Goal: Task Accomplishment & Management: Use online tool/utility

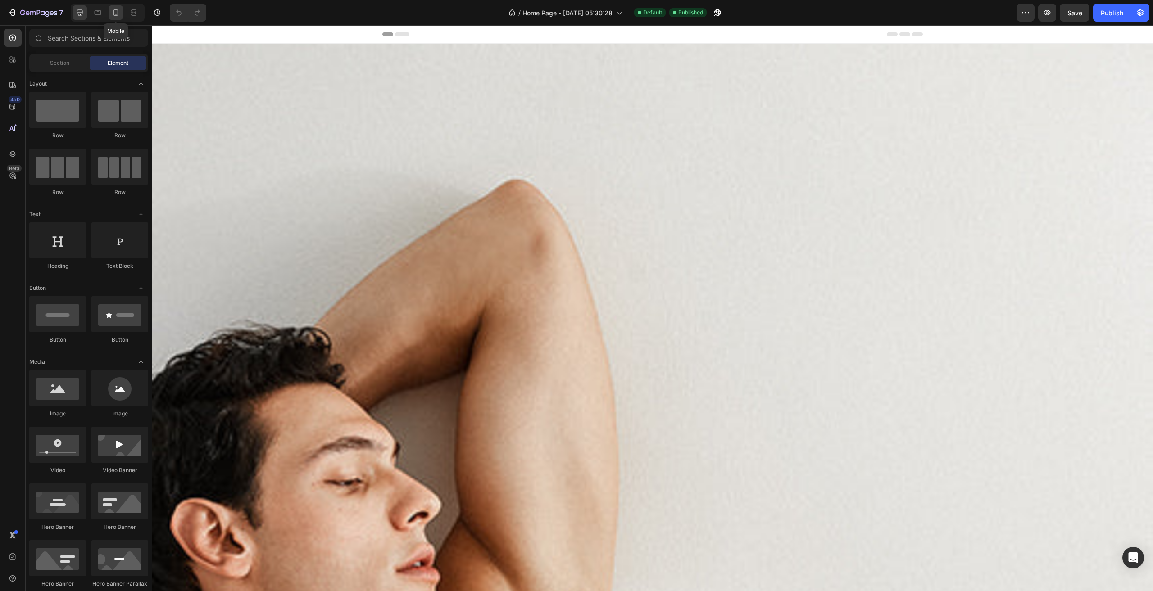
click at [113, 10] on icon at bounding box center [115, 12] width 9 height 9
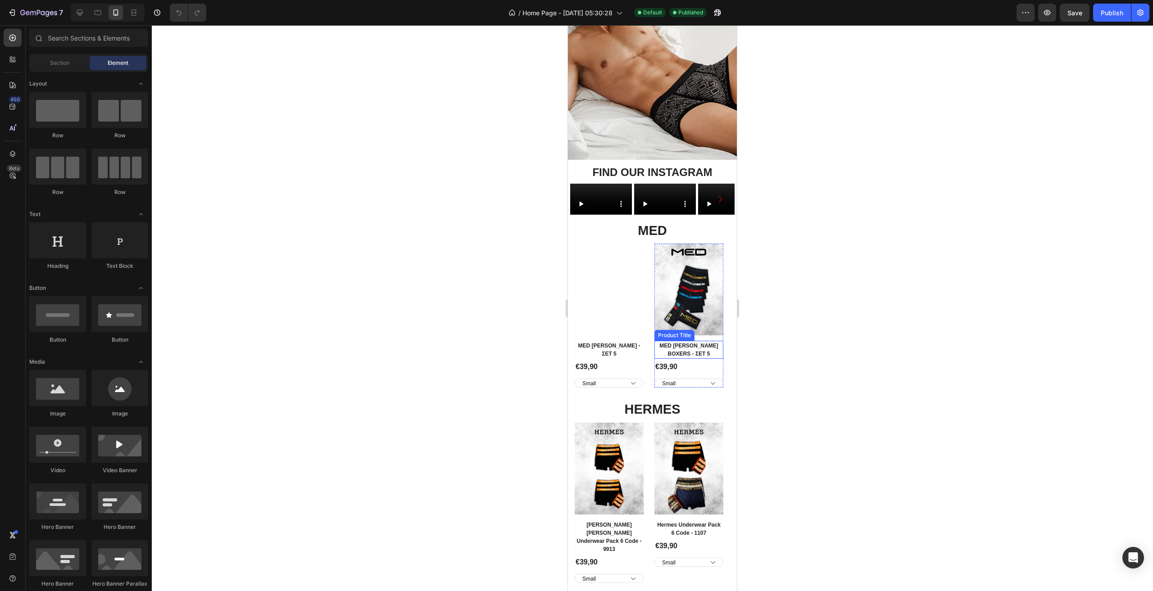
scroll to position [135, 0]
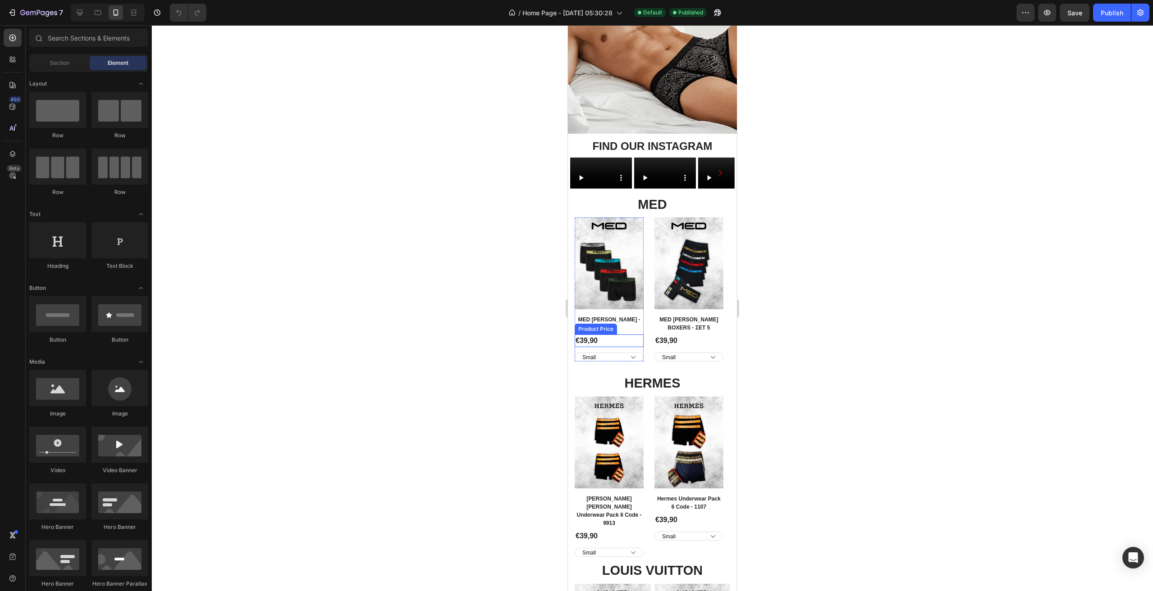
click at [607, 347] on div "€39,90" at bounding box center [609, 341] width 69 height 13
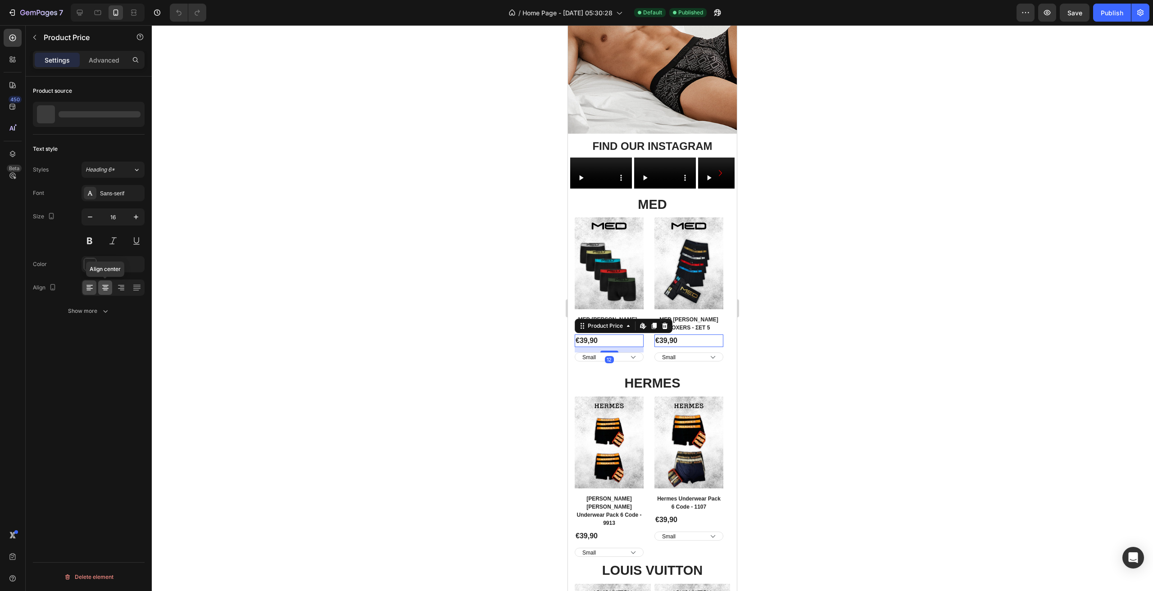
click at [107, 286] on icon at bounding box center [105, 287] width 9 height 9
click at [617, 362] on select "Small Medium Large XL XXL" at bounding box center [609, 357] width 69 height 9
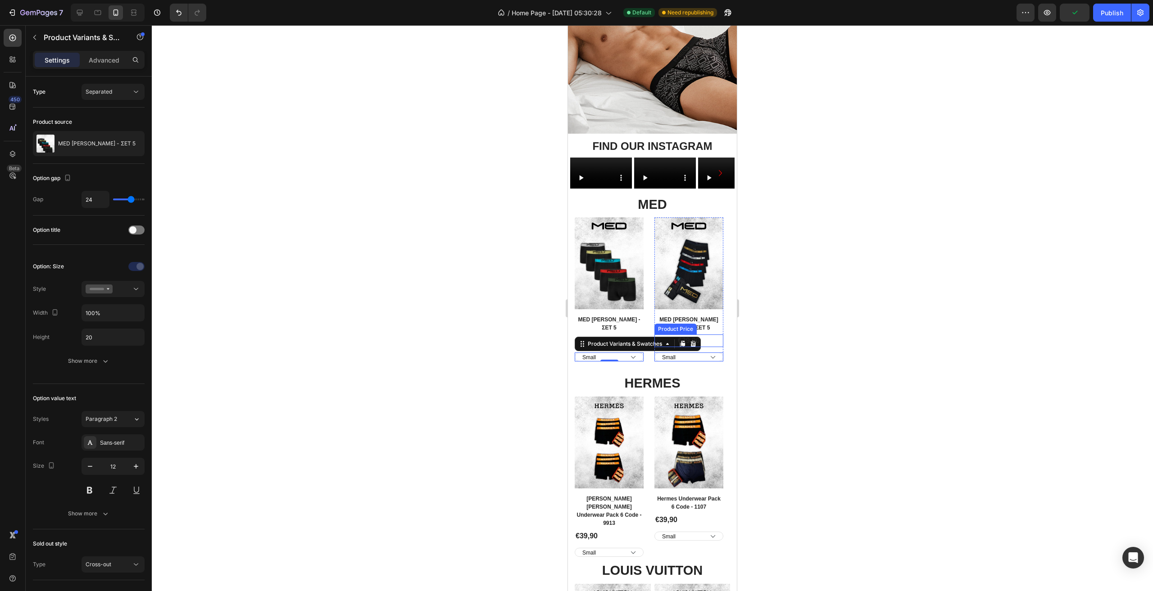
click at [690, 347] on div "€39,90" at bounding box center [688, 341] width 69 height 13
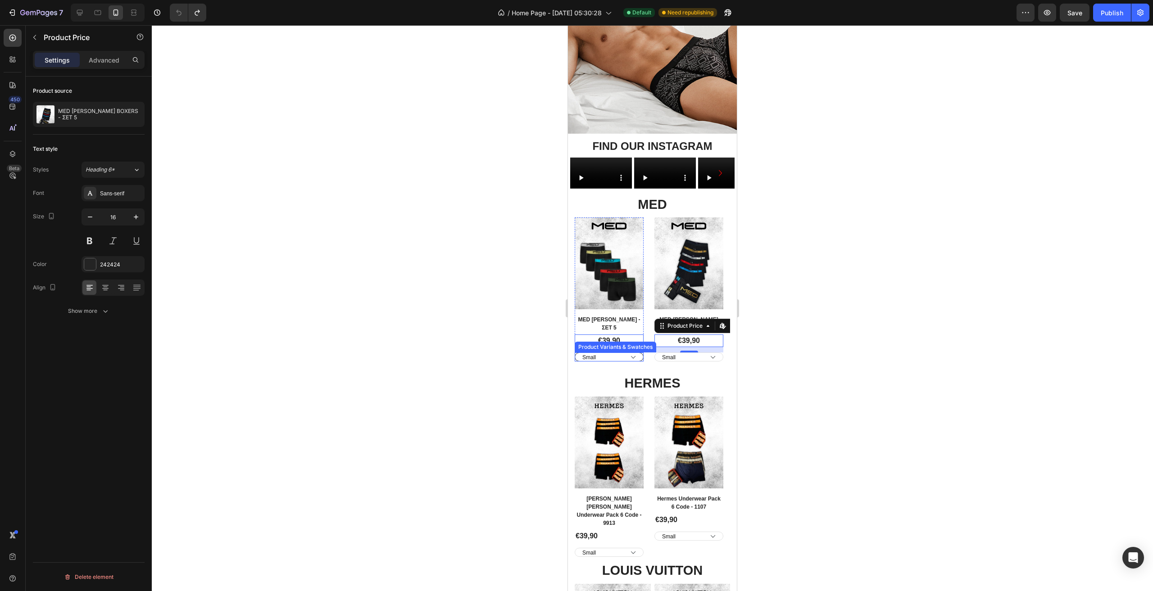
click at [622, 362] on select "Small Medium Large XL XXL" at bounding box center [609, 357] width 69 height 9
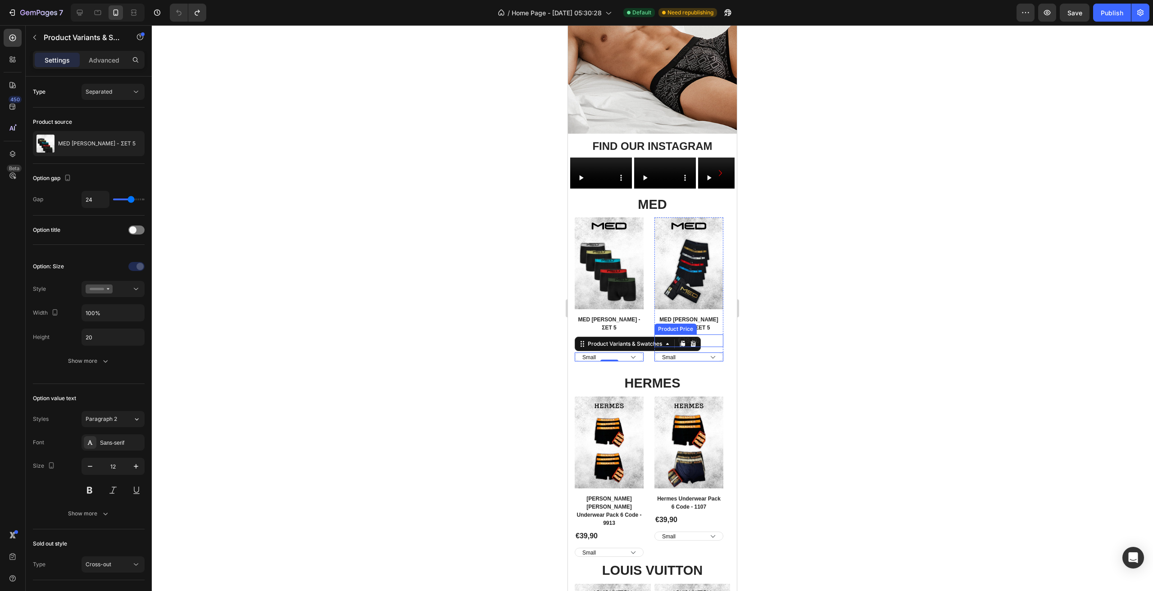
click at [695, 347] on div "€39,90 Product Price Product Price" at bounding box center [688, 341] width 69 height 13
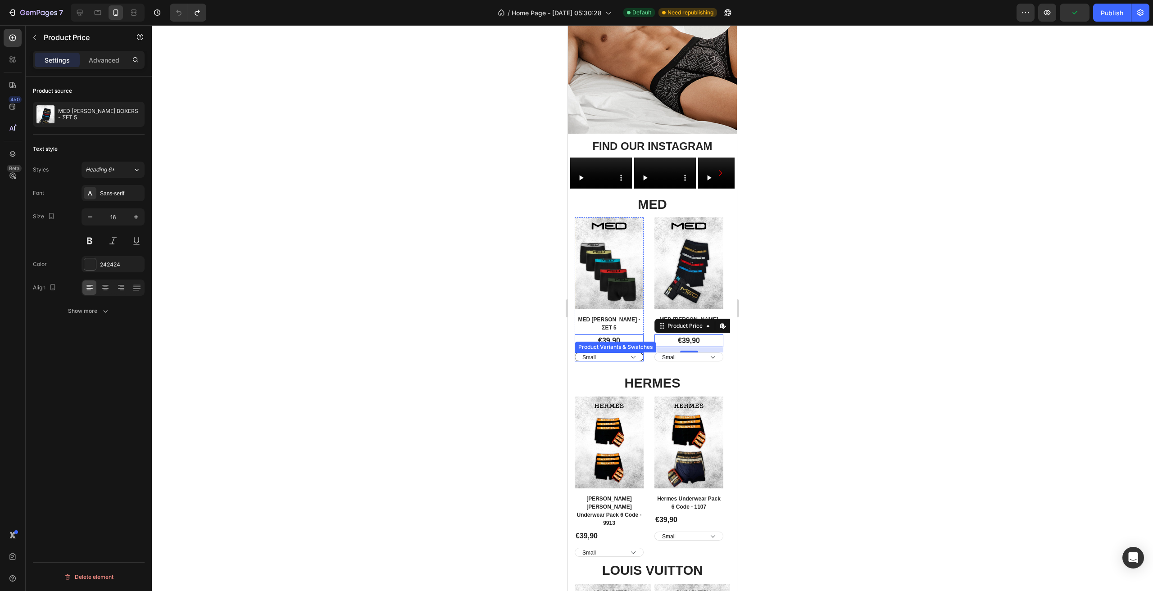
click at [626, 362] on select "Small Medium Large XL XXL" at bounding box center [609, 357] width 69 height 9
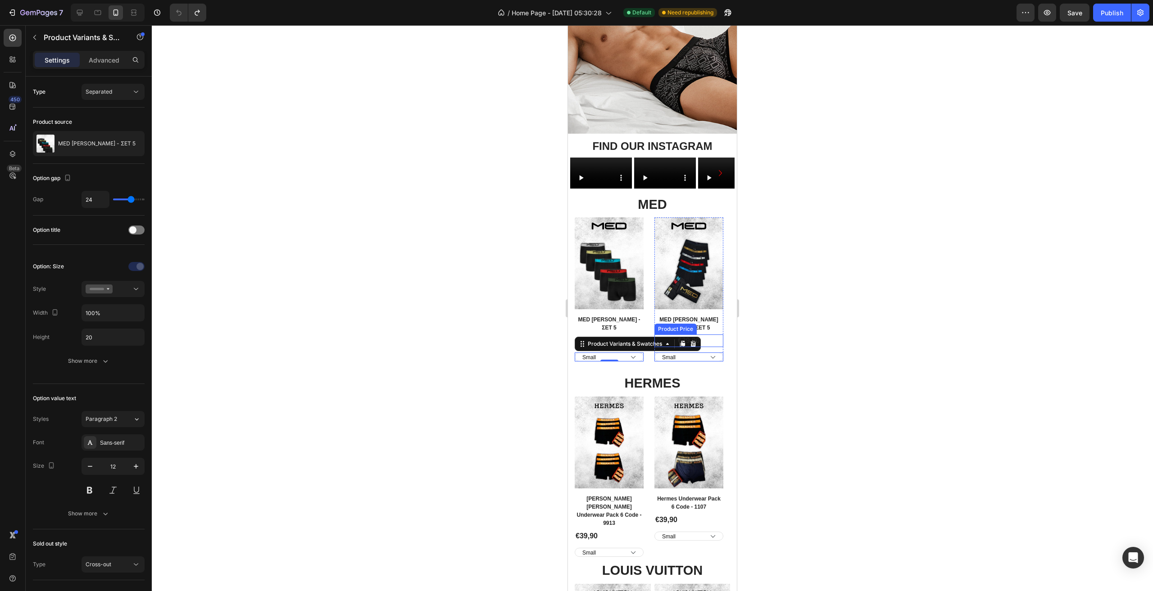
click at [694, 362] on div "Product Images Row MED [PERSON_NAME] BOXERS - ΣΕΤ 5 Product Title €39,90 Produc…" at bounding box center [688, 290] width 69 height 144
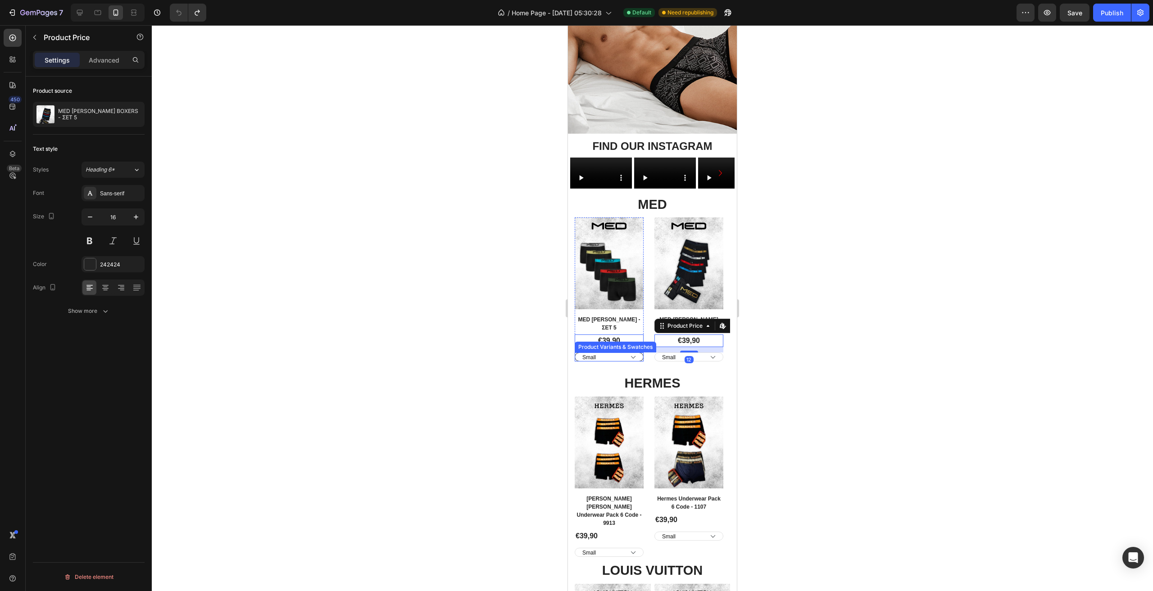
click at [640, 362] on select "Small Medium Large XL XXL" at bounding box center [609, 357] width 69 height 9
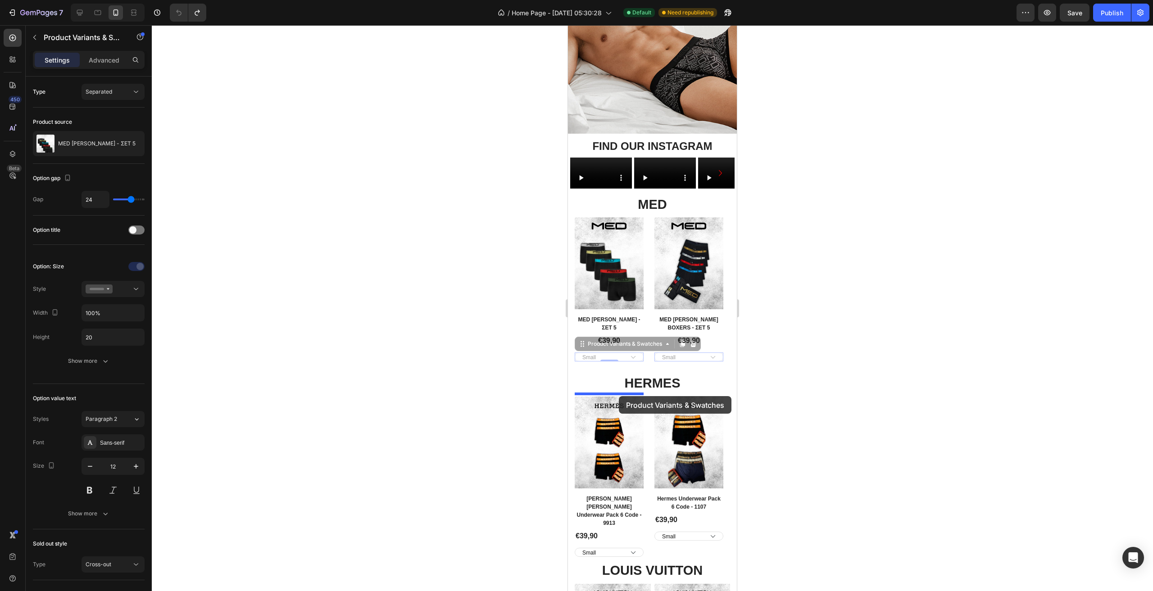
drag, startPoint x: 595, startPoint y: 419, endPoint x: 619, endPoint y: 396, distance: 33.1
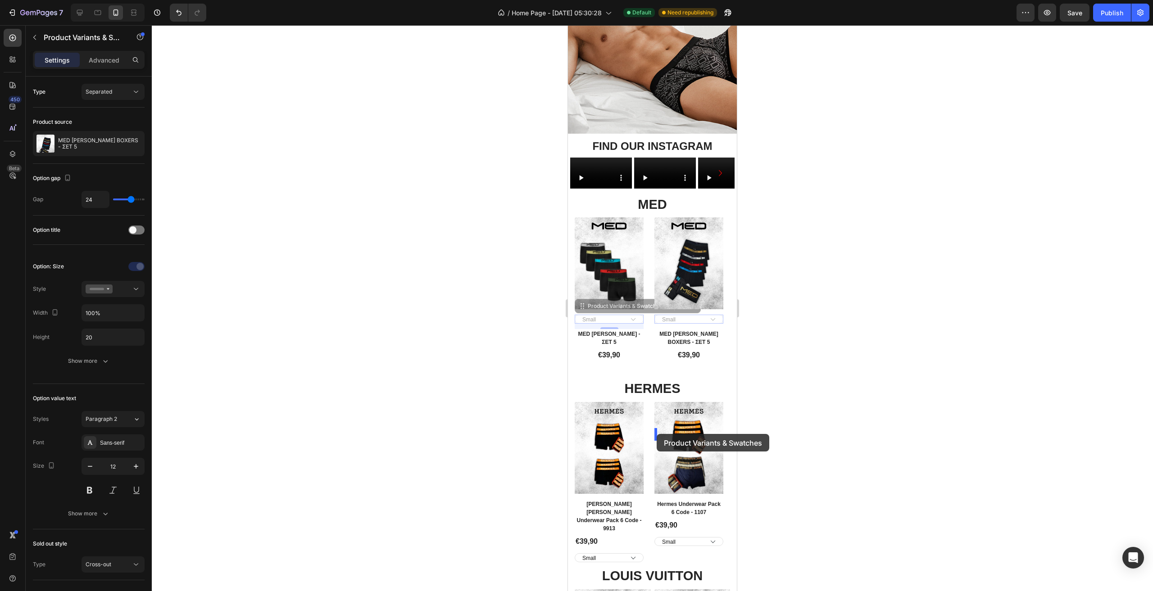
drag, startPoint x: 584, startPoint y: 387, endPoint x: 657, endPoint y: 434, distance: 86.7
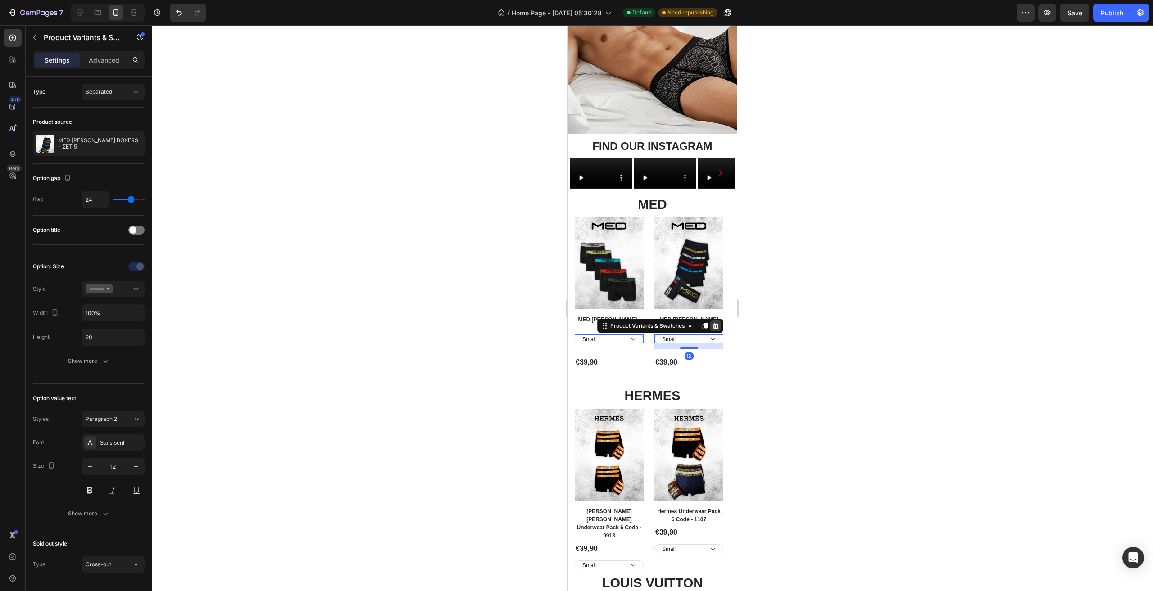
click at [717, 330] on icon at bounding box center [715, 325] width 7 height 7
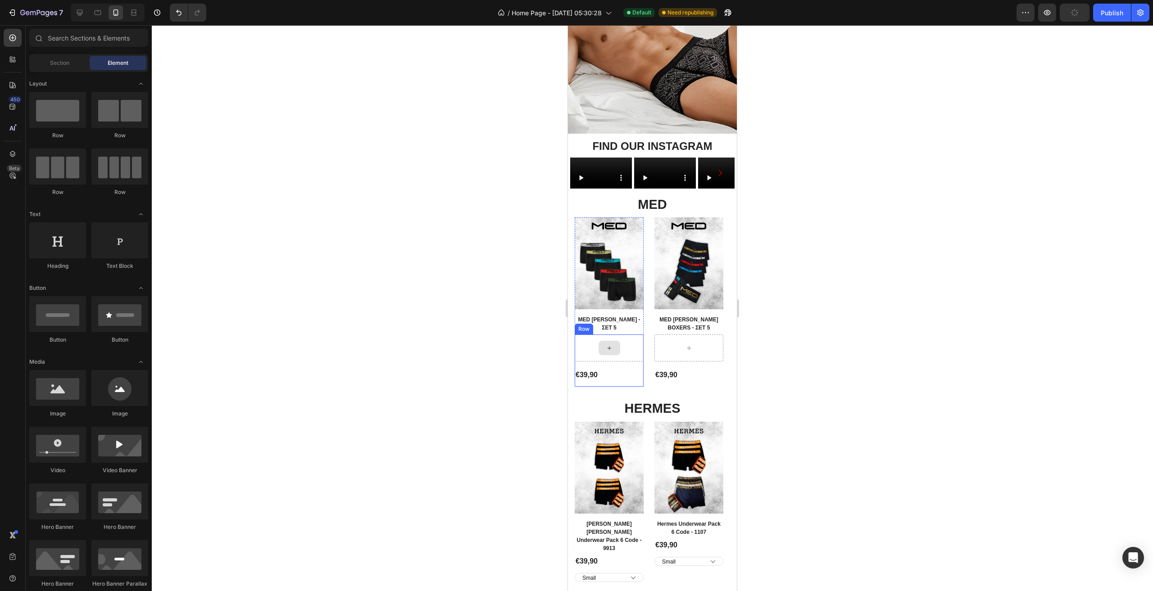
click at [631, 362] on div at bounding box center [609, 348] width 69 height 27
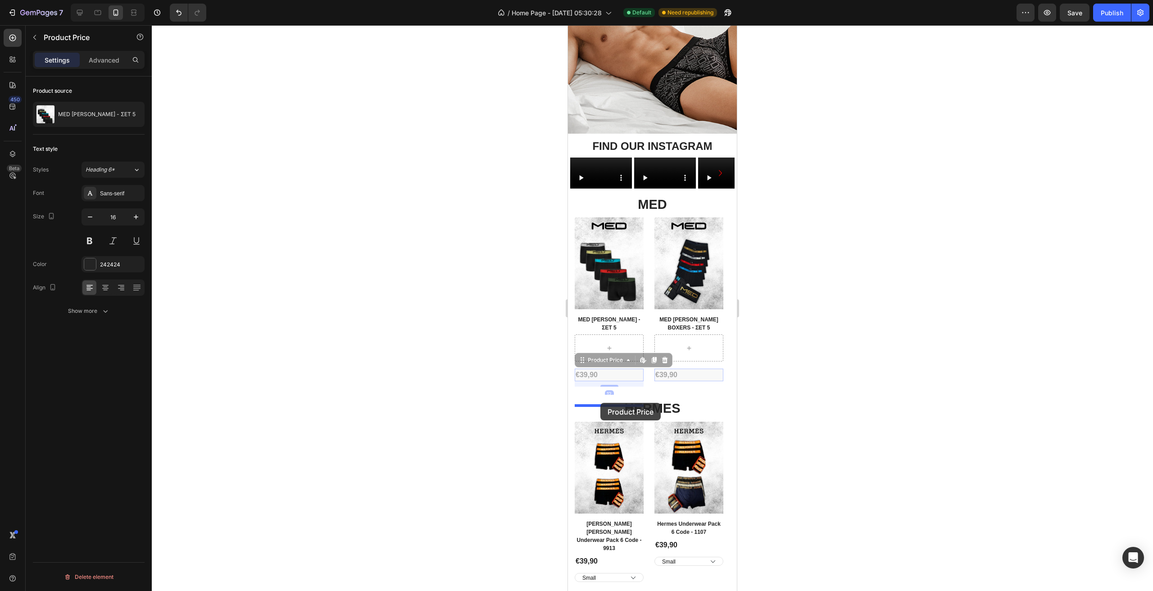
drag, startPoint x: 587, startPoint y: 436, endPoint x: 600, endPoint y: 403, distance: 35.4
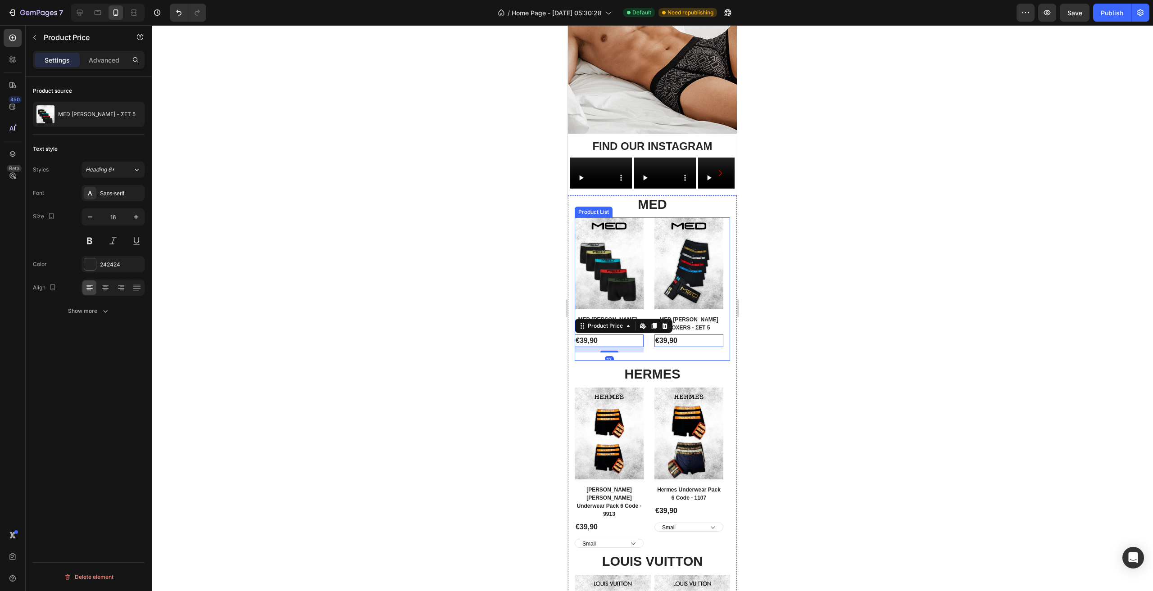
click at [633, 361] on div "Product Images Row MED [PERSON_NAME] - ΣΕΤ 5 Product Title €39,90 Product Price…" at bounding box center [609, 289] width 69 height 143
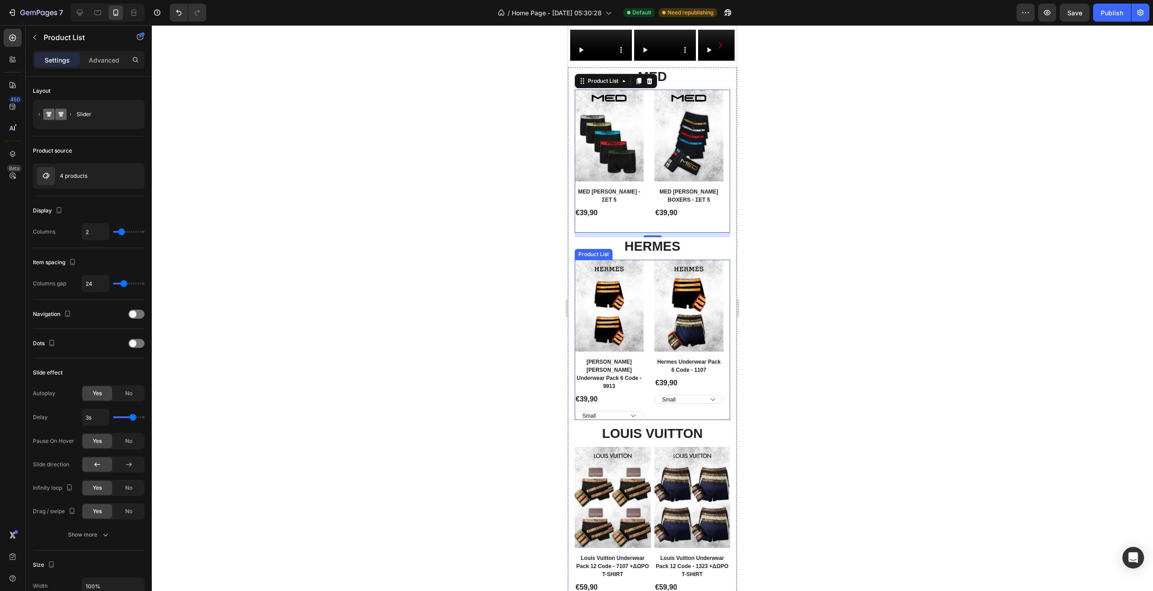
scroll to position [270, 0]
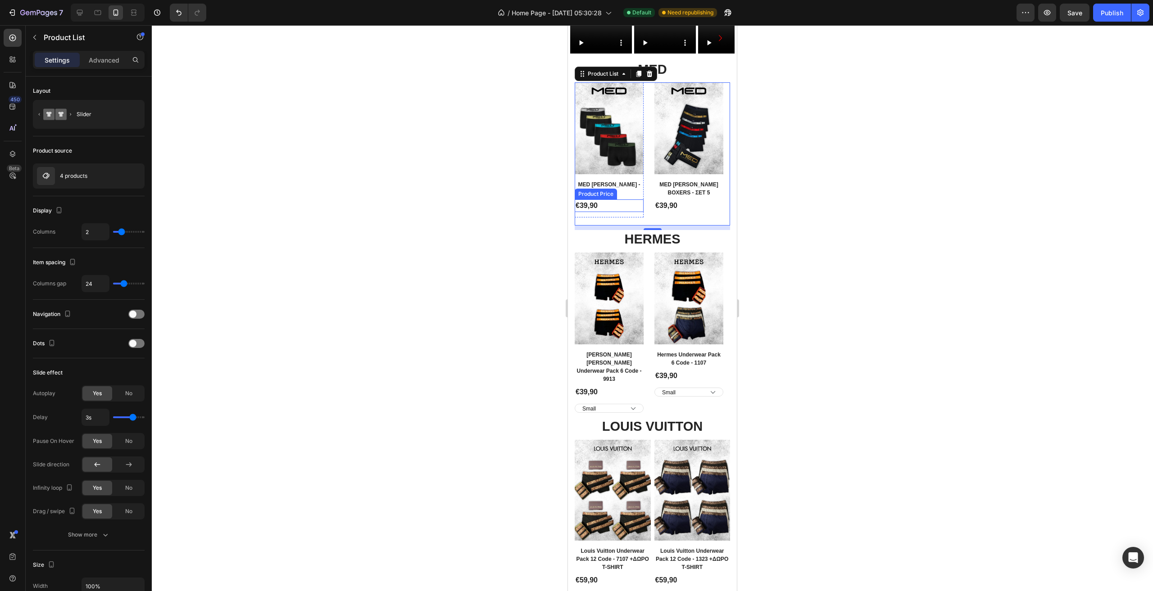
click at [622, 212] on div "€39,90" at bounding box center [609, 206] width 69 height 13
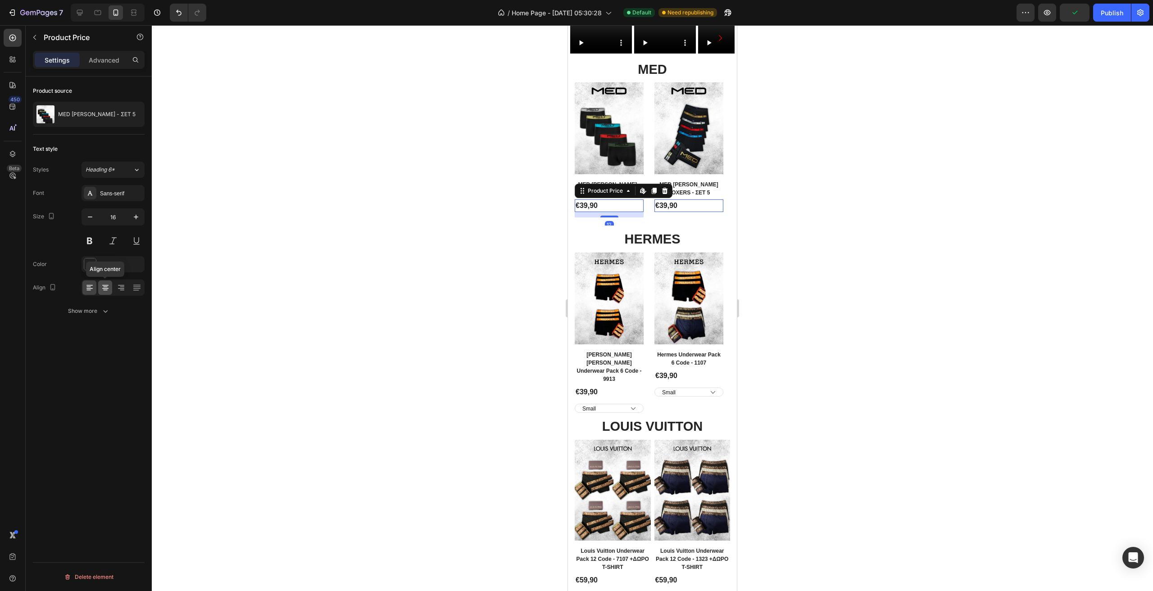
click at [108, 283] on icon at bounding box center [105, 287] width 9 height 9
click at [652, 226] on div "Product Images Row MED [PERSON_NAME] - ΣΕΤ 5 Product Title €39,90 Product Price…" at bounding box center [652, 153] width 155 height 143
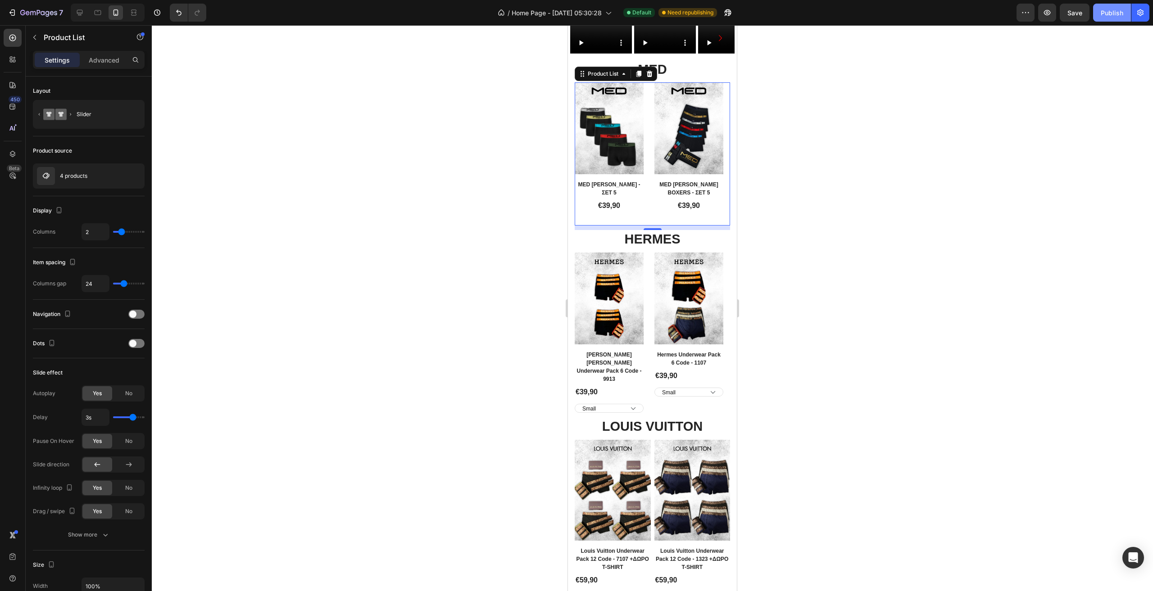
click at [1112, 11] on div "Publish" at bounding box center [1112, 12] width 23 height 9
click at [609, 198] on h2 "MED [PERSON_NAME] - ΣΕΤ 5" at bounding box center [609, 189] width 69 height 18
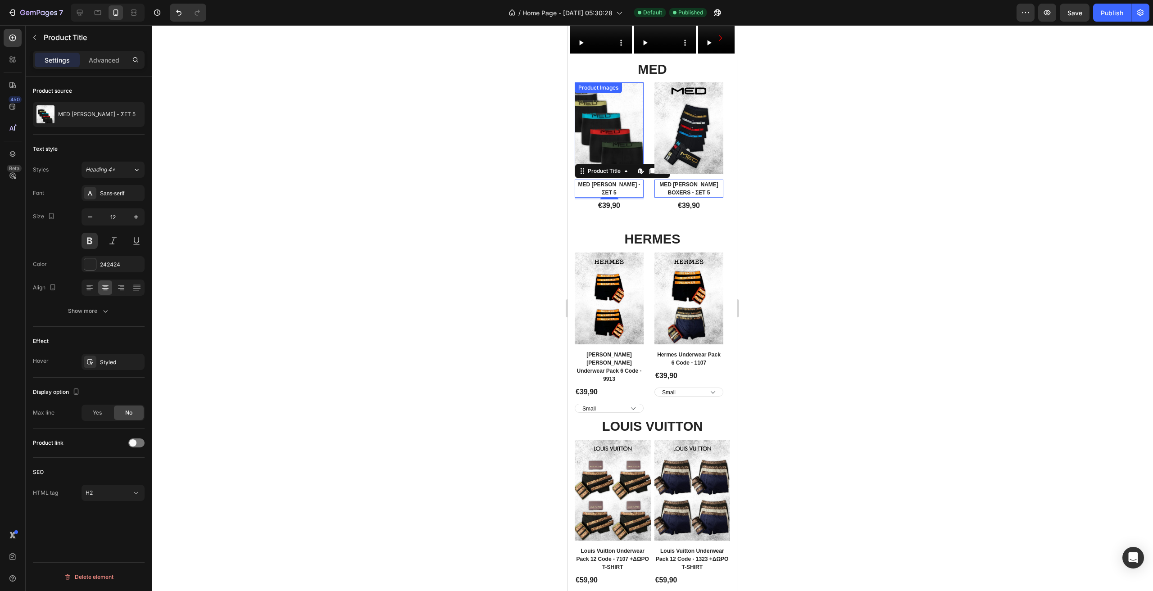
click at [620, 174] on img at bounding box center [609, 128] width 69 height 92
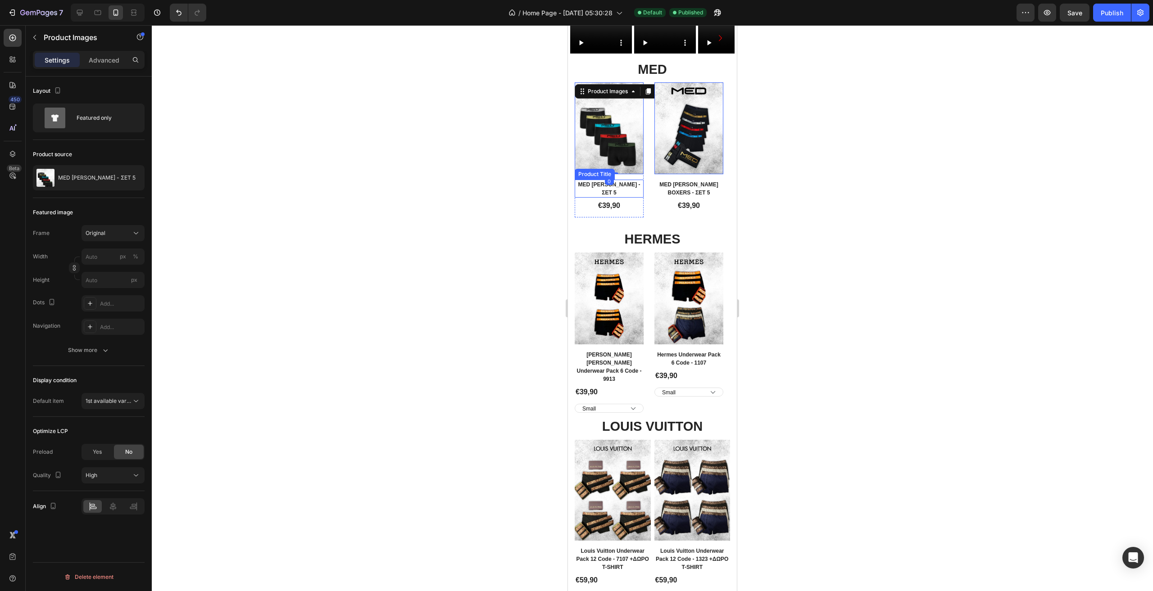
click at [626, 198] on h2 "MED [PERSON_NAME] - ΣΕΤ 5" at bounding box center [609, 189] width 69 height 18
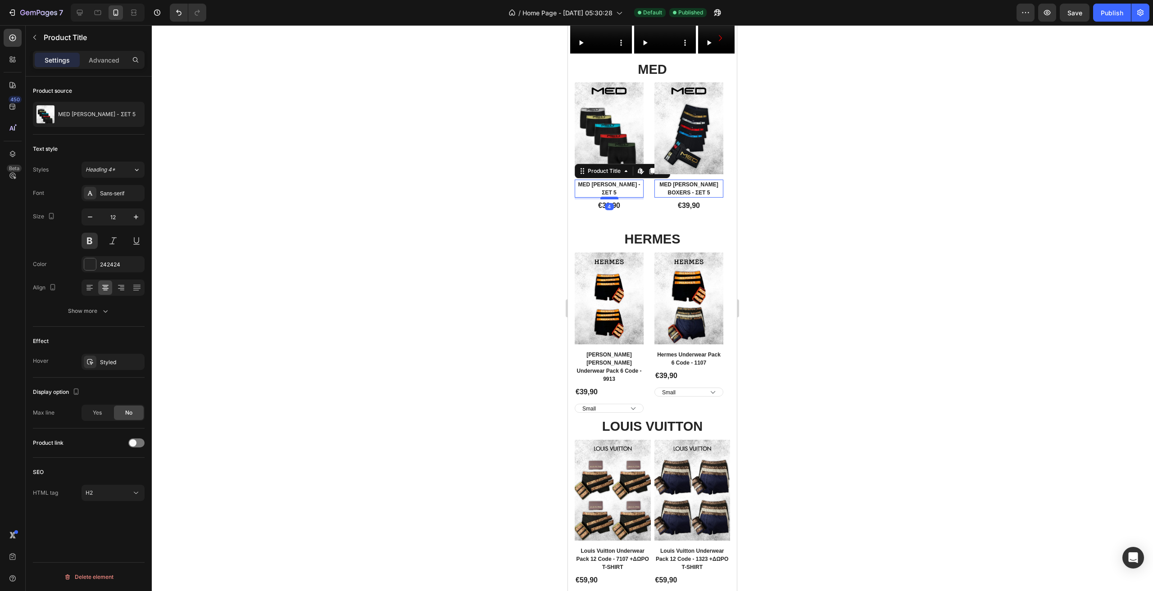
click at [614, 200] on div at bounding box center [609, 198] width 18 height 3
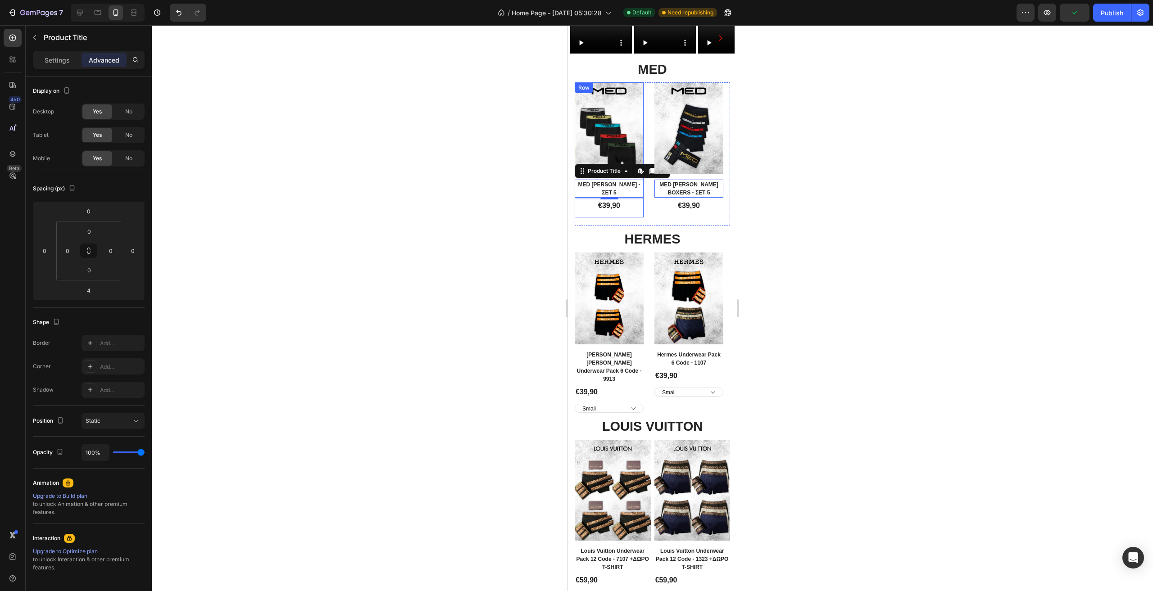
click at [637, 218] on div "Product Images Row MED [PERSON_NAME] - ΣΕΤ 5 Product Title Edit content in Shop…" at bounding box center [609, 149] width 69 height 135
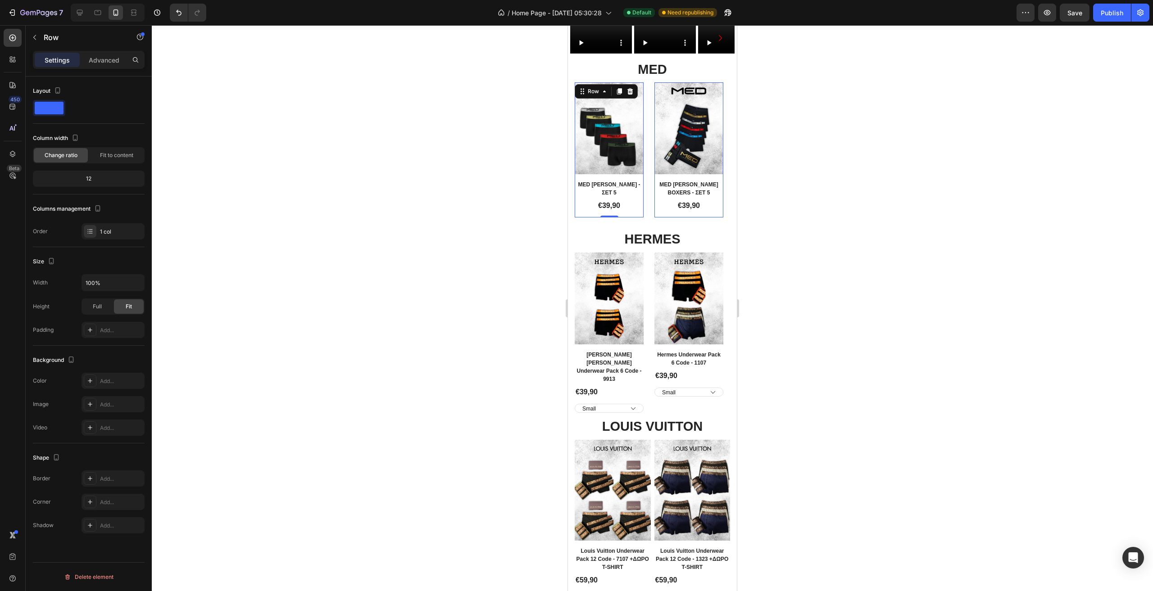
click at [621, 218] on div "Product Images Row MED [PERSON_NAME] - ΣΕΤ 5 Product Title €39,90 Product Price…" at bounding box center [609, 149] width 69 height 135
click at [100, 58] on p "Advanced" at bounding box center [104, 59] width 31 height 9
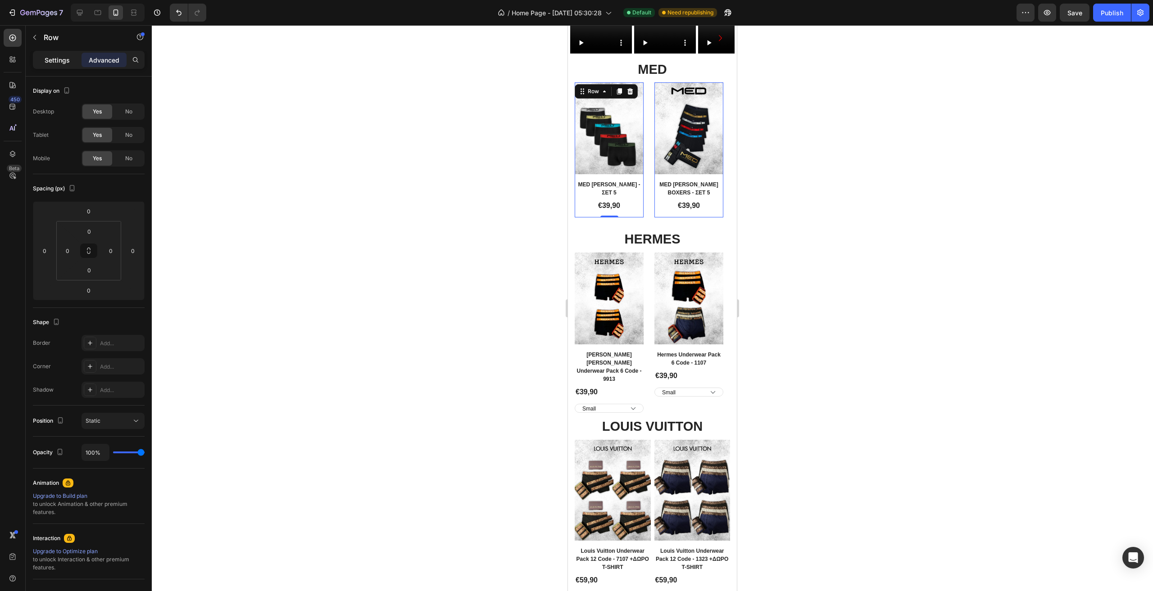
click at [67, 60] on p "Settings" at bounding box center [57, 59] width 25 height 9
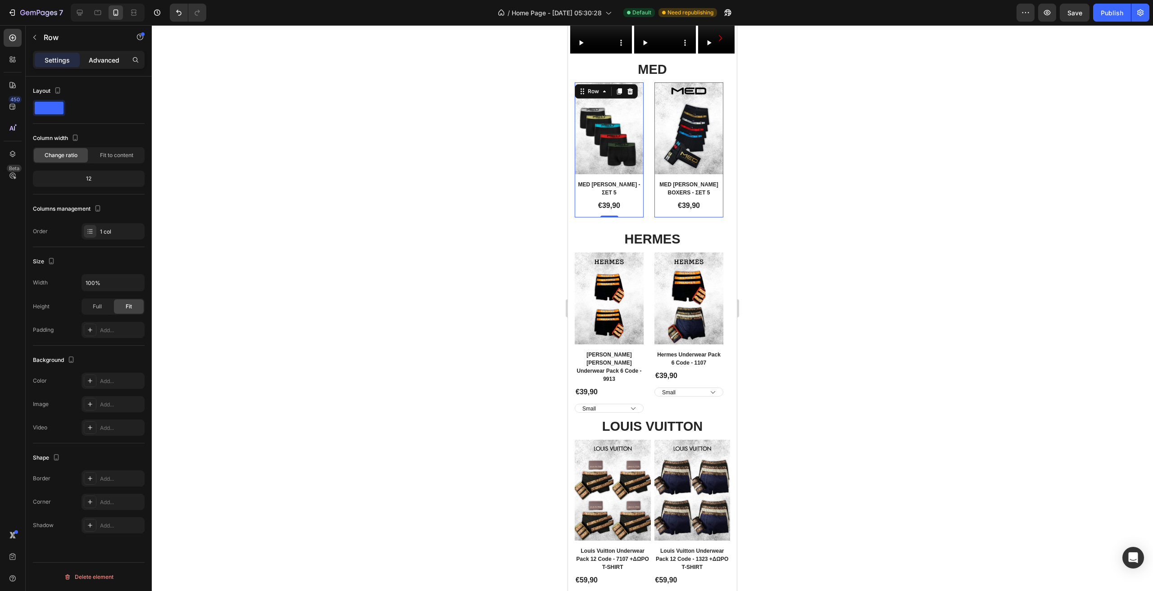
click at [105, 58] on p "Advanced" at bounding box center [104, 59] width 31 height 9
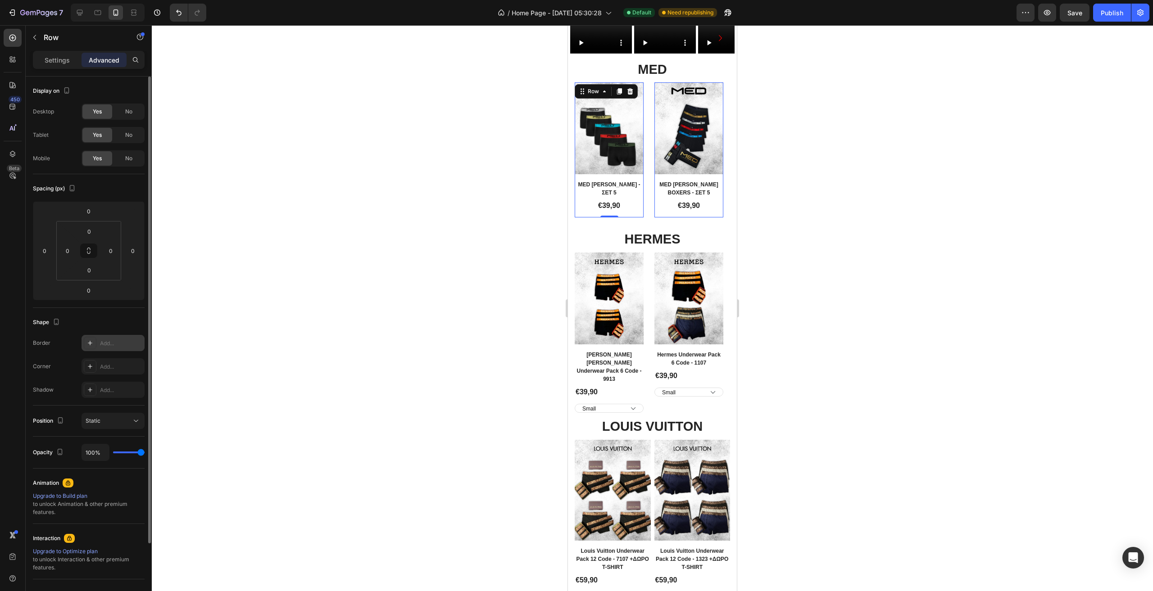
click at [107, 338] on div "Add..." at bounding box center [113, 343] width 63 height 16
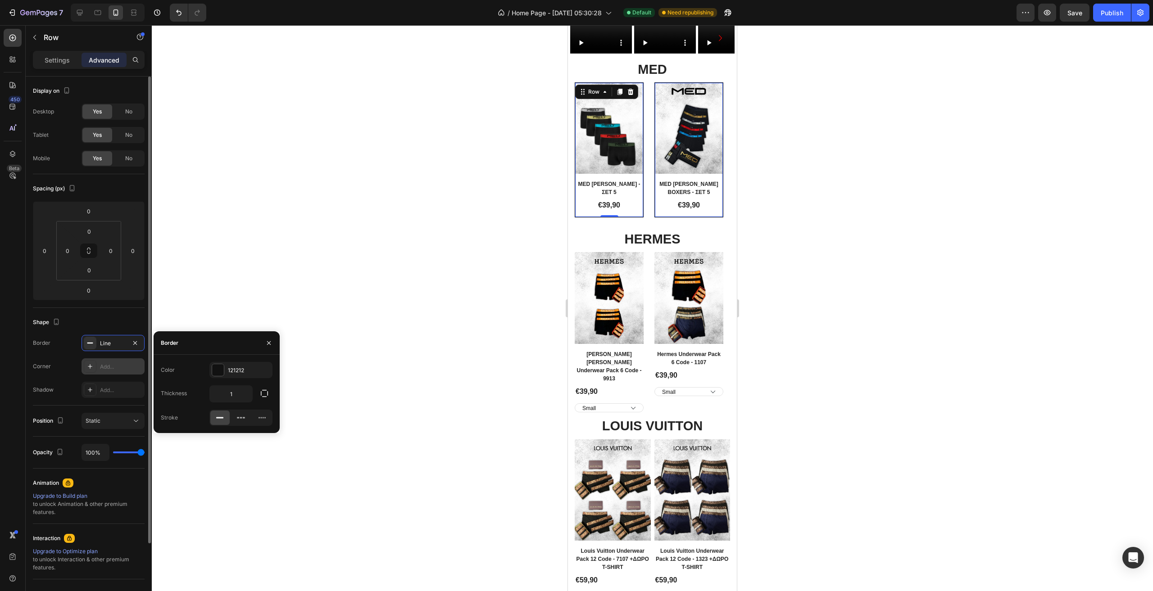
click at [108, 361] on div "Add..." at bounding box center [113, 367] width 63 height 16
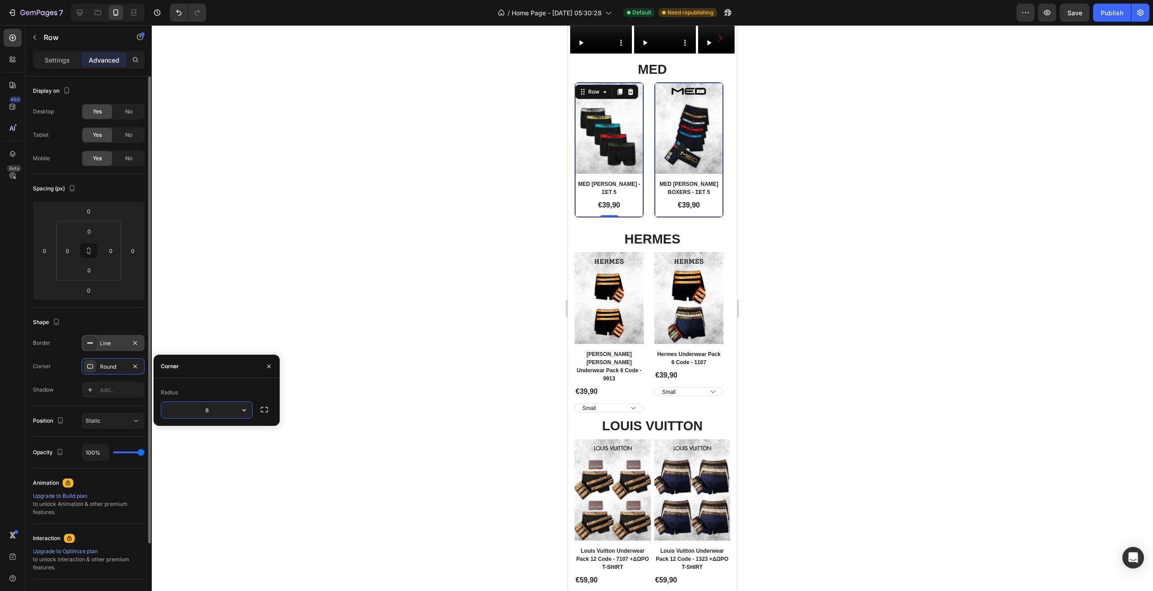
click at [109, 346] on div "Line" at bounding box center [113, 344] width 26 height 8
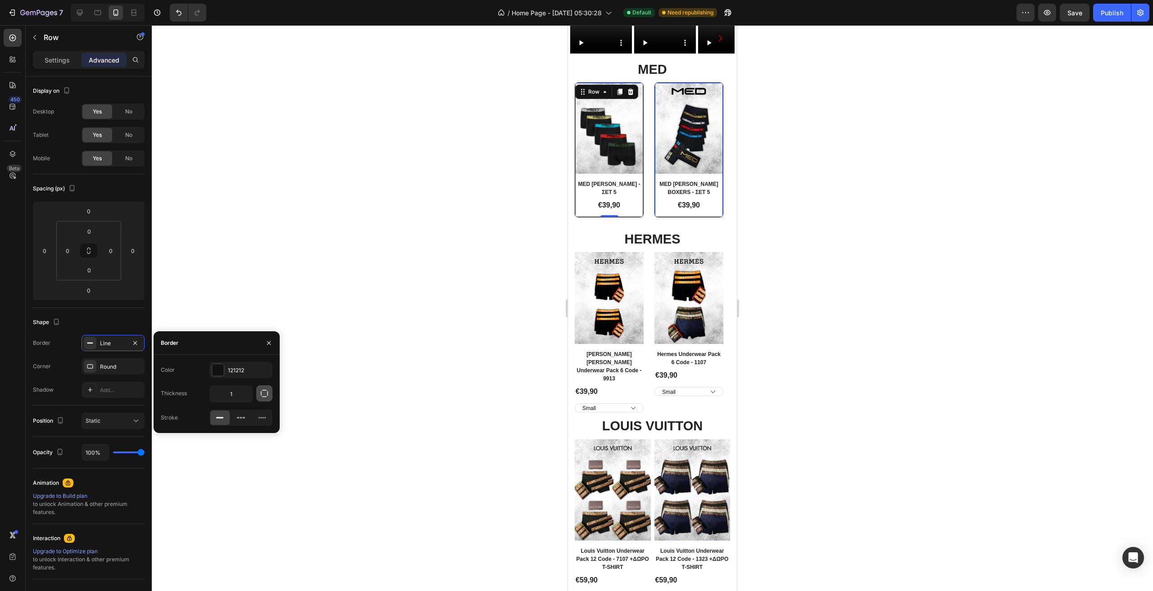
click at [265, 395] on icon "button" at bounding box center [264, 393] width 9 height 9
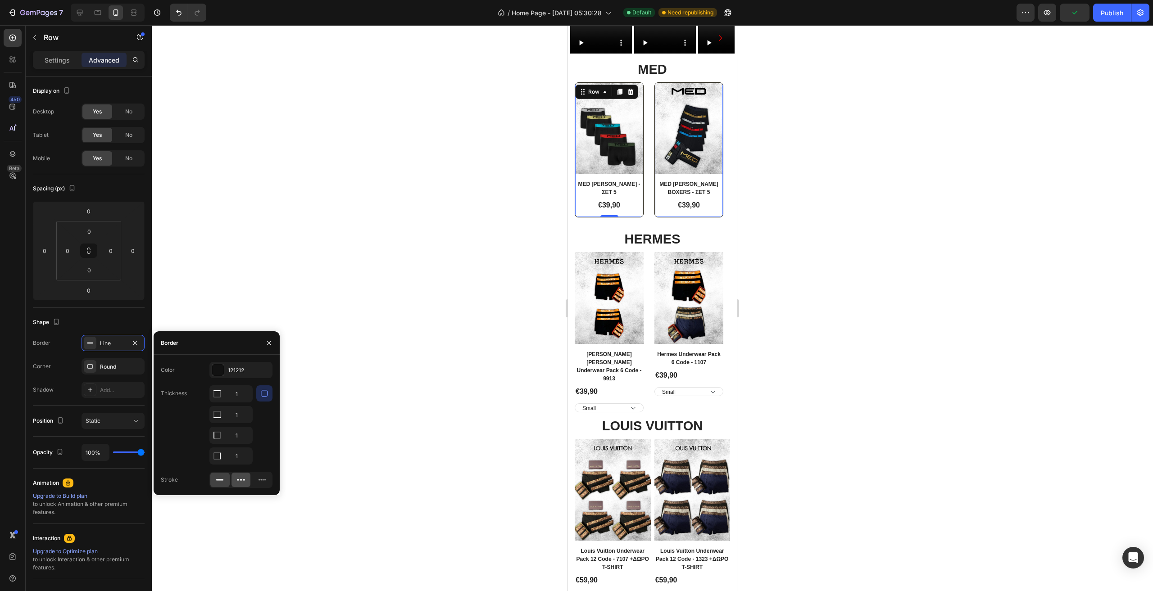
click at [248, 480] on div at bounding box center [241, 480] width 19 height 14
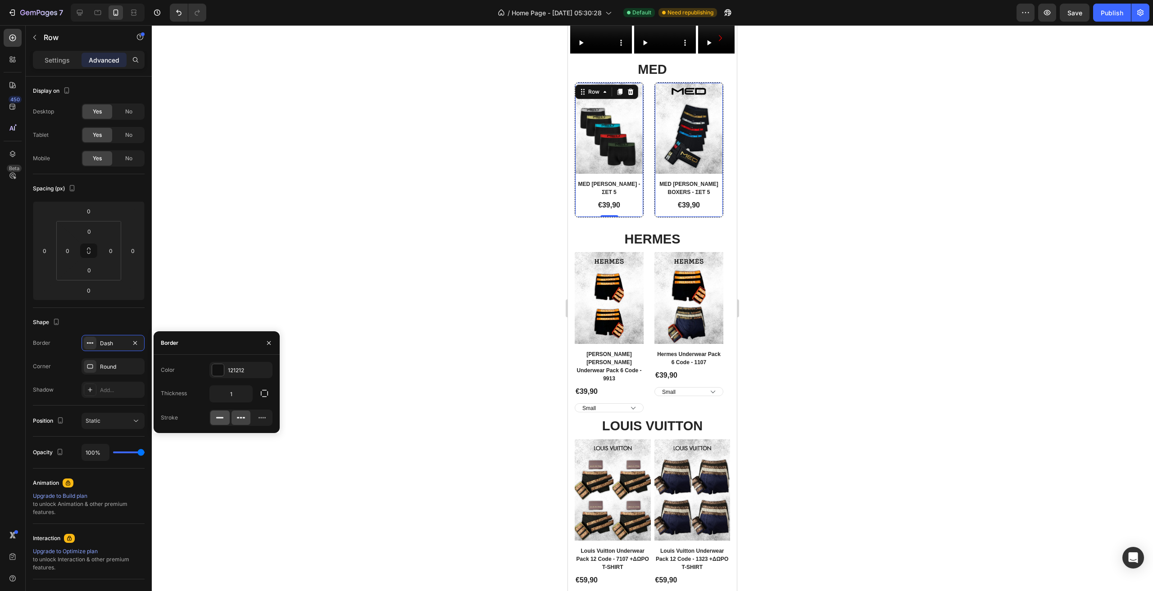
click at [225, 421] on div at bounding box center [219, 418] width 19 height 14
click at [136, 342] on icon "button" at bounding box center [135, 343] width 7 height 7
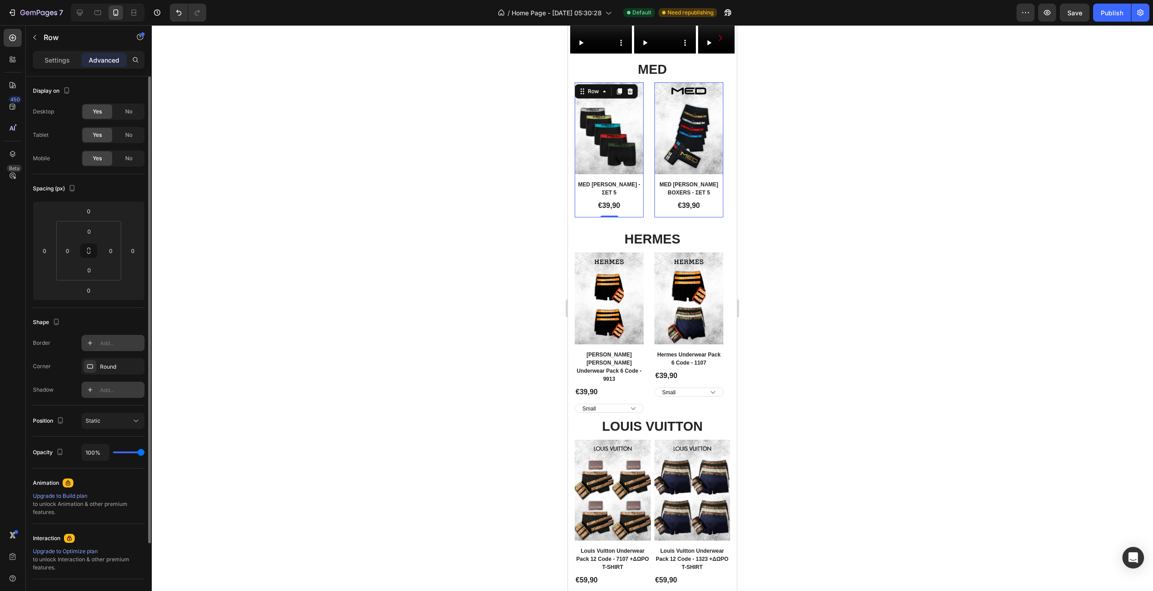
click at [118, 390] on div "Add..." at bounding box center [121, 390] width 42 height 8
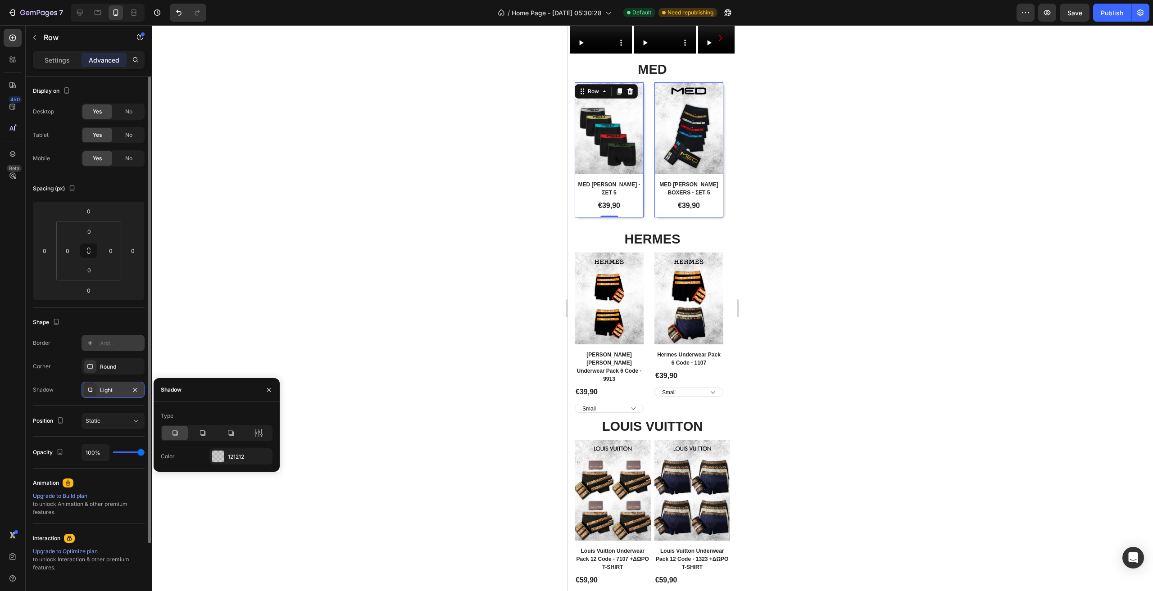
click at [118, 390] on div "Light" at bounding box center [113, 390] width 26 height 8
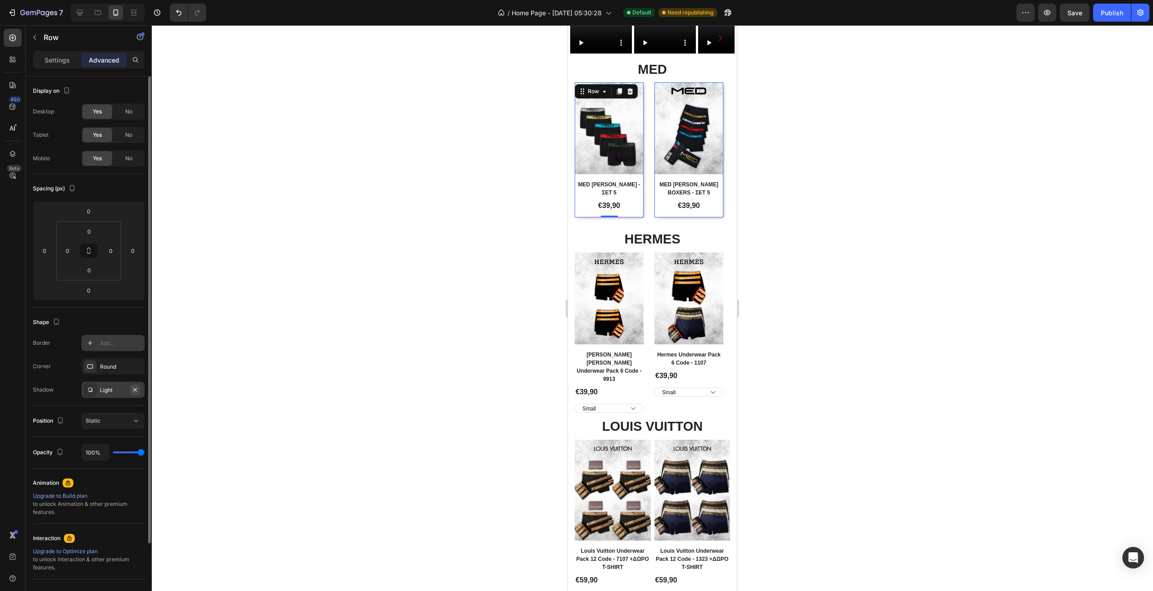
click at [139, 387] on button "button" at bounding box center [135, 390] width 11 height 11
click at [715, 382] on div "€39,90" at bounding box center [688, 376] width 69 height 13
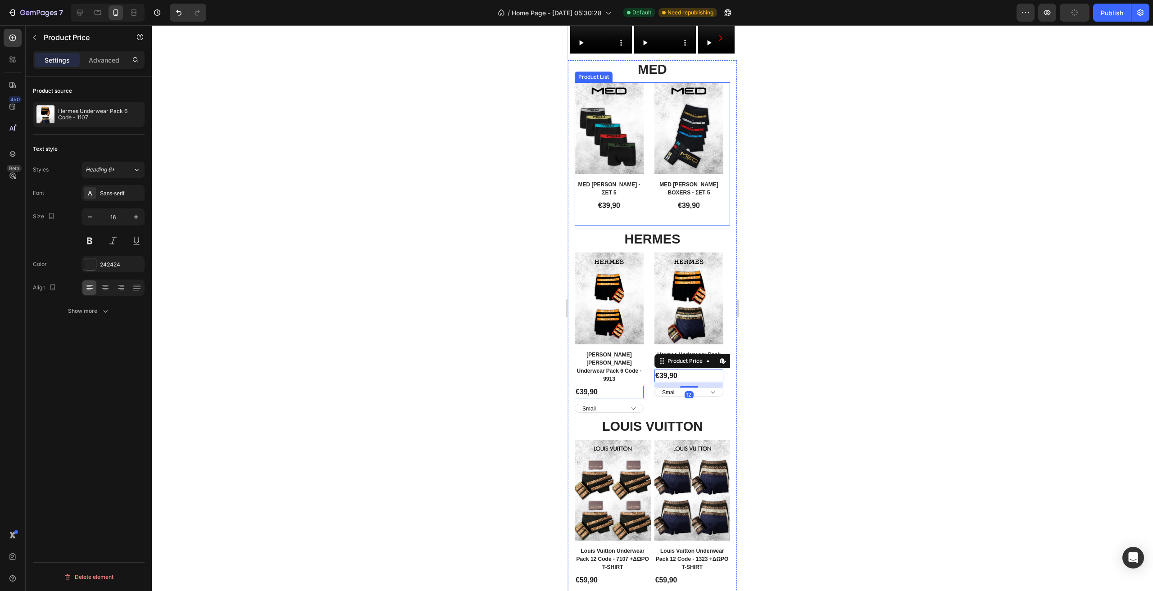
click at [650, 226] on div "Product Images Row MED [PERSON_NAME] - ΣΕΤ 5 Product Title €39,90 Product Price…" at bounding box center [652, 153] width 155 height 143
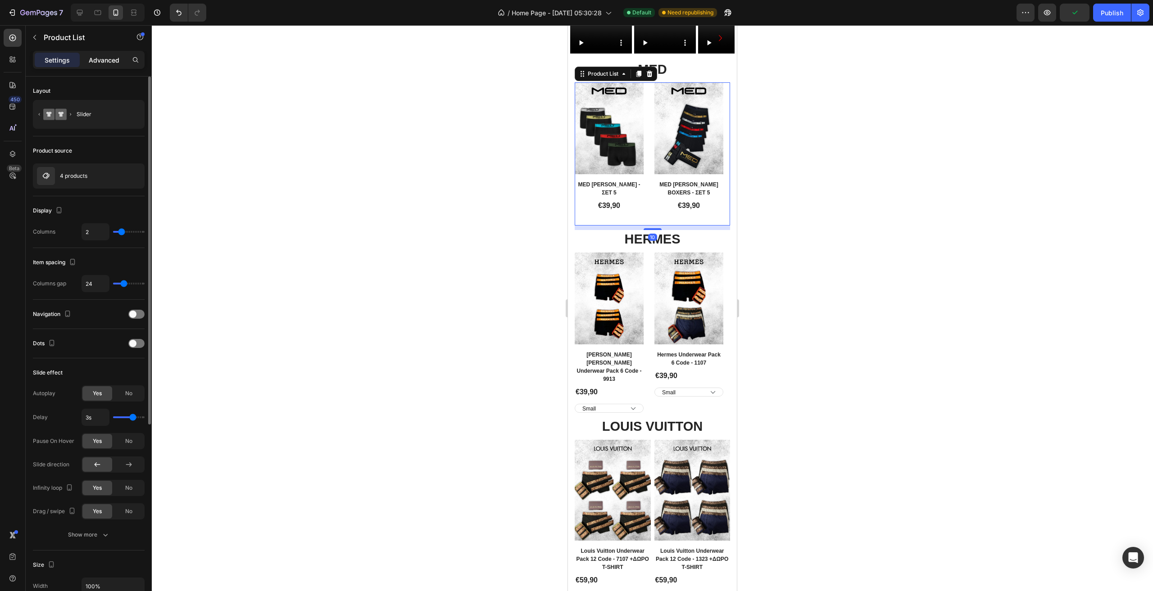
click at [96, 54] on div "Advanced" at bounding box center [104, 60] width 45 height 14
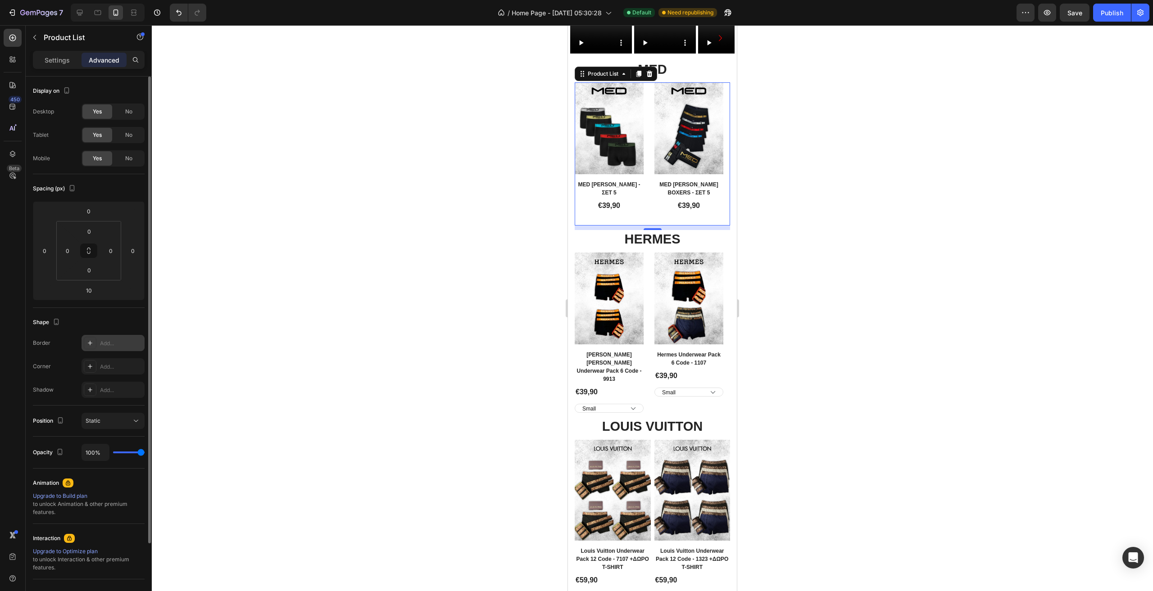
click at [105, 341] on div "Add..." at bounding box center [121, 344] width 42 height 8
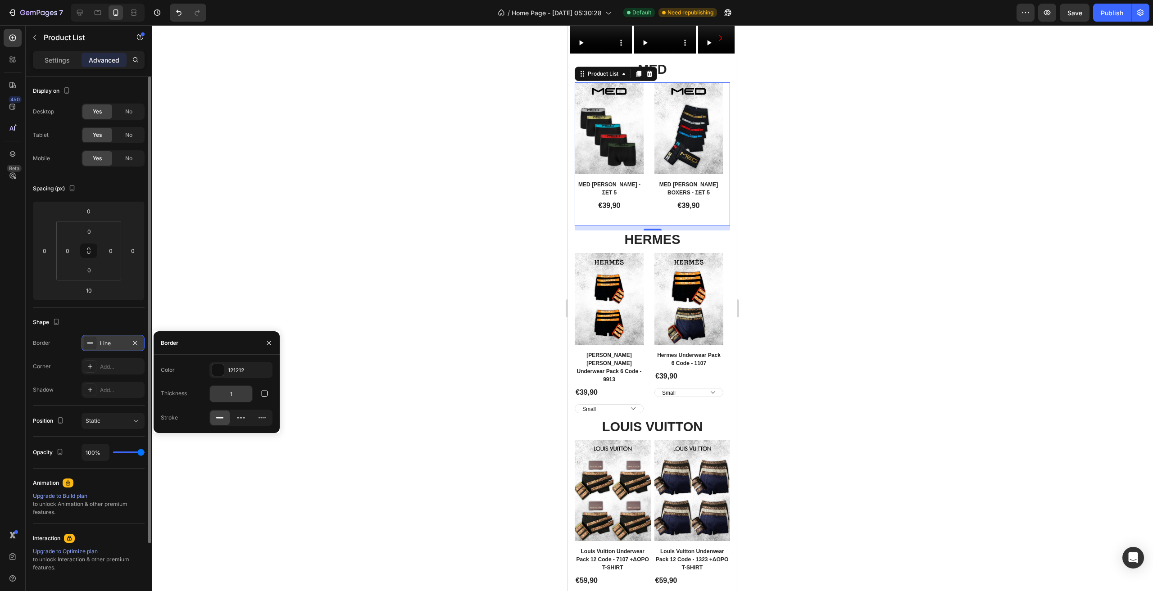
click at [236, 395] on input "1" at bounding box center [231, 394] width 42 height 16
type input "2"
click at [133, 342] on icon "button" at bounding box center [135, 343] width 7 height 7
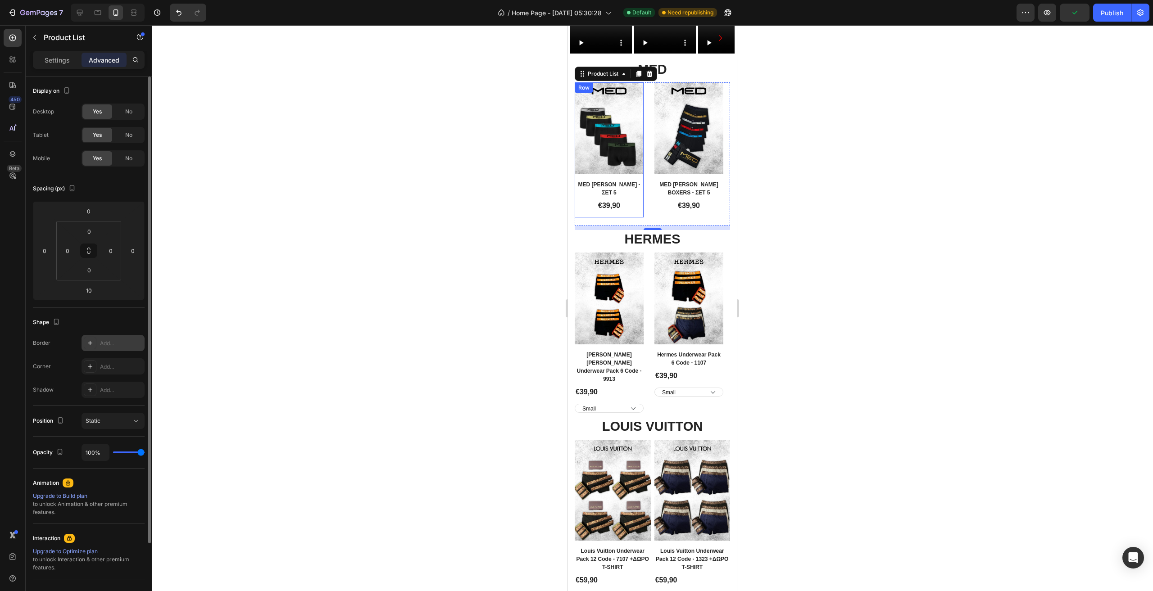
click at [638, 218] on div "Product Images Row MED [PERSON_NAME] - ΣΕΤ 5 Product Title €39,90 Product Price…" at bounding box center [609, 149] width 69 height 135
click at [139, 368] on button "button" at bounding box center [135, 366] width 11 height 11
click at [127, 344] on div "Add..." at bounding box center [121, 344] width 42 height 8
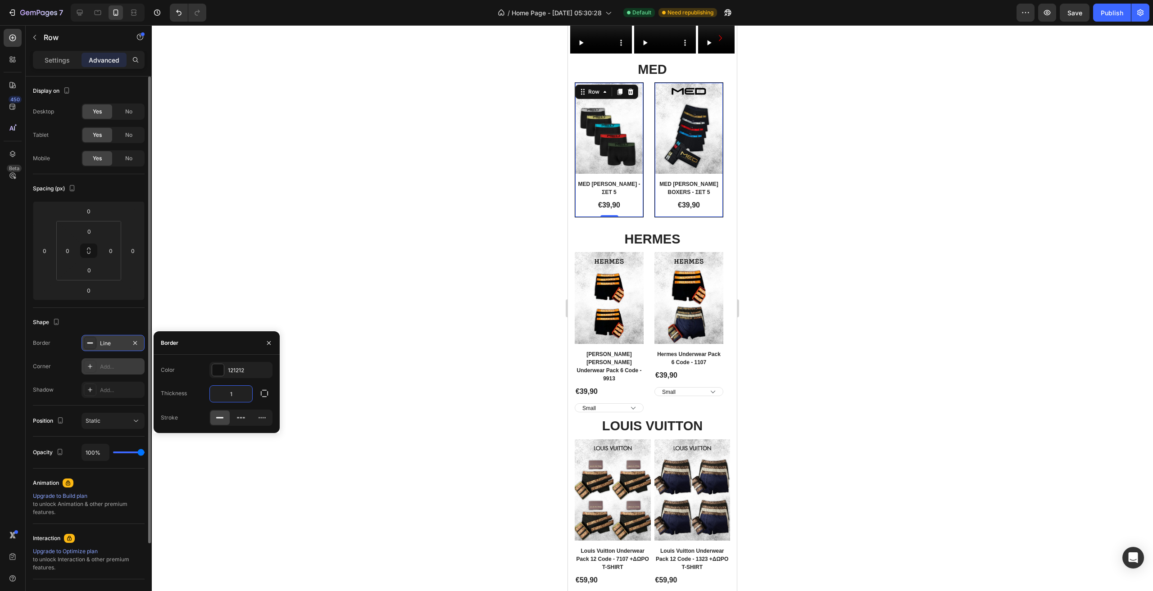
click at [242, 396] on input "1" at bounding box center [231, 394] width 42 height 16
type input "2"
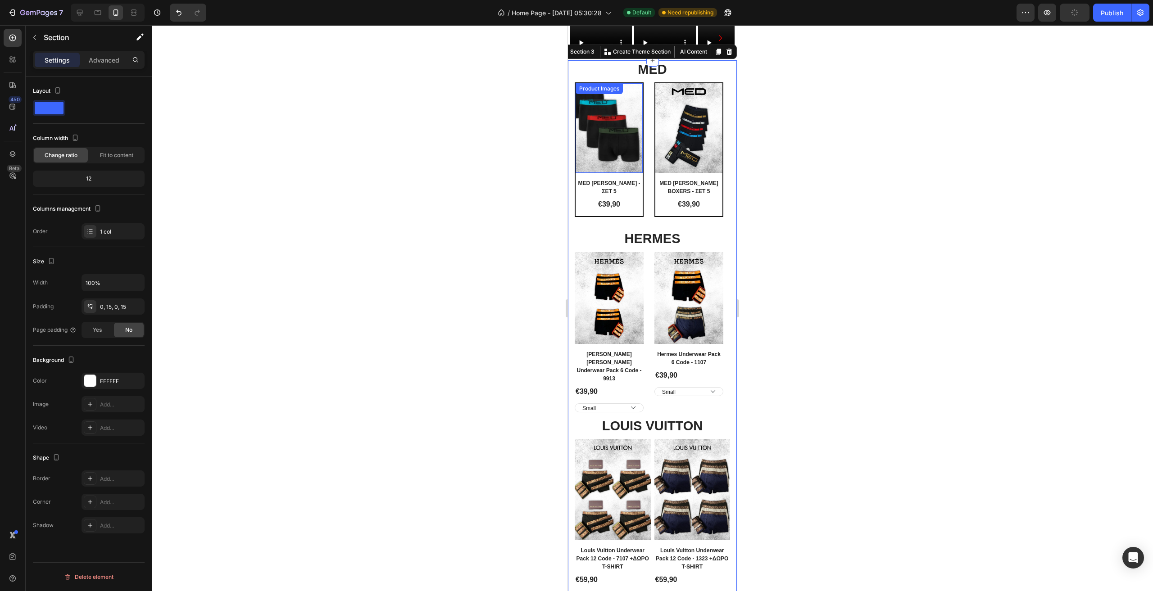
click at [626, 173] on img at bounding box center [609, 128] width 67 height 90
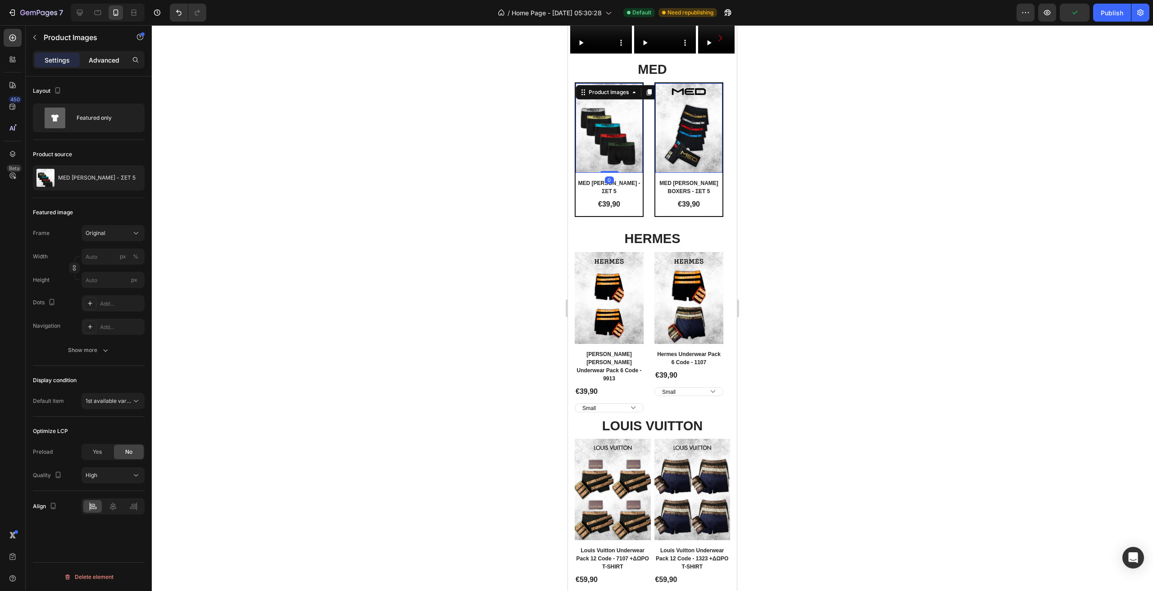
click at [102, 65] on div "Advanced" at bounding box center [104, 60] width 45 height 14
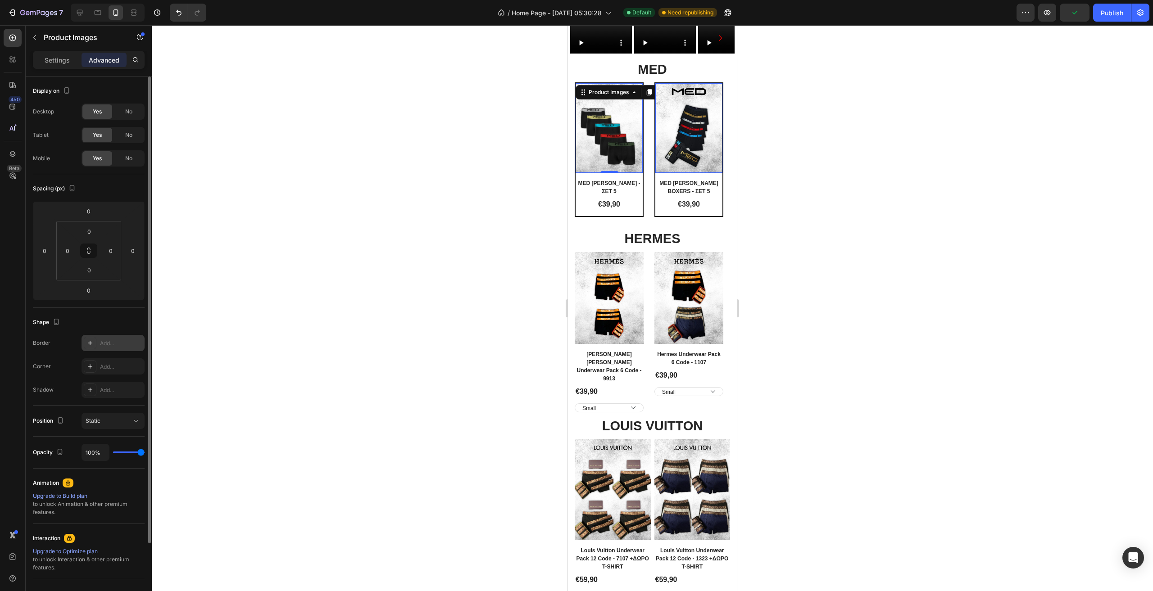
click at [92, 348] on div at bounding box center [90, 343] width 13 height 13
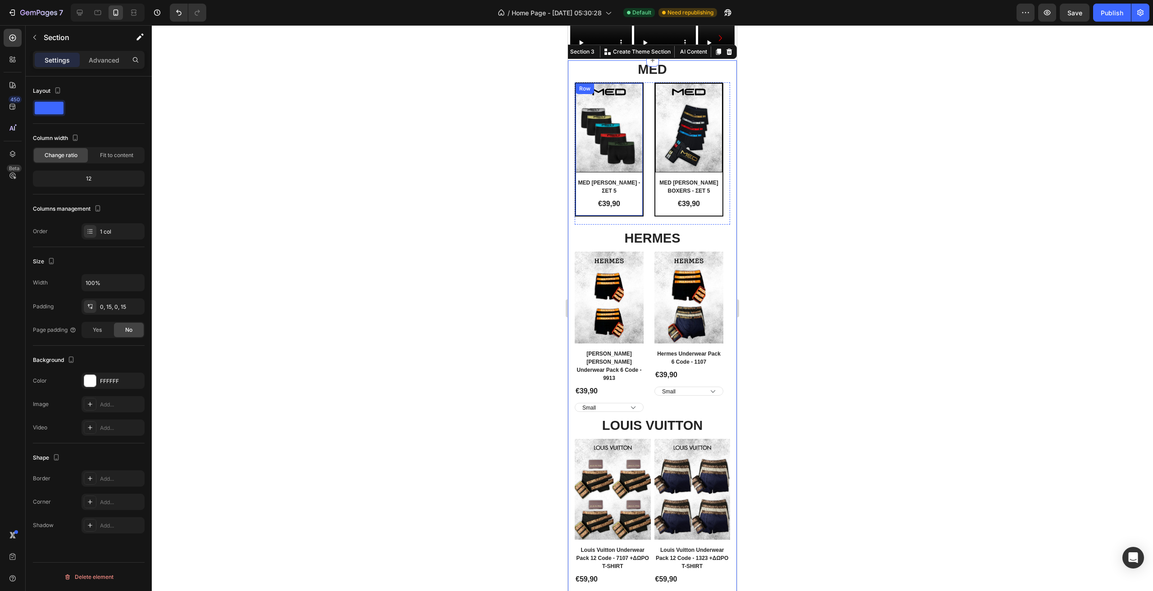
click at [638, 216] on div "Product Images Row MED [PERSON_NAME] - ΣΕΤ 5 Product Title €39,90 Product Price…" at bounding box center [609, 149] width 67 height 132
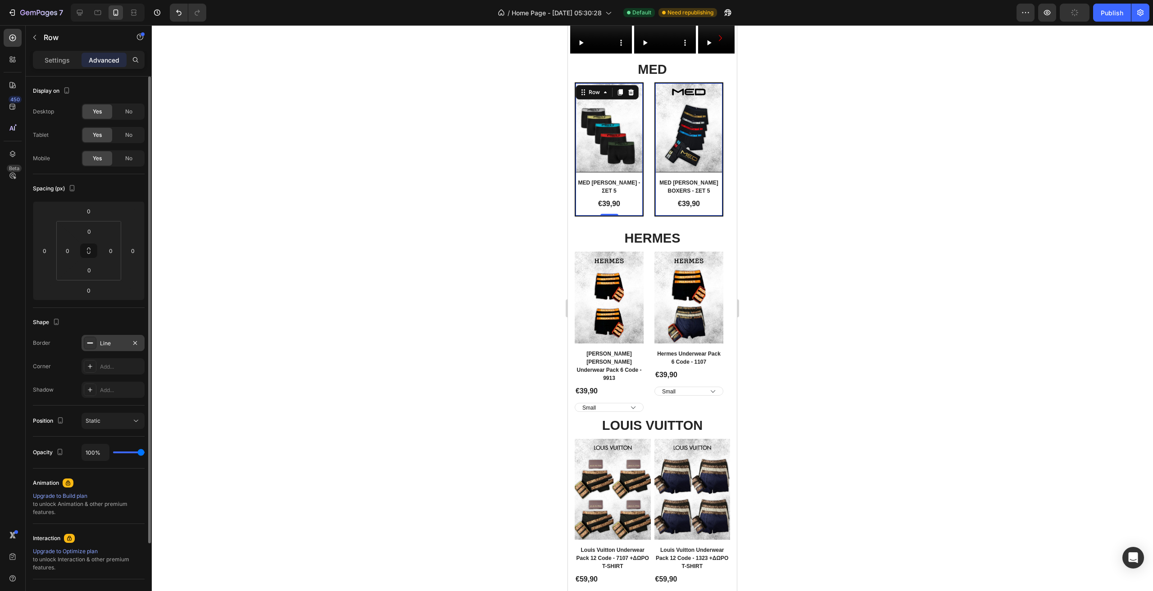
click at [102, 342] on div "Line" at bounding box center [113, 344] width 26 height 8
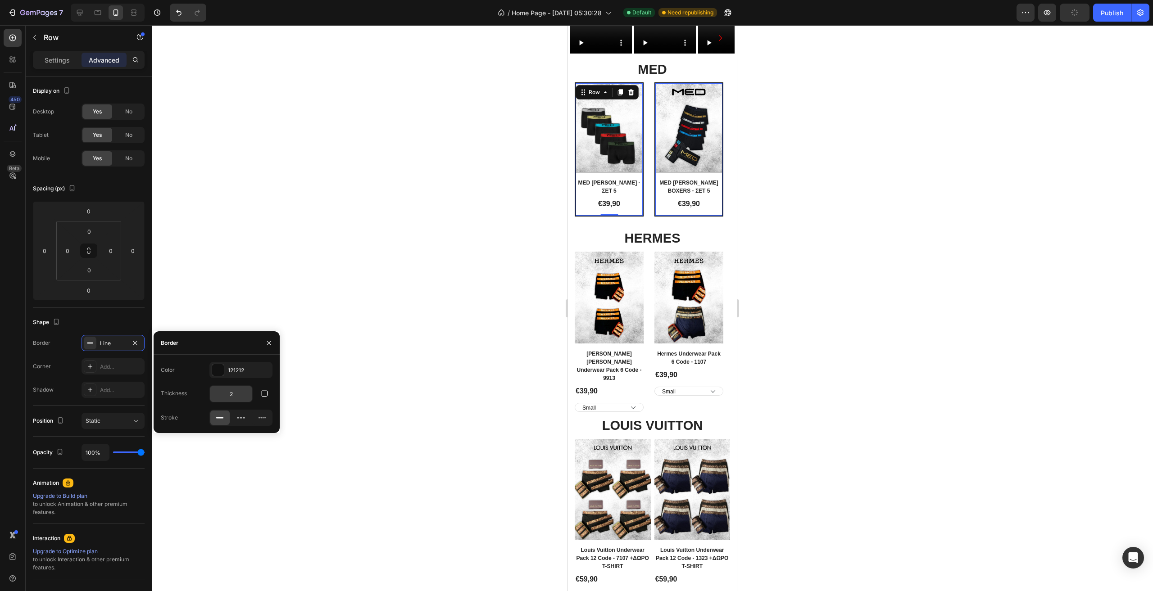
click at [240, 394] on input "2" at bounding box center [231, 394] width 42 height 16
type input "1"
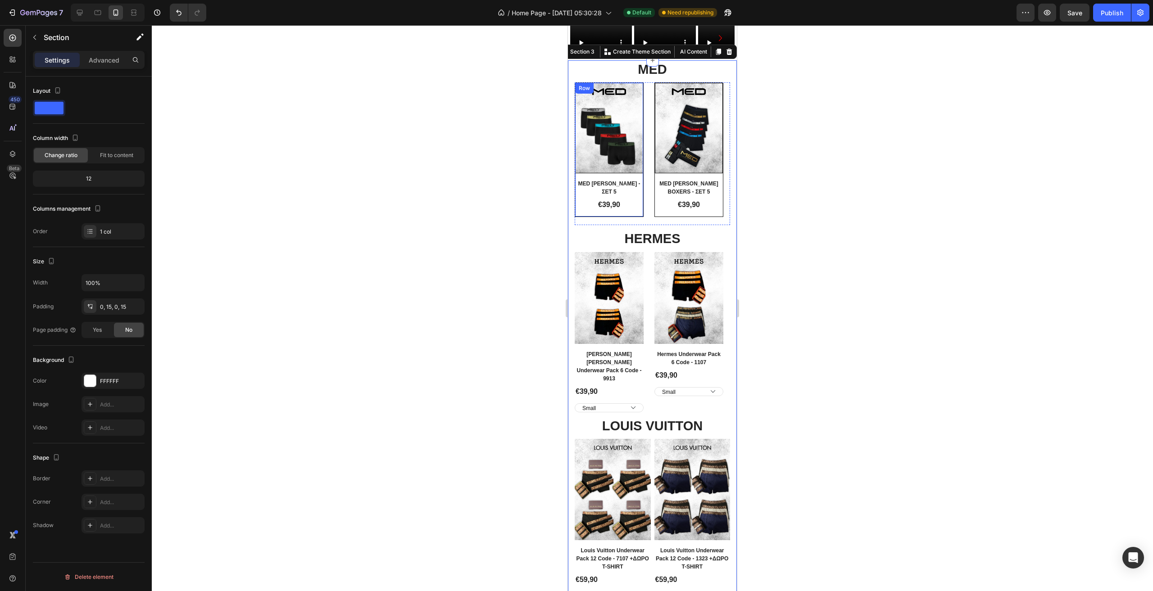
click at [641, 217] on div "Product Images Row MED [PERSON_NAME] - ΣΕΤ 5 Product Title €39,90 Product Price…" at bounding box center [609, 150] width 68 height 134
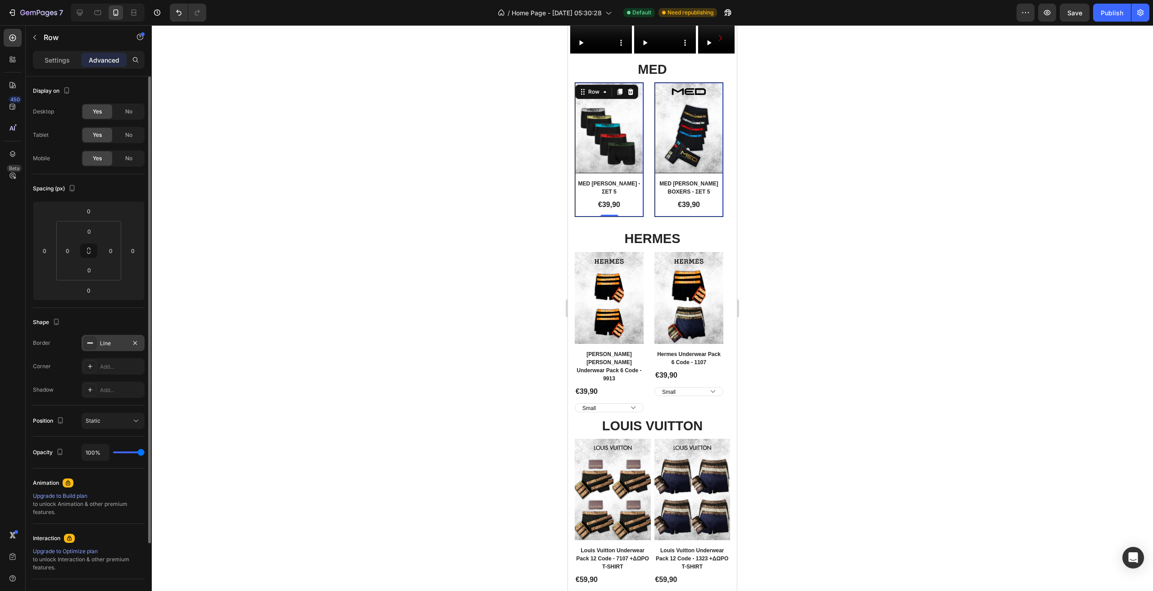
click at [107, 345] on div "Line" at bounding box center [113, 344] width 26 height 8
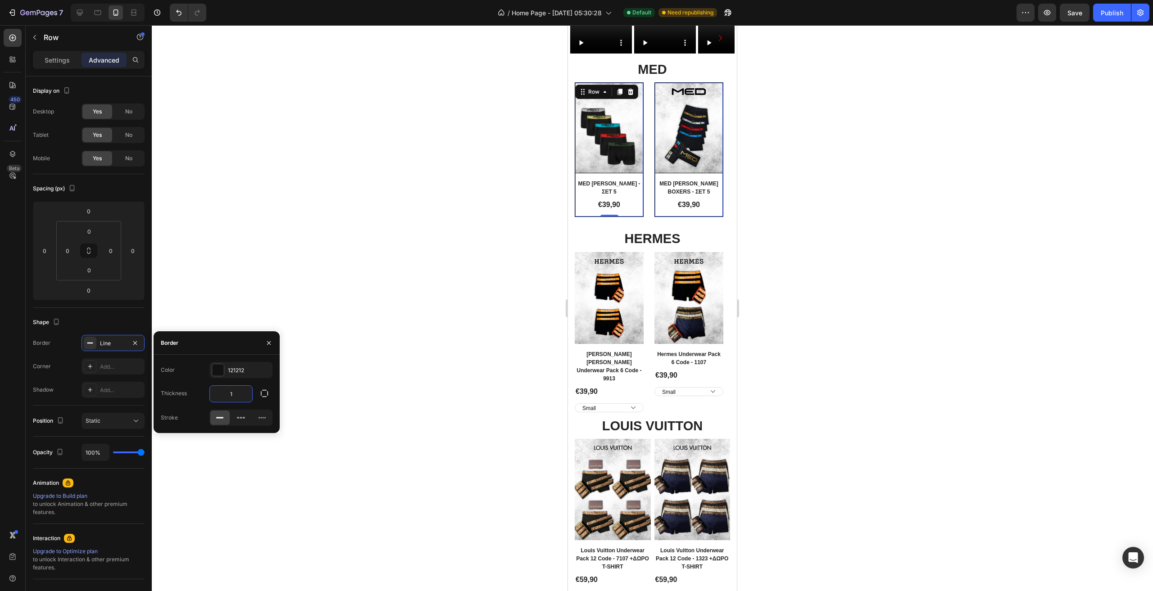
click at [245, 395] on input "1" at bounding box center [231, 394] width 42 height 16
type input "2"
click at [1110, 9] on div "Publish" at bounding box center [1112, 12] width 23 height 9
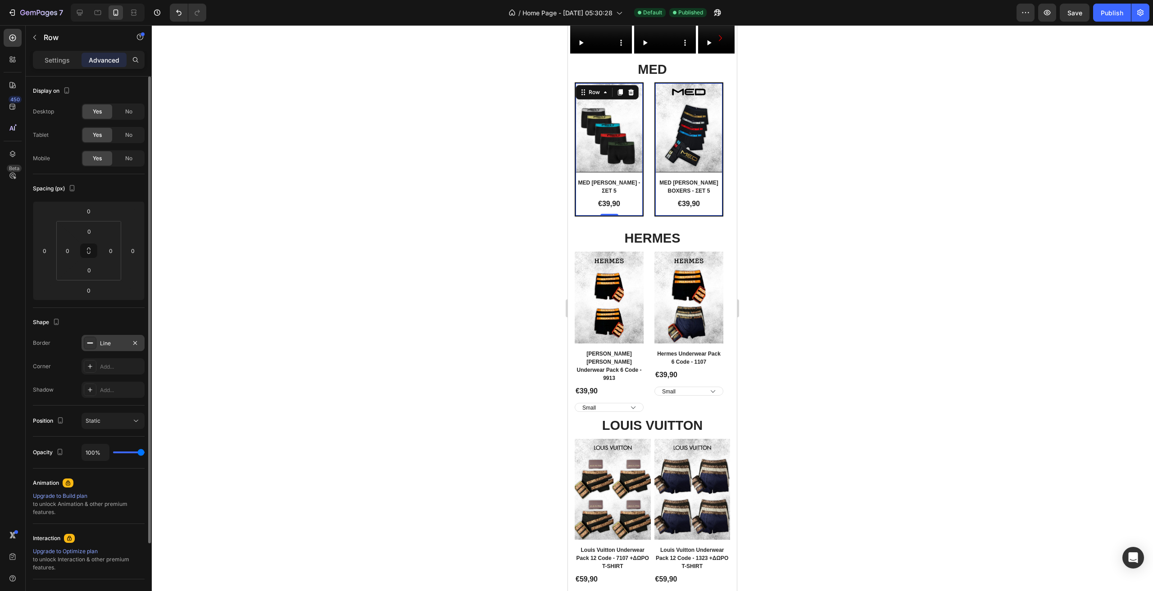
click at [108, 337] on div "Line" at bounding box center [113, 343] width 63 height 16
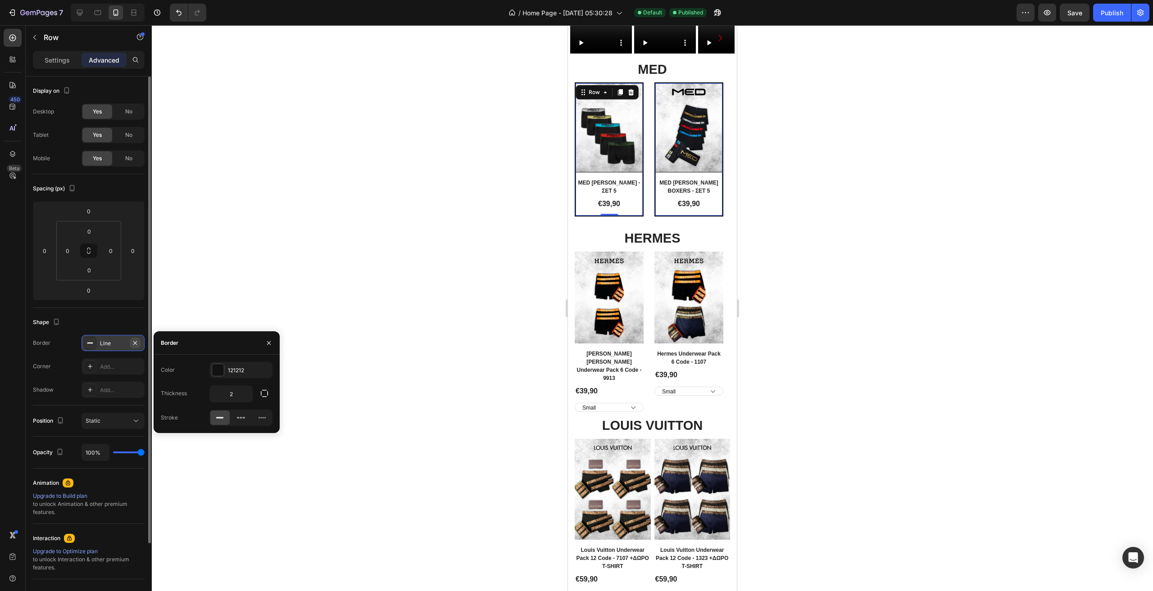
click at [136, 346] on icon "button" at bounding box center [135, 343] width 7 height 7
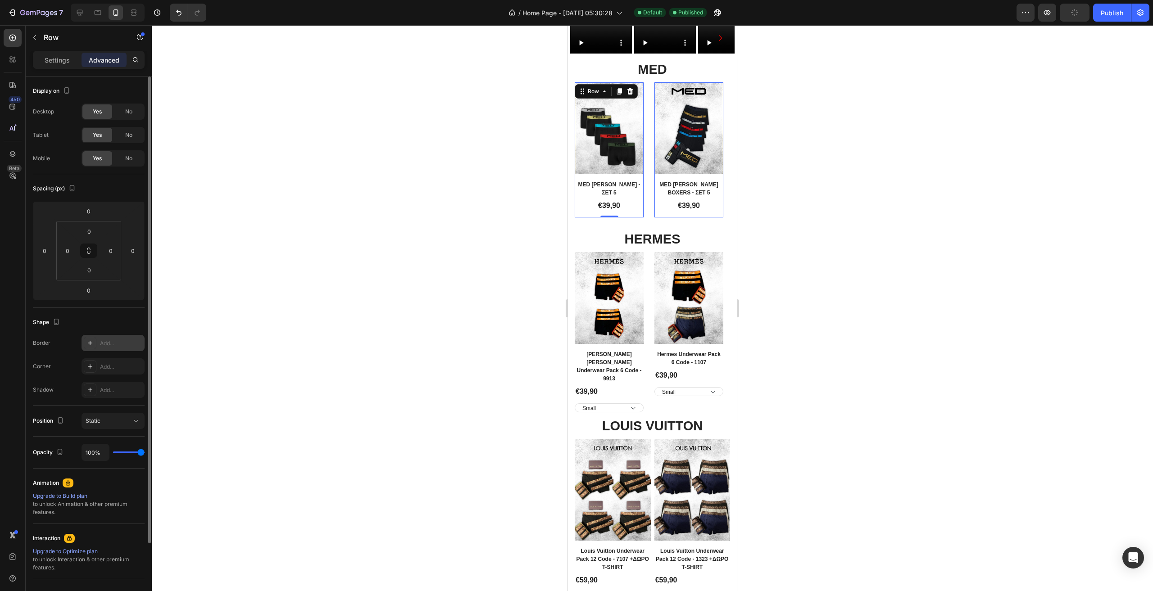
click at [630, 217] on div "Product Images Row MED [PERSON_NAME] - ΣΕΤ 5 Product Title €39,90 Product Price…" at bounding box center [609, 149] width 69 height 135
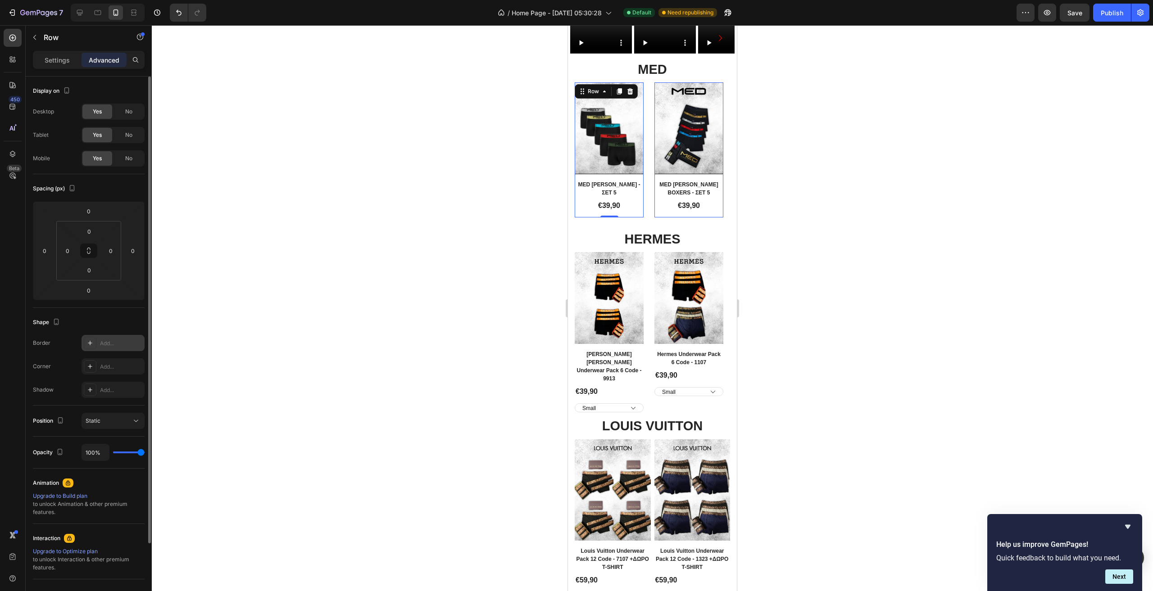
click at [635, 217] on div "Product Images Row MED [PERSON_NAME] - ΣΕΤ 5 Product Title €39,90 Product Price…" at bounding box center [609, 149] width 69 height 135
click at [634, 173] on img at bounding box center [609, 128] width 68 height 91
click at [638, 217] on div "Product Images 0 Row MED [PERSON_NAME] - ΣΕΤ 5 Product Title €39,90 Product Pri…" at bounding box center [609, 149] width 69 height 135
click at [641, 212] on div "€39,90" at bounding box center [609, 206] width 69 height 13
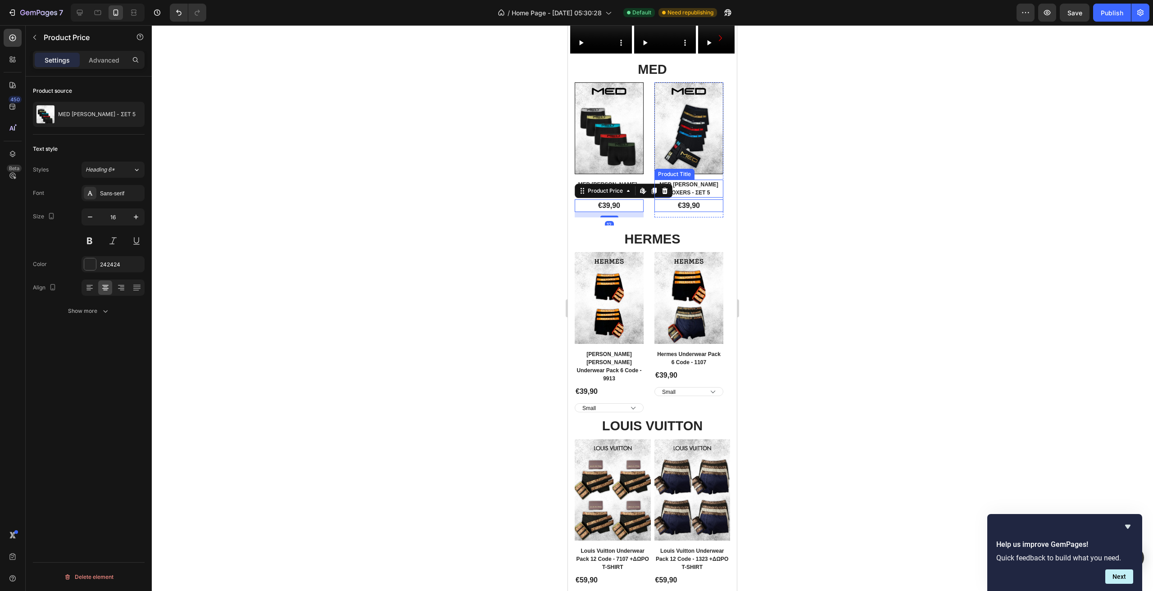
click at [700, 198] on h2 "MED [PERSON_NAME] BOXERS - ΣΕΤ 5" at bounding box center [688, 189] width 69 height 18
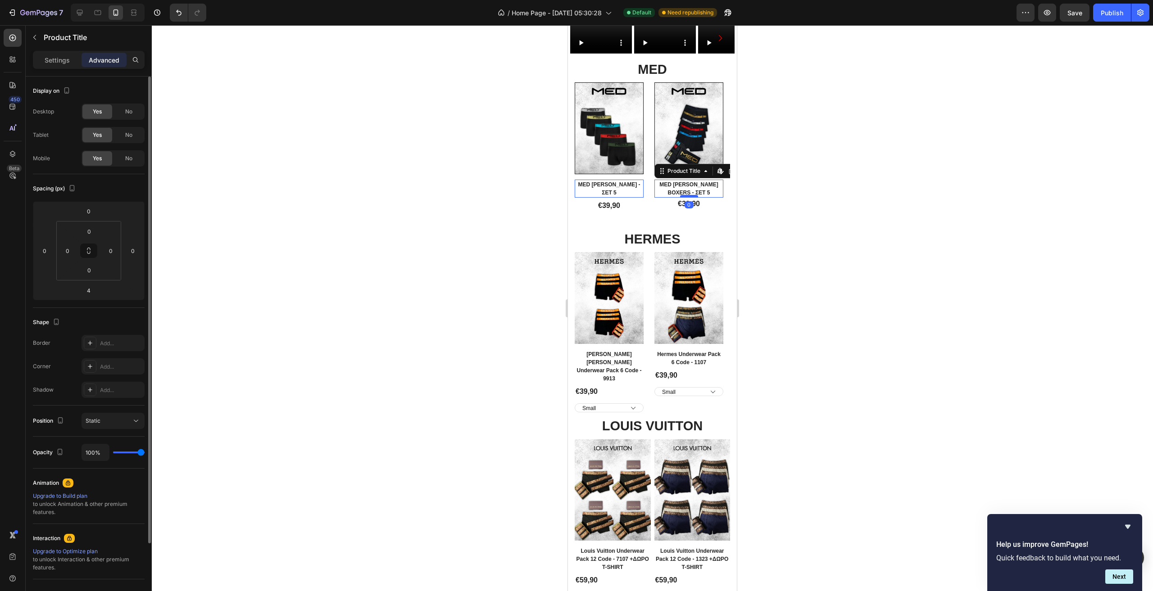
click at [692, 198] on div at bounding box center [689, 196] width 18 height 3
type input "0"
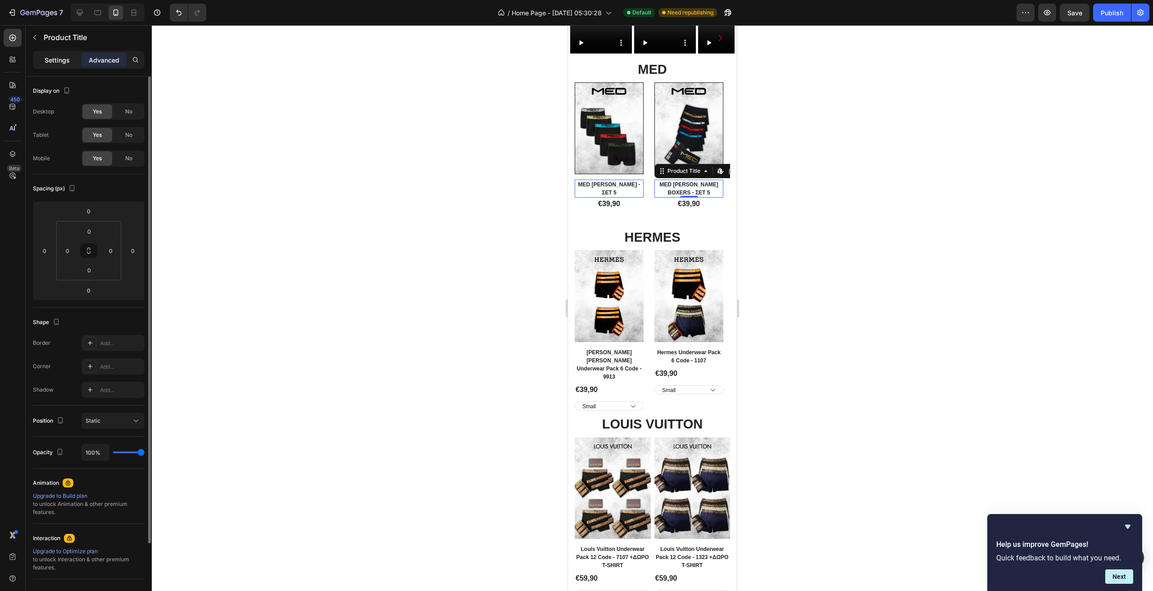
click at [48, 61] on p "Settings" at bounding box center [57, 59] width 25 height 9
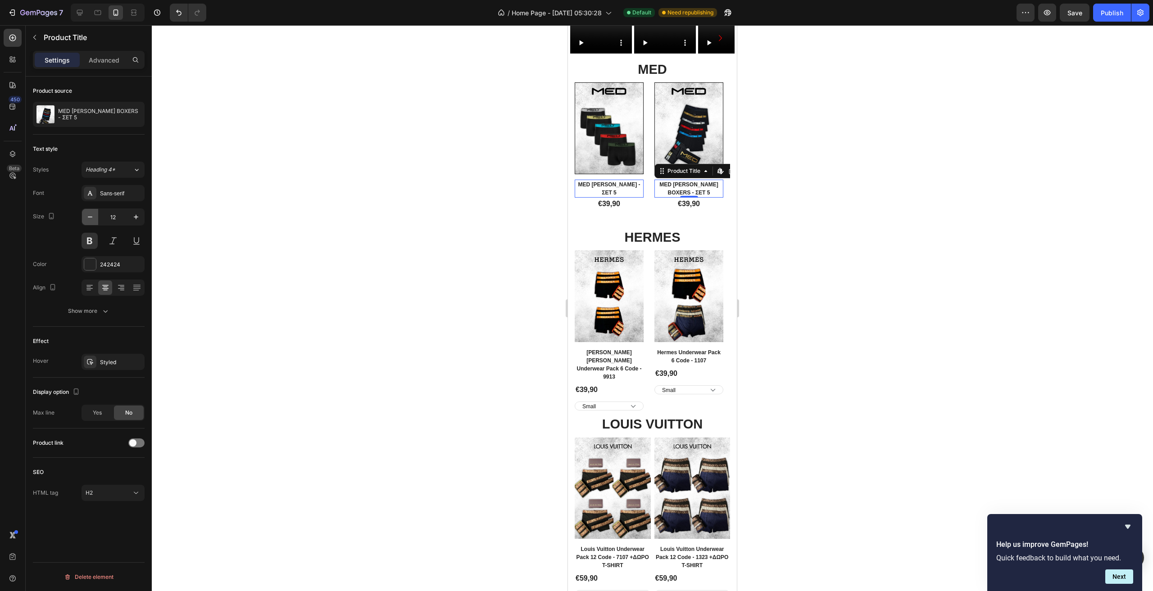
click at [91, 217] on icon "button" at bounding box center [90, 217] width 9 height 9
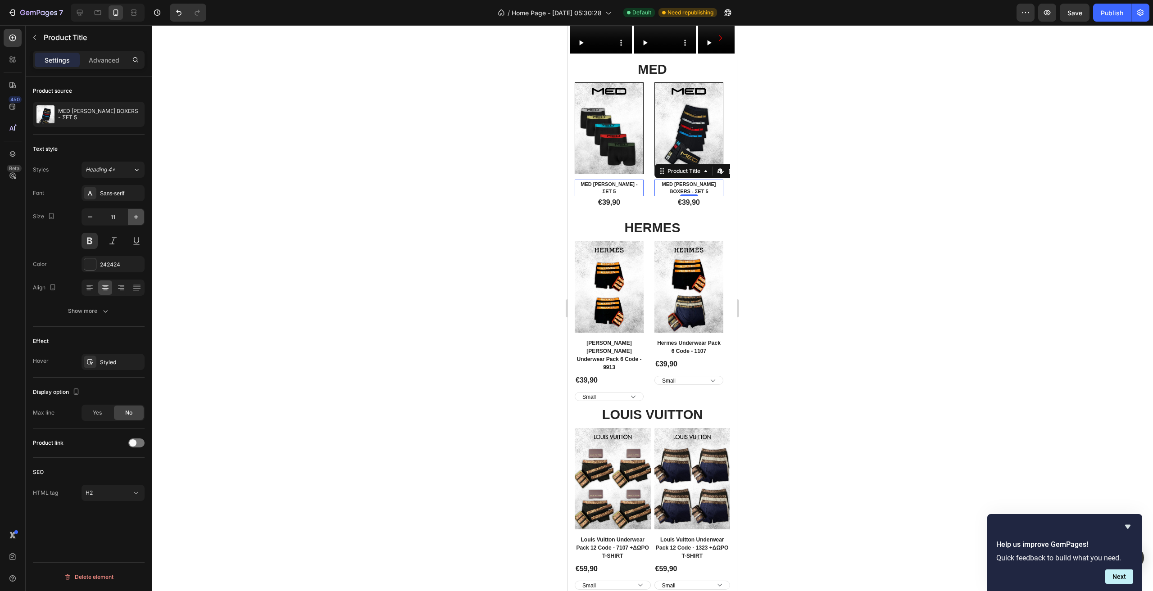
click at [133, 217] on icon "button" at bounding box center [136, 217] width 9 height 9
type input "12"
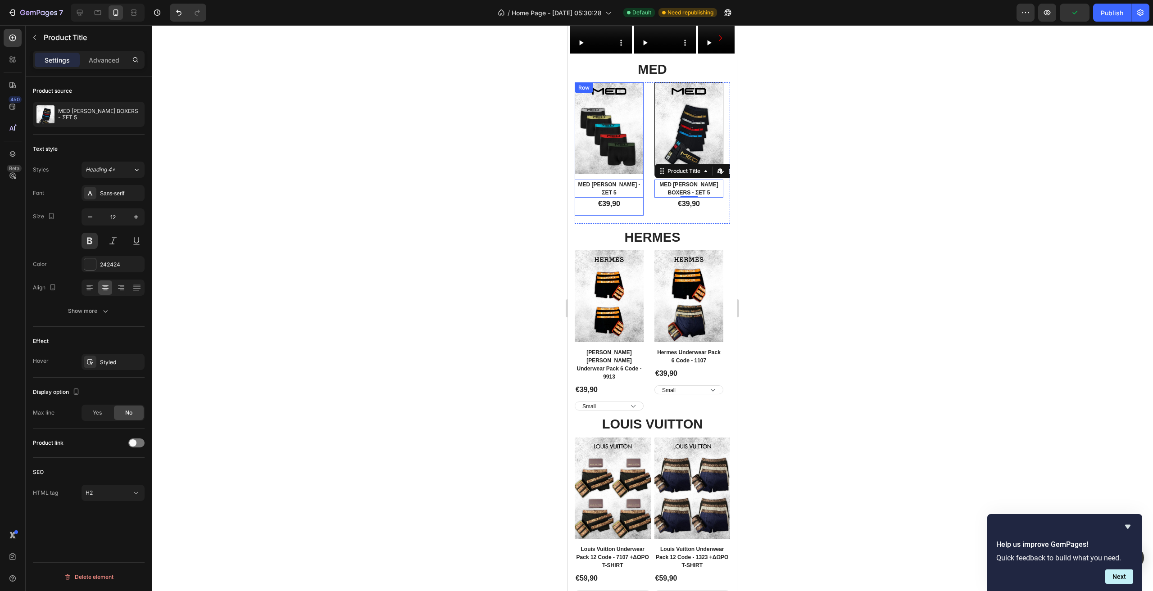
click at [642, 215] on div "Product Images Row MED [PERSON_NAME] - ΣΕΤ 5 Product Title Edit content in Shop…" at bounding box center [609, 148] width 69 height 133
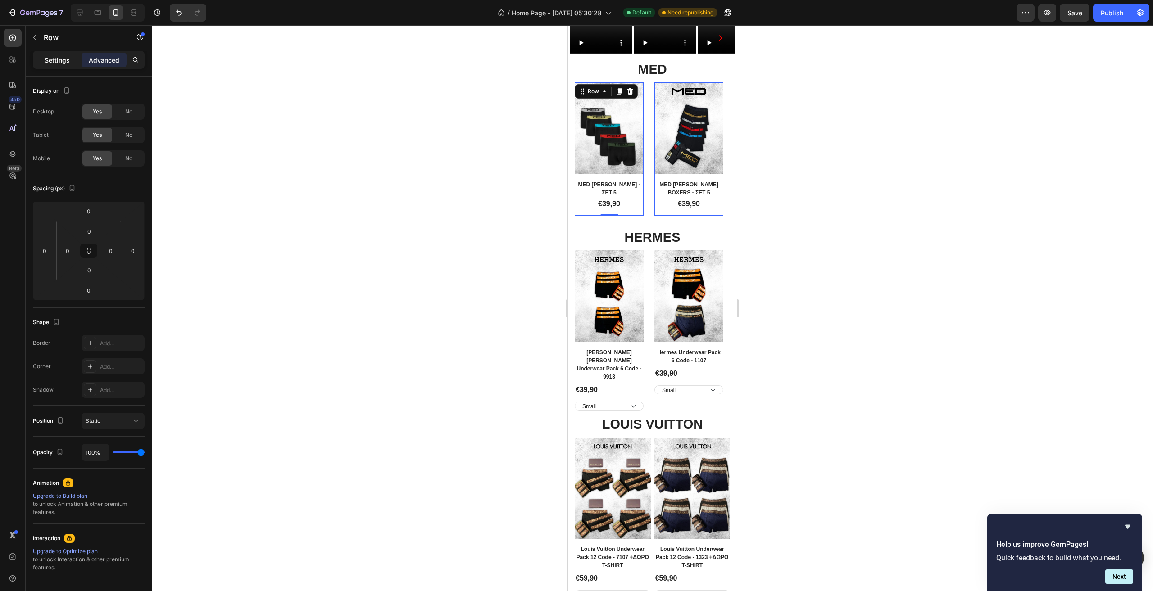
click at [64, 64] on p "Settings" at bounding box center [57, 59] width 25 height 9
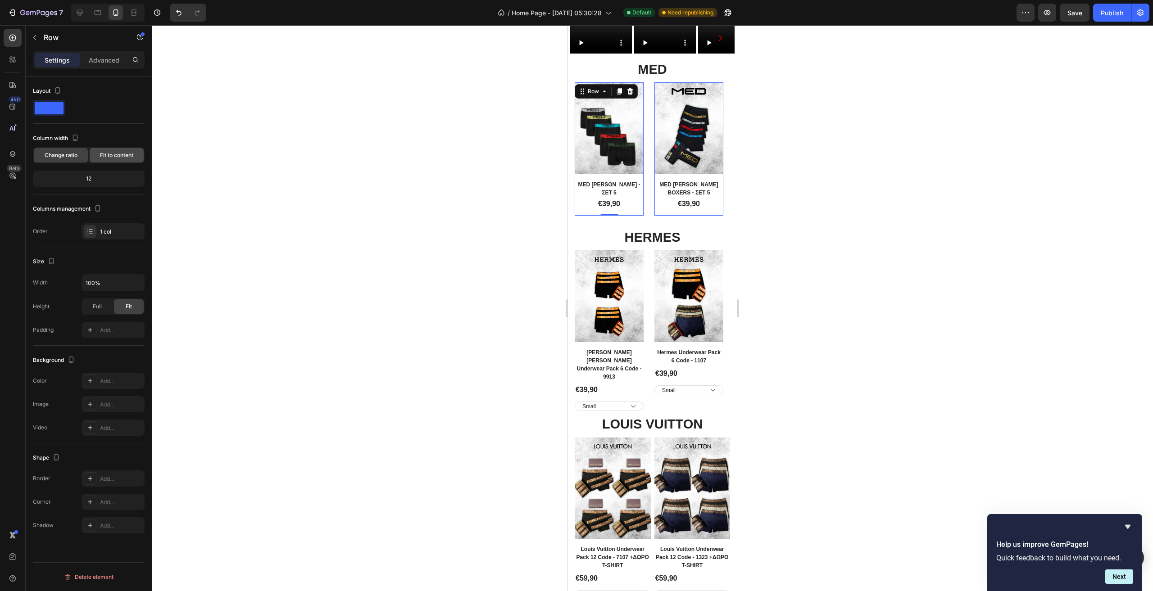
click at [115, 154] on span "Fit to content" at bounding box center [116, 155] width 33 height 8
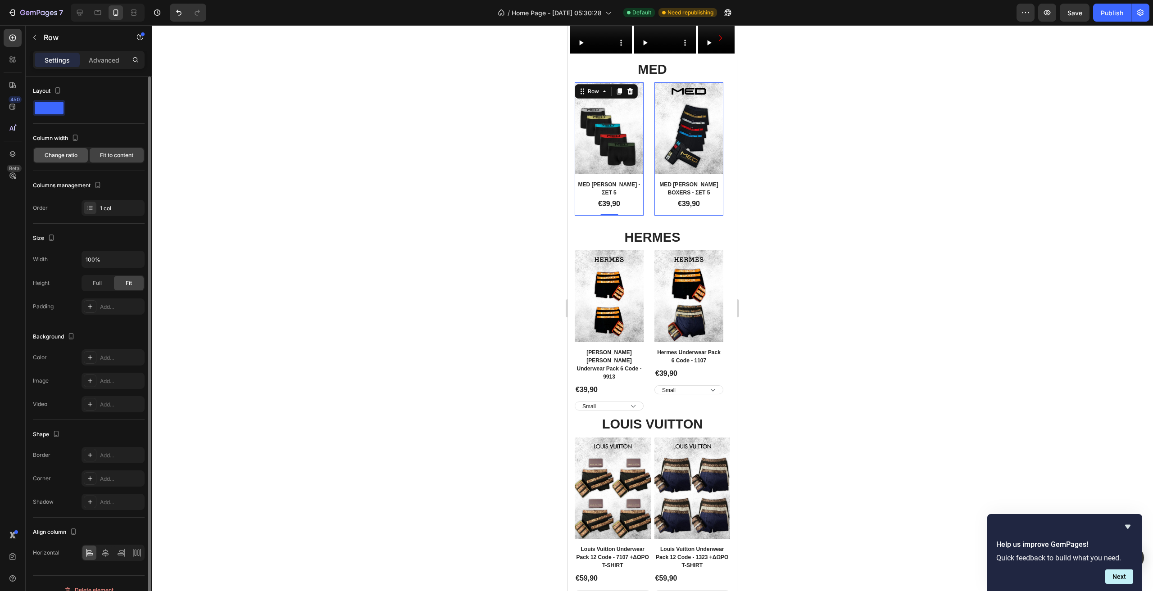
click at [67, 154] on span "Change ratio" at bounding box center [61, 155] width 33 height 8
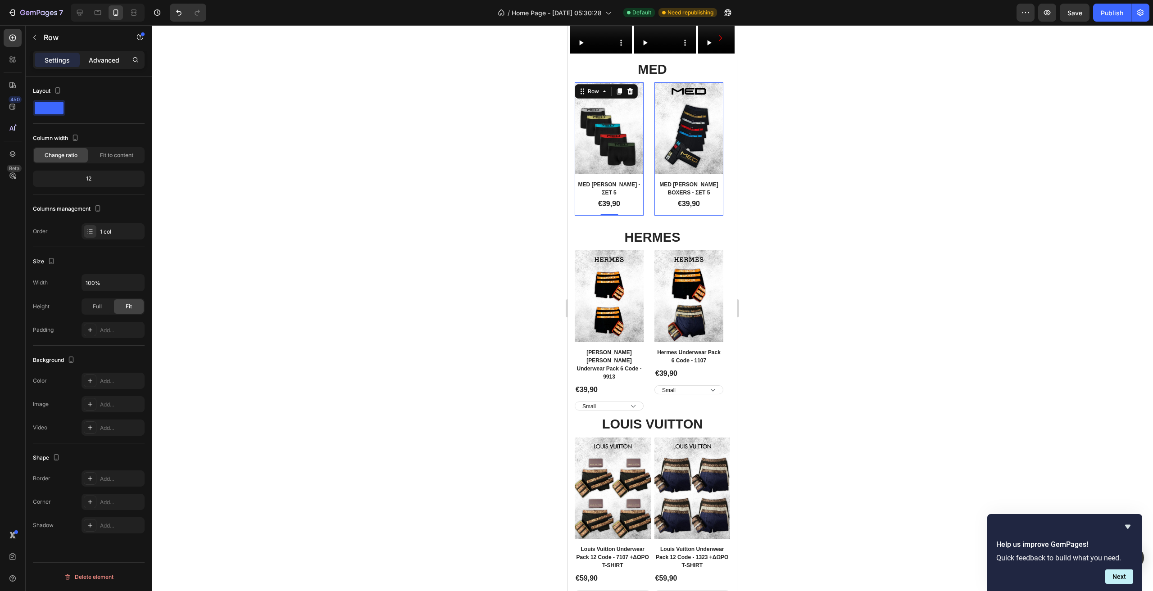
click at [96, 67] on div "Advanced" at bounding box center [104, 60] width 45 height 14
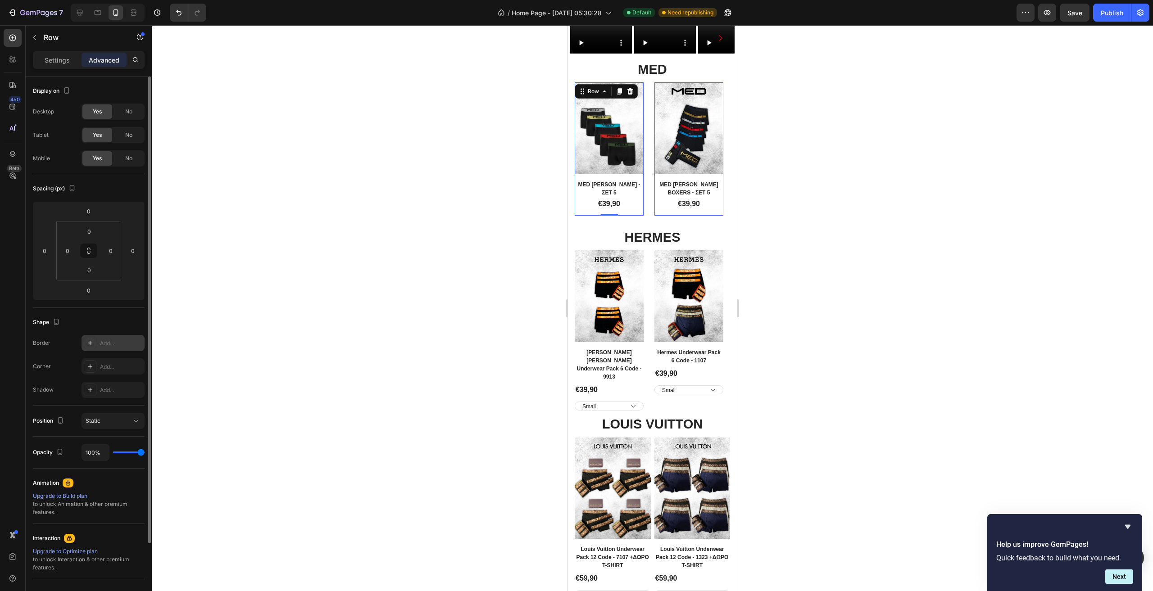
click at [92, 340] on icon at bounding box center [89, 343] width 7 height 7
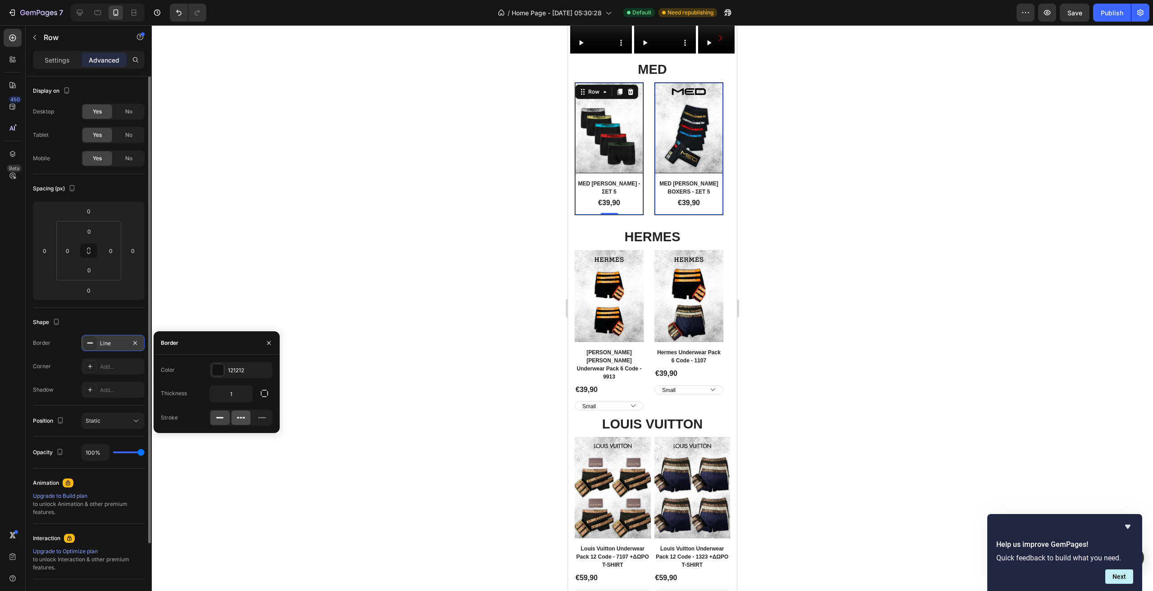
click at [245, 417] on icon at bounding box center [240, 417] width 9 height 9
click at [262, 421] on icon at bounding box center [262, 417] width 9 height 9
click at [683, 342] on img at bounding box center [688, 296] width 69 height 92
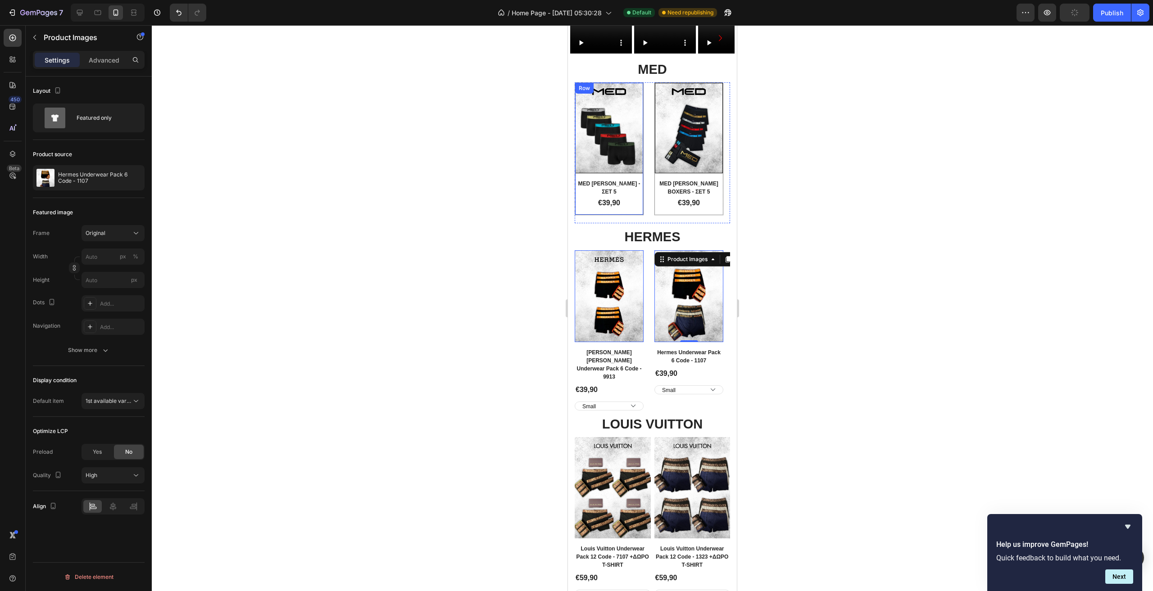
click at [641, 215] on div "Product Images Row MED [PERSON_NAME] - ΣΕΤ 5 Product Title €39,90 Product Price…" at bounding box center [609, 149] width 68 height 132
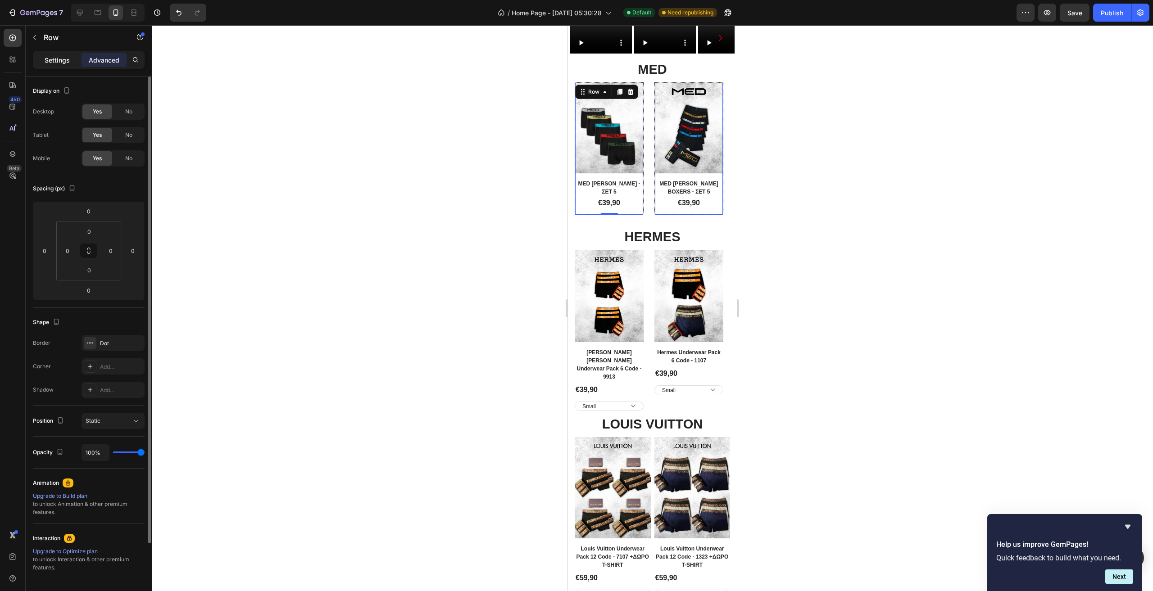
click at [64, 63] on p "Settings" at bounding box center [57, 59] width 25 height 9
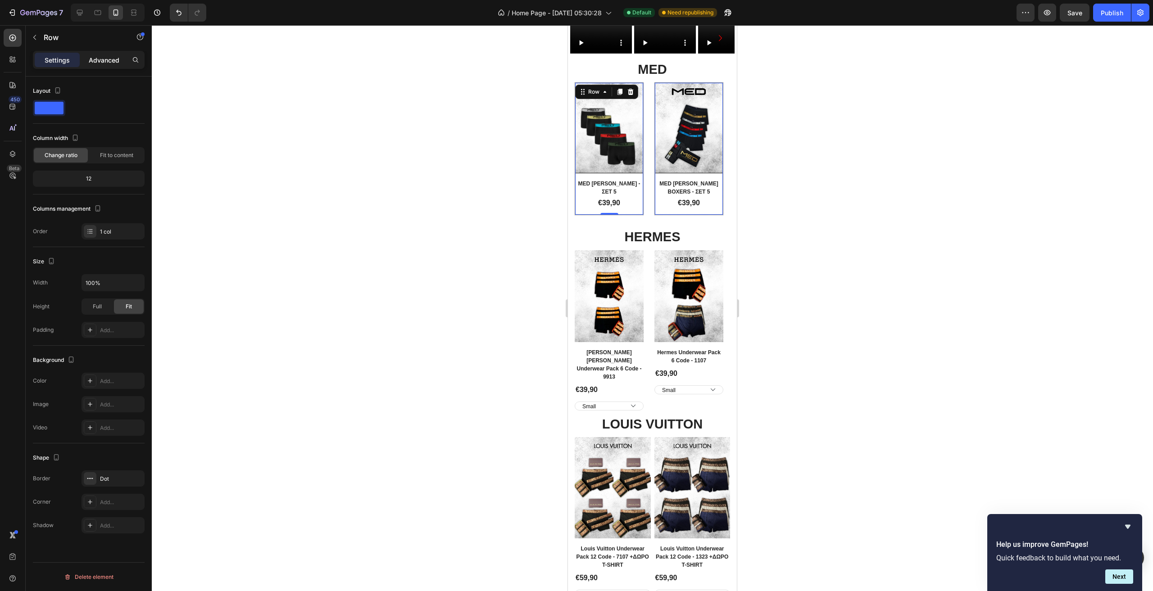
click at [82, 57] on div "Advanced" at bounding box center [104, 60] width 45 height 14
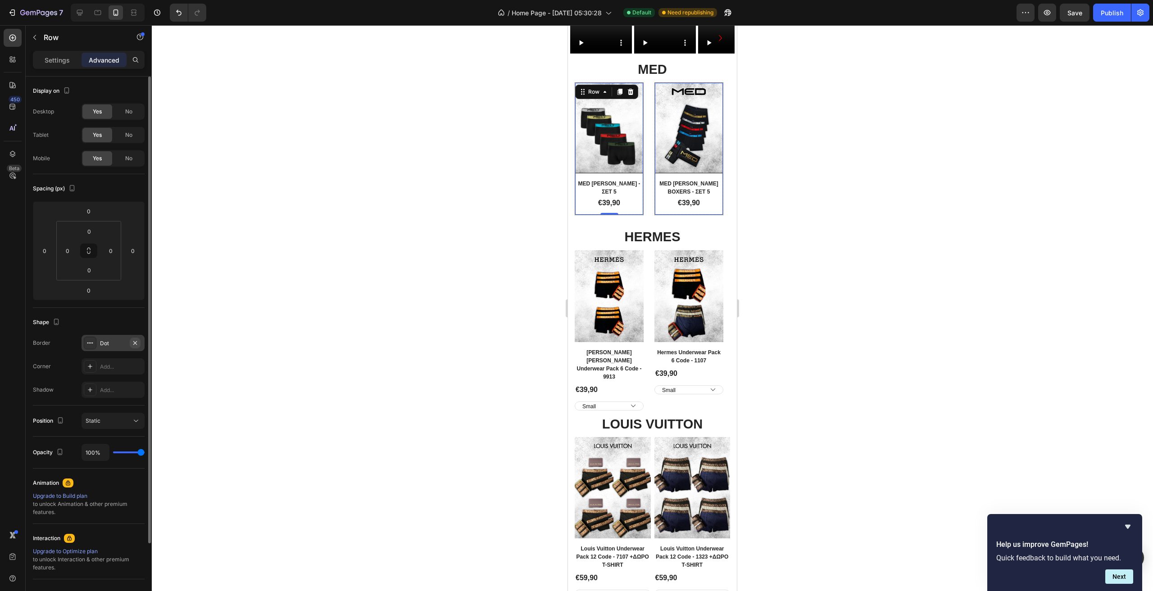
click at [137, 342] on icon "button" at bounding box center [135, 343] width 7 height 7
click at [645, 223] on div "Product Images Row MED [PERSON_NAME] - ΣΕΤ 5 Product Title €39,90 Product Price…" at bounding box center [652, 152] width 155 height 141
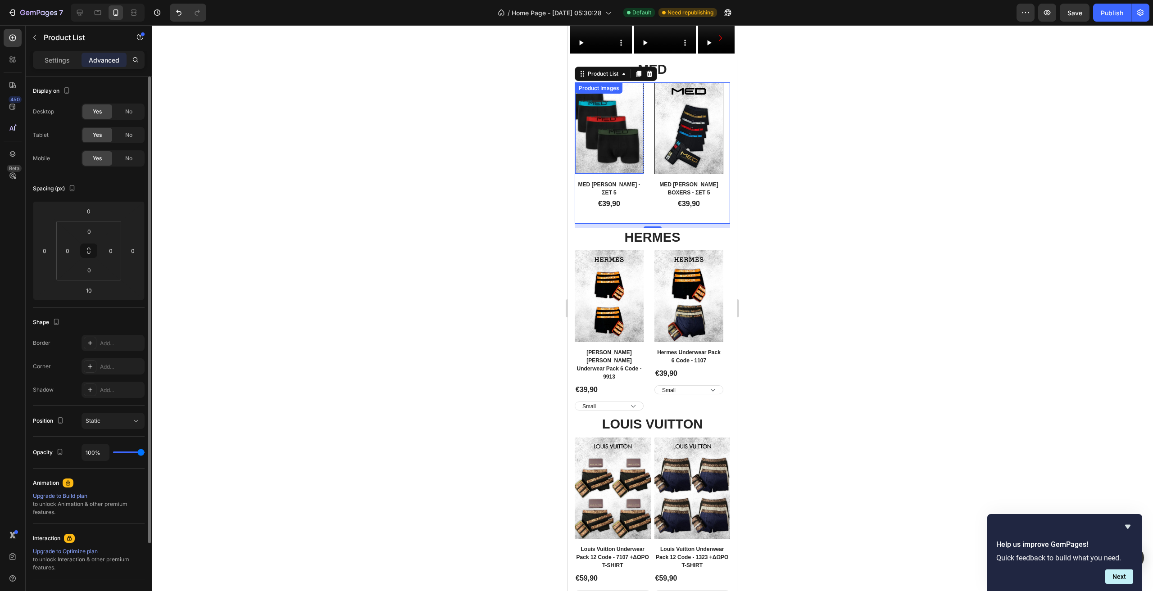
click at [628, 173] on img at bounding box center [609, 128] width 68 height 91
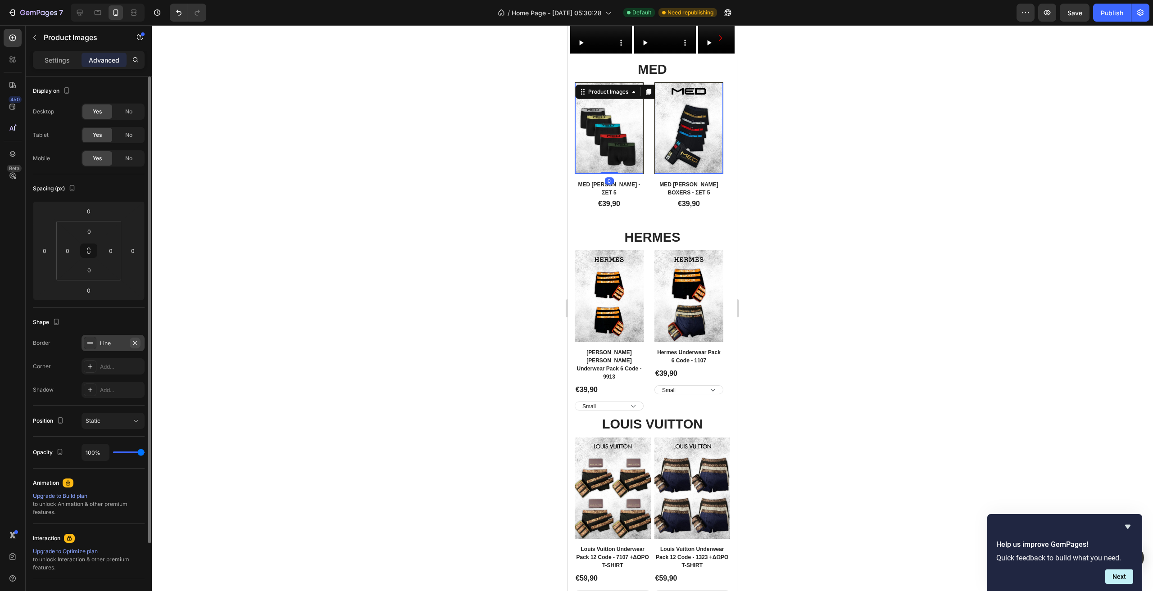
click at [135, 345] on icon "button" at bounding box center [135, 343] width 7 height 7
click at [627, 411] on select "Small Medium Large XL XXL" at bounding box center [609, 406] width 69 height 9
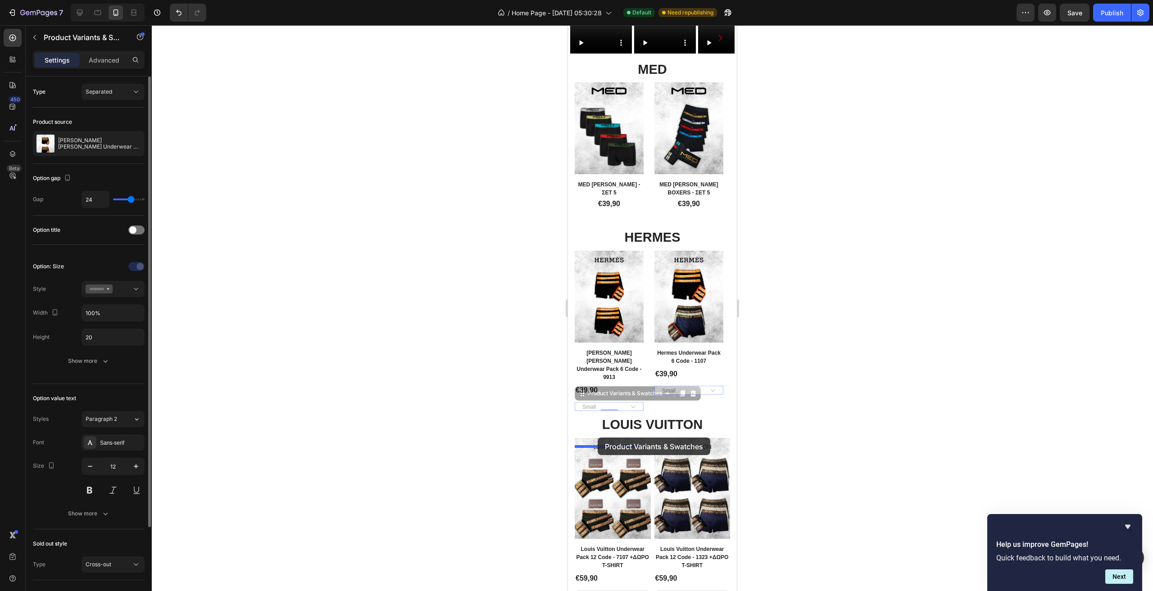
drag, startPoint x: 586, startPoint y: 456, endPoint x: 598, endPoint y: 438, distance: 21.6
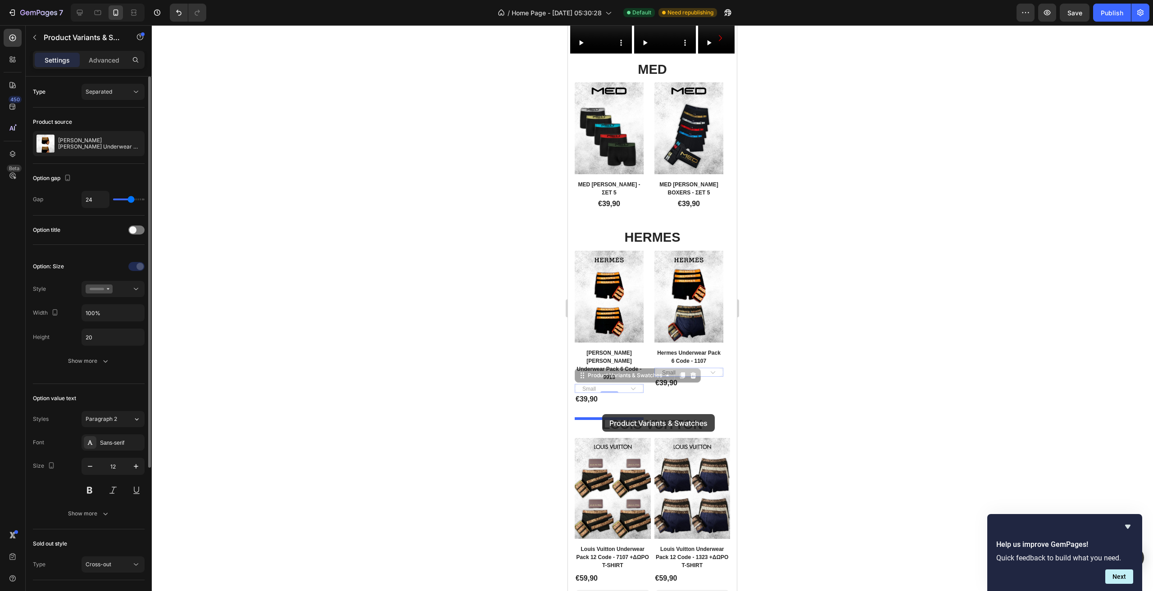
drag, startPoint x: 582, startPoint y: 441, endPoint x: 602, endPoint y: 414, distance: 33.8
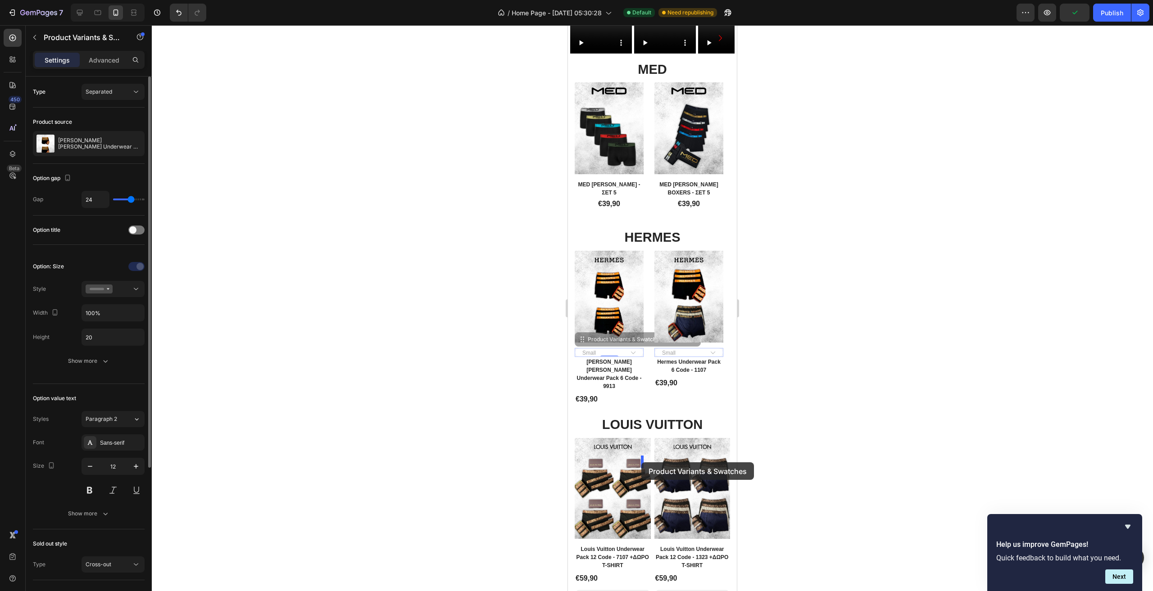
drag, startPoint x: 585, startPoint y: 414, endPoint x: 641, endPoint y: 463, distance: 74.5
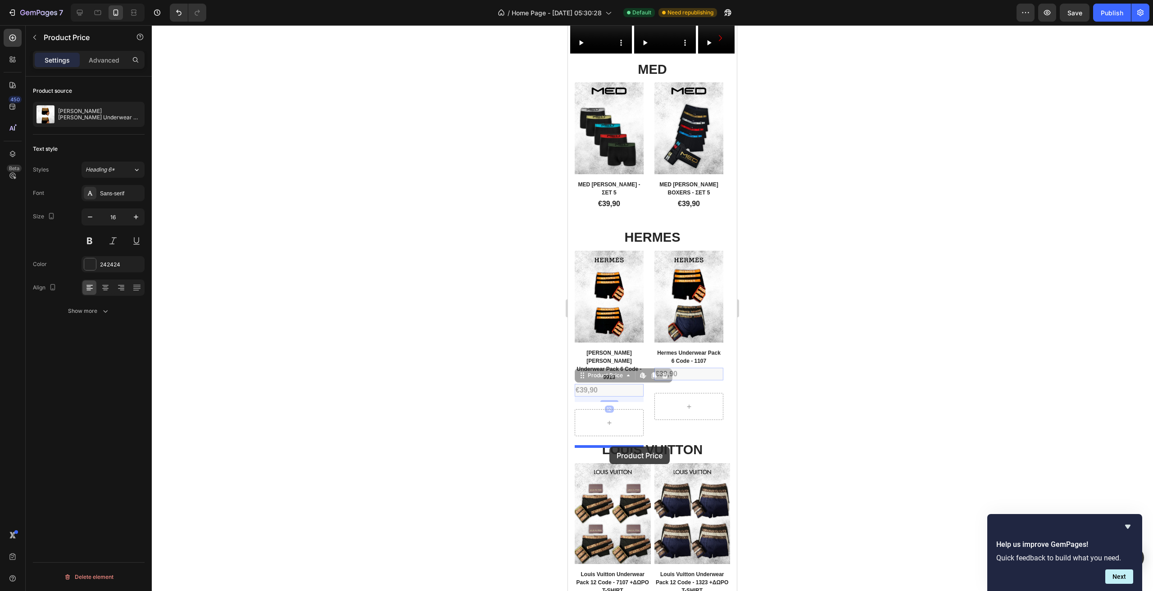
drag, startPoint x: 593, startPoint y: 443, endPoint x: 609, endPoint y: 447, distance: 16.6
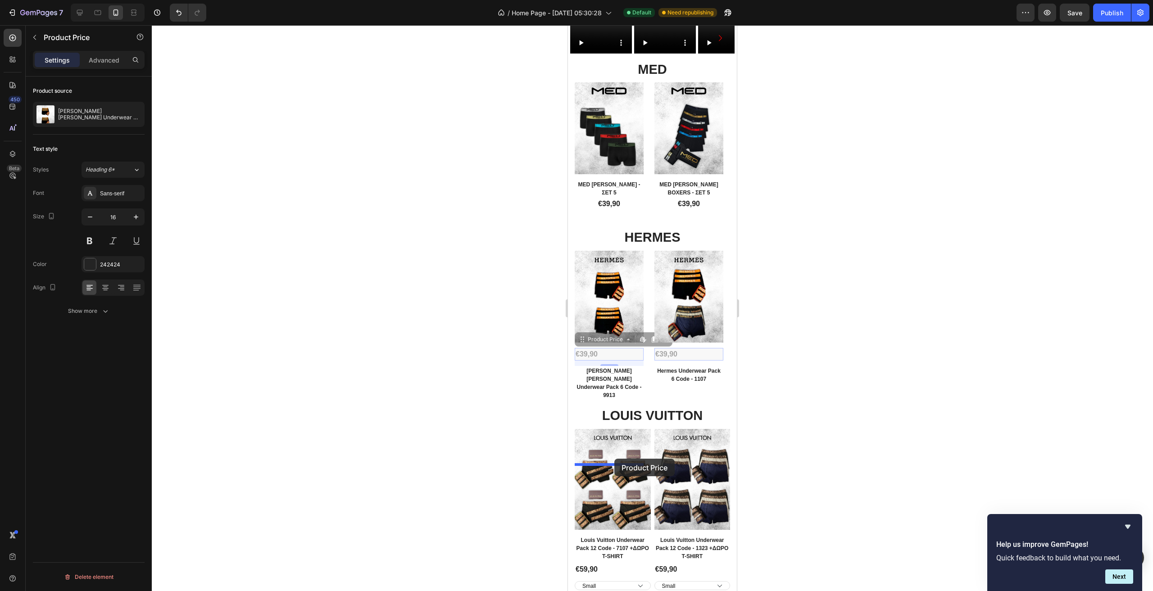
drag, startPoint x: 597, startPoint y: 412, endPoint x: 614, endPoint y: 459, distance: 50.9
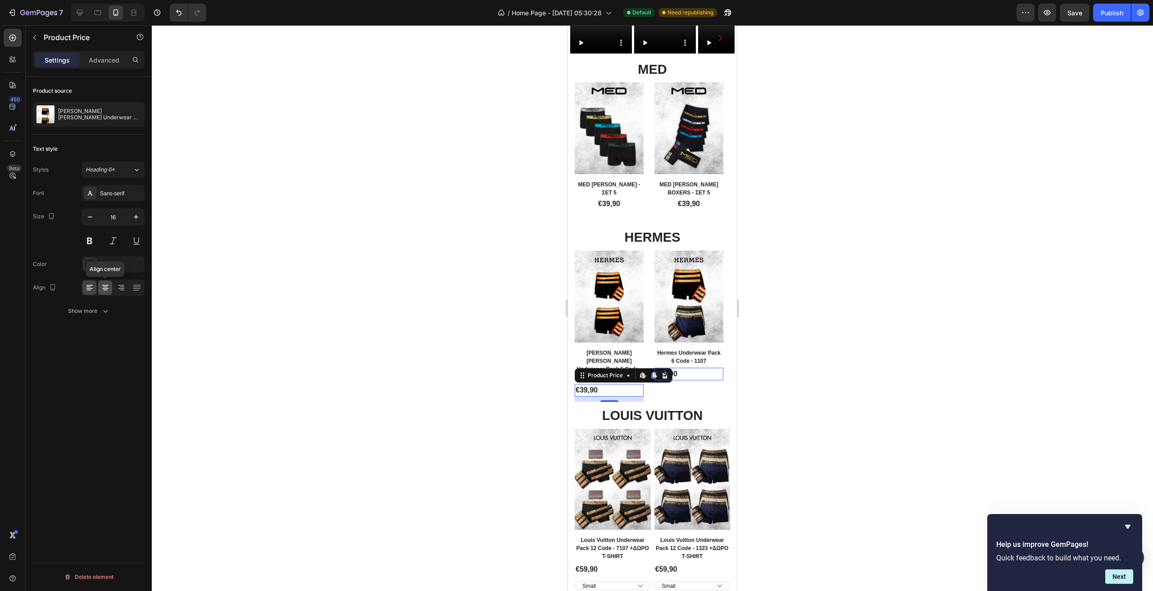
click at [106, 290] on icon at bounding box center [105, 287] width 9 height 9
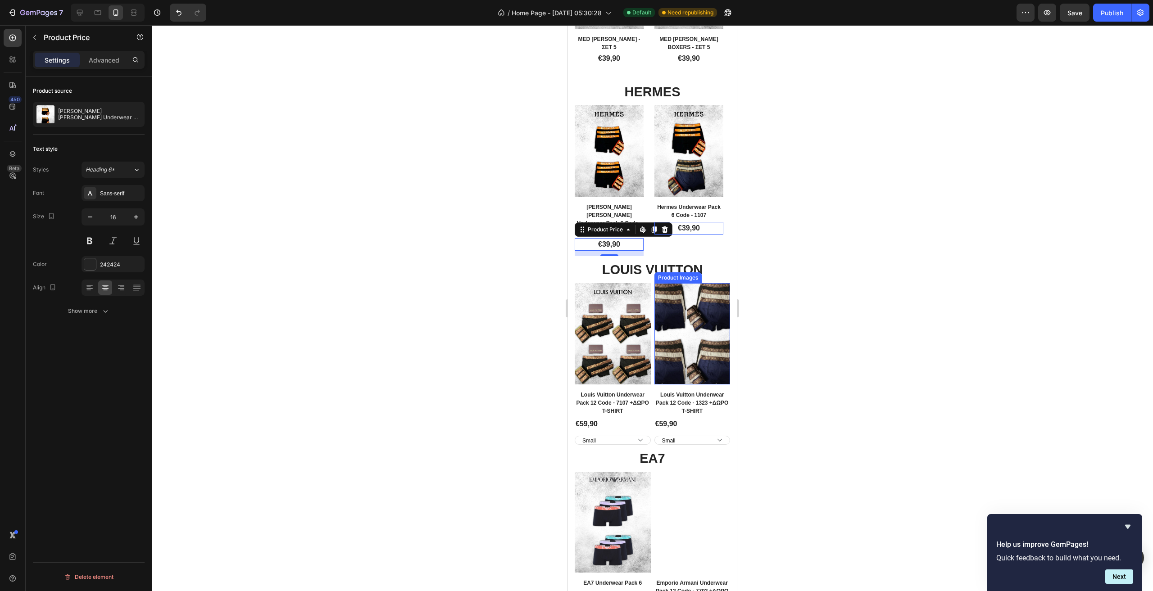
scroll to position [495, 0]
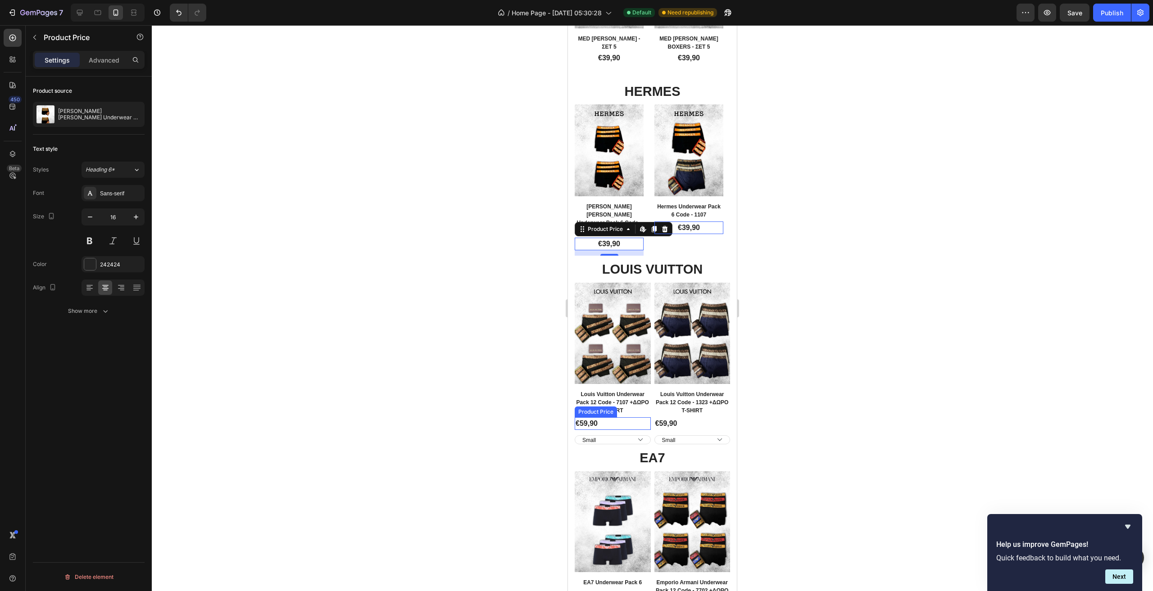
click at [602, 418] on div "€59,90" at bounding box center [613, 424] width 76 height 13
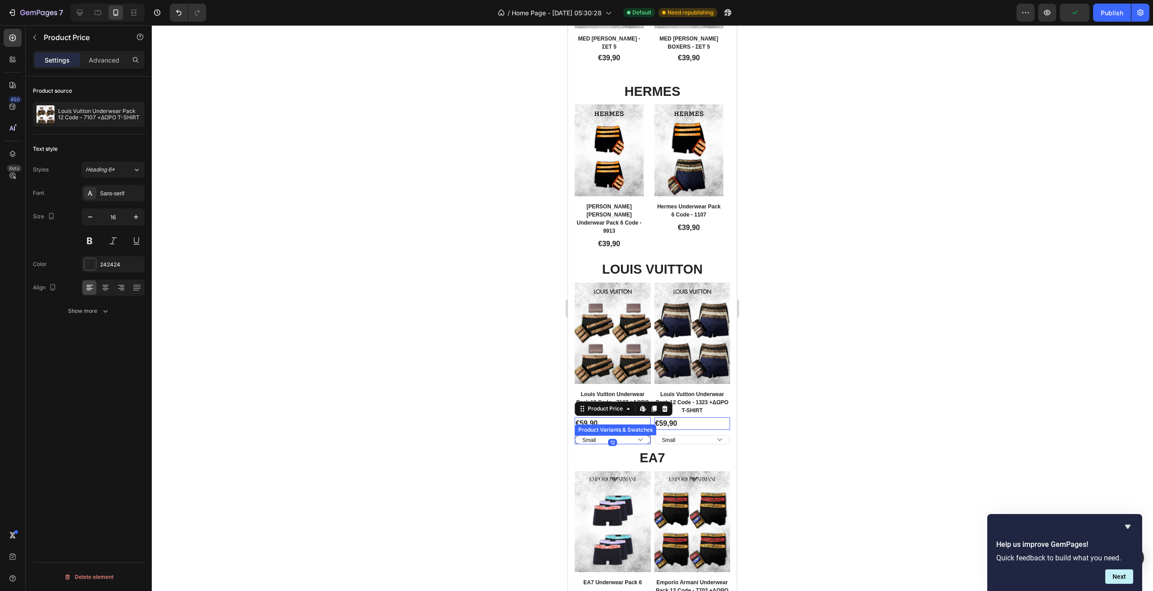
click at [638, 436] on select "Small Medium Large XL XXL" at bounding box center [613, 440] width 76 height 9
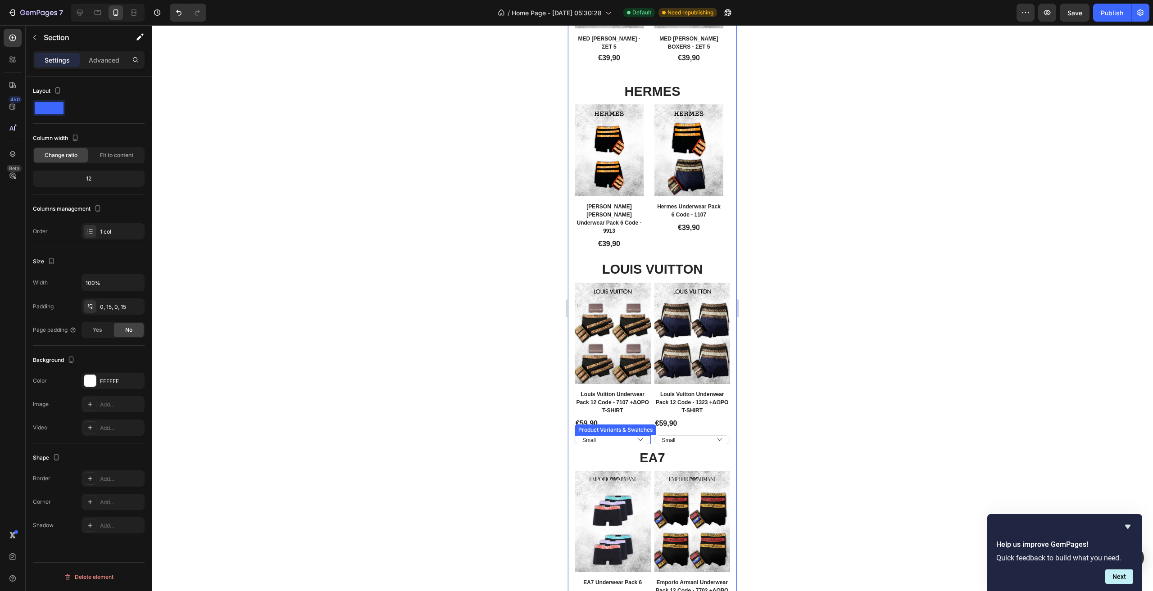
click at [646, 436] on div "Small Medium Large XL XXL" at bounding box center [613, 440] width 76 height 9
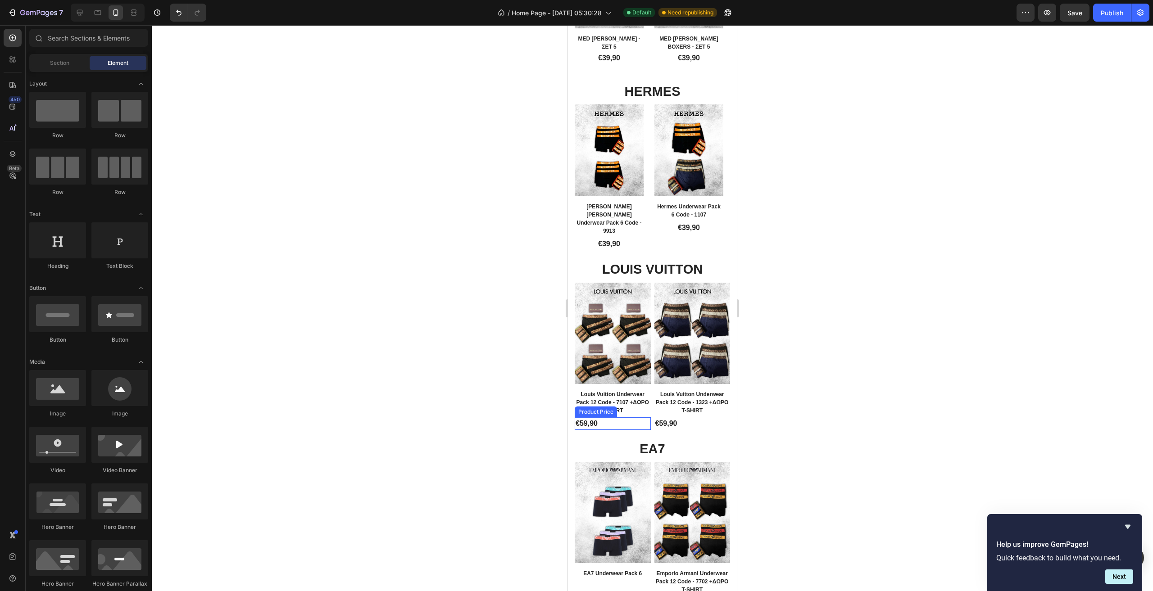
click at [599, 418] on div "€59,90" at bounding box center [613, 424] width 76 height 13
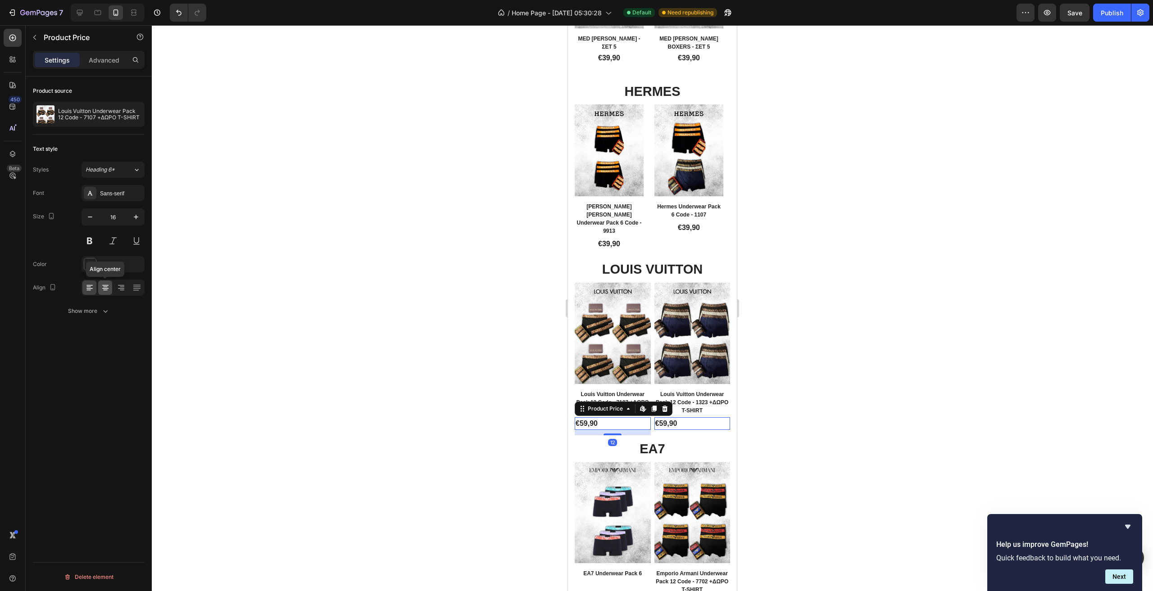
click at [101, 286] on icon at bounding box center [105, 287] width 9 height 9
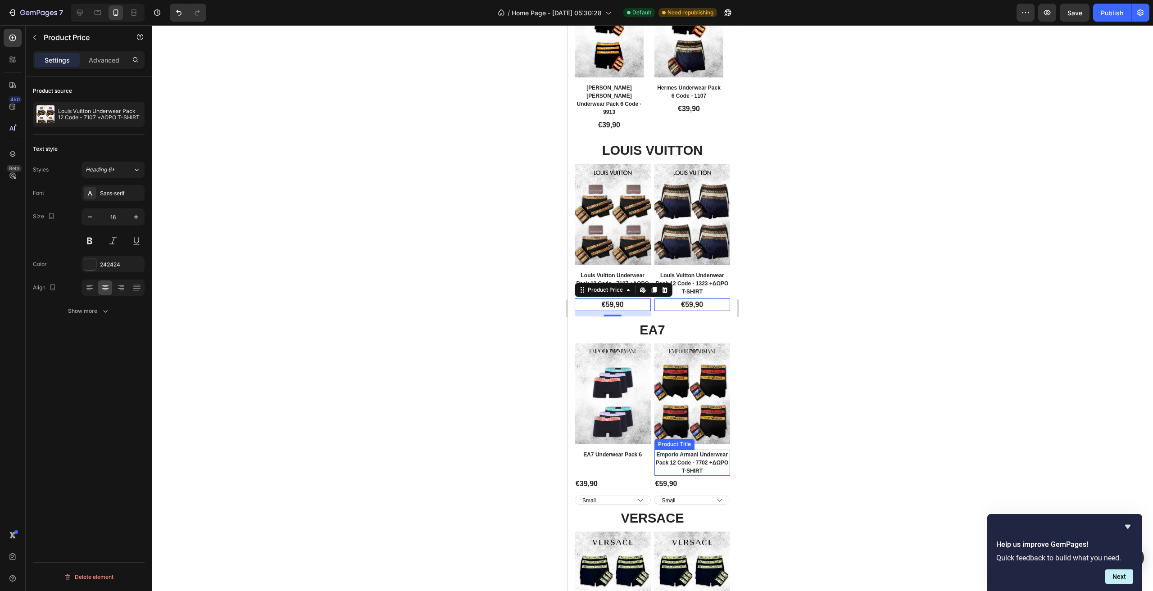
scroll to position [631, 0]
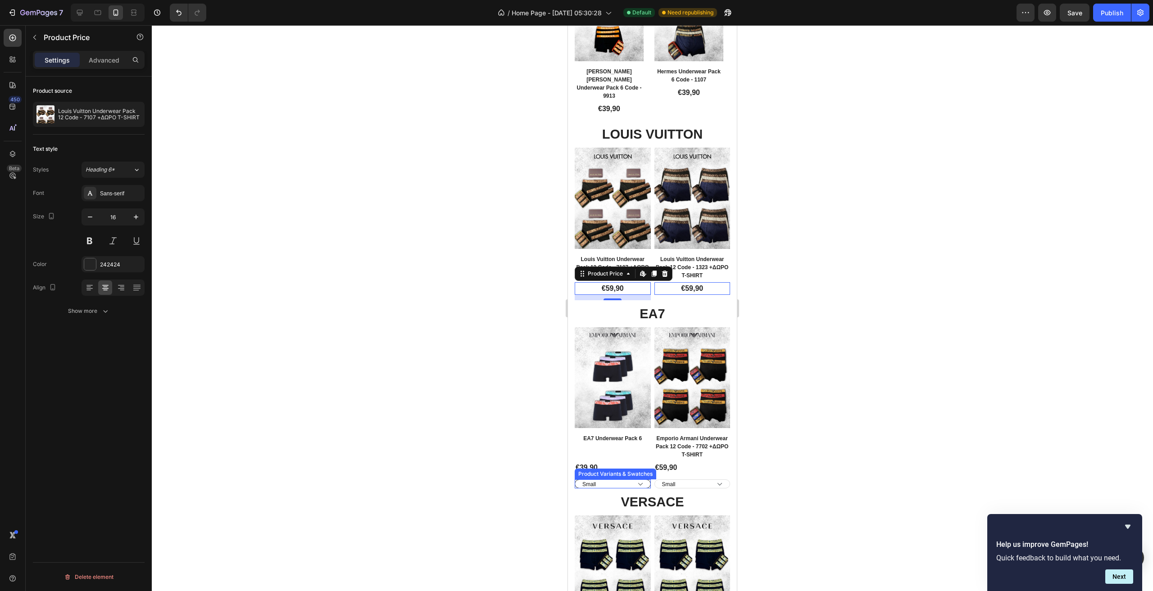
click at [635, 480] on select "Small Medium Large XL XXL" at bounding box center [613, 484] width 76 height 9
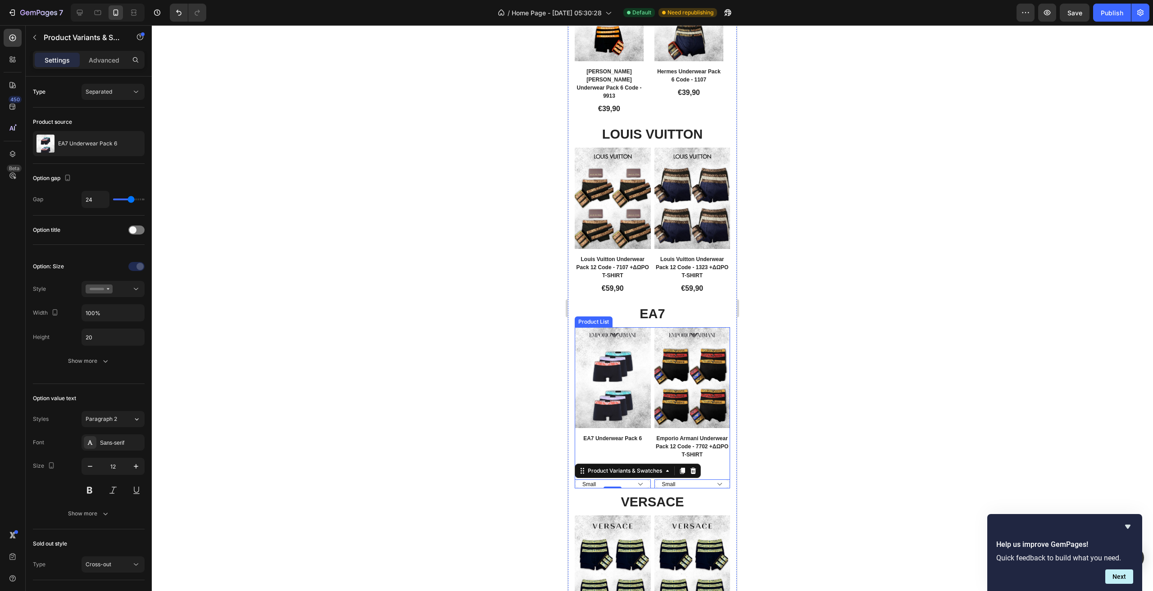
click at [649, 463] on div "Product Images Row EA7 Underwear Pack 6 Product Title €39,90 Product Price Prod…" at bounding box center [652, 408] width 155 height 162
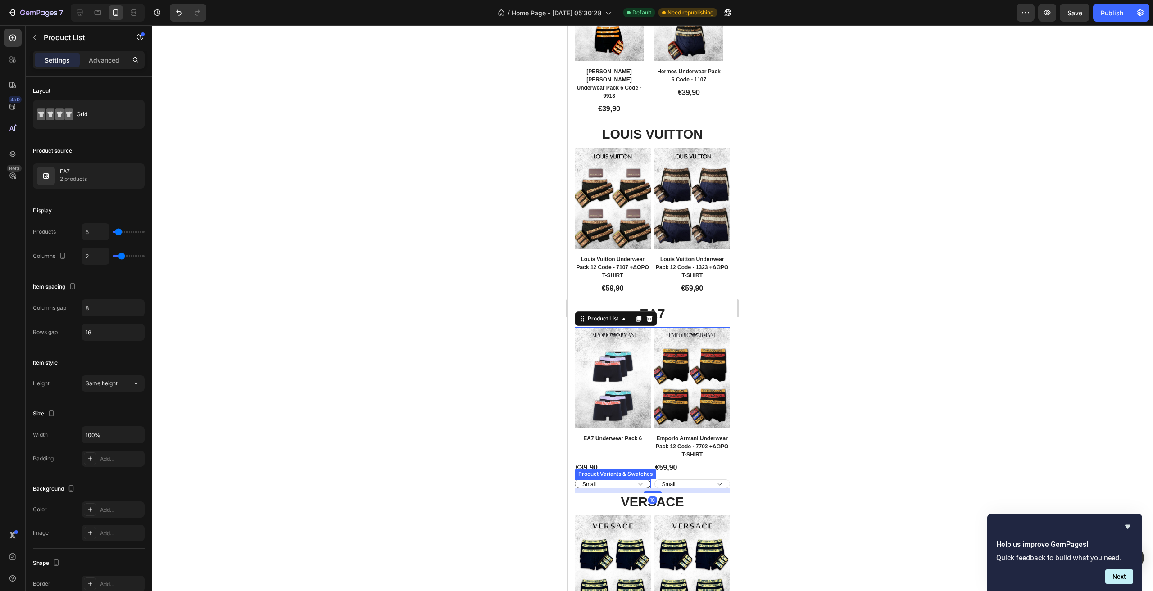
click at [646, 480] on select "Small Medium Large XL XXL" at bounding box center [613, 484] width 76 height 9
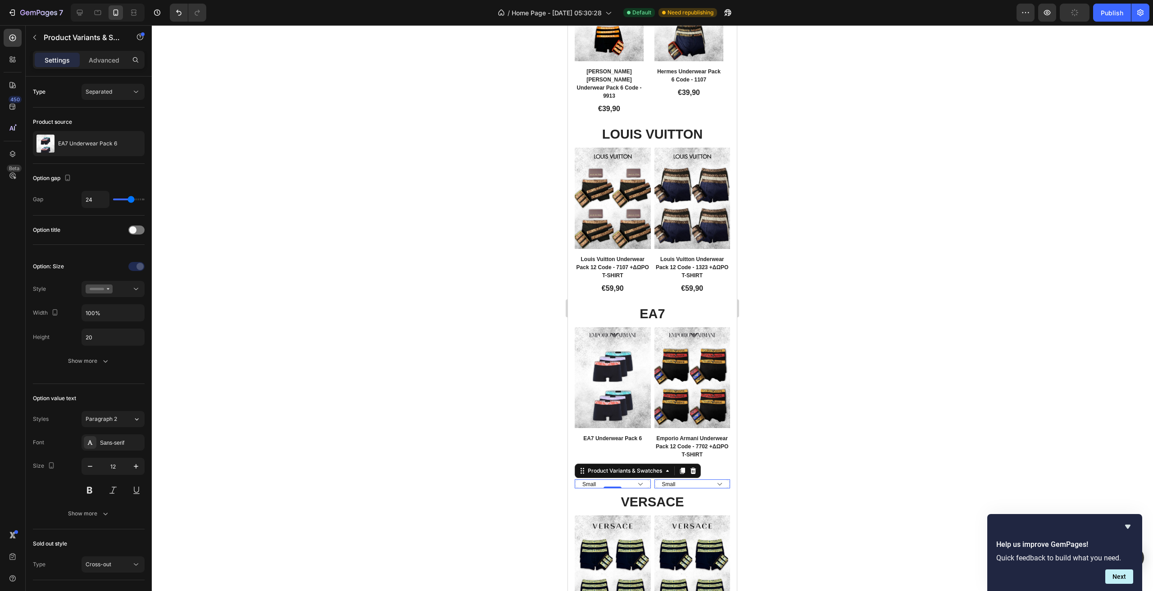
click at [693, 468] on icon at bounding box center [693, 471] width 7 height 7
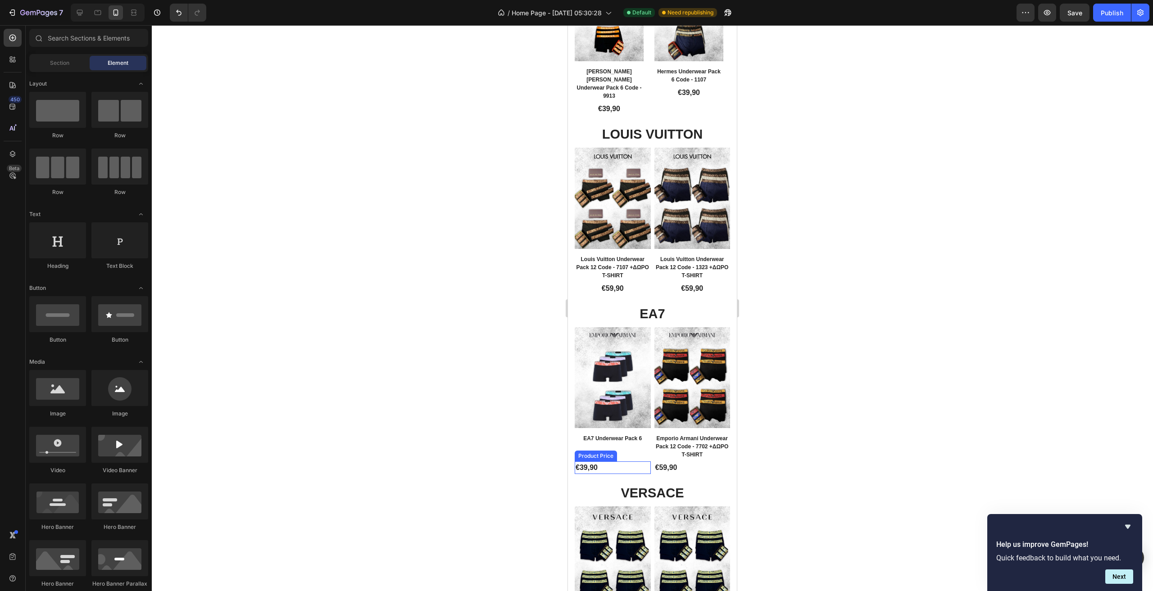
click at [608, 462] on div "€39,90" at bounding box center [613, 468] width 76 height 13
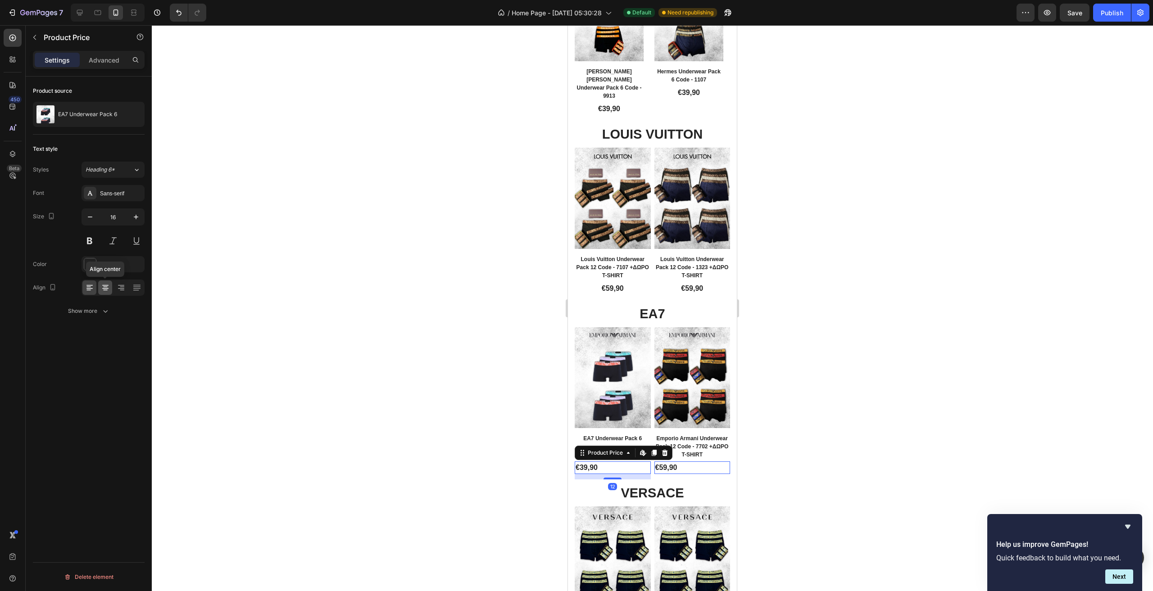
click at [104, 284] on icon at bounding box center [105, 287] width 9 height 9
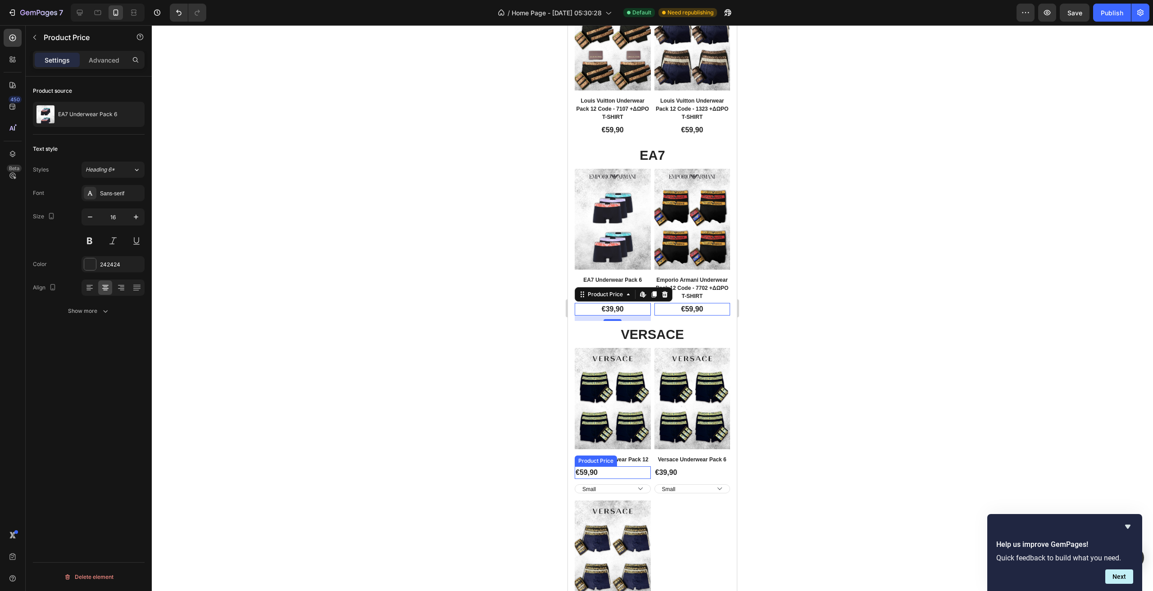
scroll to position [811, 0]
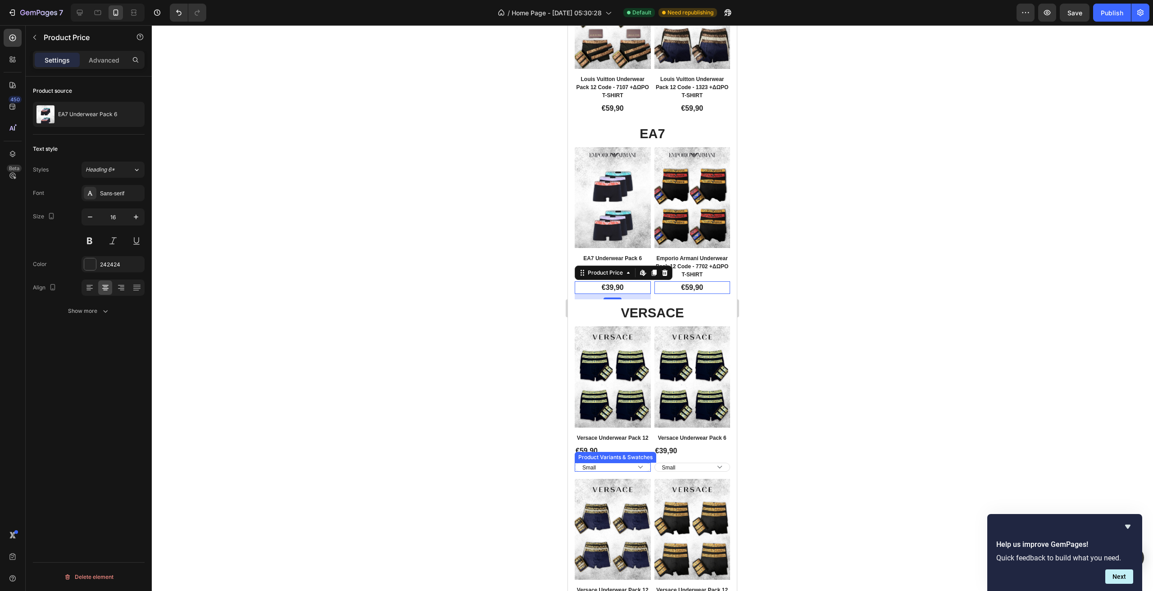
click at [646, 463] on div "Small Medium Large XL XXL" at bounding box center [613, 467] width 76 height 9
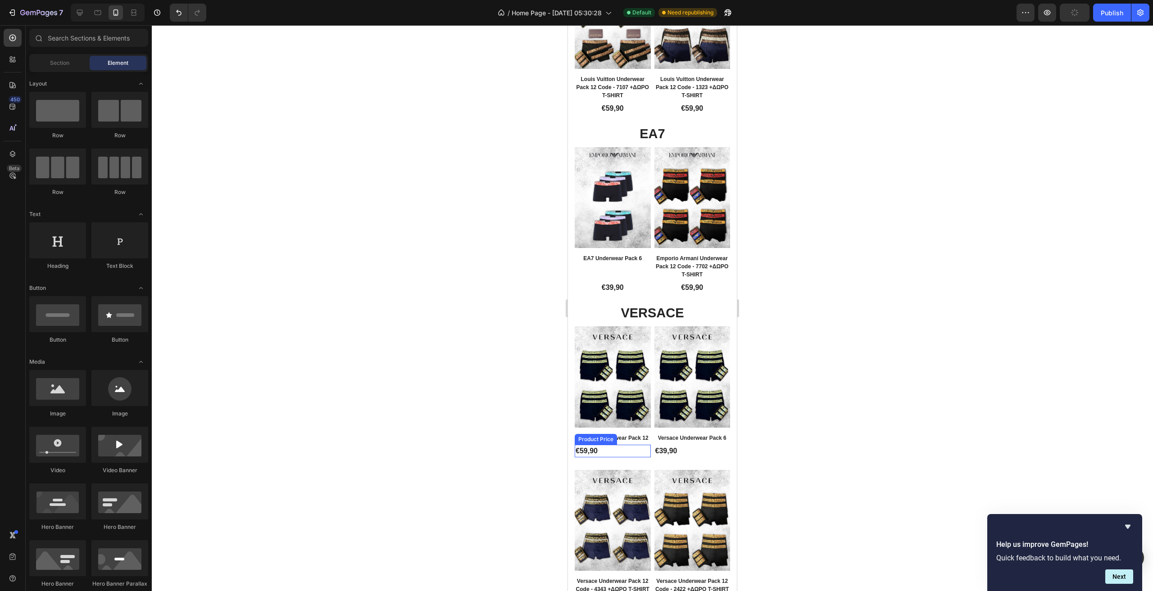
click at [599, 445] on div "€59,90" at bounding box center [613, 451] width 76 height 13
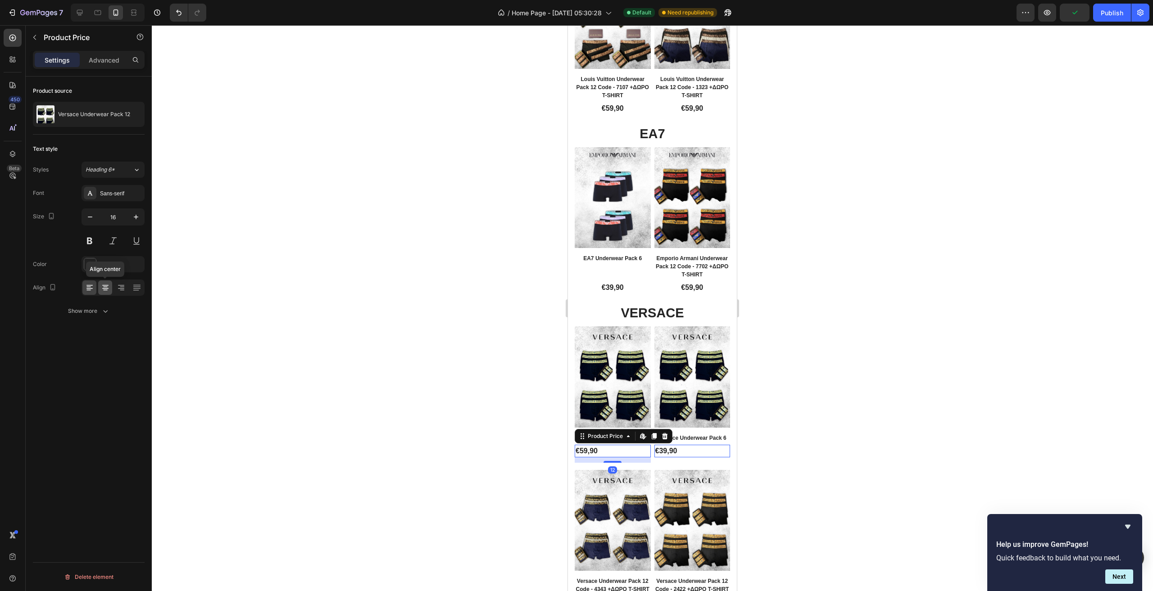
click at [104, 290] on icon at bounding box center [105, 290] width 5 height 1
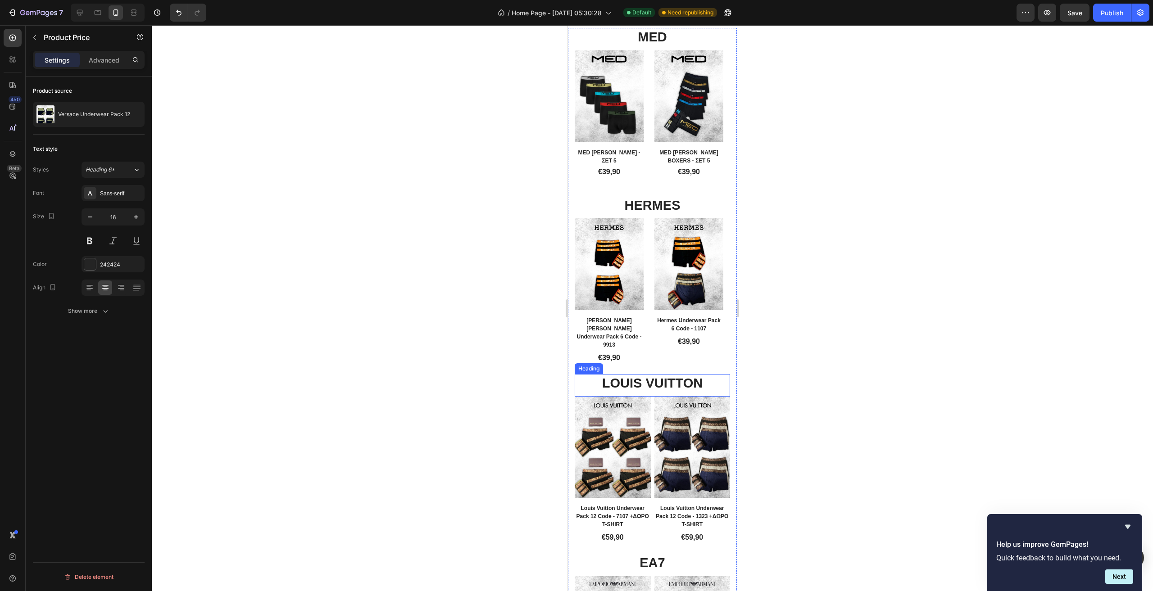
scroll to position [562, 0]
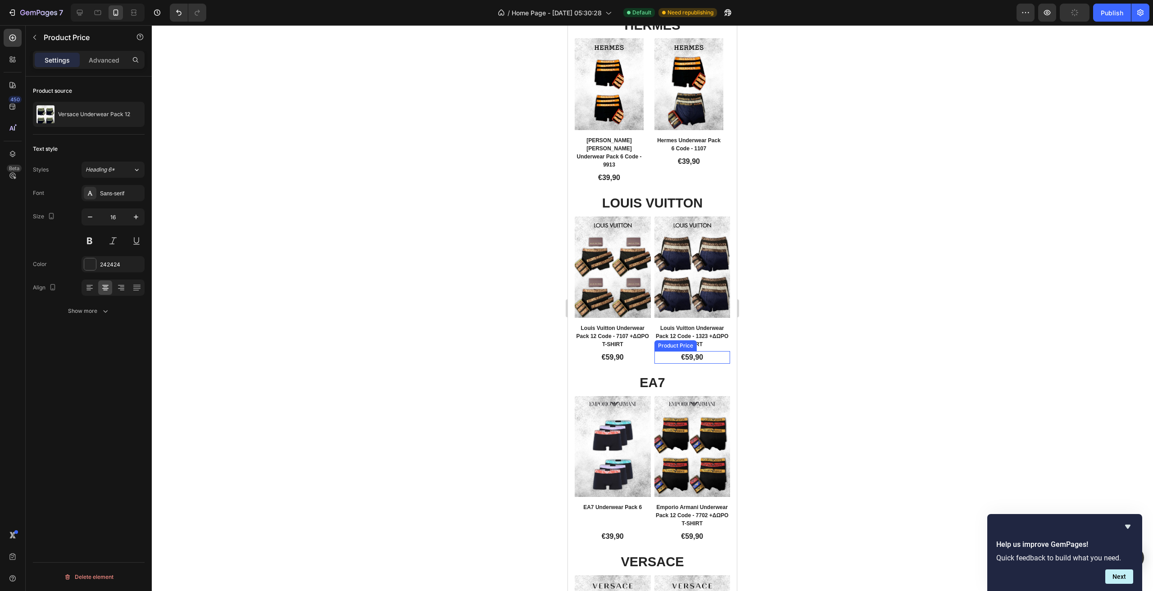
click at [654, 351] on div "€59,90" at bounding box center [692, 357] width 76 height 13
click at [654, 364] on div "12" at bounding box center [692, 366] width 76 height 5
click at [649, 346] on div "Product Images Row Louis Vuitton Underwear Pack 12 Code - 7107 +ΔΩΡΟ T-SHIRT Pr…" at bounding box center [652, 293] width 155 height 153
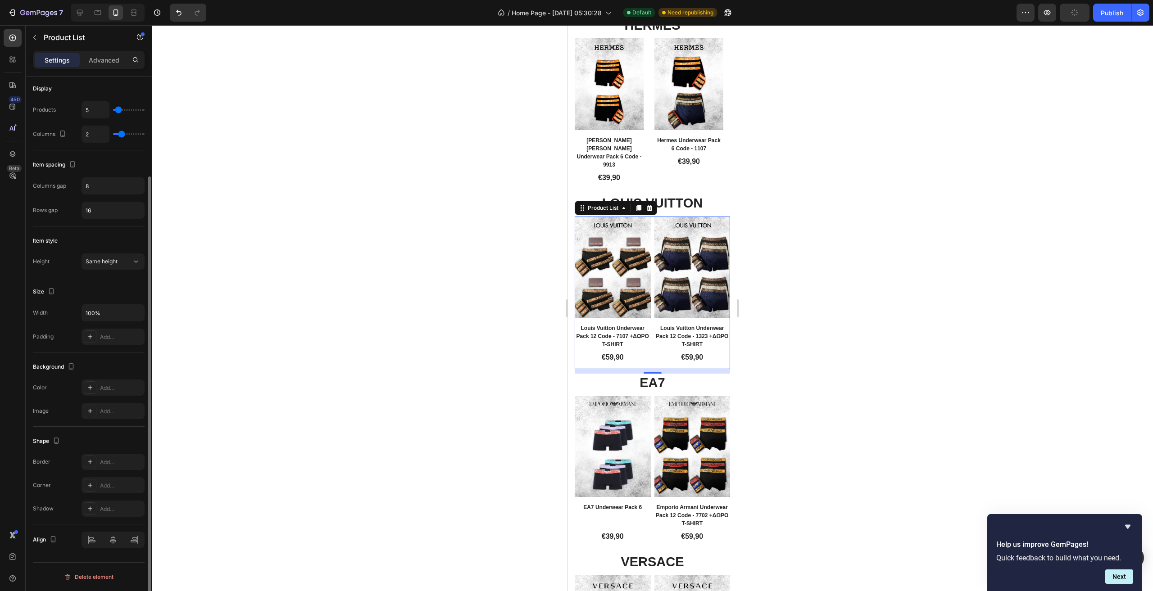
scroll to position [0, 0]
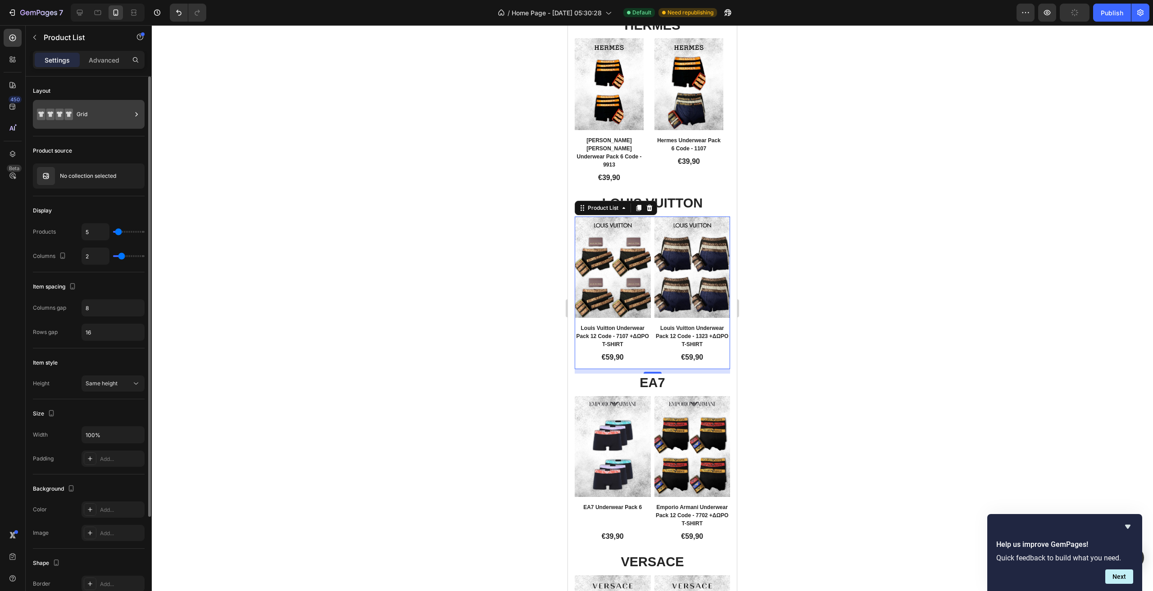
click at [100, 115] on div "Grid" at bounding box center [104, 114] width 55 height 21
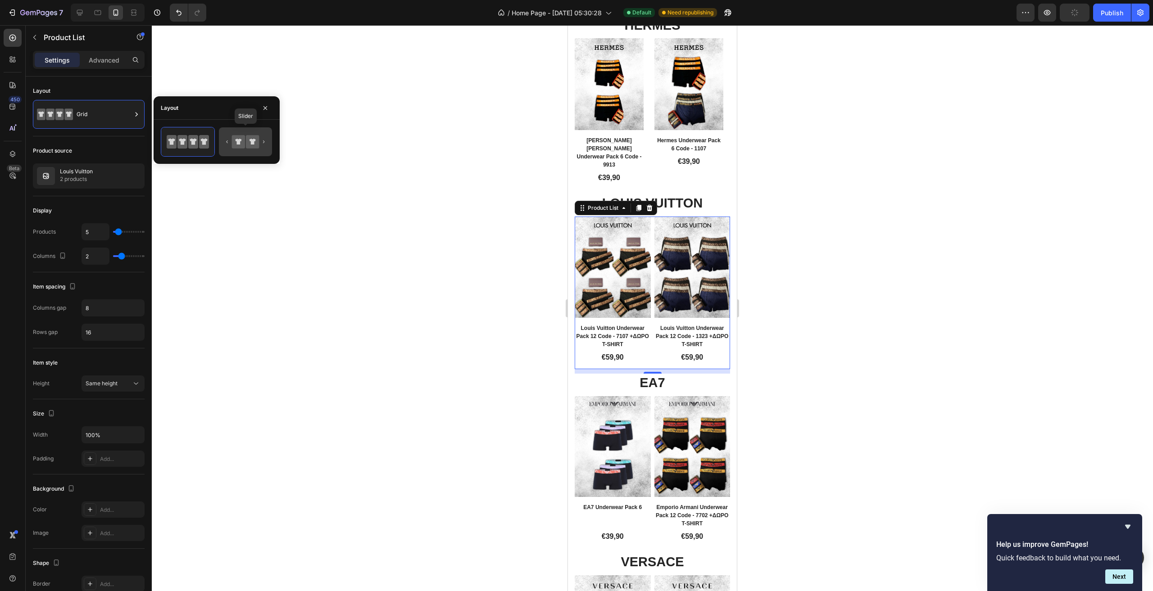
click at [259, 143] on icon at bounding box center [245, 142] width 42 height 18
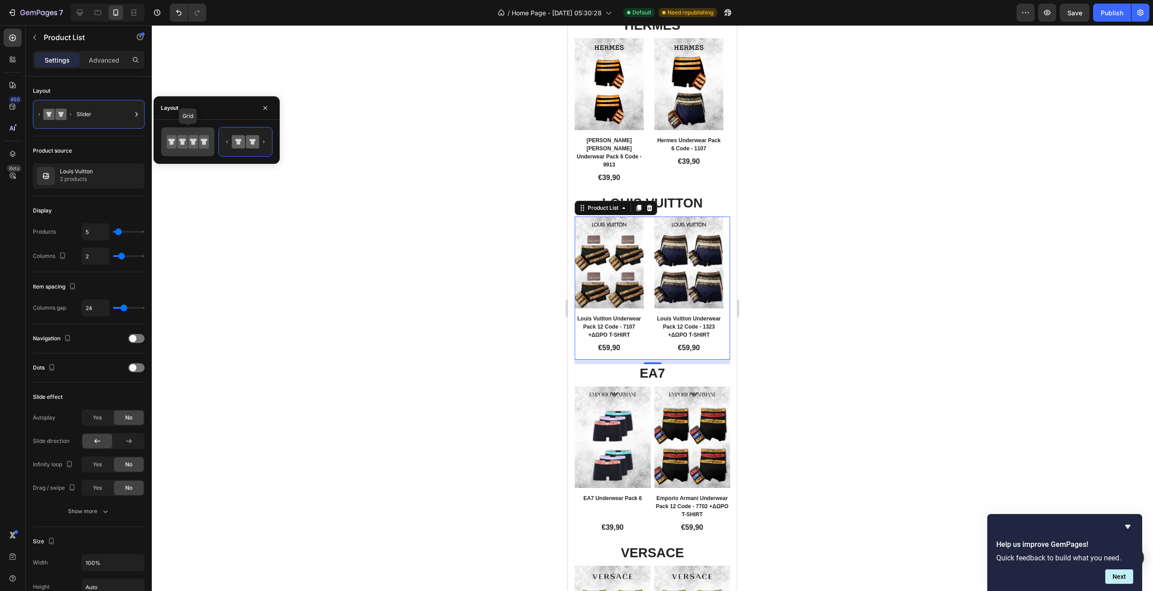
click at [195, 142] on icon at bounding box center [193, 142] width 7 height 6
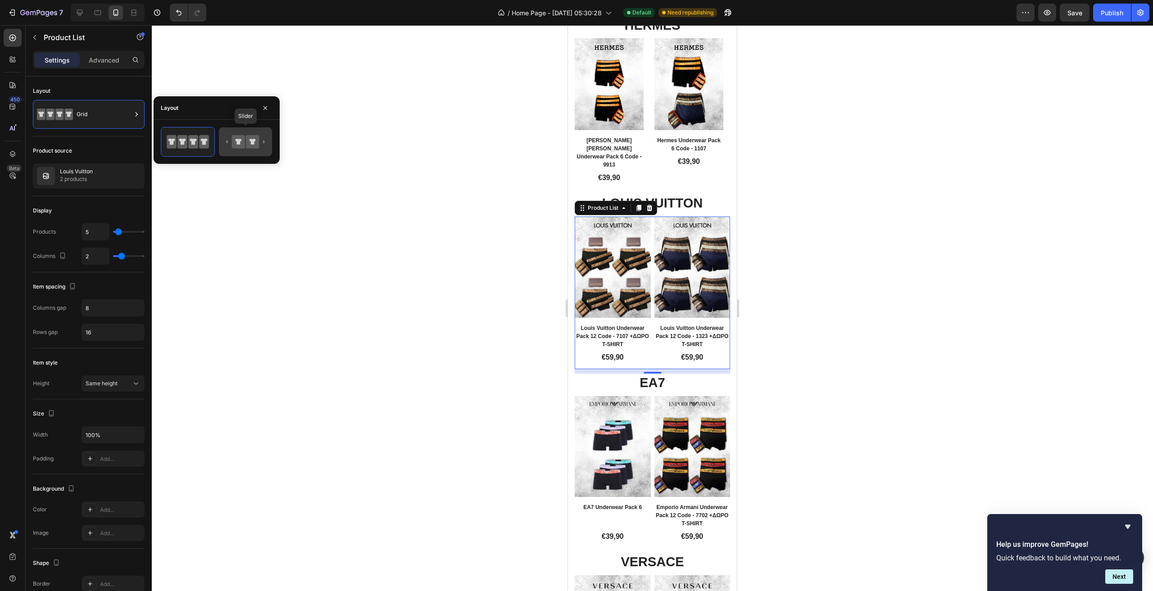
click at [247, 144] on icon at bounding box center [252, 141] width 13 height 13
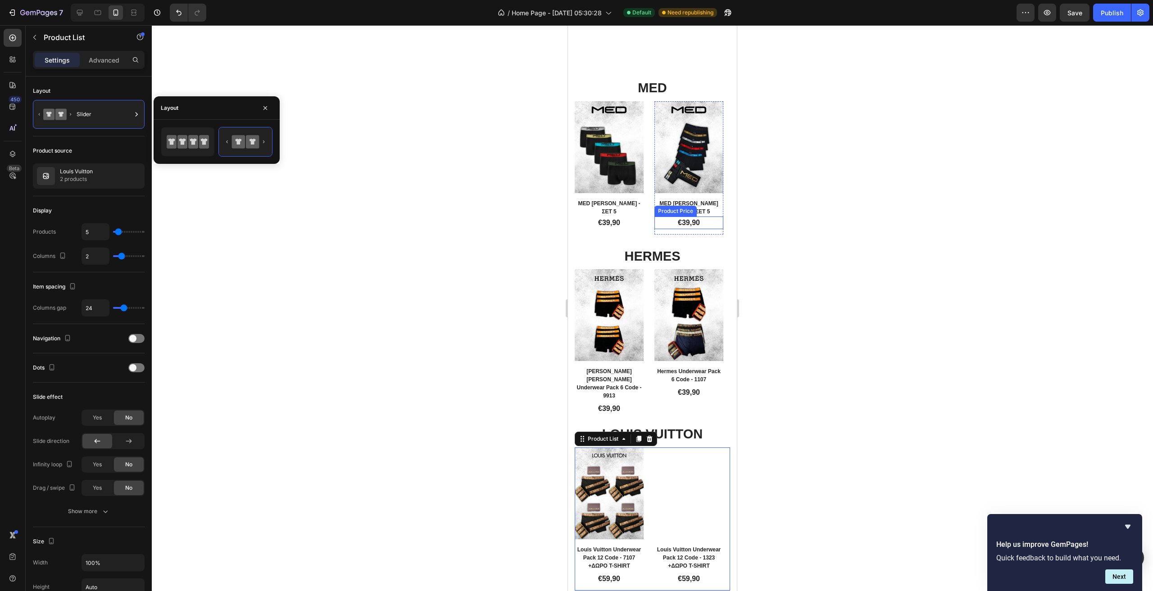
scroll to position [201, 0]
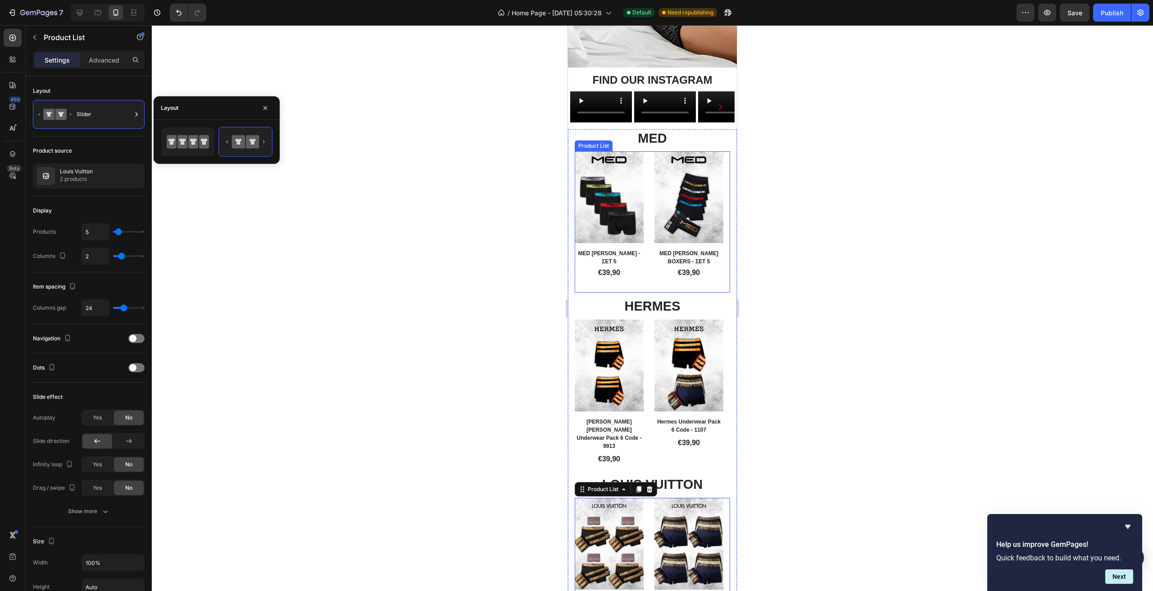
click at [648, 277] on div "Product Images Row MED LOGAN ROY - ΣΕΤ 5 Product Title €39,90 Product Price Pro…" at bounding box center [652, 221] width 155 height 141
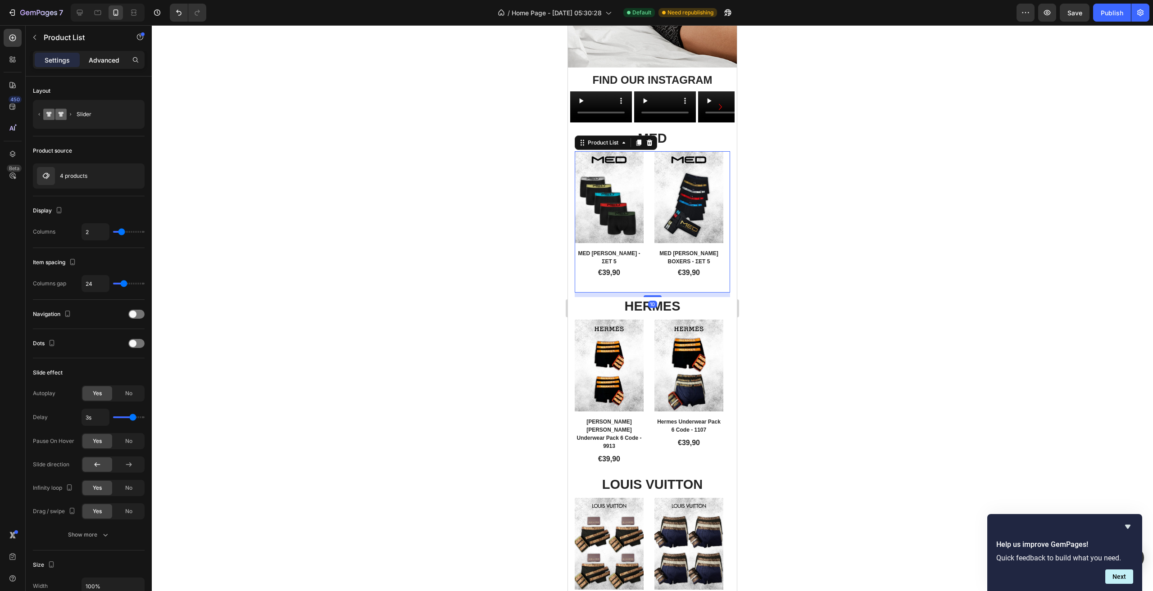
click at [106, 64] on p "Advanced" at bounding box center [104, 59] width 31 height 9
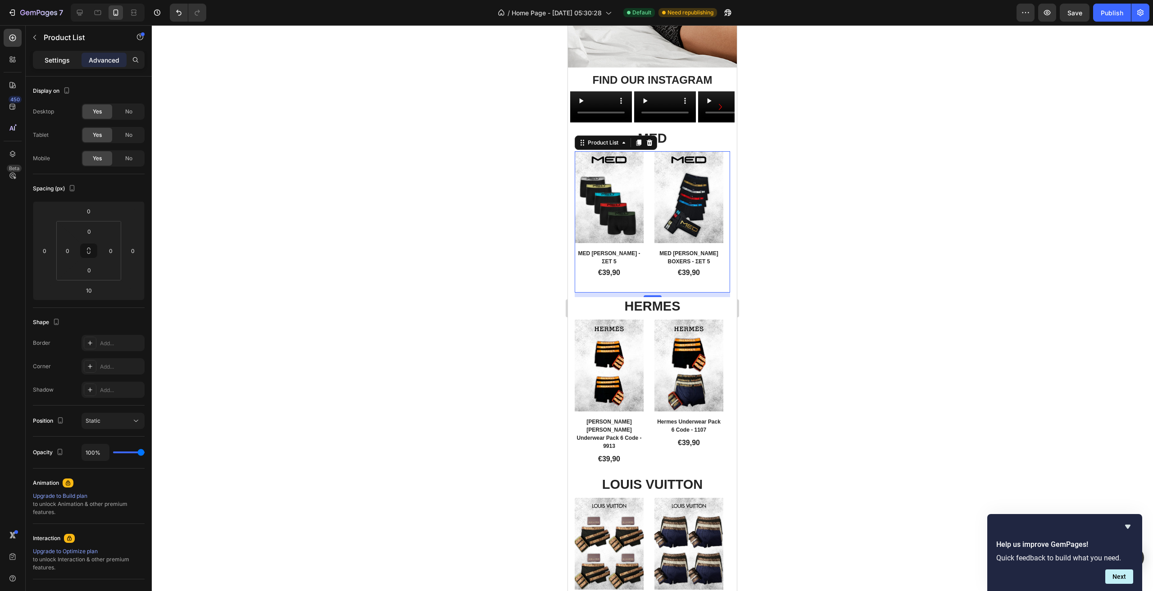
click at [70, 58] on div "Settings" at bounding box center [57, 60] width 45 height 14
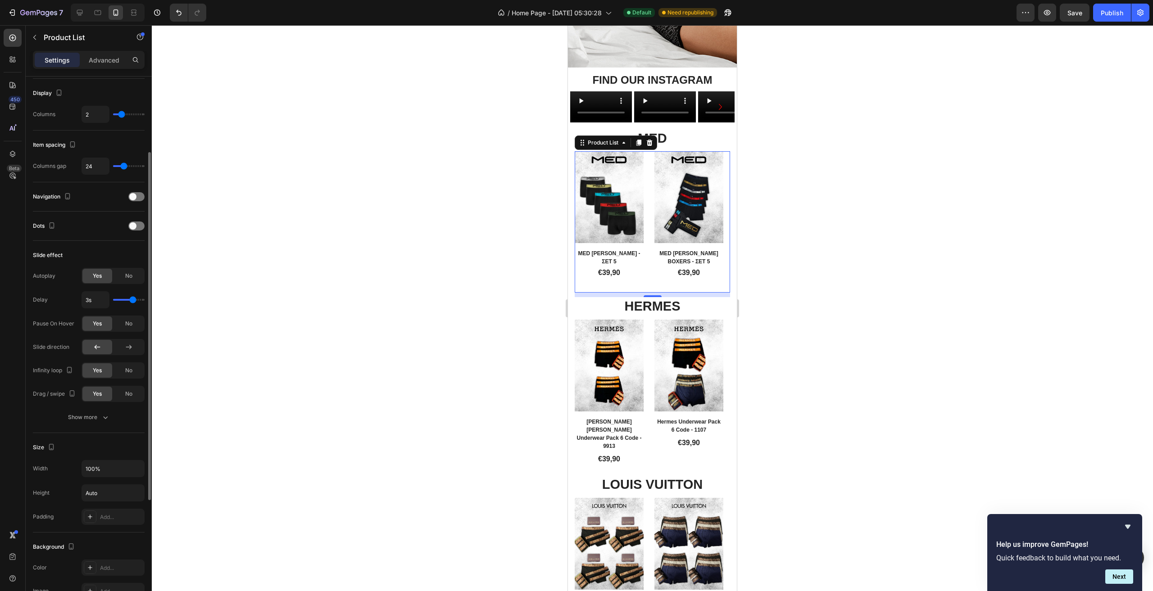
scroll to position [0, 0]
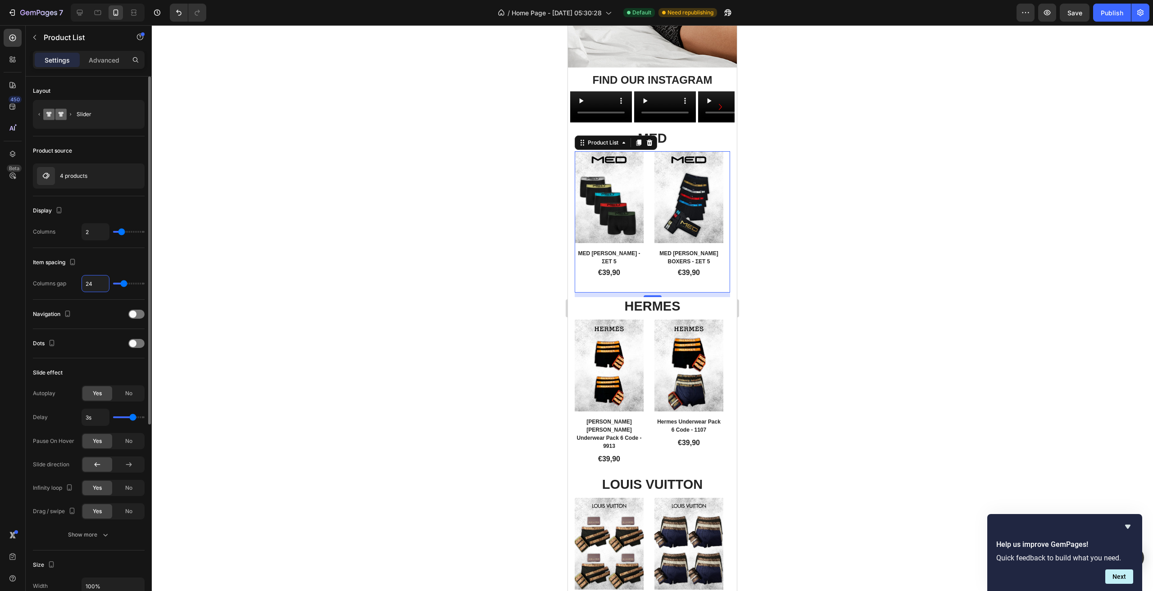
type input "2"
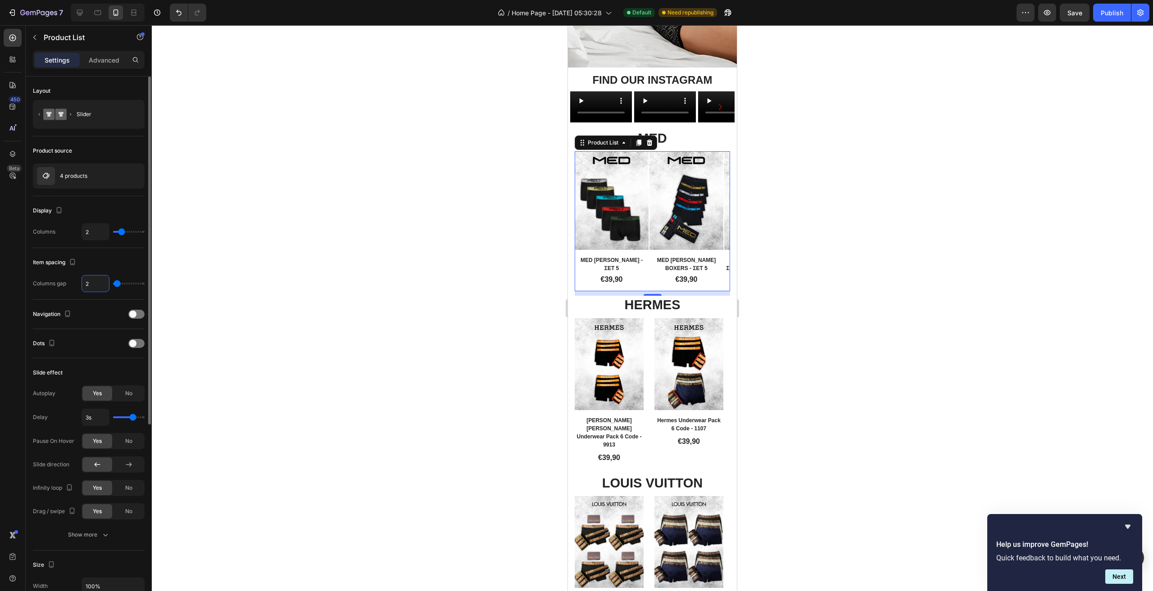
type input "20"
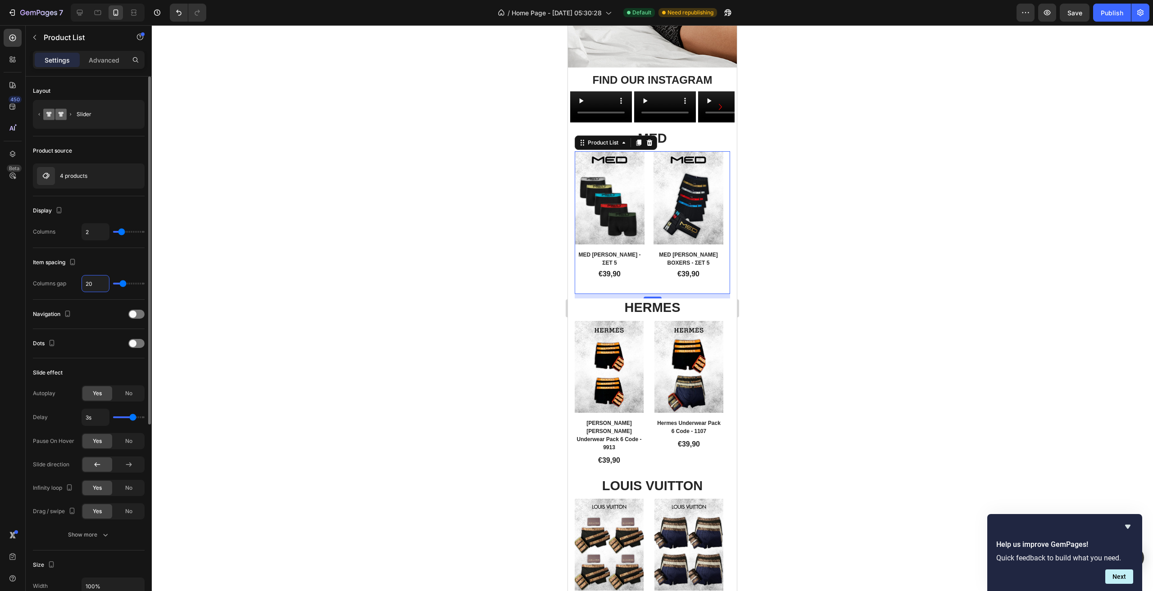
type input "2"
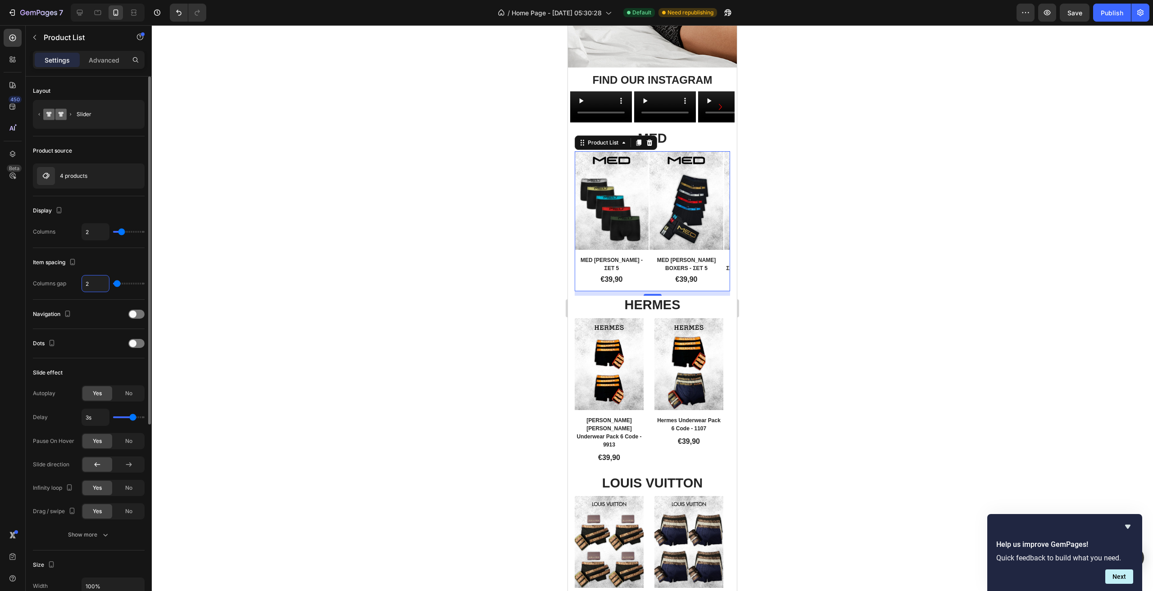
type input "0"
type input "1"
type input "15"
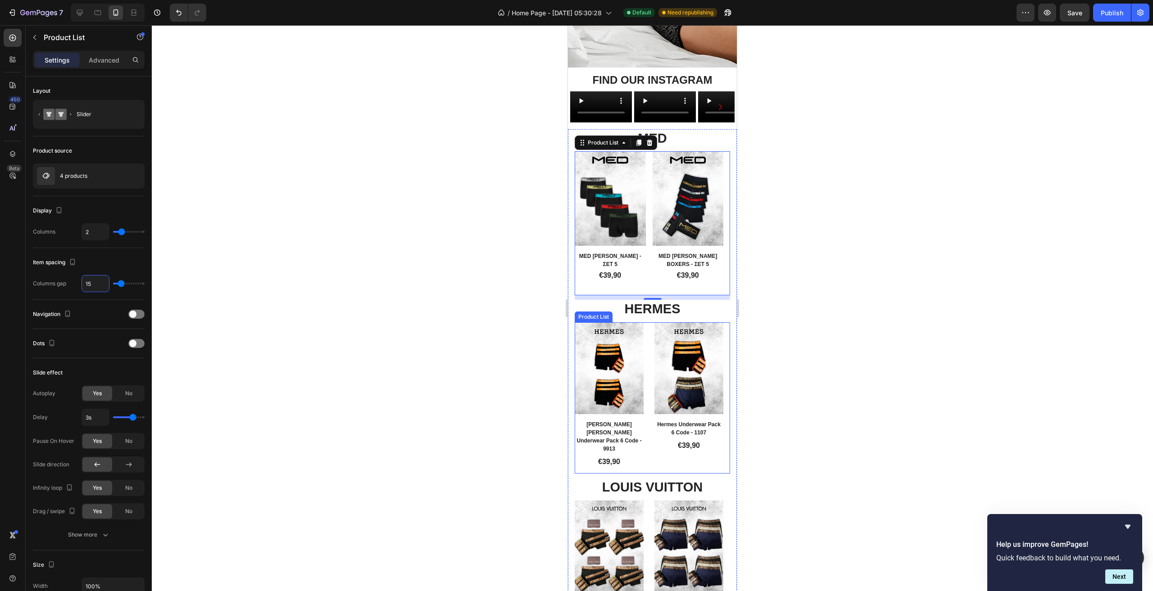
click at [648, 452] on div "Product Images Row Hermes Calvin Klein Underwear Pack 6 Code - 9913 Product Tit…" at bounding box center [652, 397] width 155 height 151
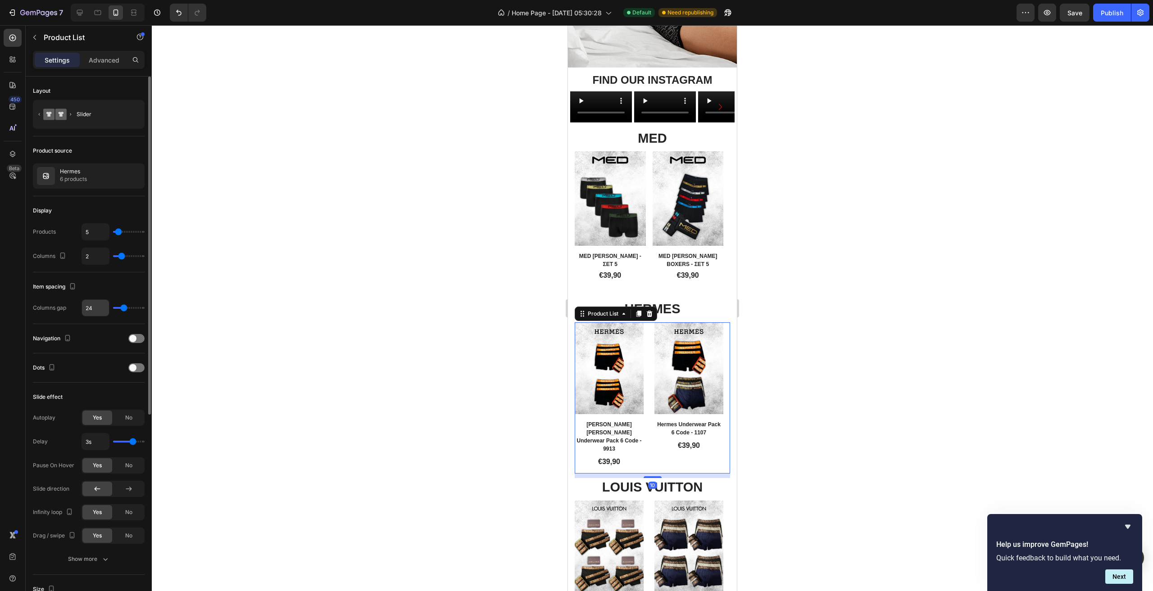
click at [96, 308] on input "24" at bounding box center [95, 308] width 27 height 16
type input "1"
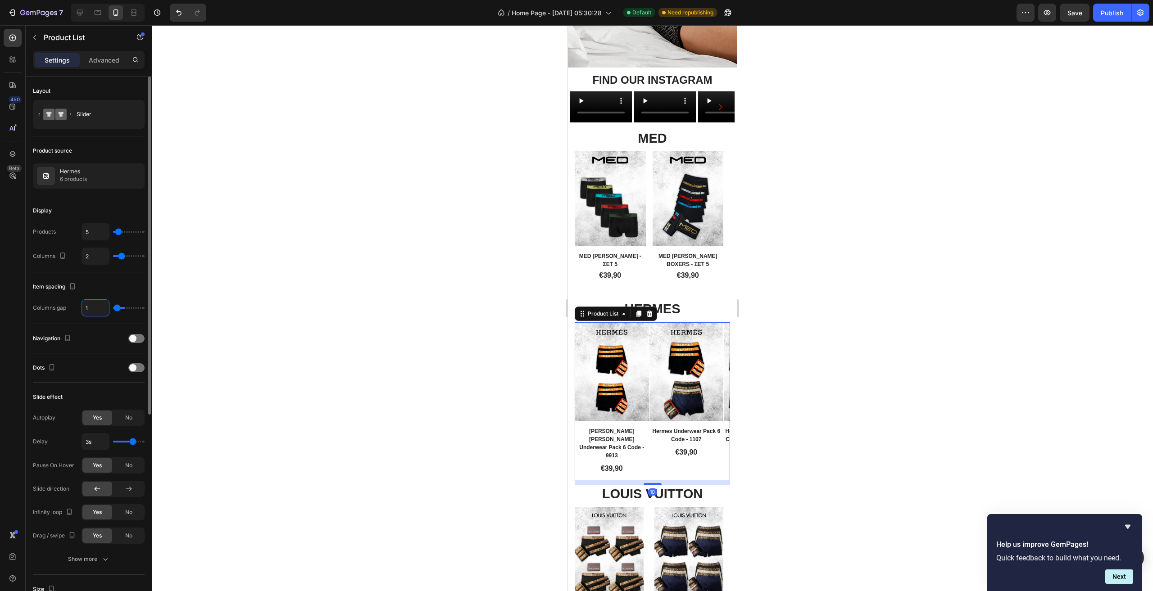
type input "15"
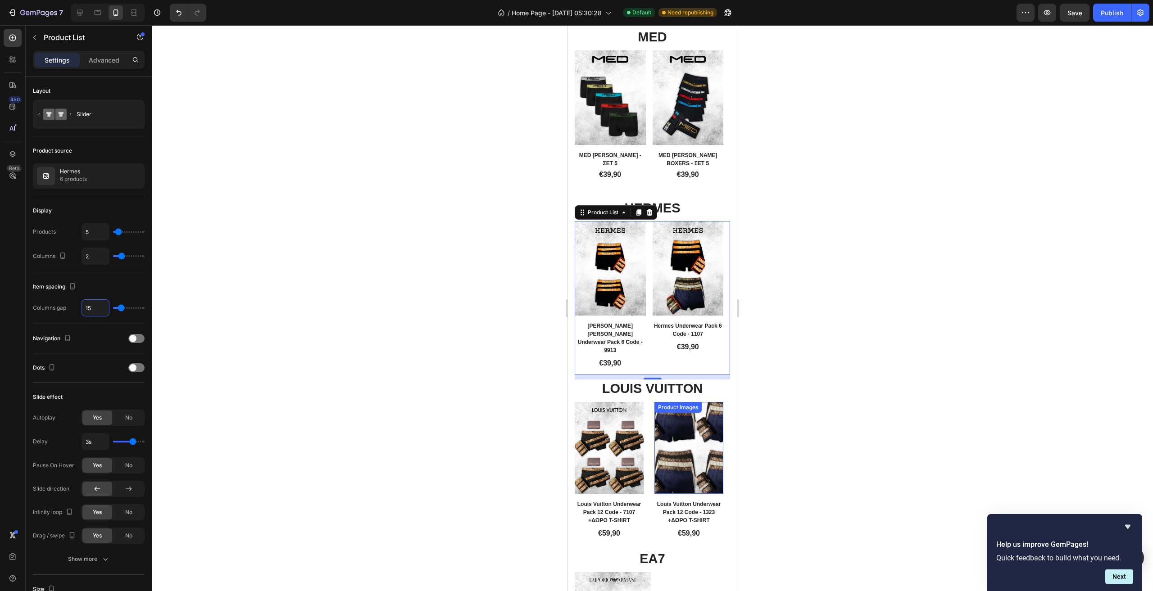
scroll to position [427, 0]
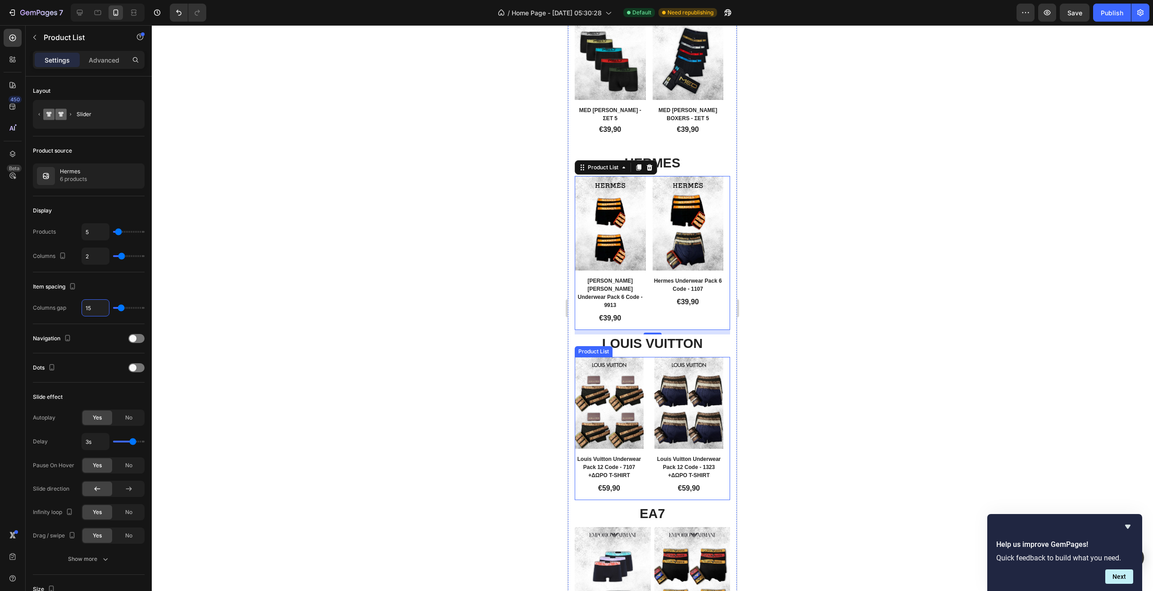
click at [651, 447] on div "Product Images Row Louis Vuitton Underwear Pack 12 Code - 7107 +ΔΩΡΟ T-SHIRT Pr…" at bounding box center [652, 428] width 155 height 143
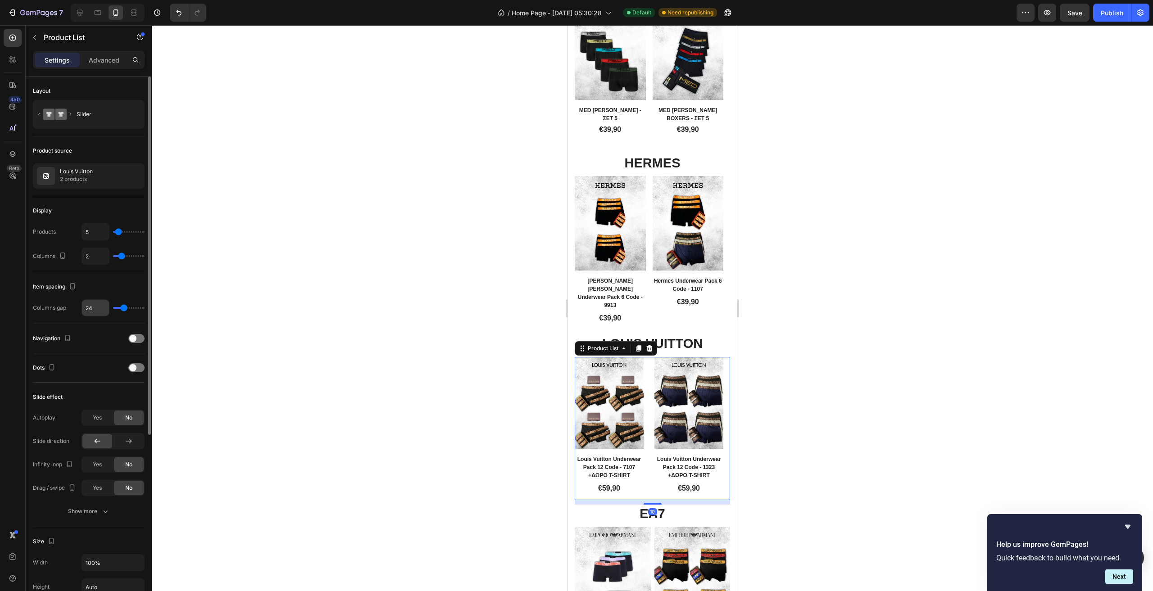
click at [95, 307] on input "24" at bounding box center [95, 308] width 27 height 16
type input "1"
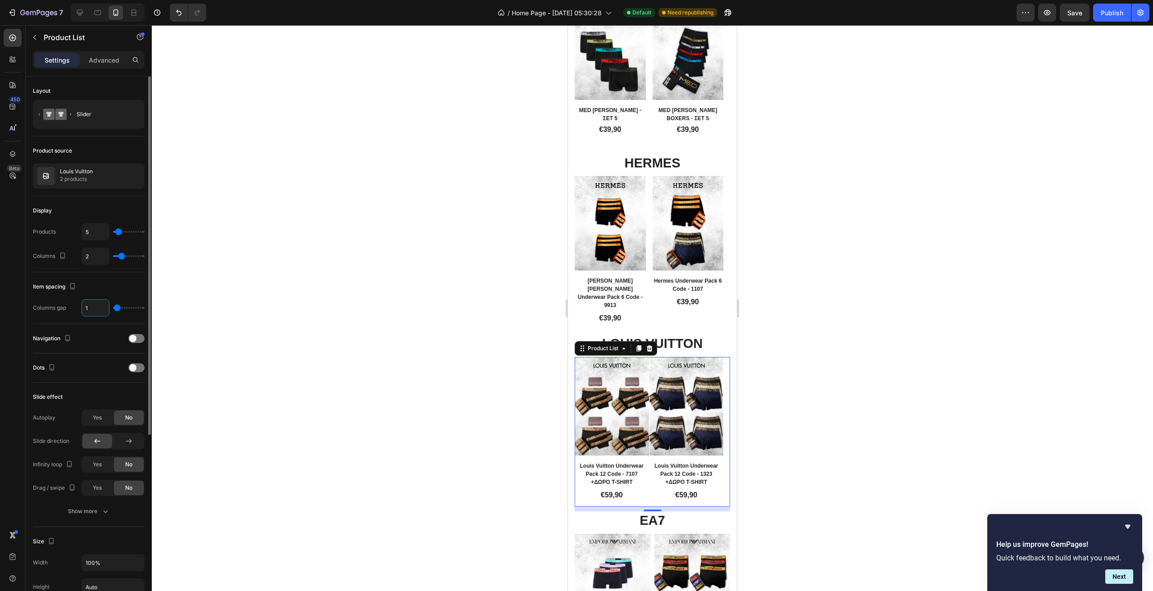
type input "15"
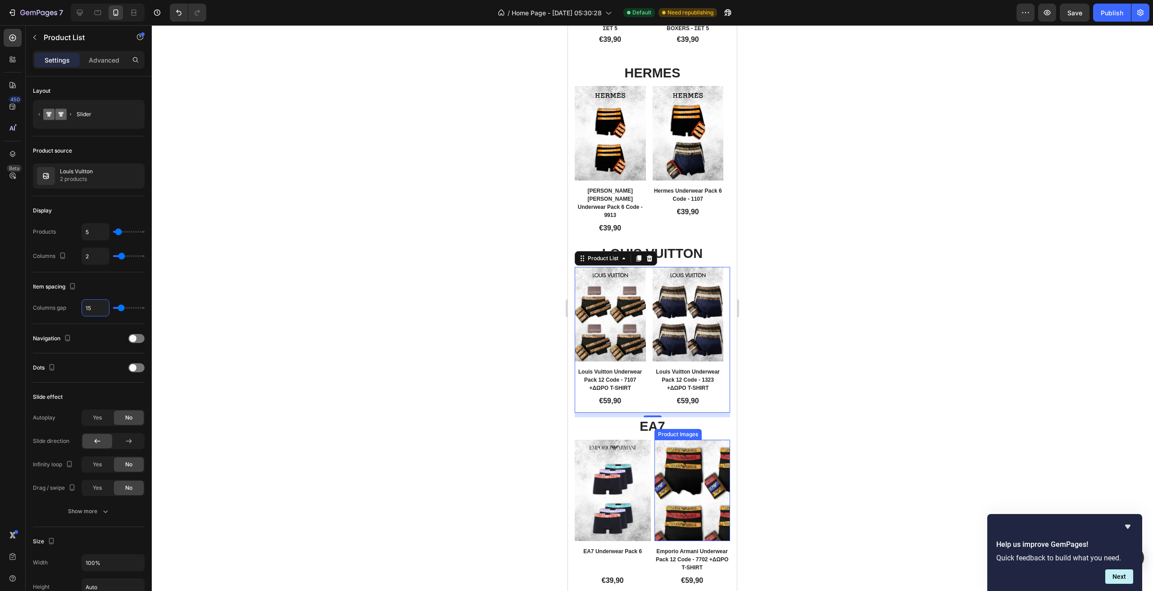
scroll to position [562, 0]
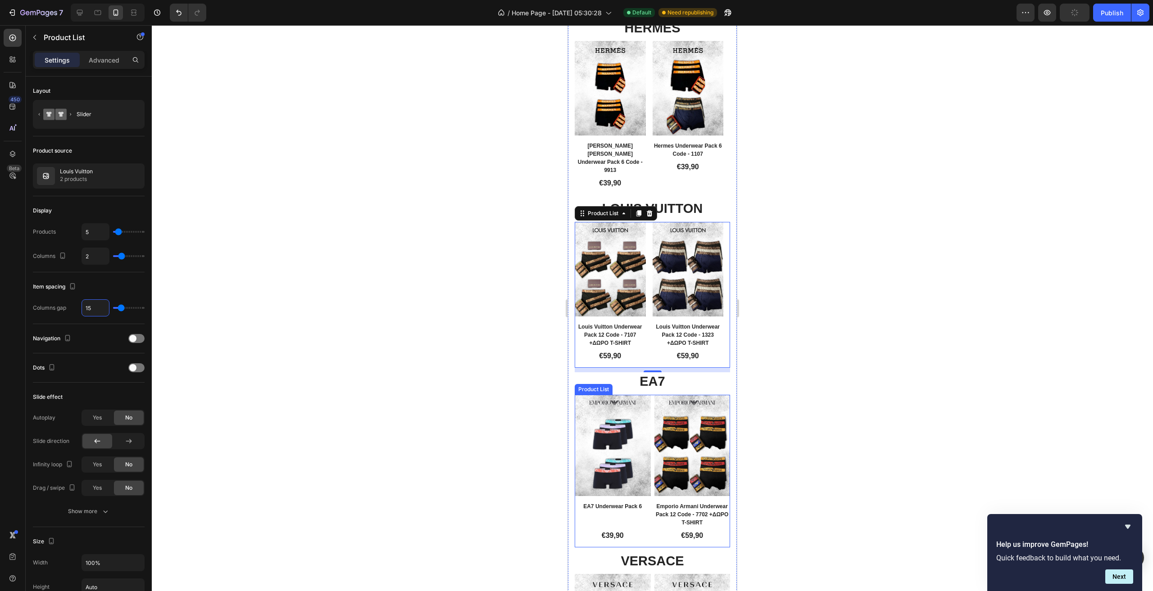
click at [649, 506] on div "Product Images Row EA7 Underwear Pack 6 Product Title €39,90 Product Price Prod…" at bounding box center [652, 471] width 155 height 153
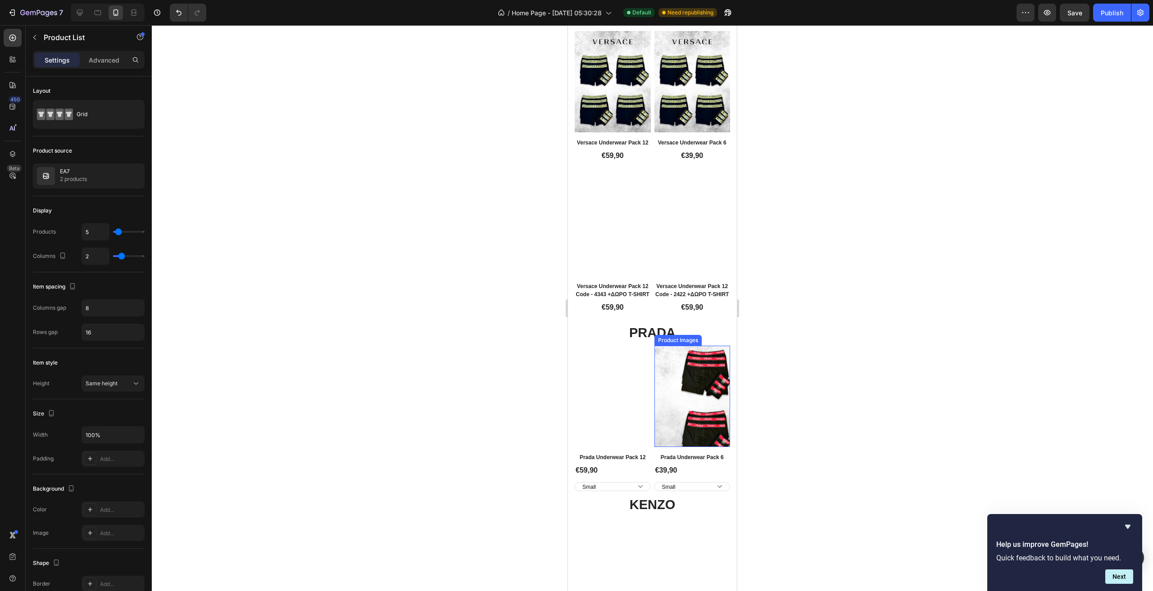
scroll to position [1147, 0]
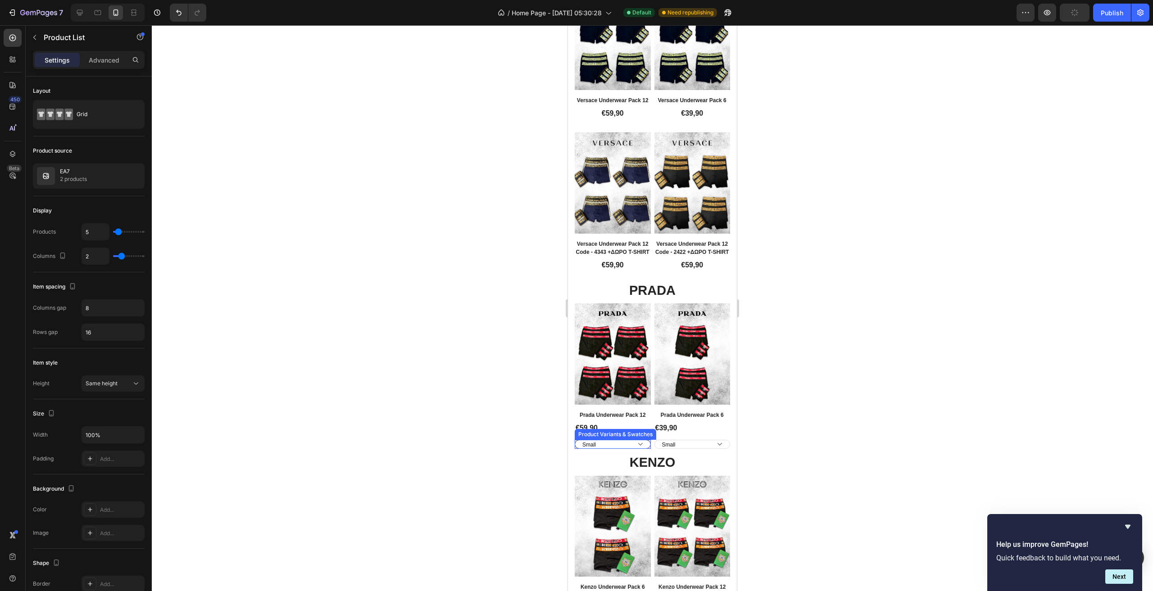
click at [645, 440] on select "Small Medium Large XL XXL" at bounding box center [613, 444] width 76 height 9
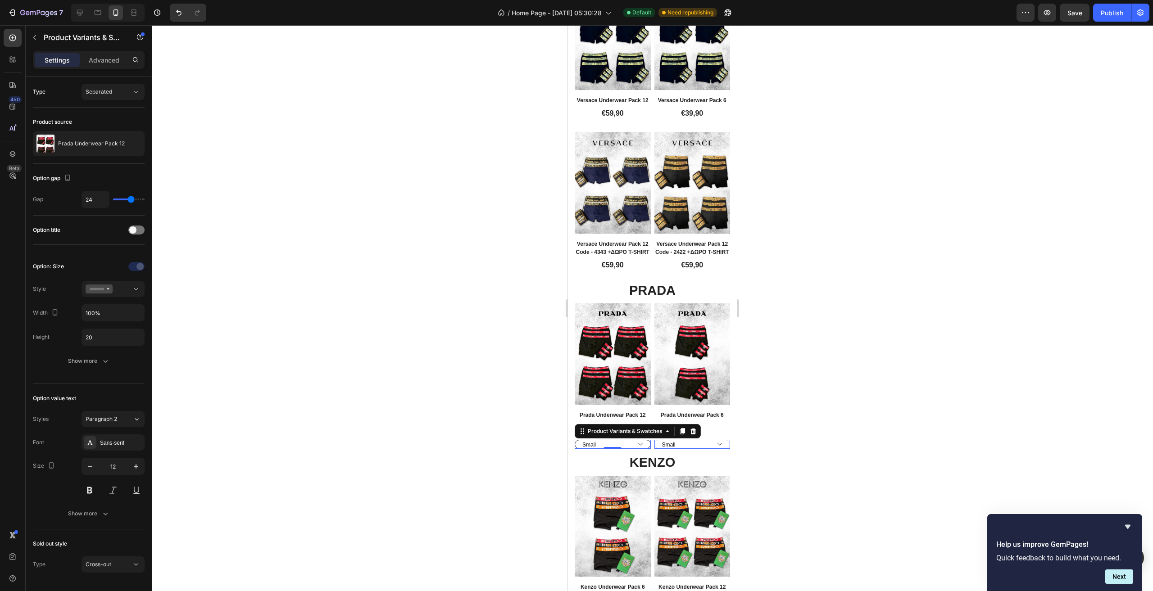
click at [646, 440] on select "Small Medium Large XL XXL" at bounding box center [613, 444] width 76 height 9
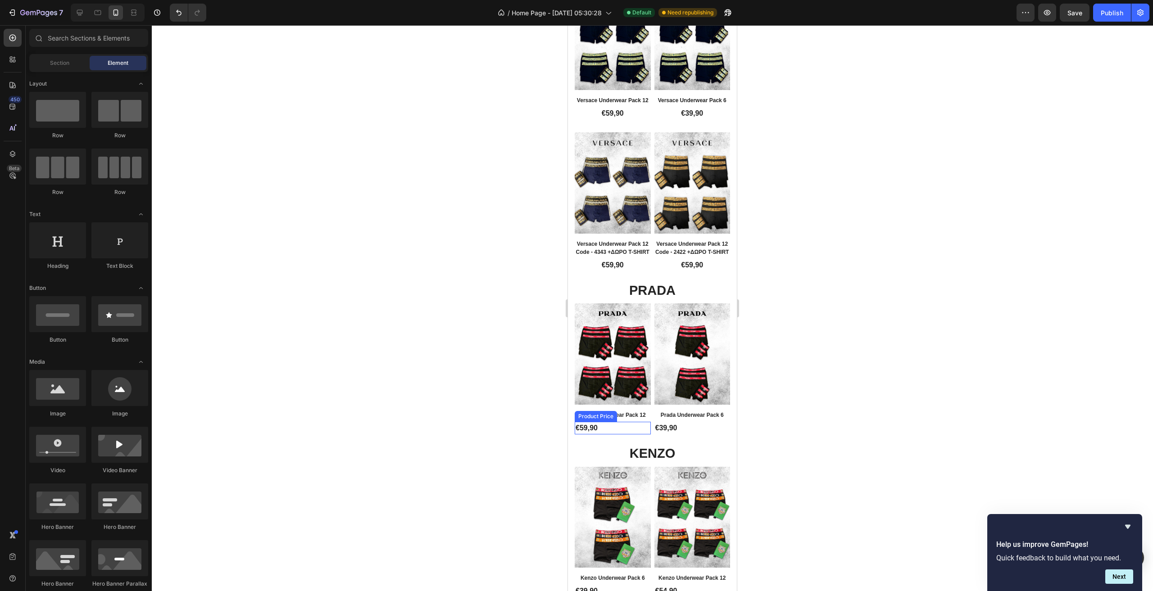
click at [616, 422] on div "€59,90" at bounding box center [613, 428] width 76 height 13
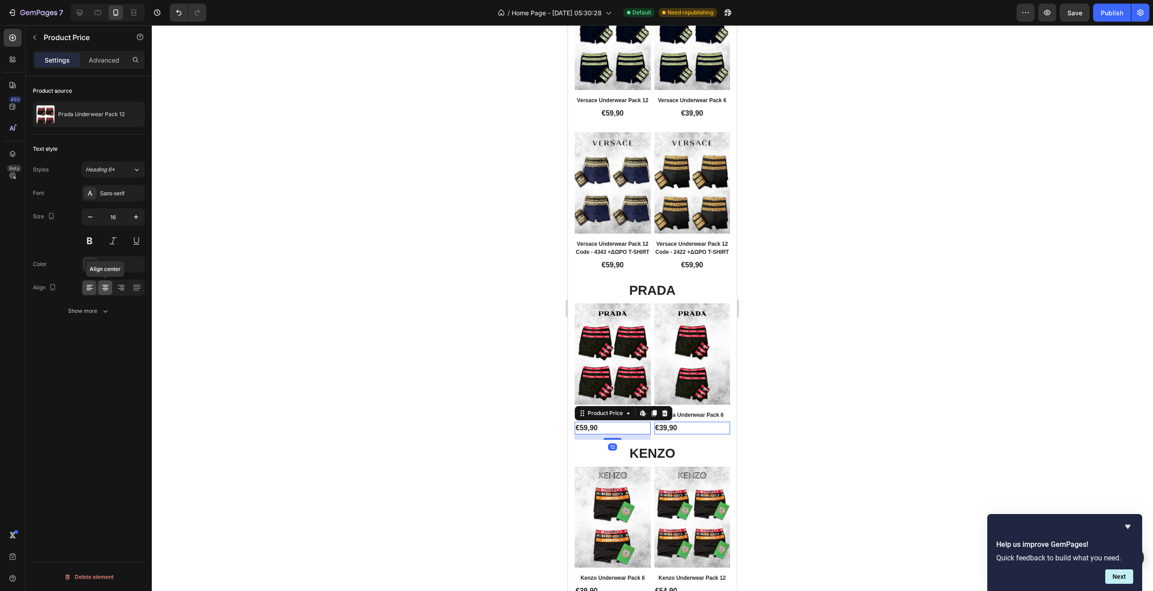
click at [110, 286] on div at bounding box center [105, 288] width 14 height 14
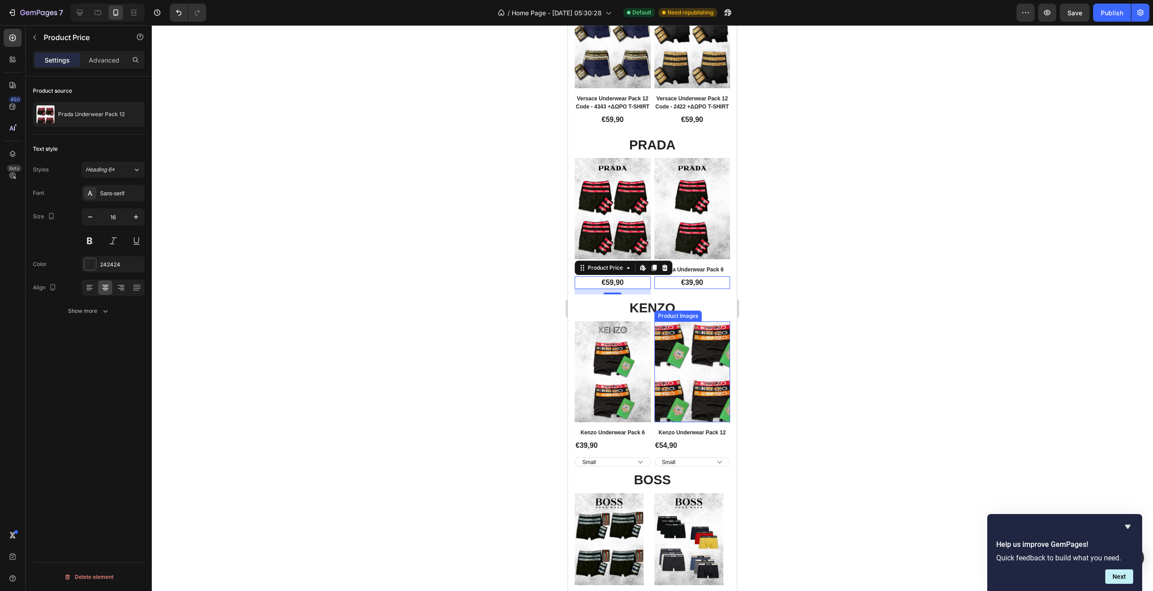
scroll to position [1327, 0]
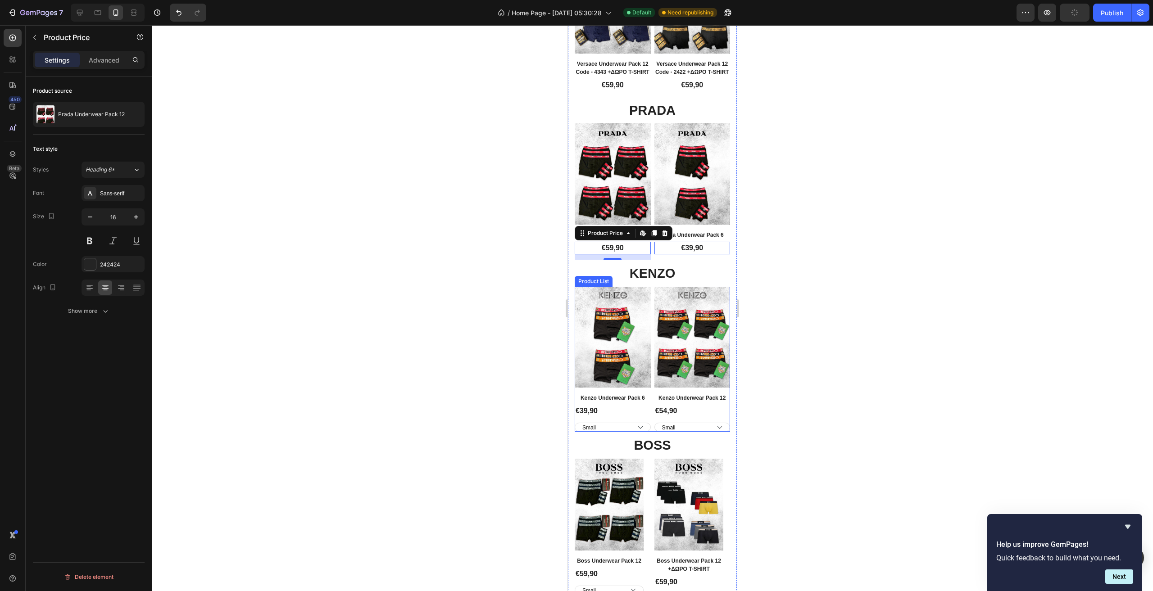
click at [647, 390] on div "Product Images Row Kenzo Underwear Pack 6 Product Title €39,90 Product Price Pr…" at bounding box center [652, 359] width 155 height 145
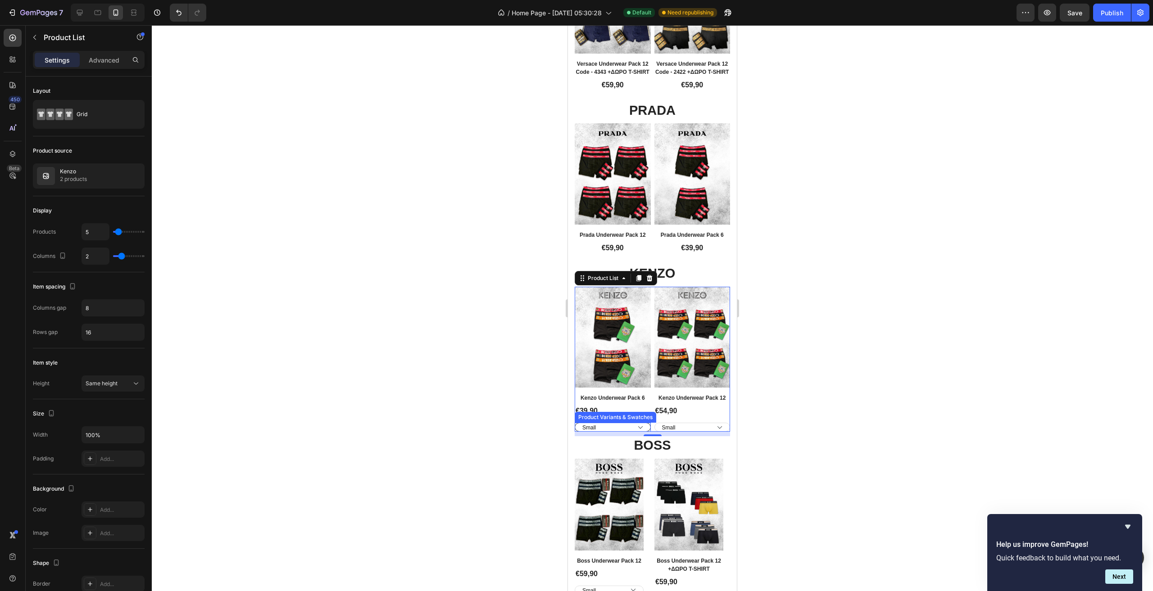
click at [646, 423] on select "Small Medium Large XL XXL" at bounding box center [613, 427] width 76 height 9
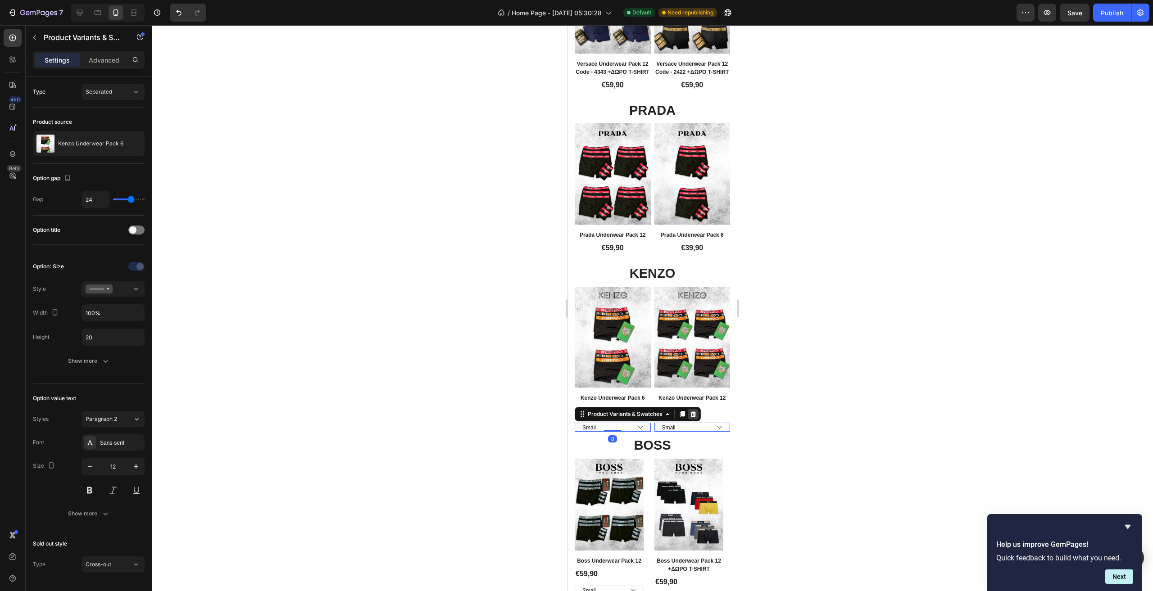
click at [690, 411] on icon at bounding box center [693, 414] width 7 height 7
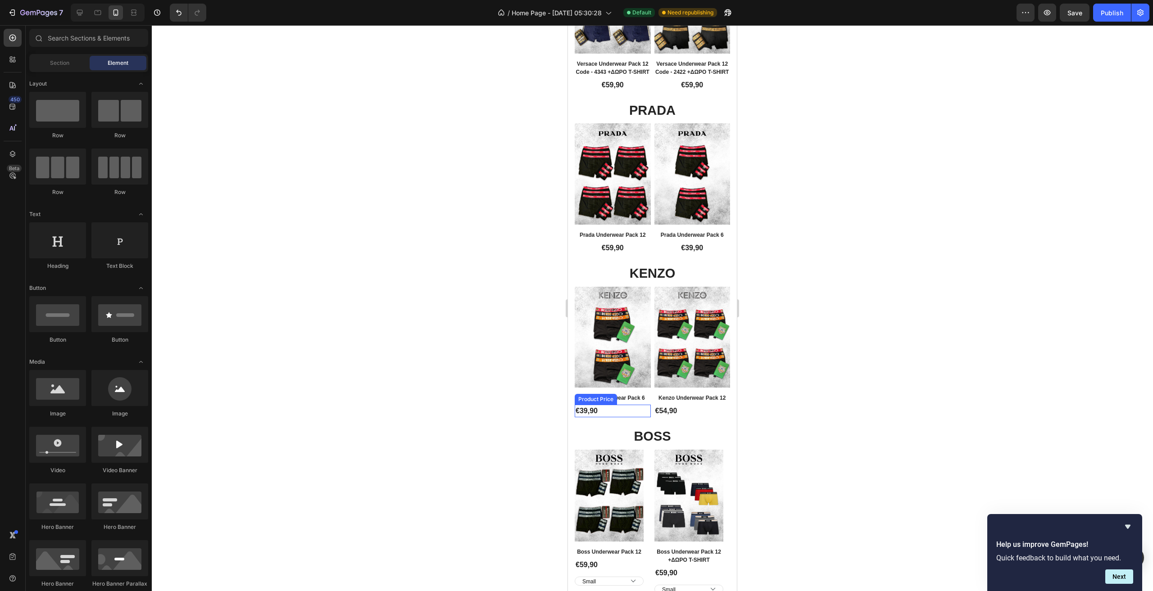
click at [614, 405] on div "€39,90" at bounding box center [613, 411] width 76 height 13
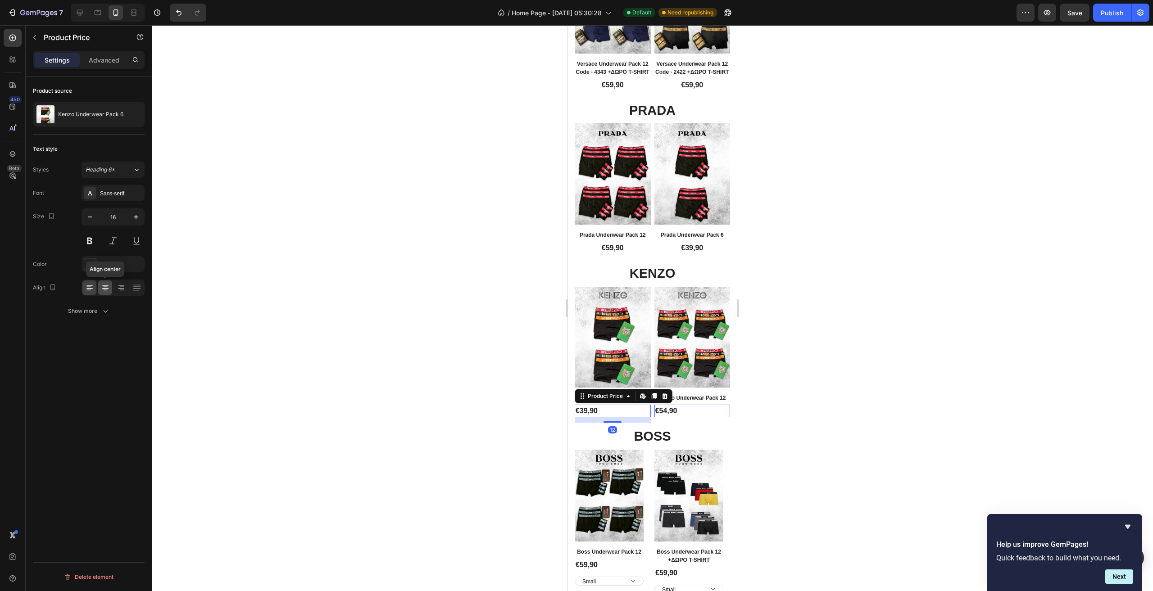
click at [100, 289] on div at bounding box center [105, 288] width 14 height 14
click at [617, 559] on div "€59,90" at bounding box center [609, 565] width 69 height 13
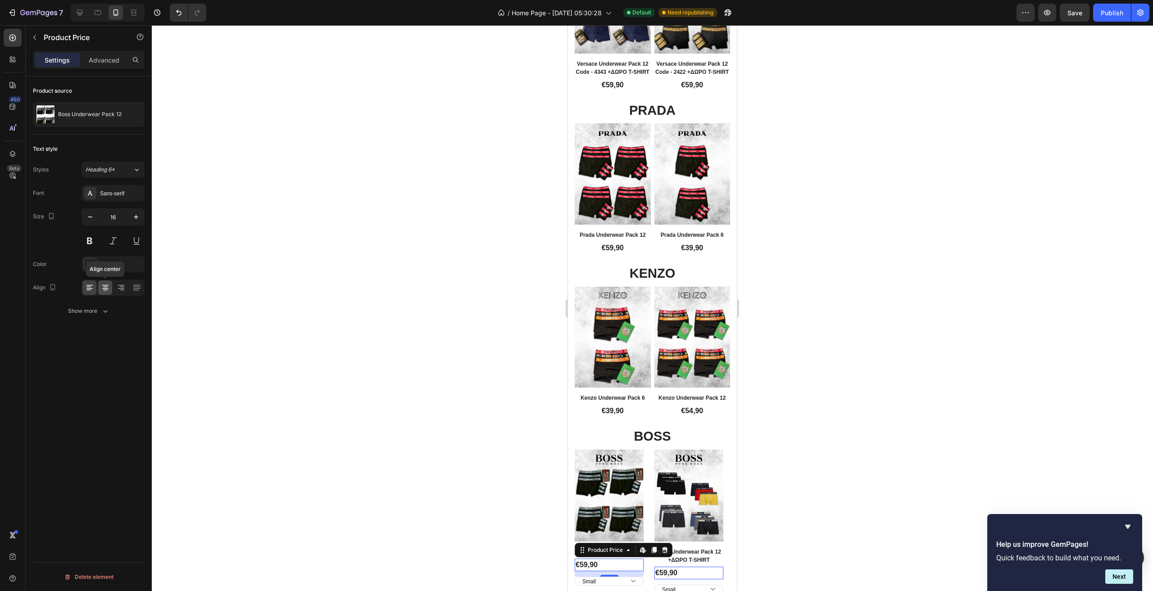
click at [110, 291] on div at bounding box center [105, 288] width 14 height 14
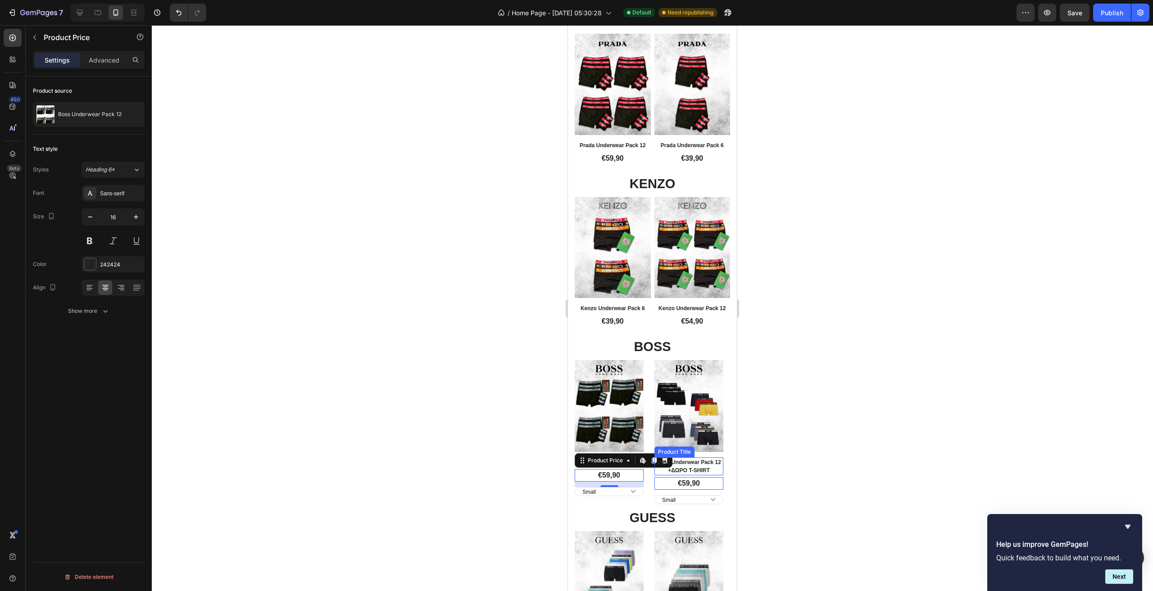
scroll to position [1417, 0]
click at [642, 487] on select "Small Medium Large XL XXL" at bounding box center [609, 491] width 69 height 9
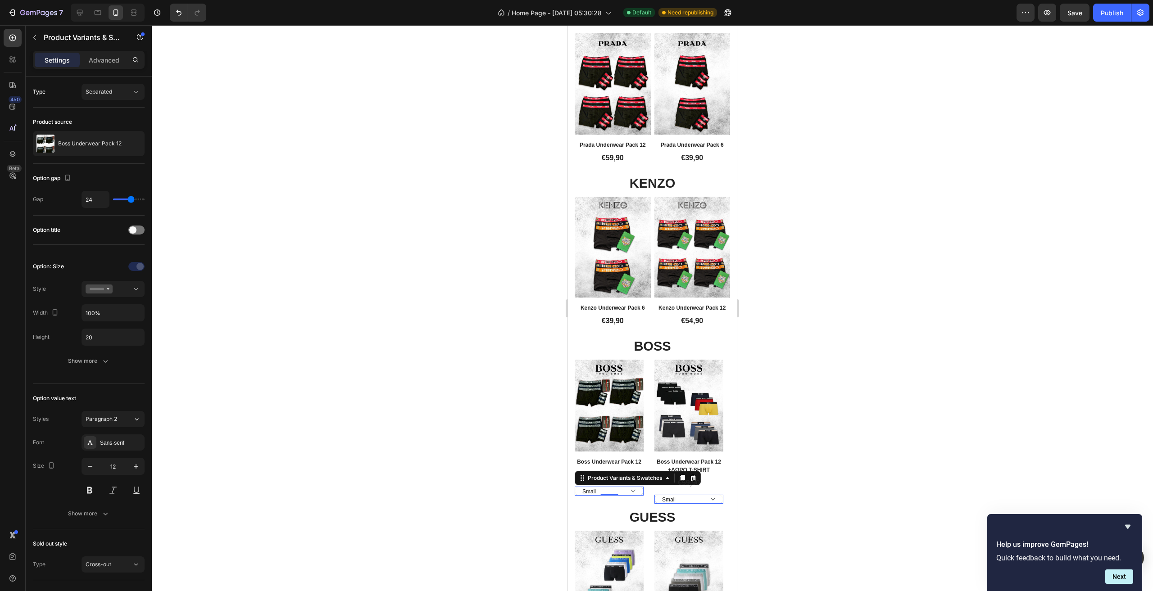
click at [642, 487] on div "Small Medium Large XL XXL" at bounding box center [609, 491] width 69 height 9
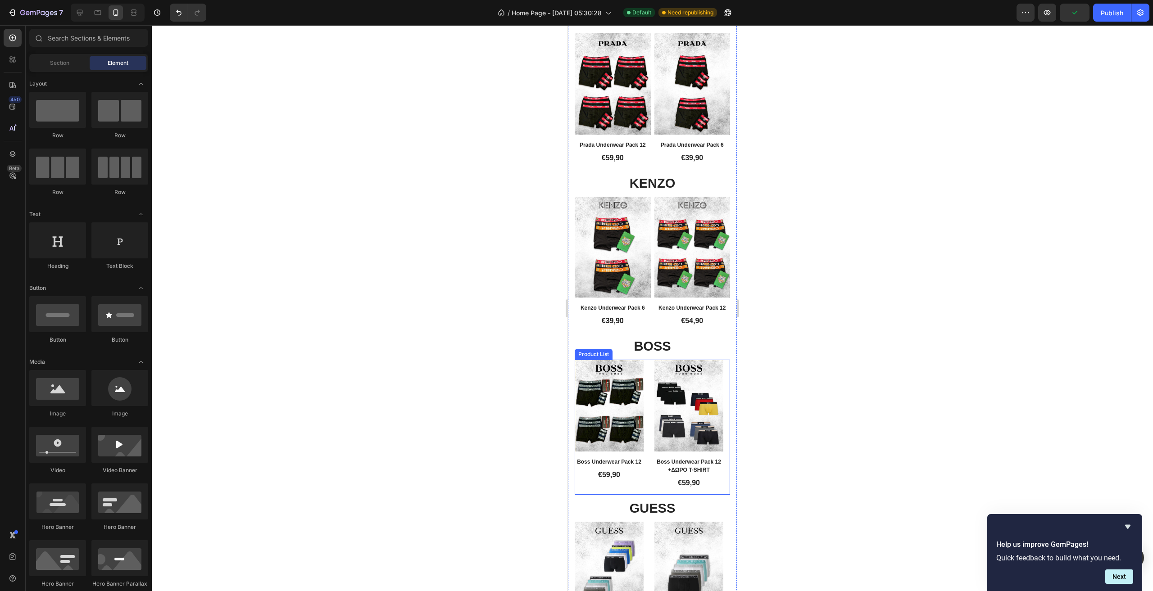
click at [649, 411] on div "Product Images Row Boss Underwear Pack 12 Product Title €59,90 Product Price Pr…" at bounding box center [652, 427] width 155 height 135
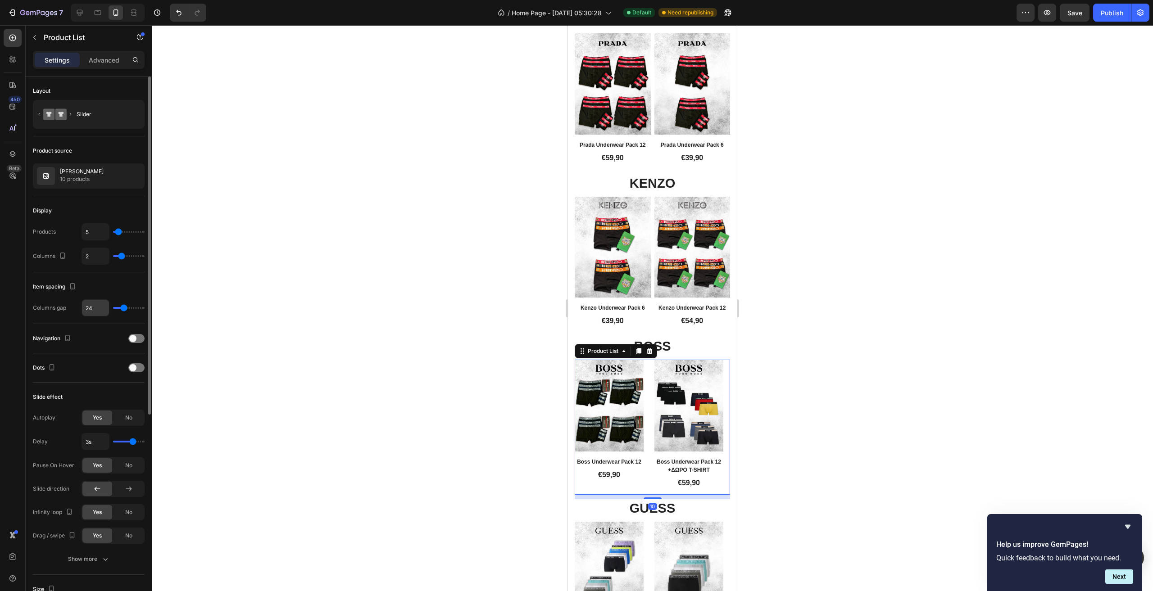
click at [95, 307] on input "24" at bounding box center [95, 308] width 27 height 16
type input "1"
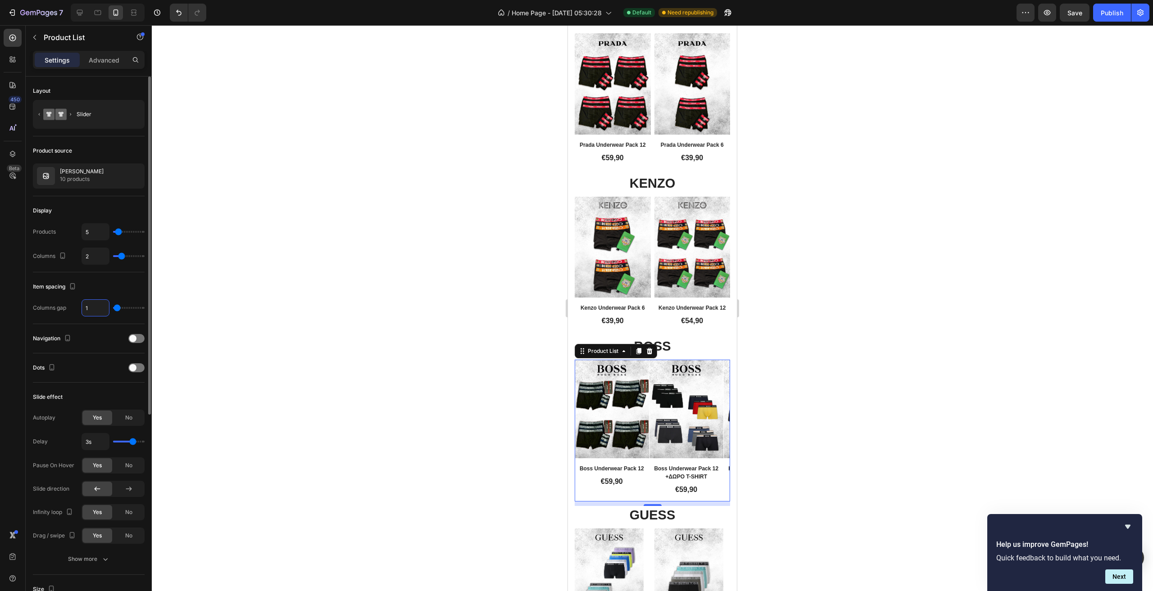
type input "15"
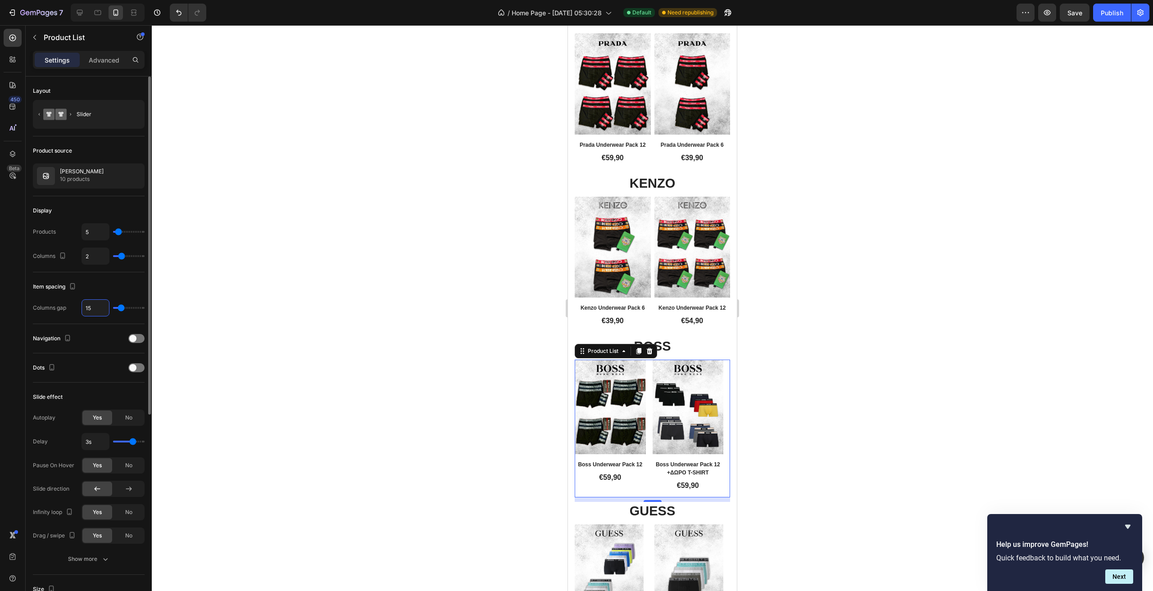
type input "15"
click at [103, 330] on div "Navigation" at bounding box center [89, 338] width 112 height 29
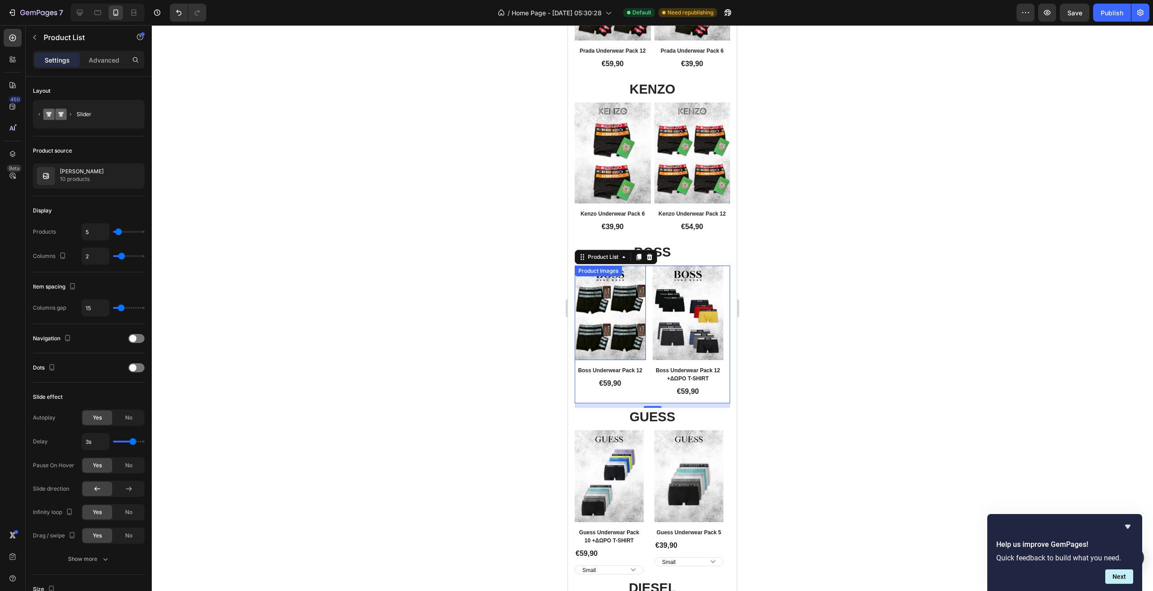
scroll to position [1552, 0]
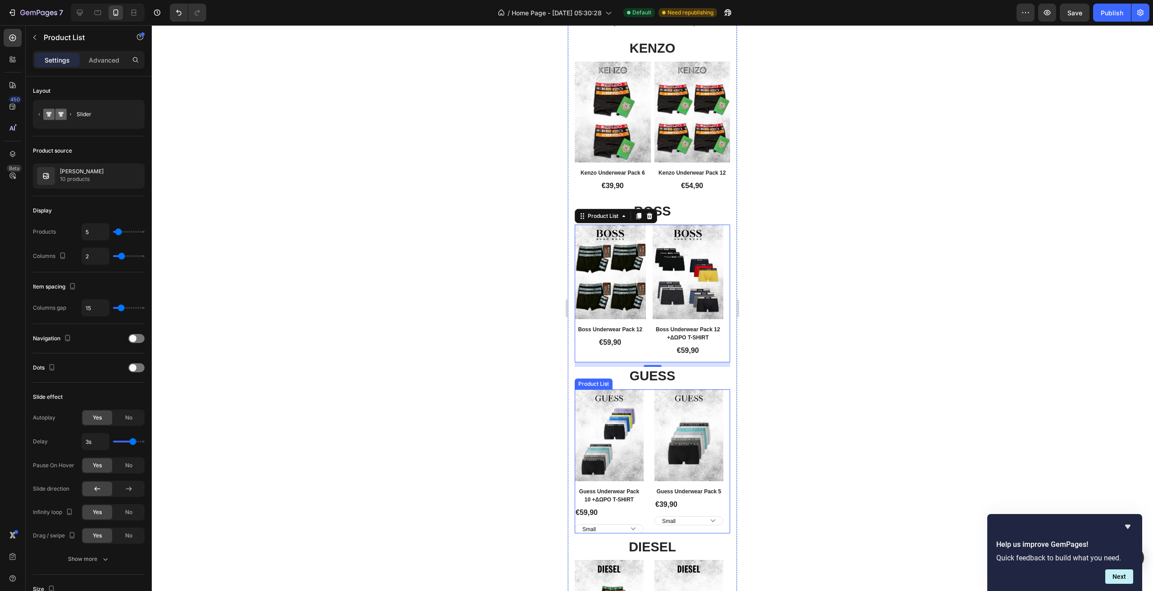
click at [652, 453] on div "Product Images Row Guess Underwear Pack 10 +ΔΩΡΟ T-SHIRT Product Title €59,90 P…" at bounding box center [652, 462] width 155 height 144
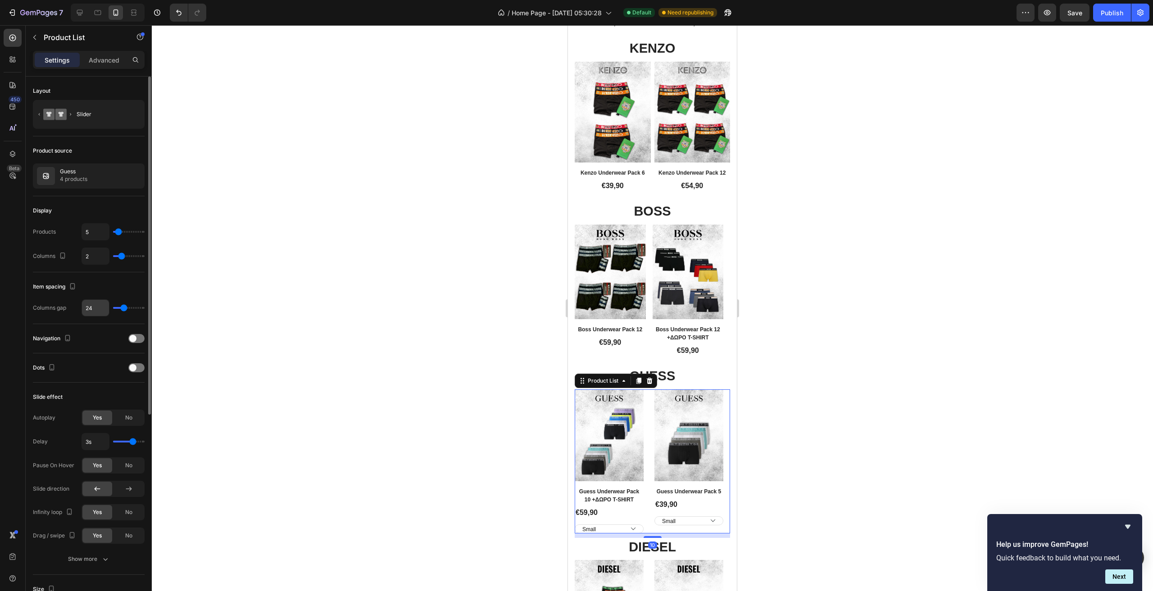
click at [95, 313] on input "24" at bounding box center [95, 308] width 27 height 16
type input "1"
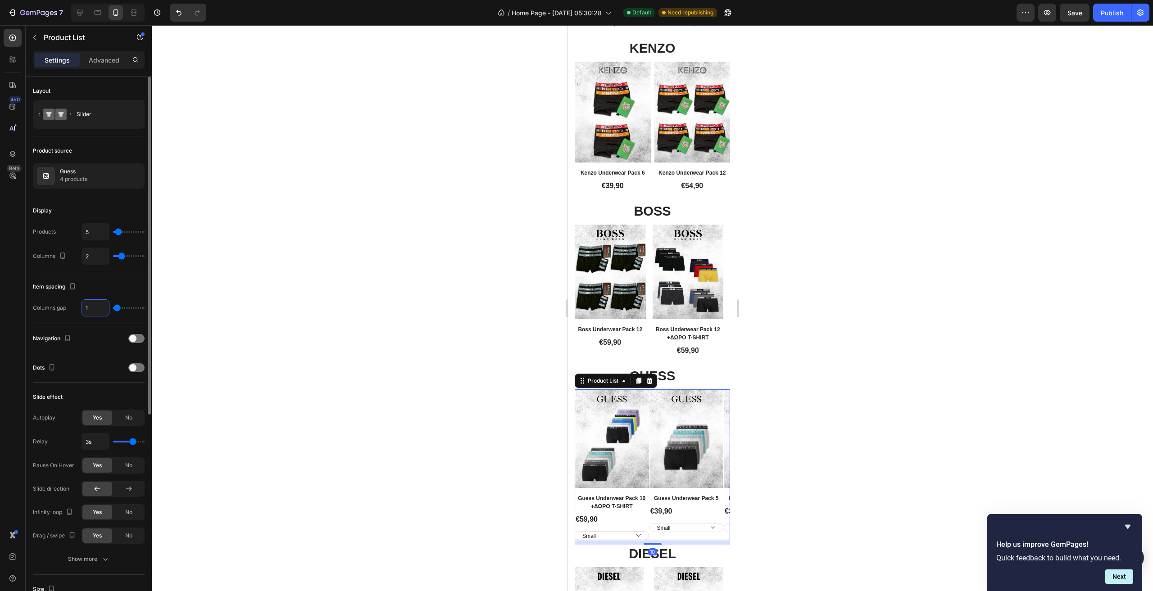
type input "15"
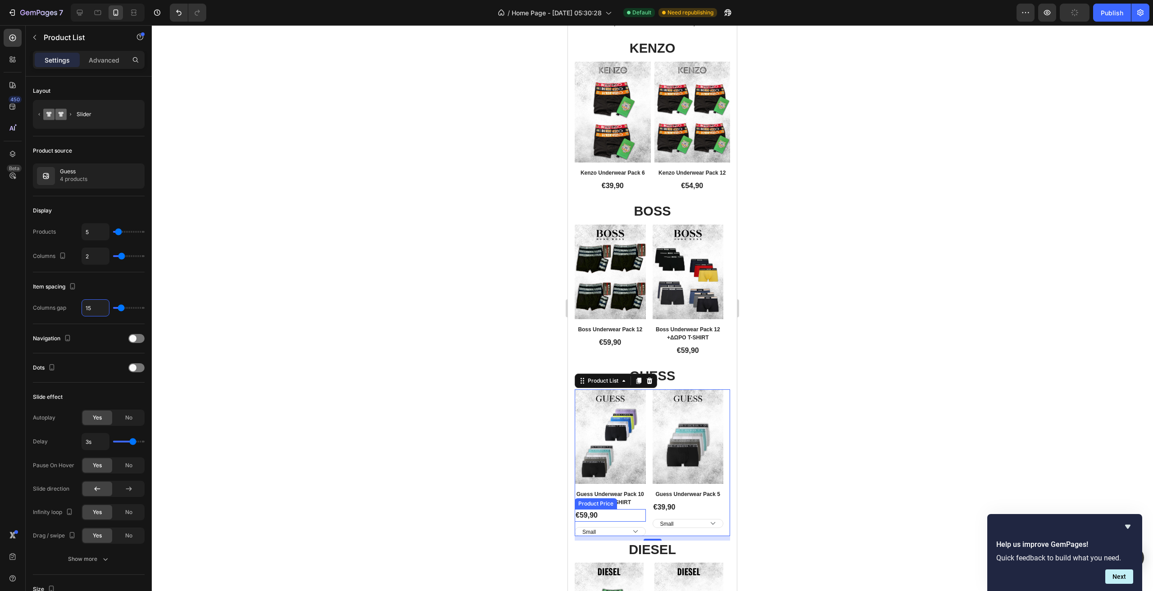
click at [621, 509] on div "€59,90" at bounding box center [610, 515] width 71 height 13
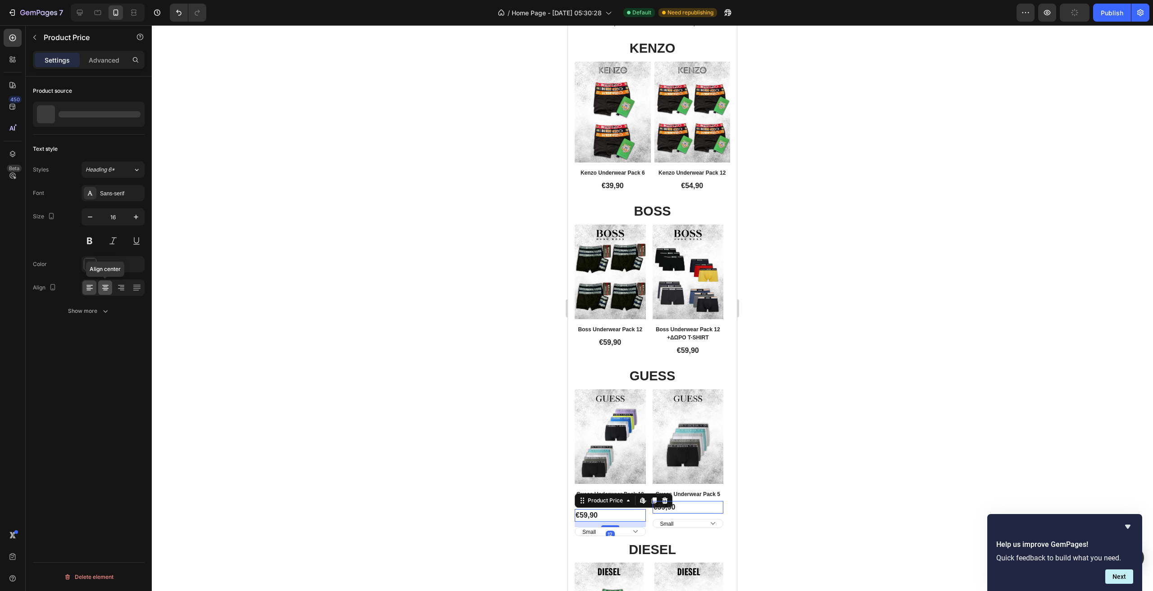
click at [105, 290] on icon at bounding box center [105, 290] width 5 height 1
click at [644, 527] on select "Small Medium Large XL XXL" at bounding box center [610, 531] width 71 height 9
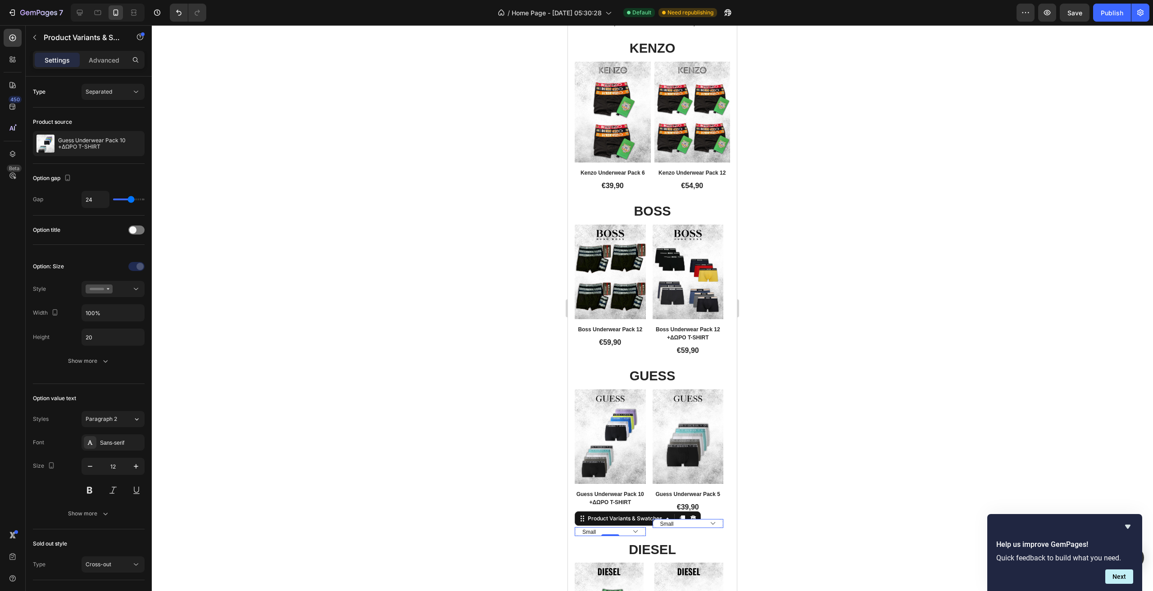
click at [645, 527] on div "Small Medium Large XL XXL" at bounding box center [610, 531] width 71 height 9
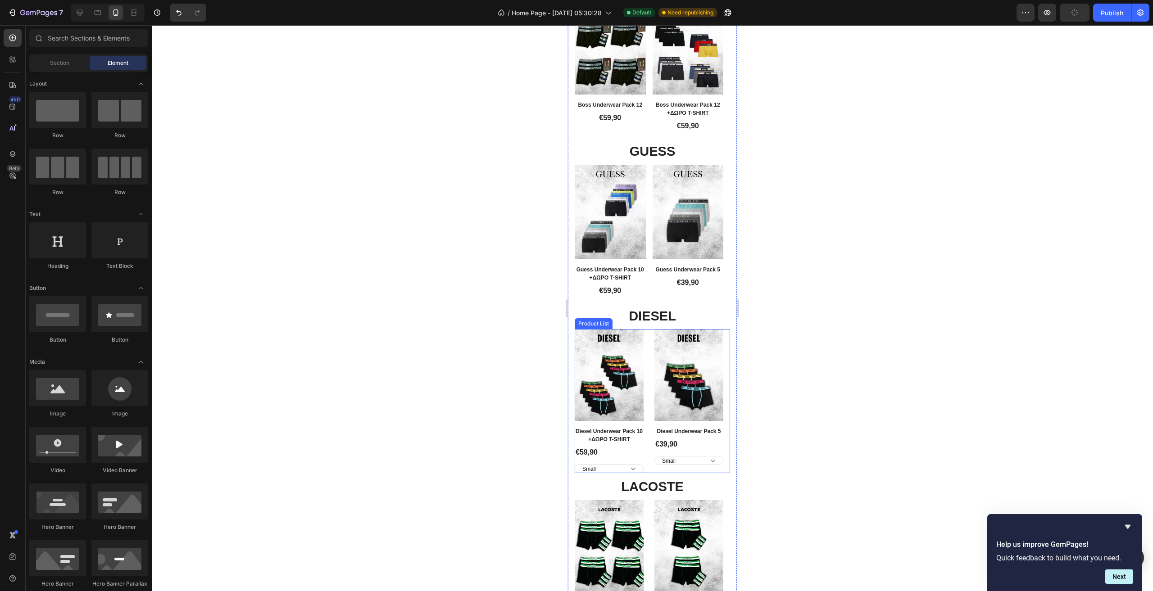
scroll to position [1778, 0]
click at [643, 464] on div "Small Medium Large XL XXL" at bounding box center [609, 468] width 69 height 9
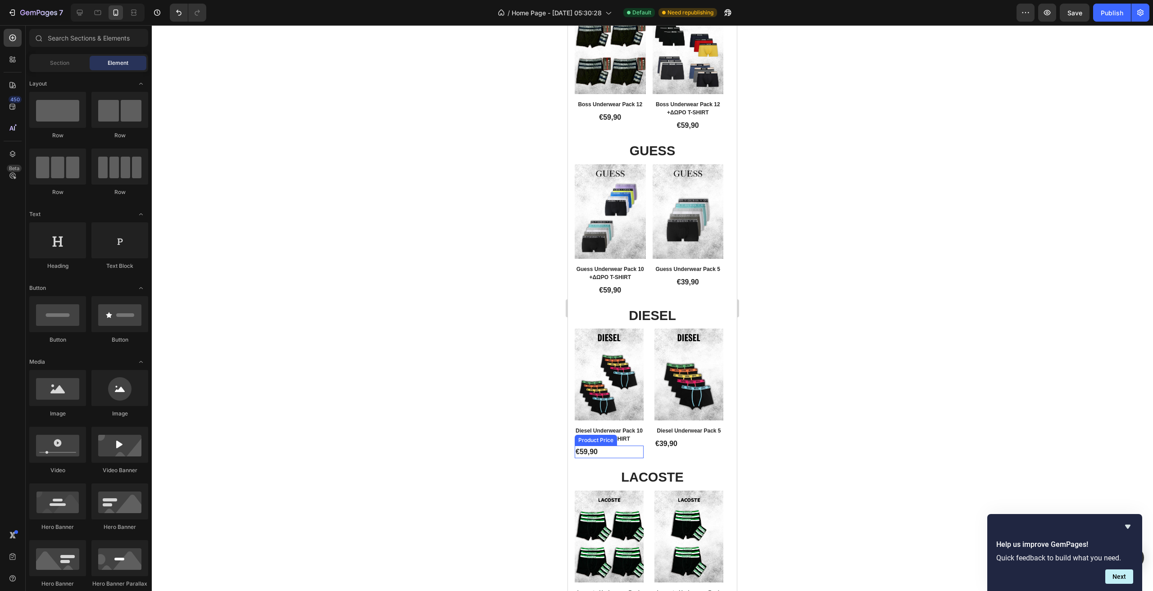
click at [607, 446] on div "€59,90" at bounding box center [609, 452] width 69 height 13
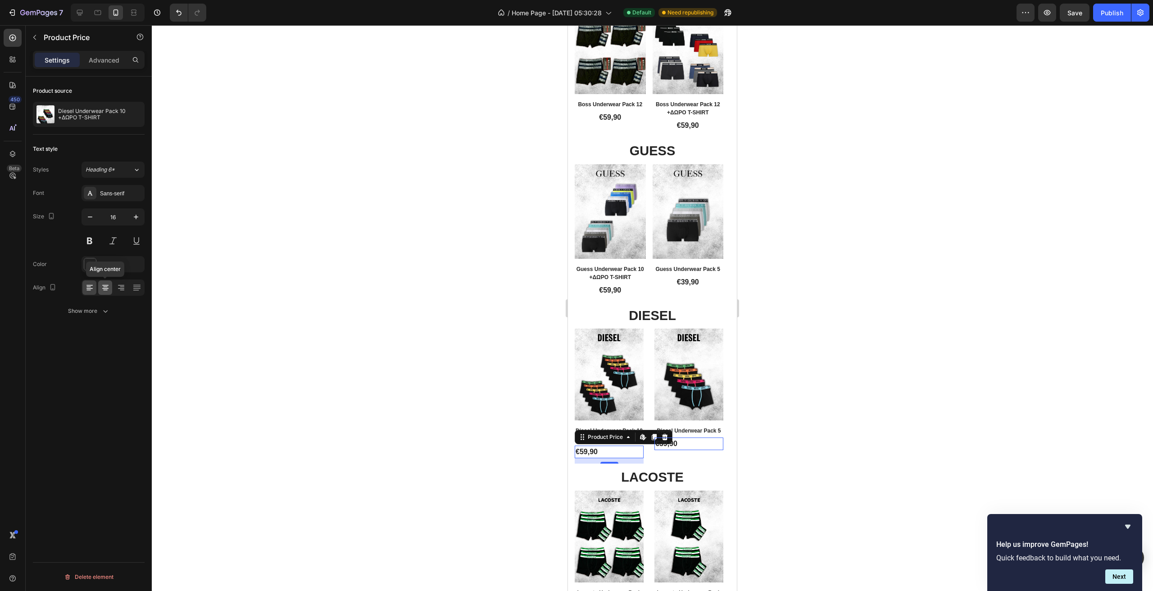
click at [104, 290] on icon at bounding box center [105, 287] width 9 height 9
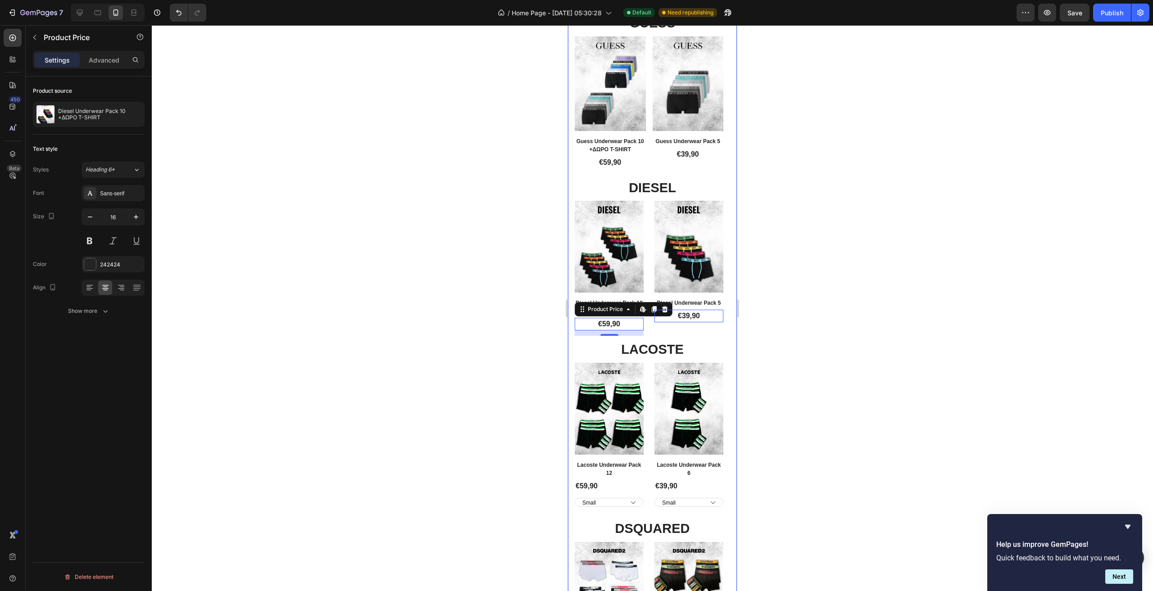
scroll to position [1958, 0]
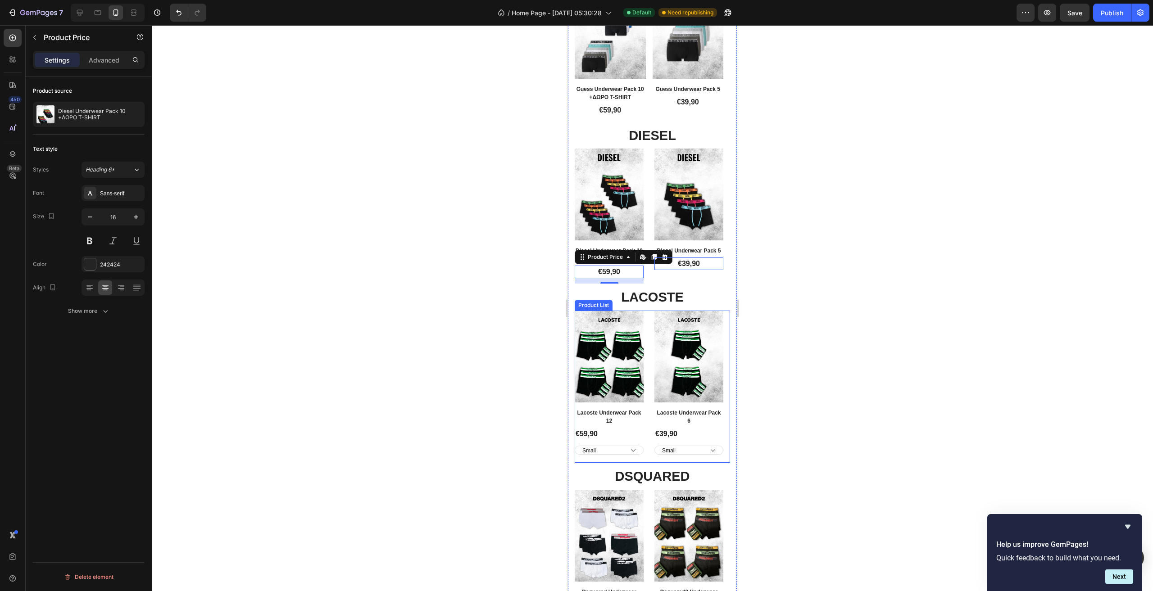
click at [649, 405] on div "Product Images Row Lacoste Underwear Pack 12 Product Title €59,90 Product Price…" at bounding box center [652, 387] width 155 height 152
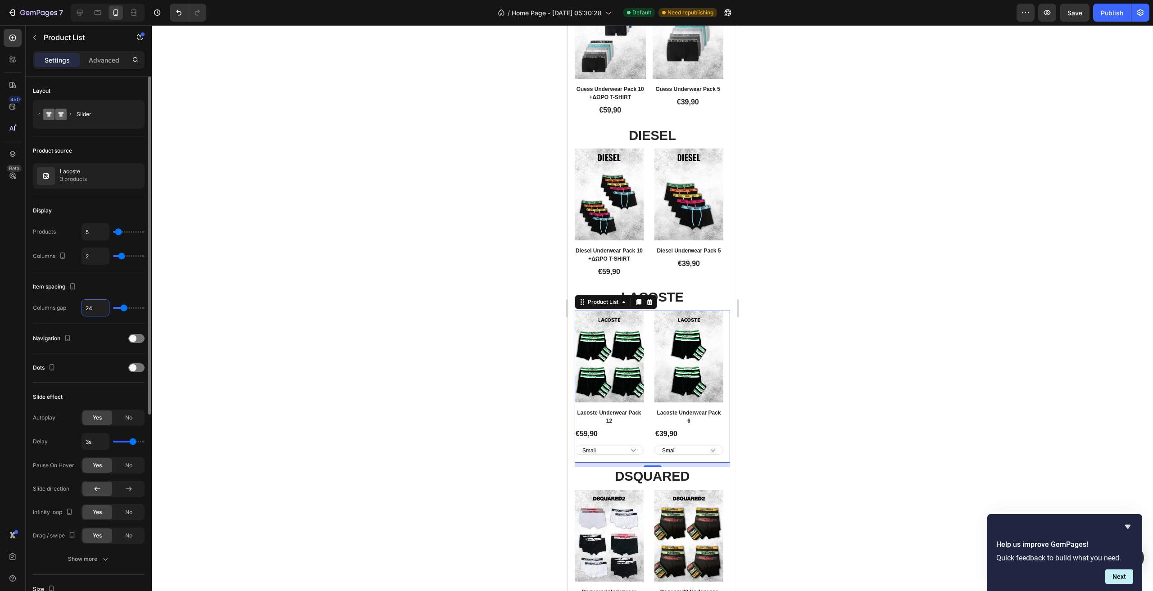
click at [100, 312] on input "24" at bounding box center [95, 308] width 27 height 16
type input "1"
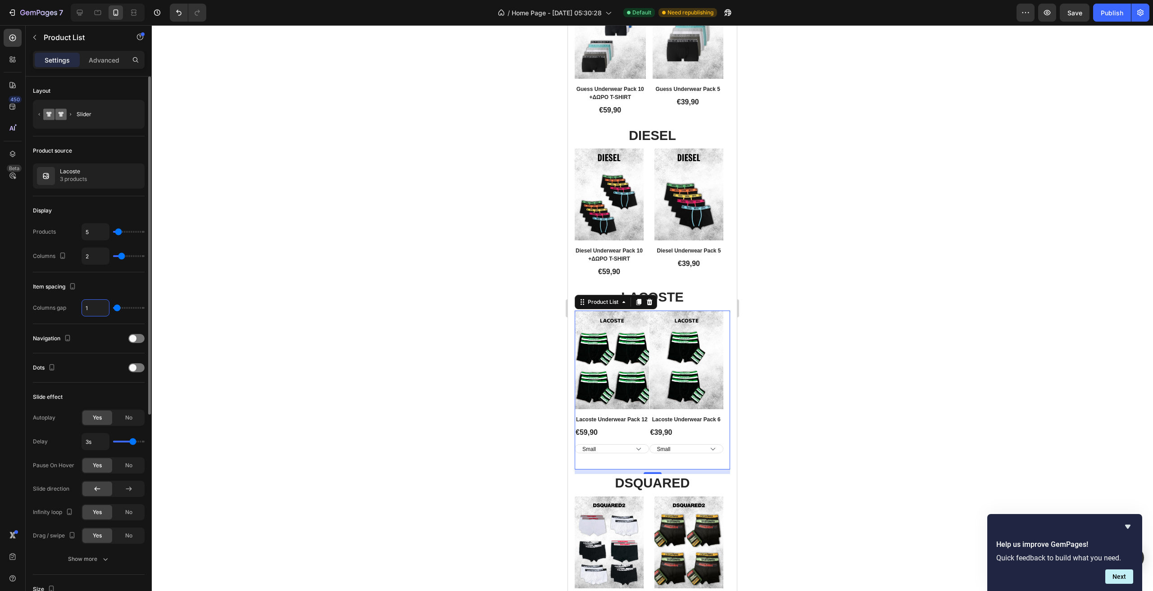
type input "15"
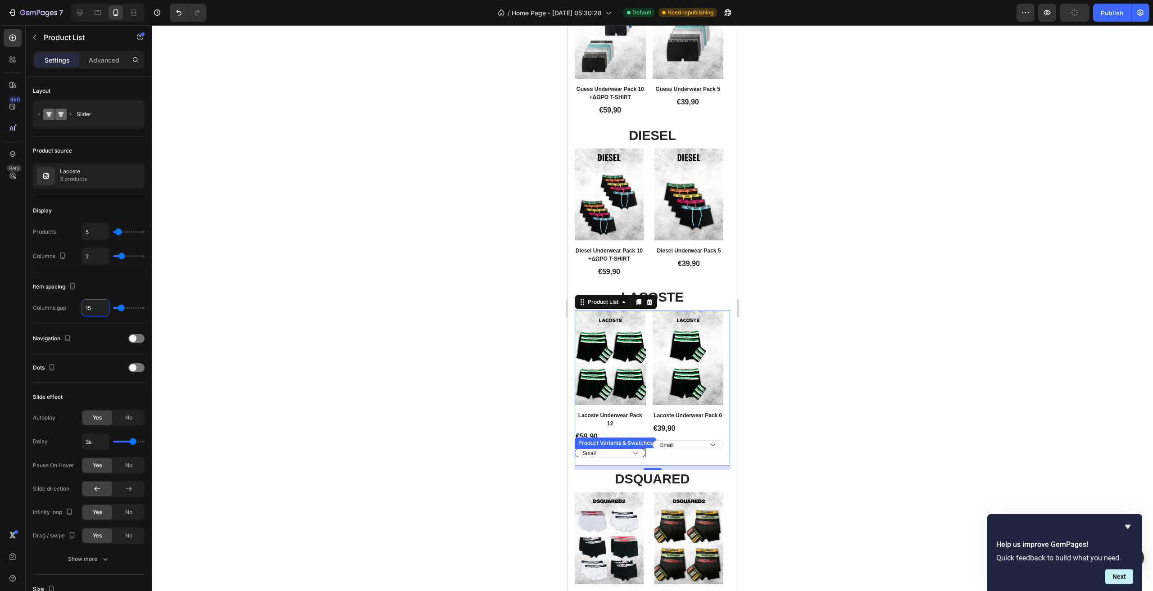
click at [645, 449] on select "Small Medium Large XL XXL" at bounding box center [610, 453] width 71 height 9
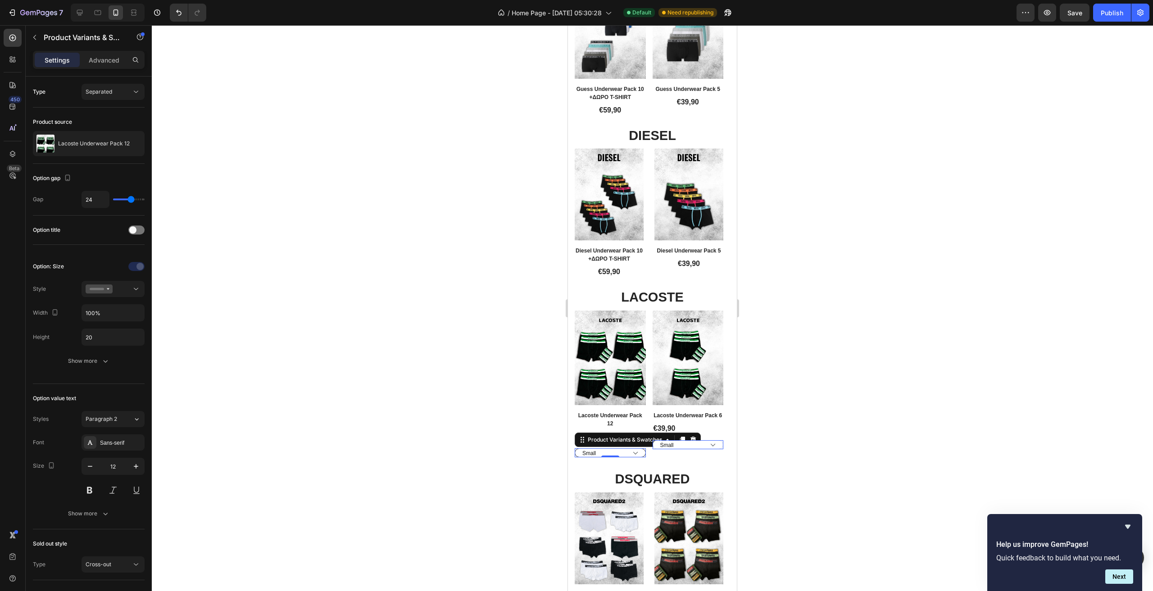
click at [644, 449] on select "Small Medium Large XL XXL" at bounding box center [610, 453] width 71 height 9
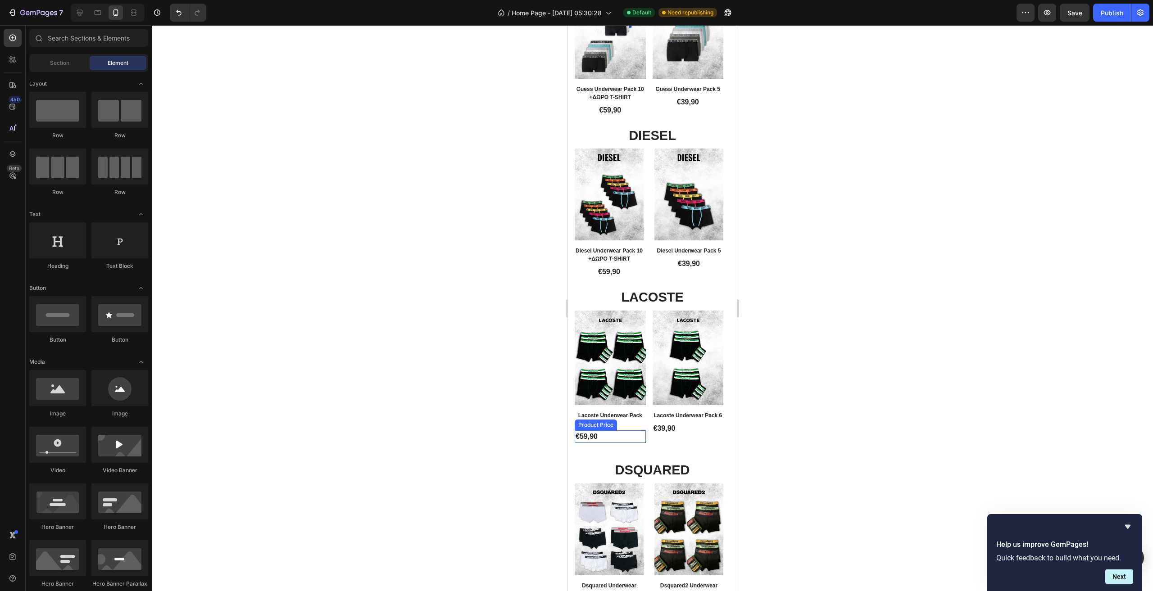
click at [602, 431] on div "€59,90" at bounding box center [610, 437] width 71 height 13
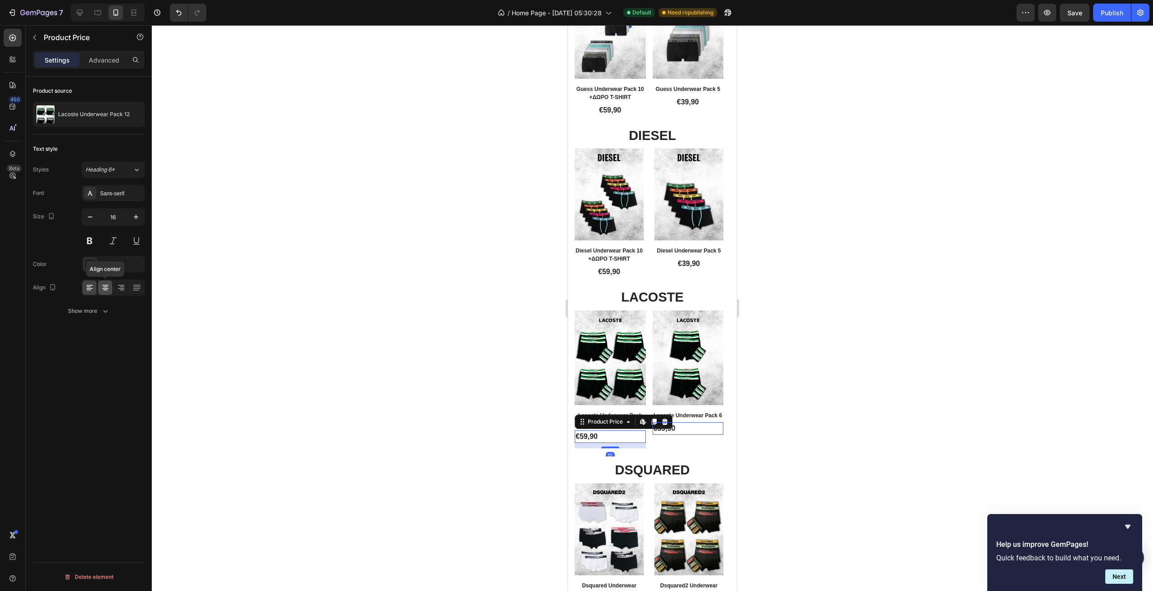
click at [102, 285] on icon at bounding box center [105, 287] width 9 height 9
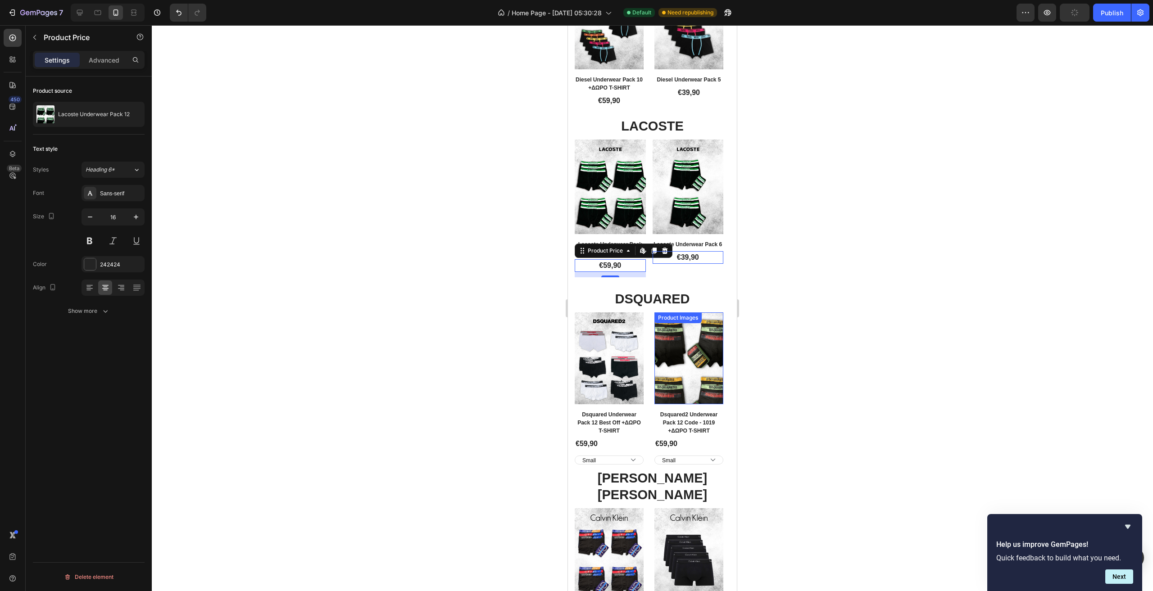
scroll to position [2138, 0]
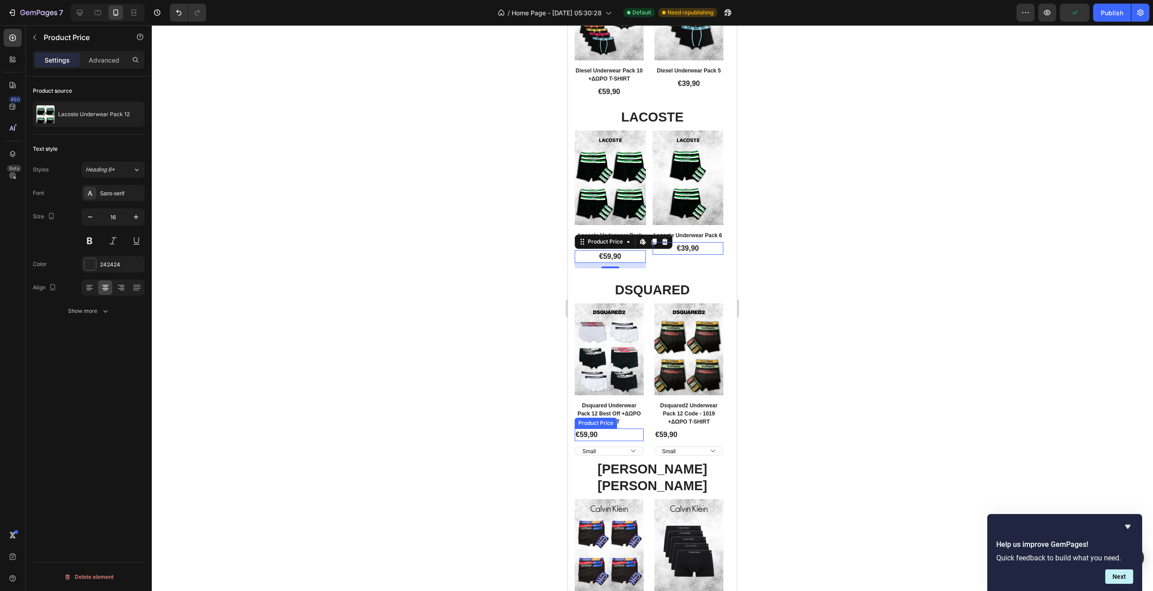
click at [614, 429] on div "€59,90" at bounding box center [609, 435] width 69 height 13
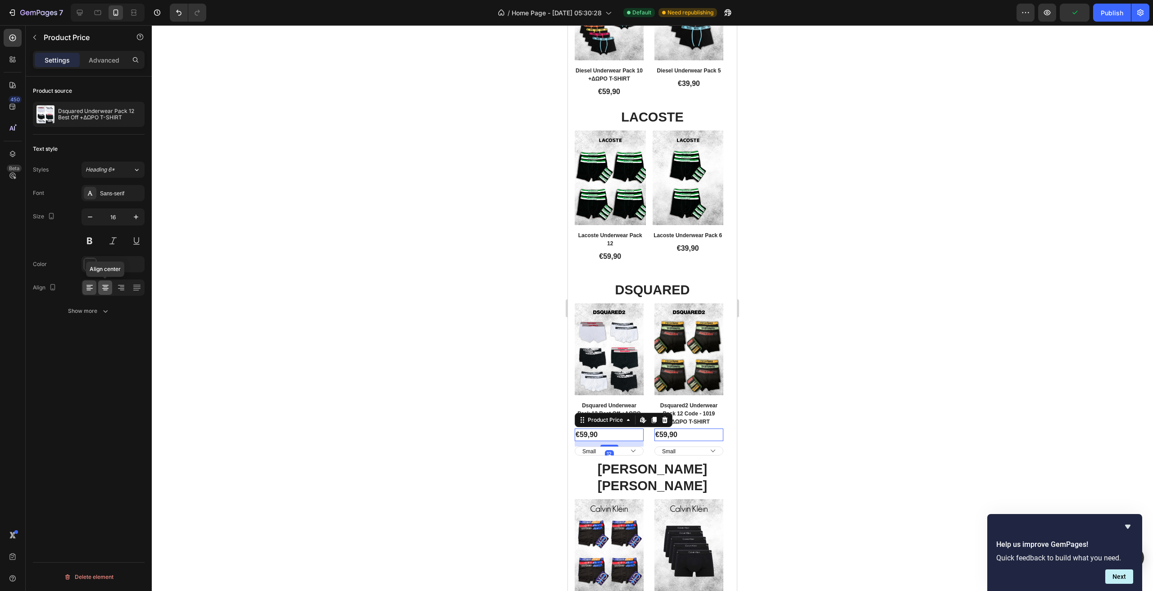
click at [102, 291] on icon at bounding box center [105, 287] width 9 height 9
click at [641, 447] on select "Small Medium Large XL XXL" at bounding box center [609, 451] width 69 height 9
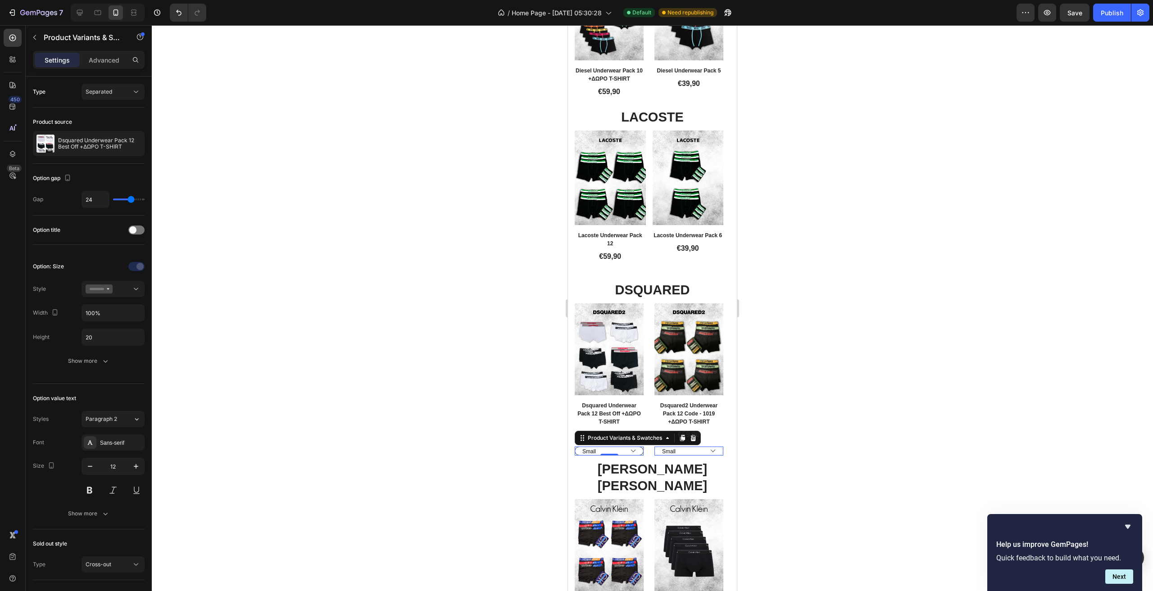
click at [642, 447] on select "Small Medium Large XL XXL" at bounding box center [609, 451] width 69 height 9
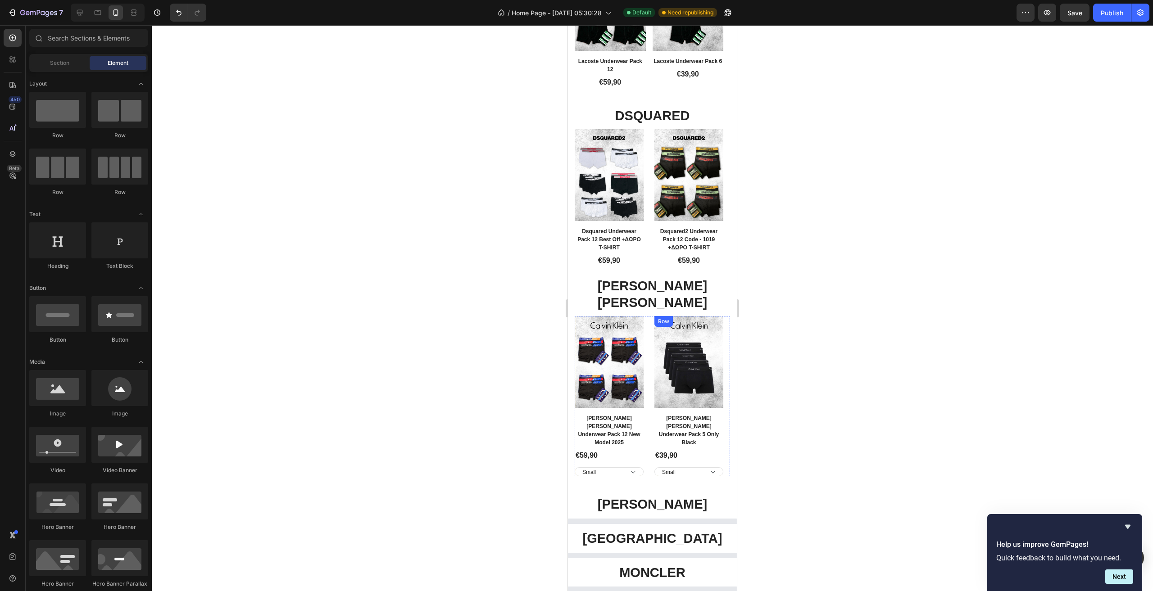
scroll to position [2318, 0]
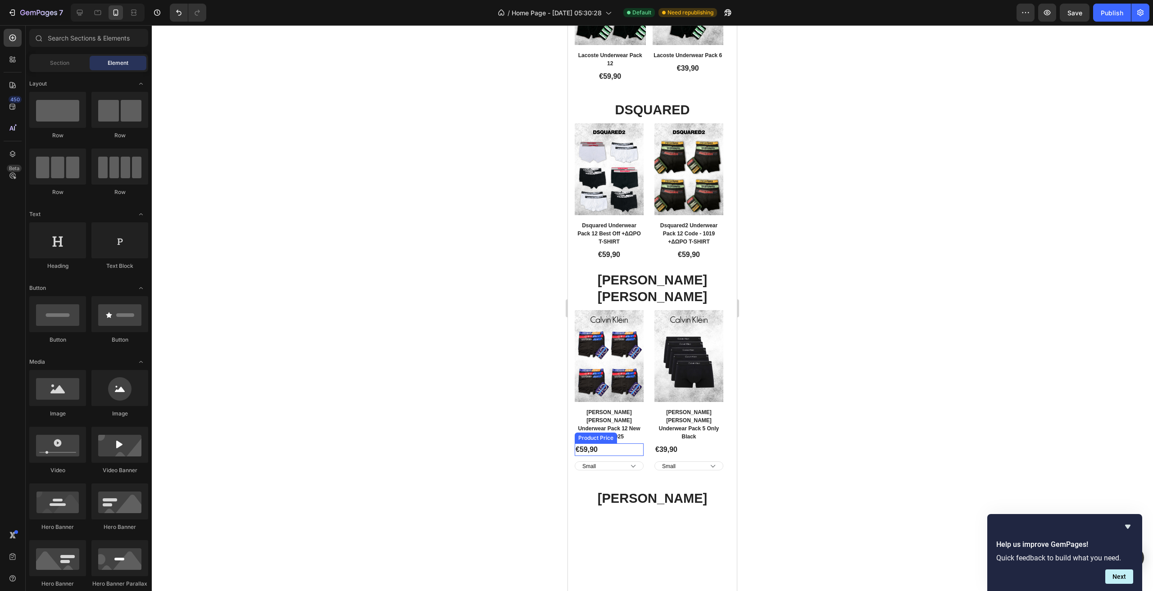
click at [617, 444] on div "€59,90" at bounding box center [609, 450] width 69 height 13
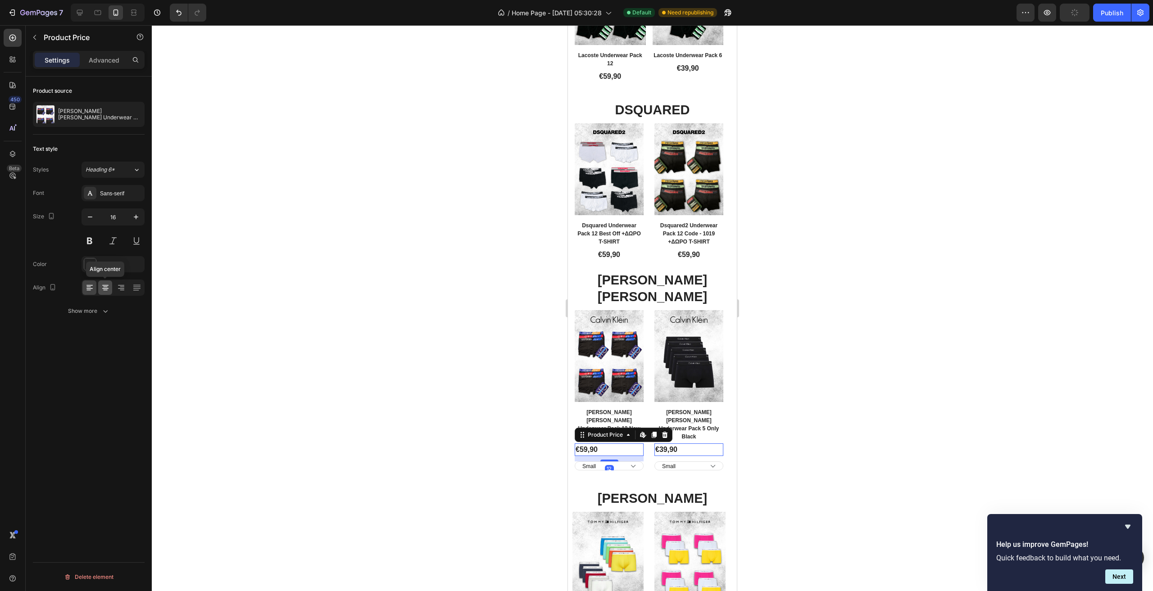
click at [110, 287] on div at bounding box center [105, 288] width 14 height 14
click at [640, 462] on select "Small Medium Large XL XXL" at bounding box center [609, 466] width 69 height 9
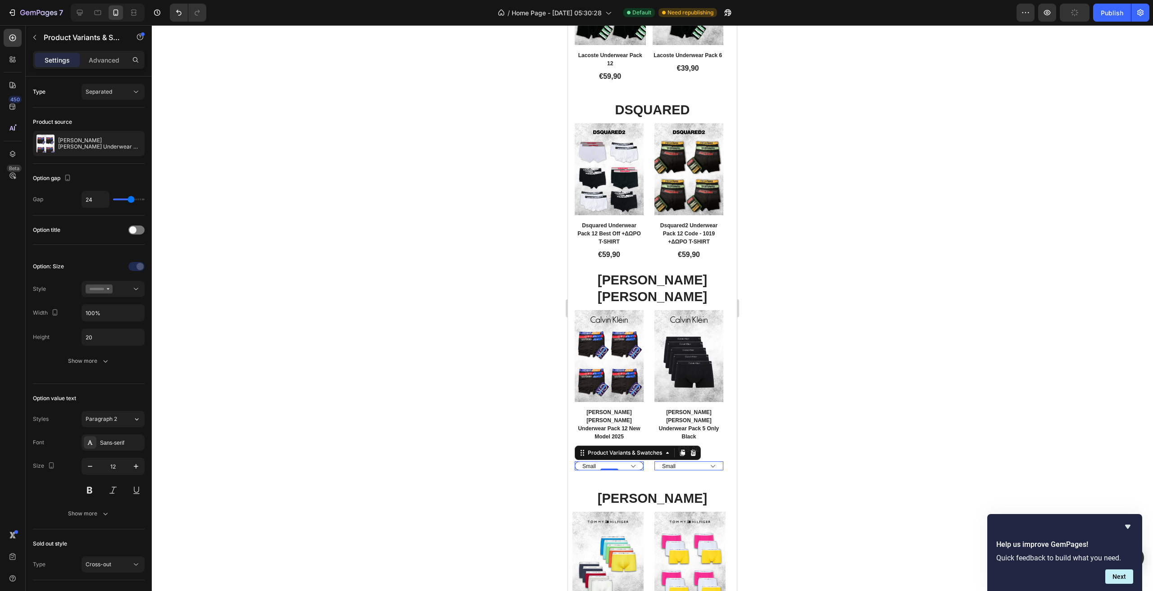
click at [642, 462] on select "Small Medium Large XL XXL" at bounding box center [609, 466] width 69 height 9
click at [642, 462] on div "Small Medium Large XL XXL" at bounding box center [609, 466] width 69 height 9
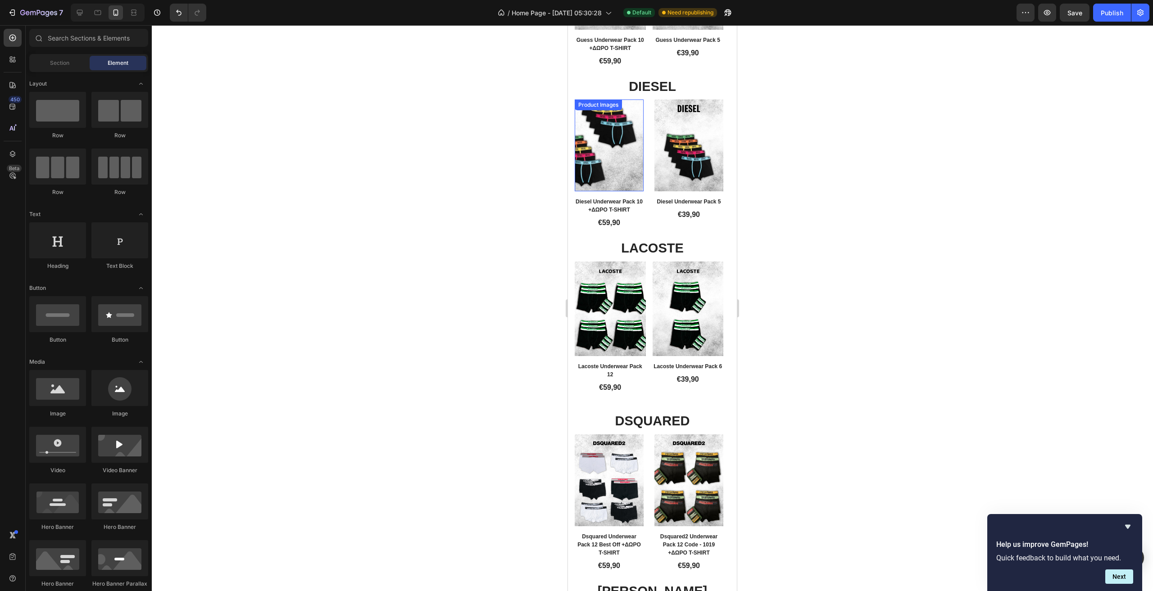
scroll to position [2003, 0]
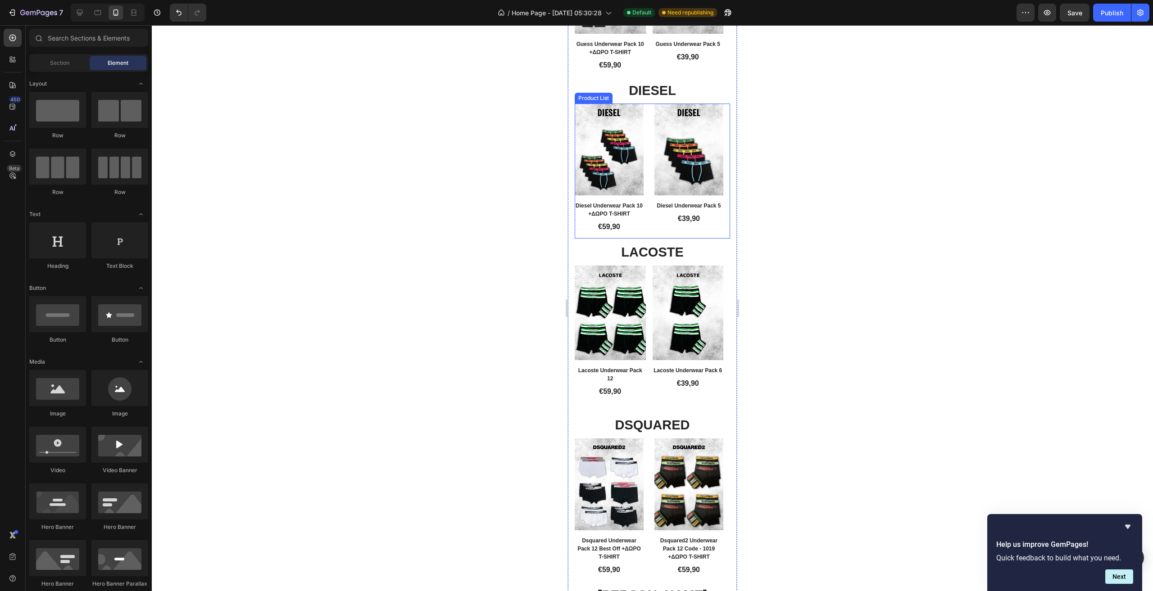
click at [649, 180] on div "Product Images Row Diesel Underwear Pack 10 +ΔΩΡΟ T-SHIRT Product Title €59,90 …" at bounding box center [652, 171] width 155 height 135
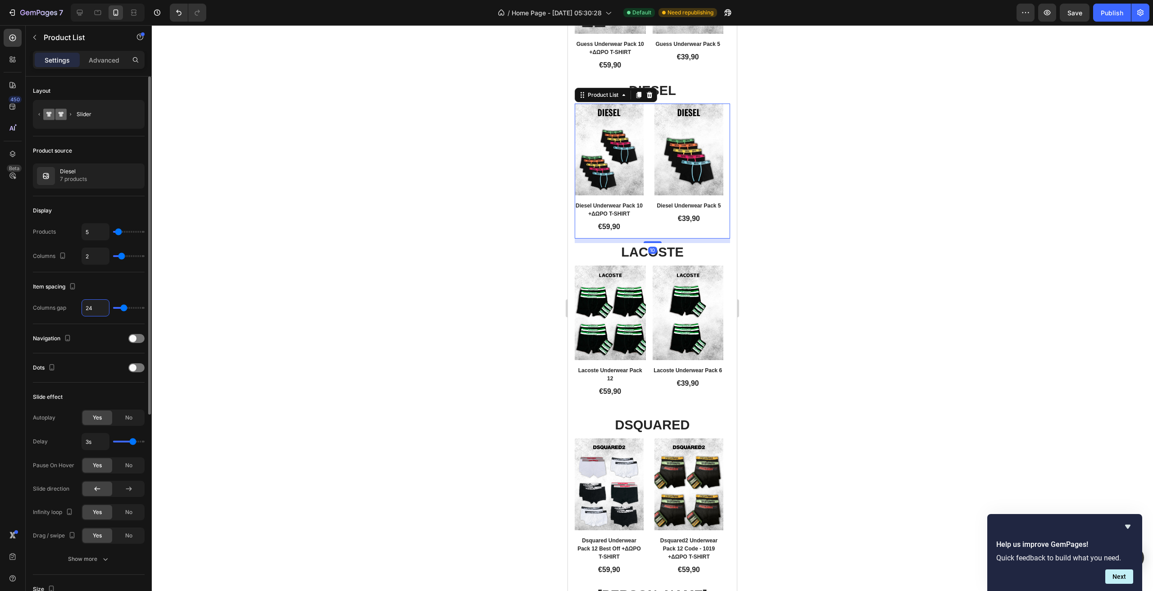
click at [95, 310] on input "24" at bounding box center [95, 308] width 27 height 16
type input "1"
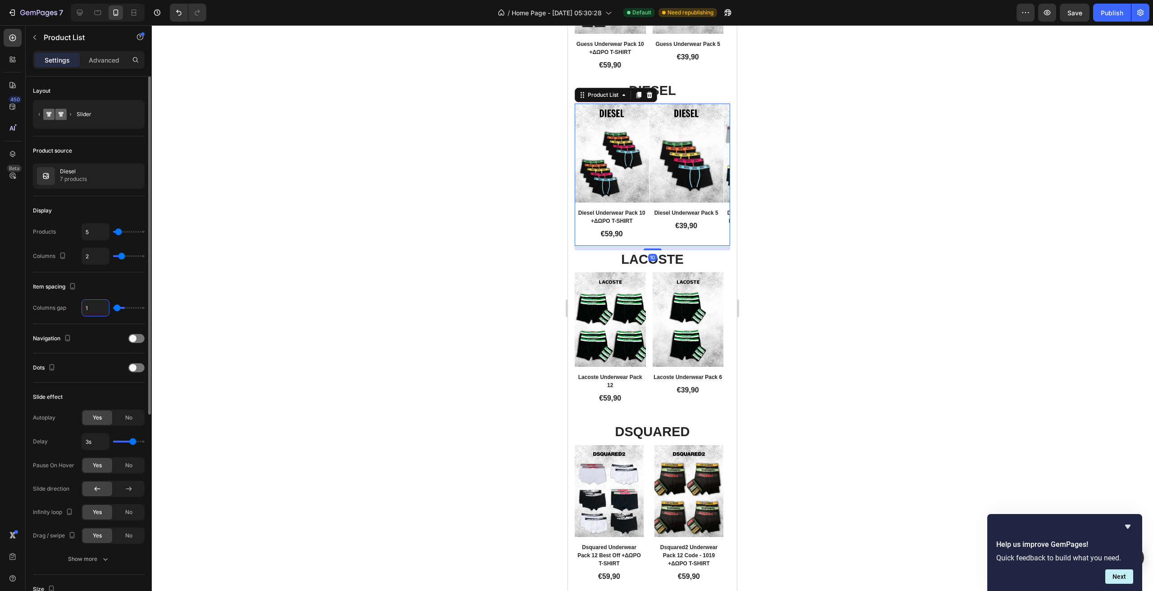
type input "15"
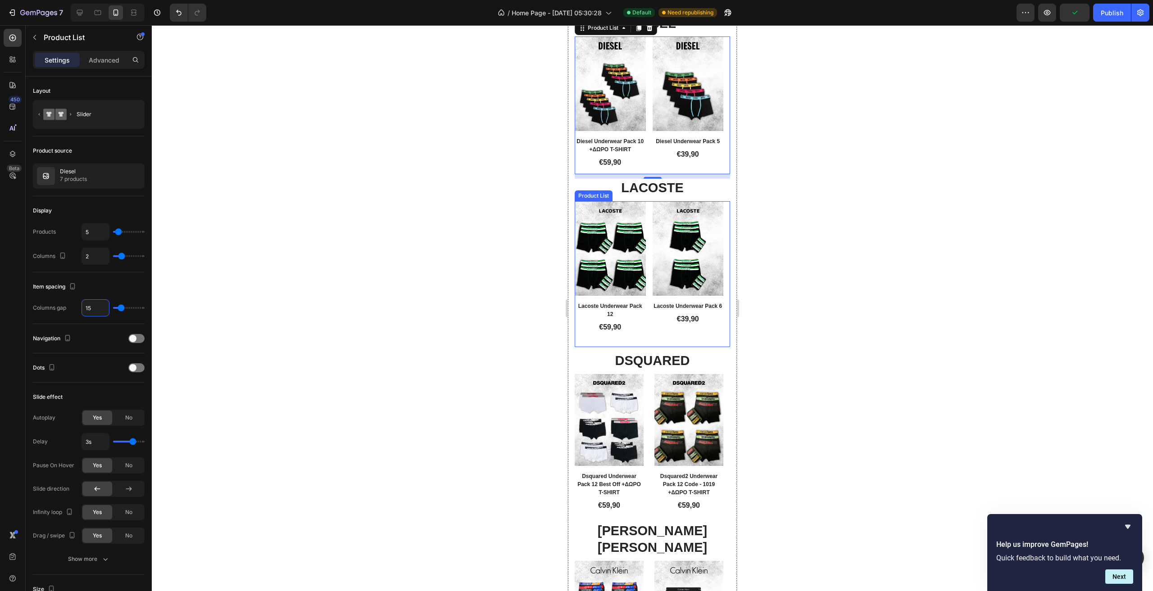
scroll to position [2093, 0]
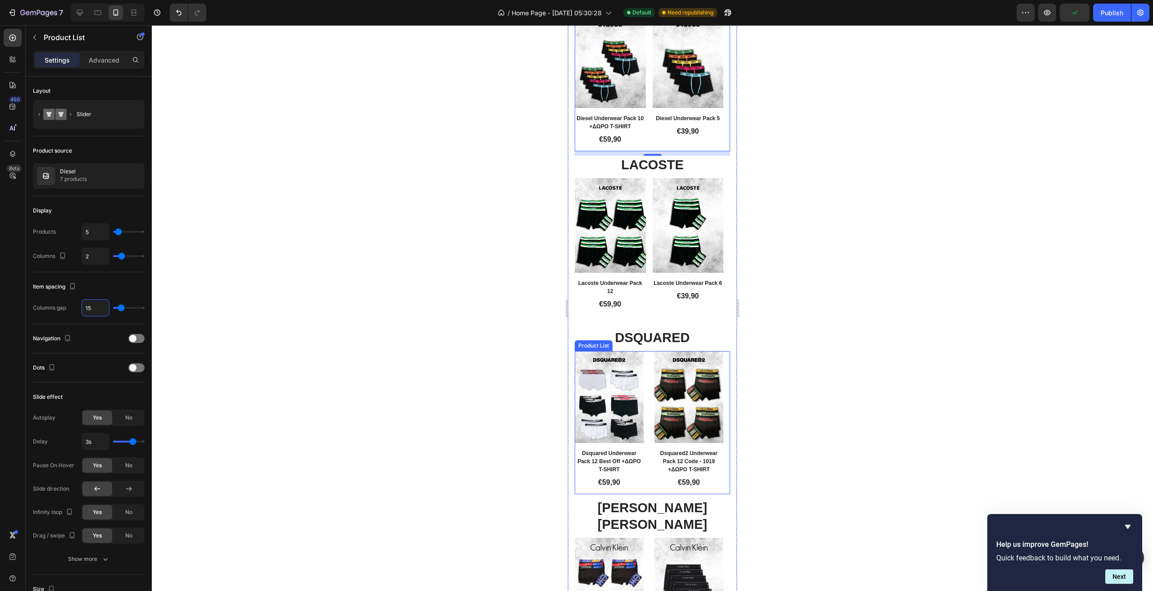
click at [647, 440] on div "Product Images Row Dsquared Underwear Pack 12 Best Off +ΔΩΡΟ T-SHIRT Product Ti…" at bounding box center [652, 422] width 155 height 143
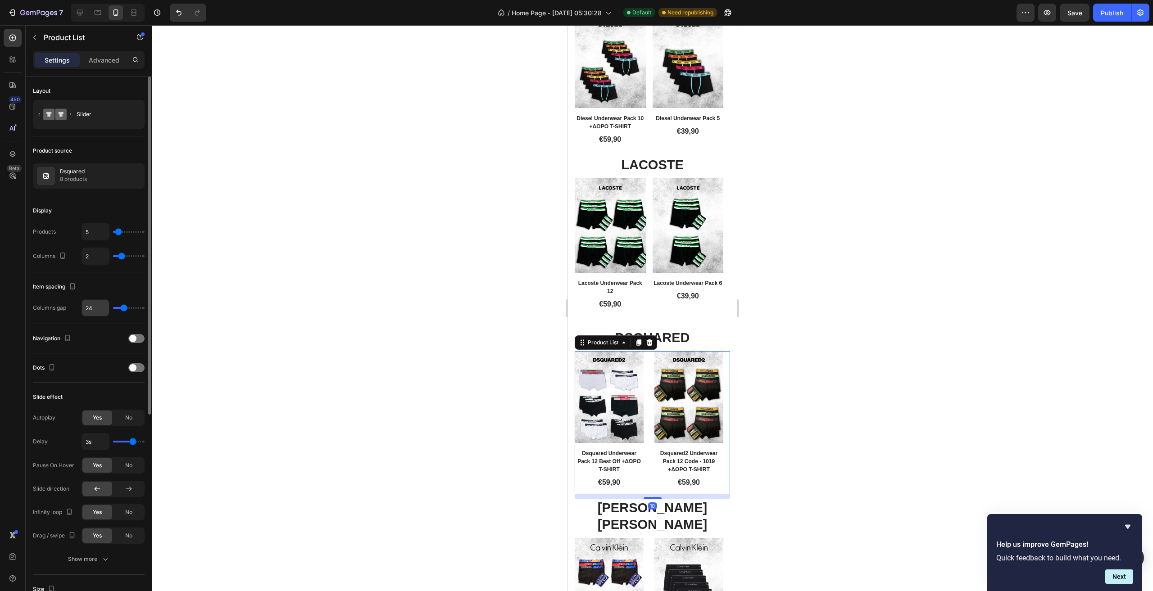
click at [91, 308] on input "24" at bounding box center [95, 308] width 27 height 16
type input "1"
type input "15"
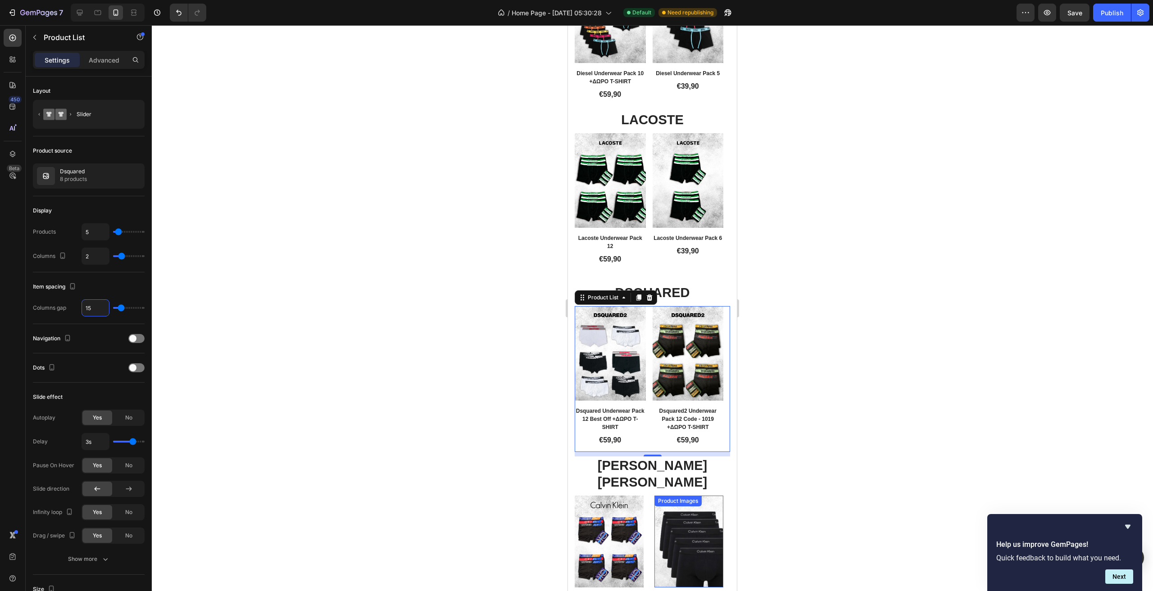
scroll to position [2273, 0]
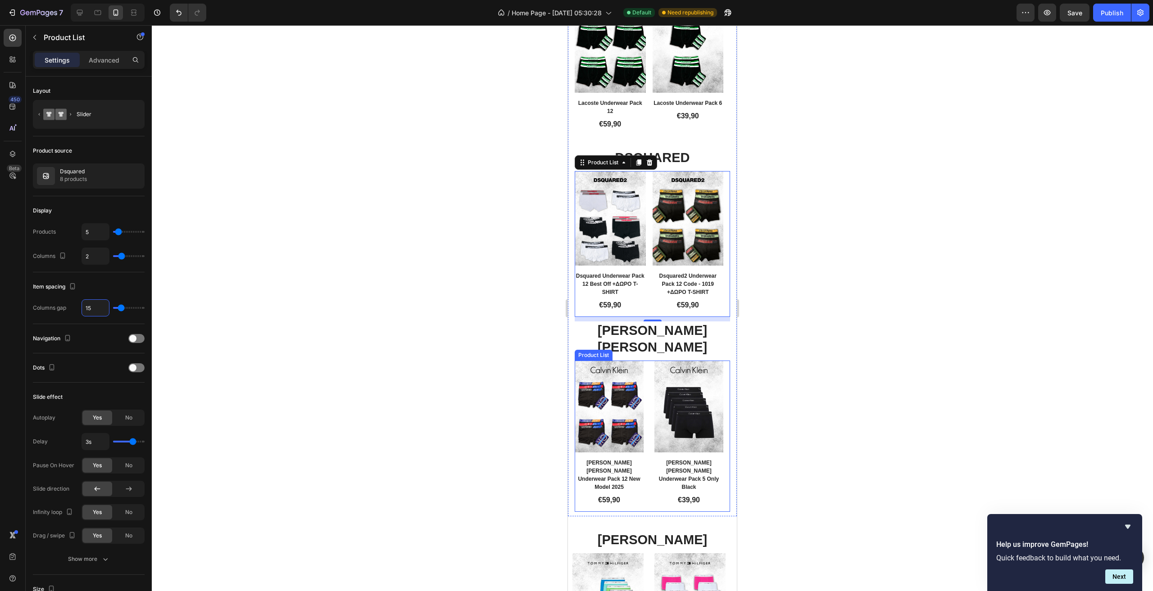
click at [650, 444] on div "Product Images Row Calvin Klein Underwear Pack 12 New Model 2025 Product Title …" at bounding box center [652, 436] width 155 height 151
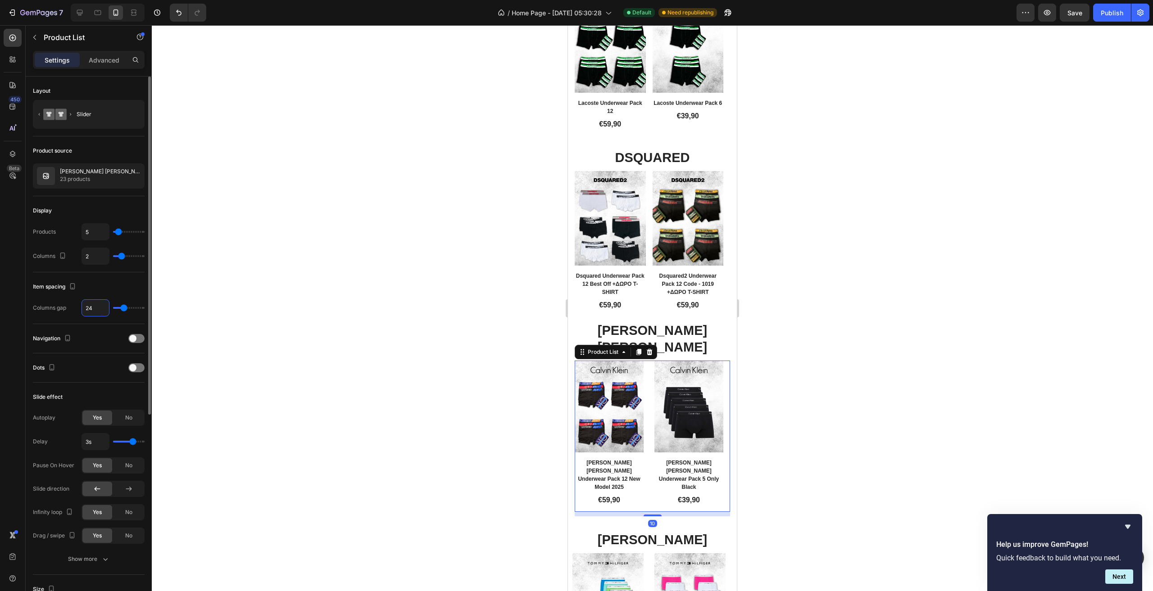
click at [101, 311] on input "24" at bounding box center [95, 308] width 27 height 16
type input "1"
type input "15"
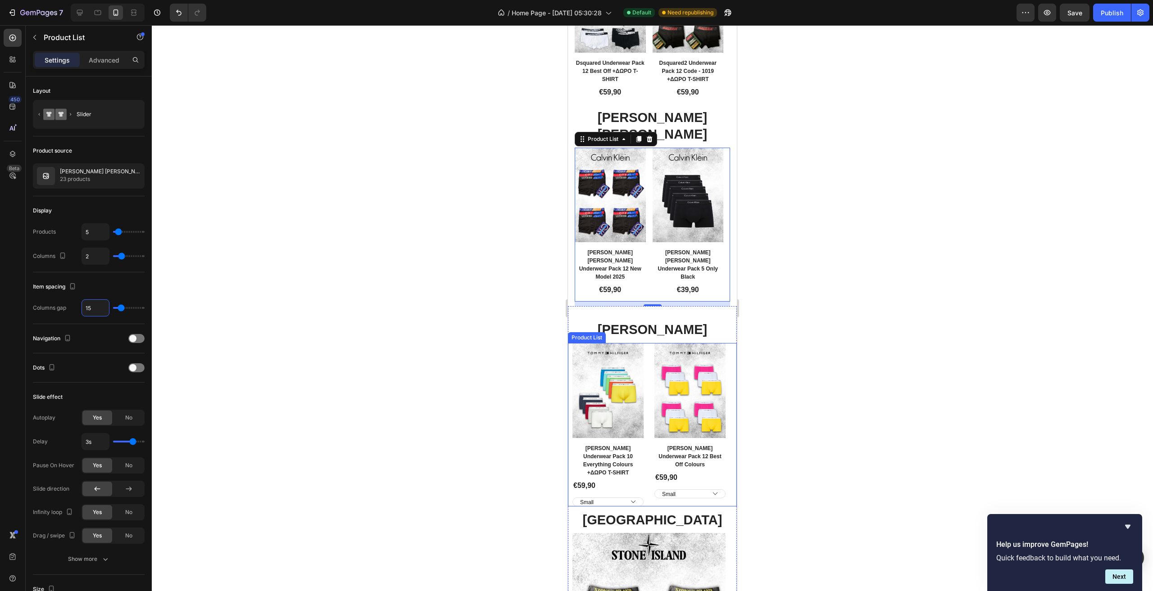
scroll to position [2498, 0]
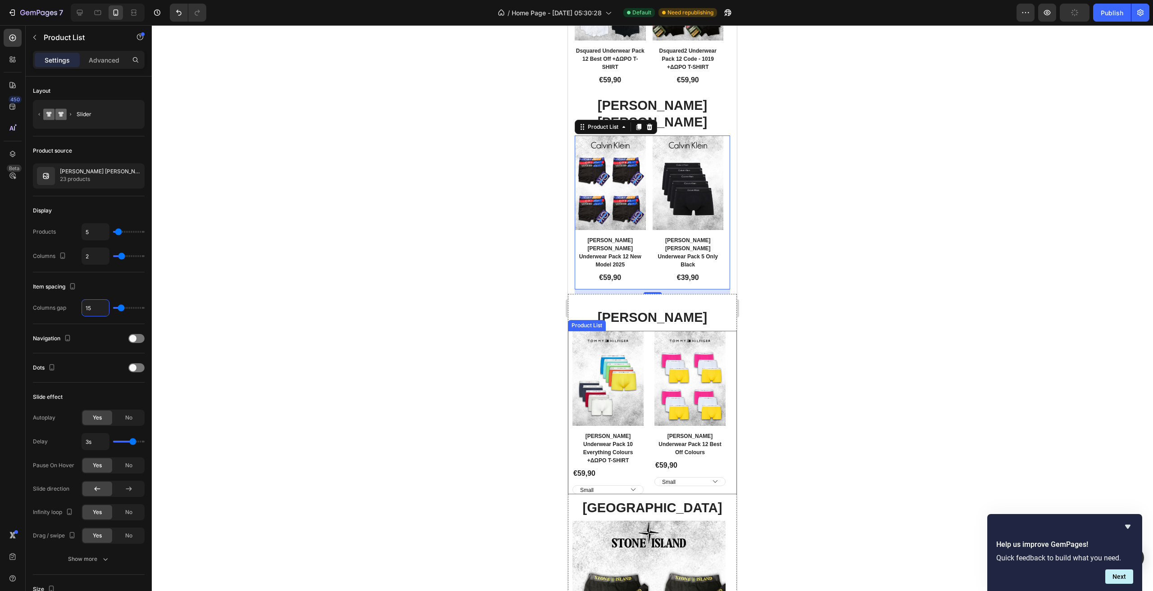
click at [645, 415] on div "Product Images Row Tommy Underwear Pack 10 Everything Colours +ΔΩΡΟ T-SHIRT Pro…" at bounding box center [652, 412] width 160 height 163
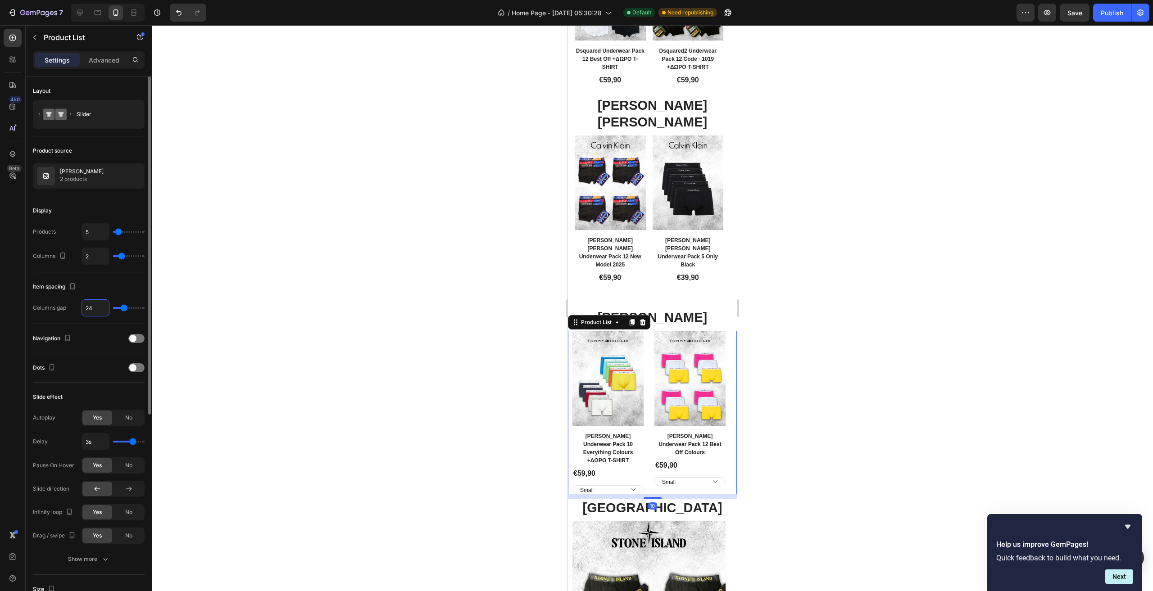
click at [98, 313] on input "24" at bounding box center [95, 308] width 27 height 16
type input "1"
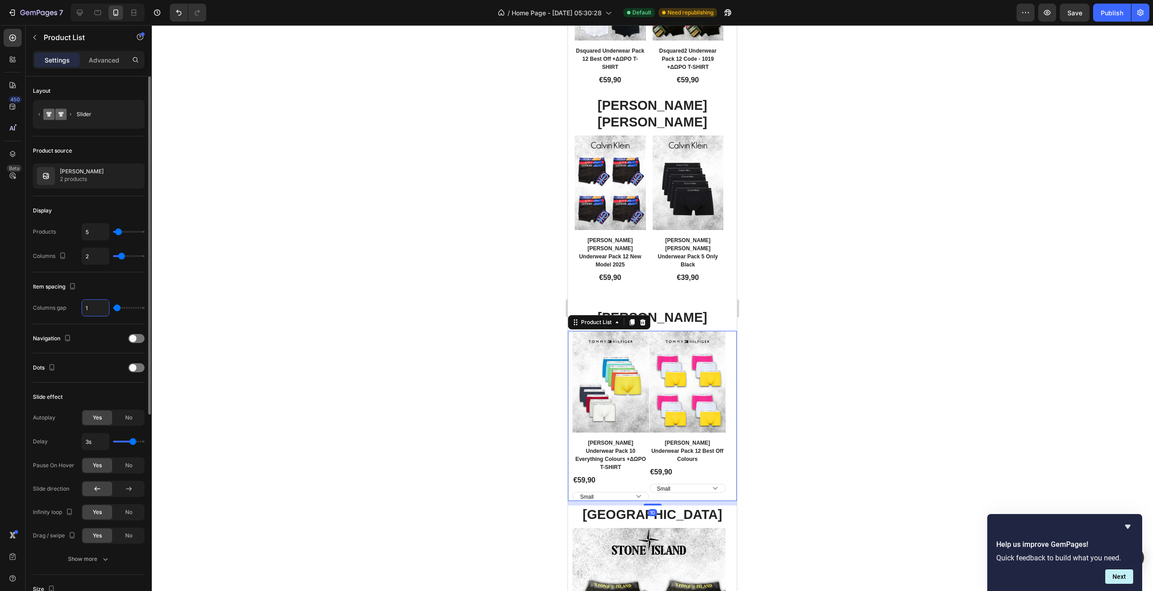
type input "15"
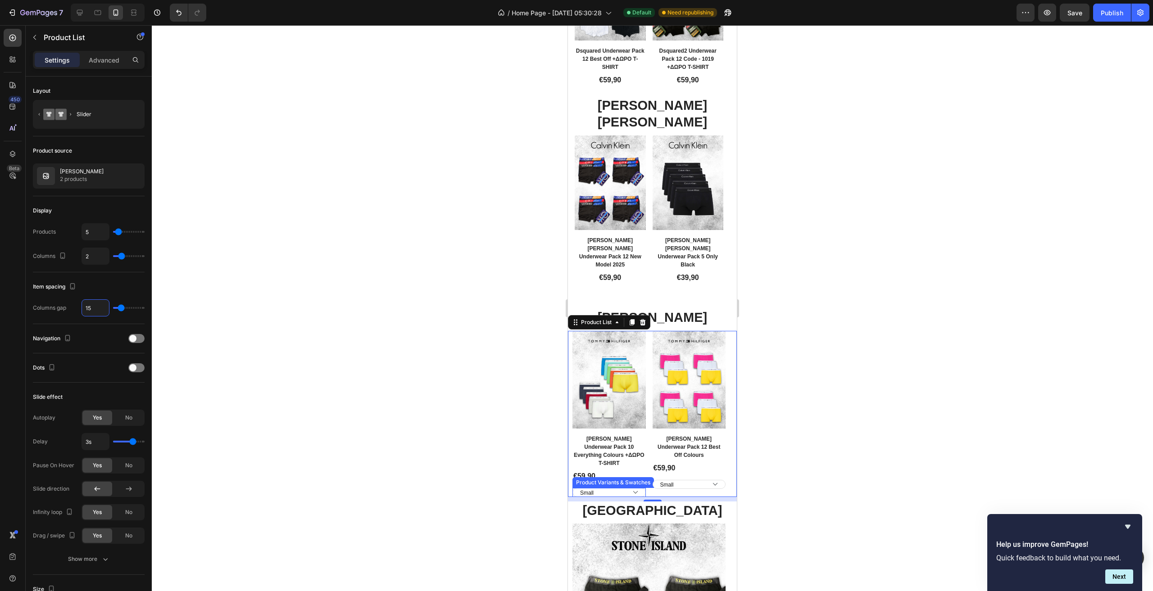
click at [645, 488] on div "Small Medium Large XL XXL" at bounding box center [608, 492] width 73 height 9
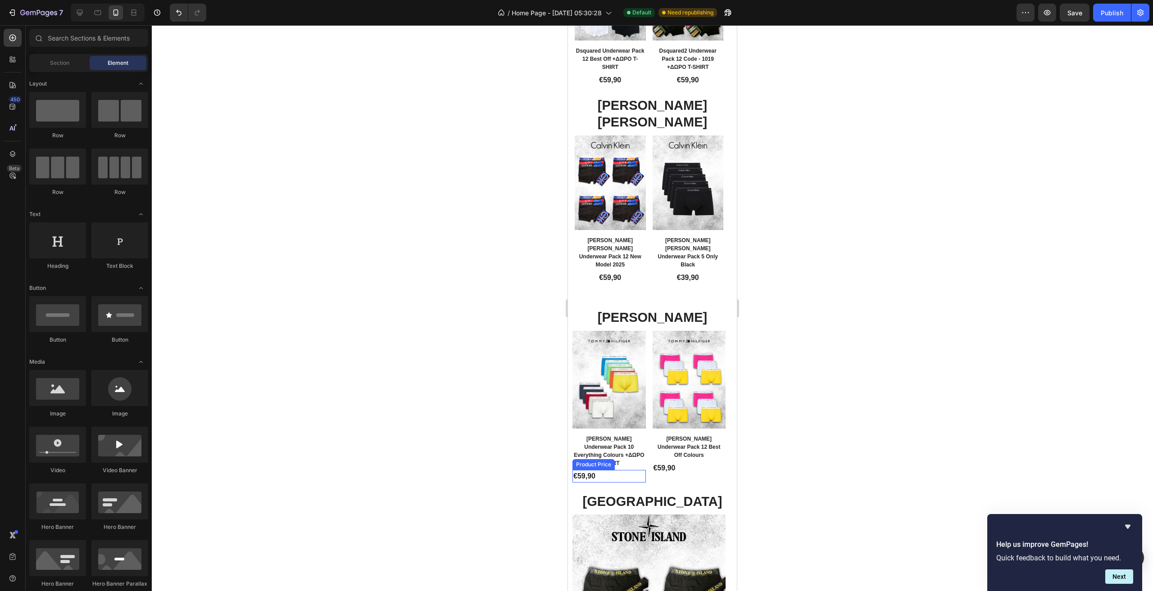
click at [604, 470] on div "€59,90" at bounding box center [608, 476] width 73 height 13
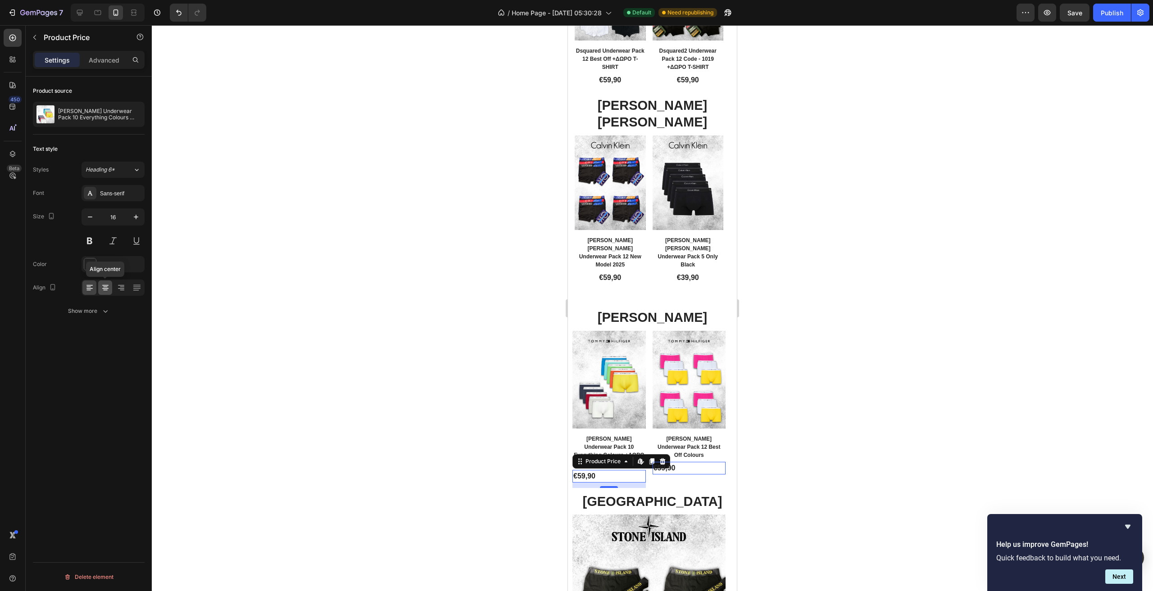
click at [104, 284] on icon at bounding box center [105, 287] width 9 height 9
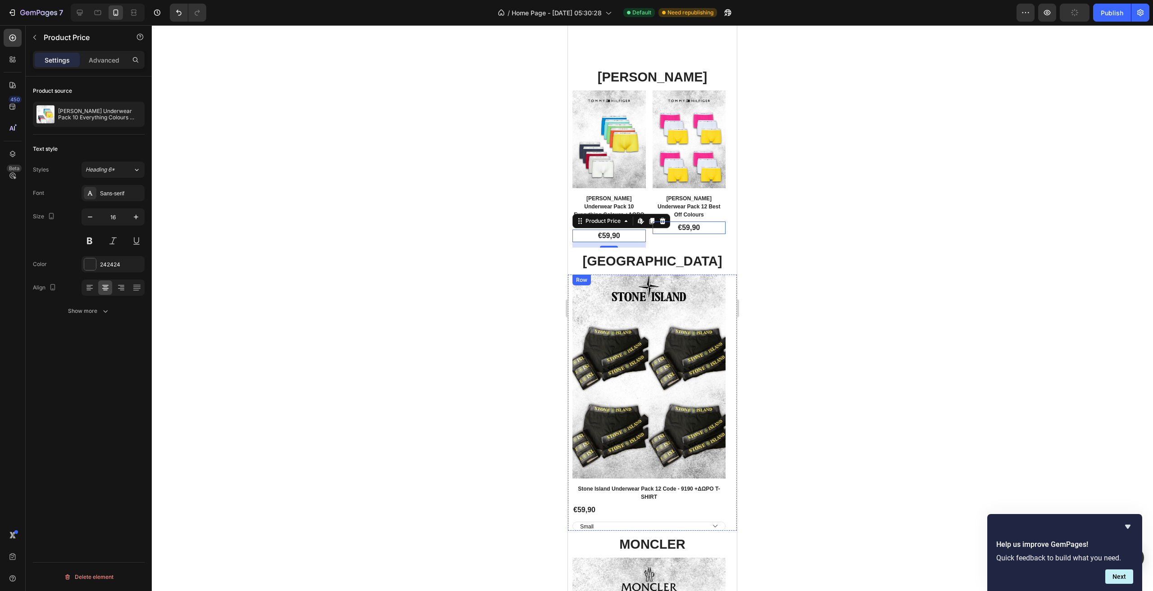
scroll to position [2769, 0]
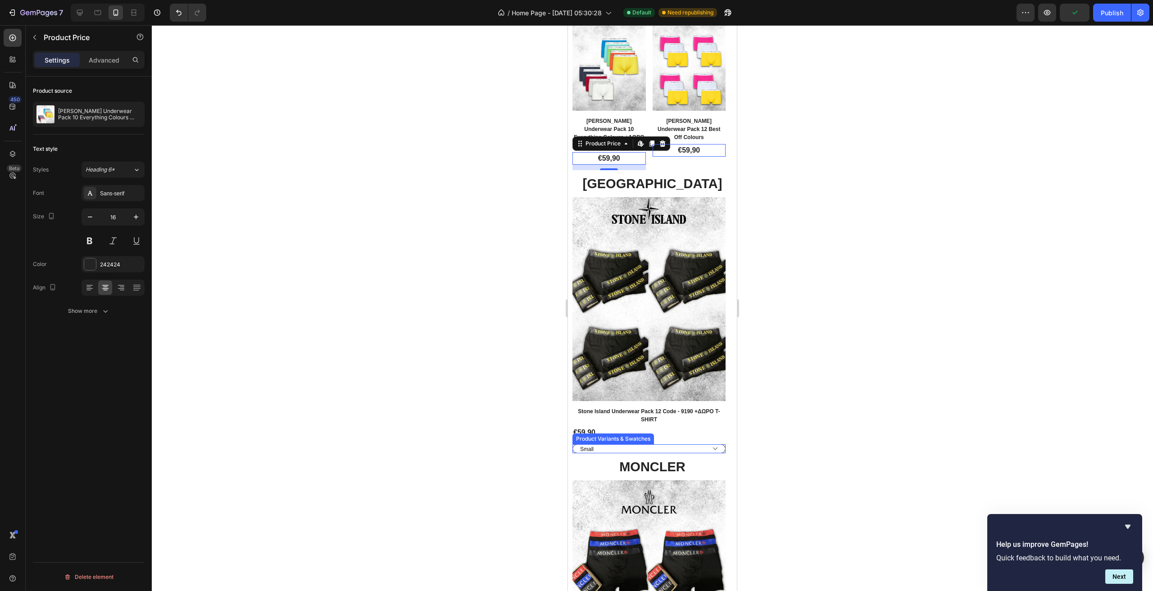
click at [699, 445] on select "Small Medium Large XL XXL" at bounding box center [648, 449] width 153 height 9
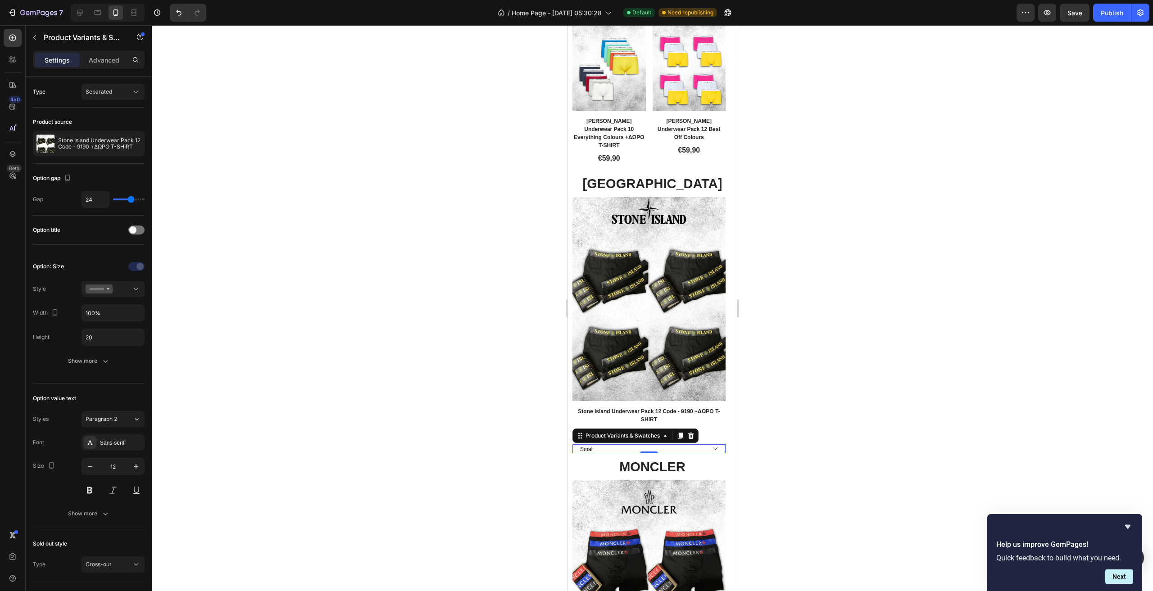
click at [725, 445] on div "Small Medium Large XL XXL" at bounding box center [648, 449] width 153 height 9
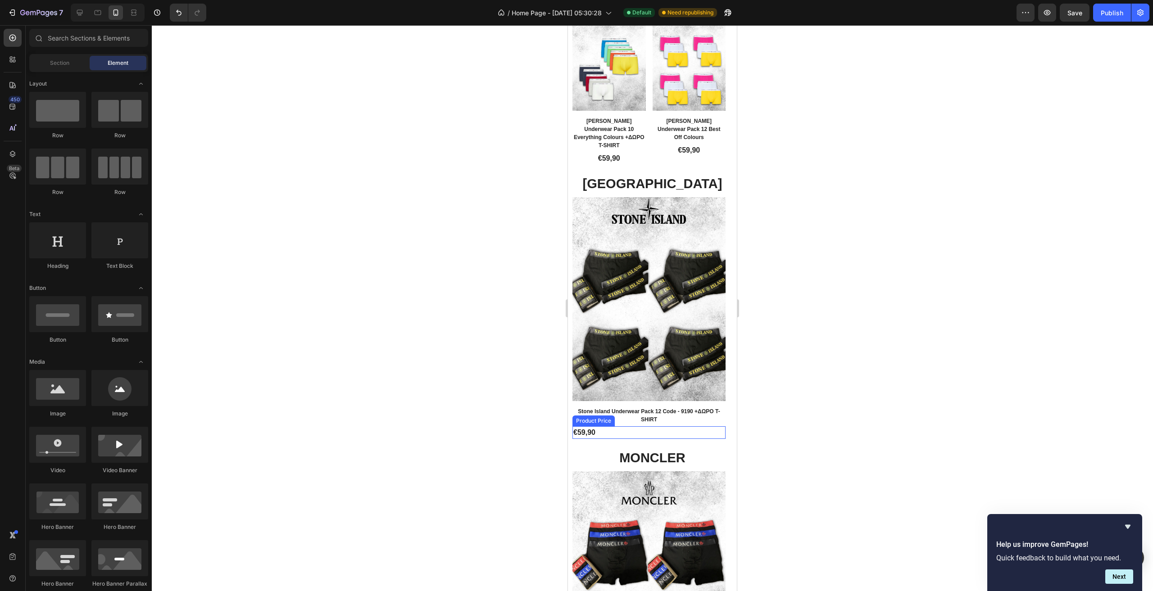
click at [613, 427] on div "€59,90" at bounding box center [648, 433] width 153 height 13
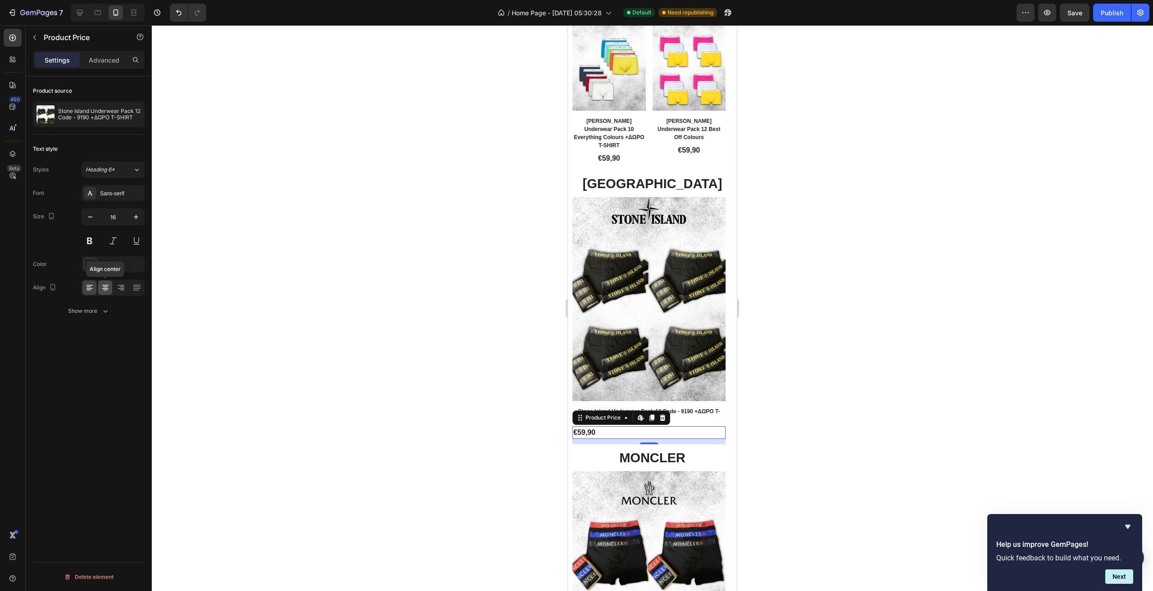
click at [102, 287] on icon at bounding box center [105, 287] width 9 height 9
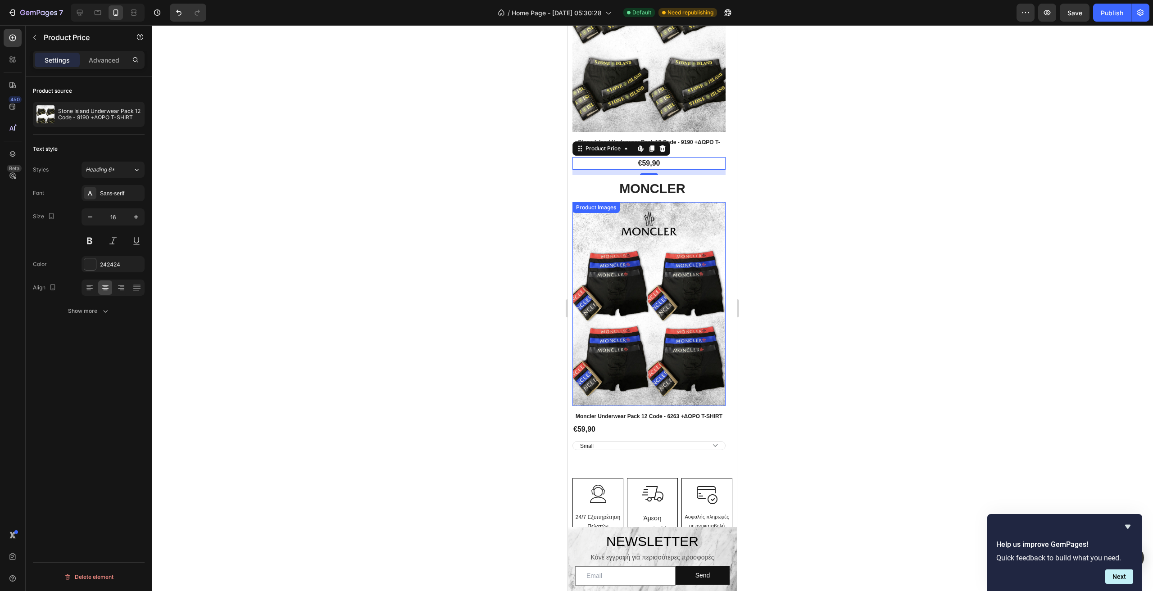
scroll to position [3039, 0]
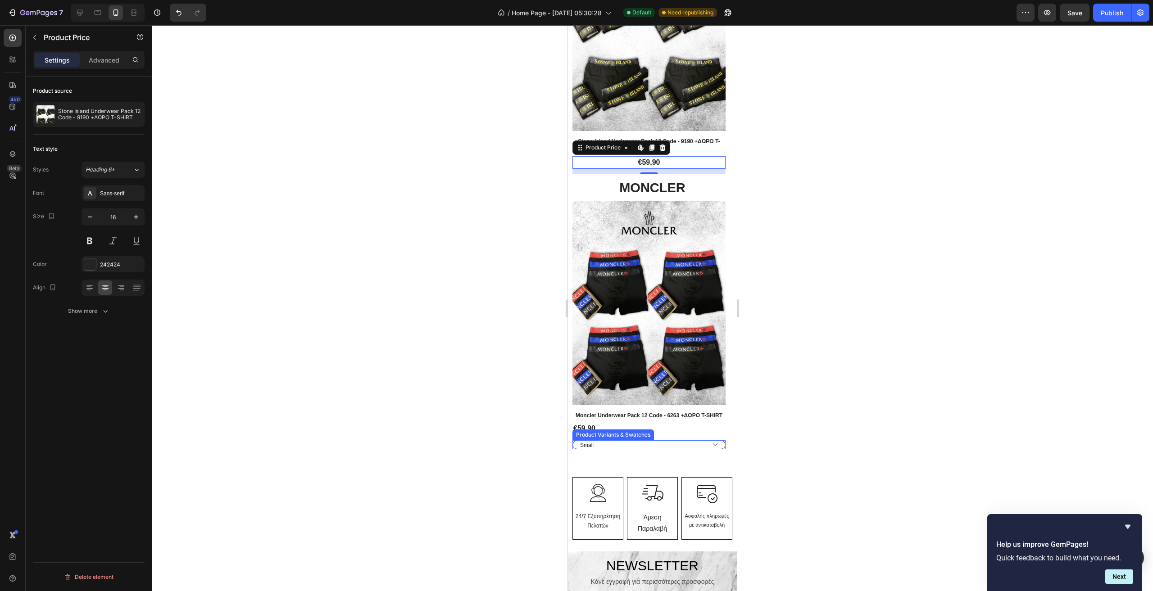
click at [694, 440] on select "Small Medium Large XL XXL" at bounding box center [648, 444] width 153 height 9
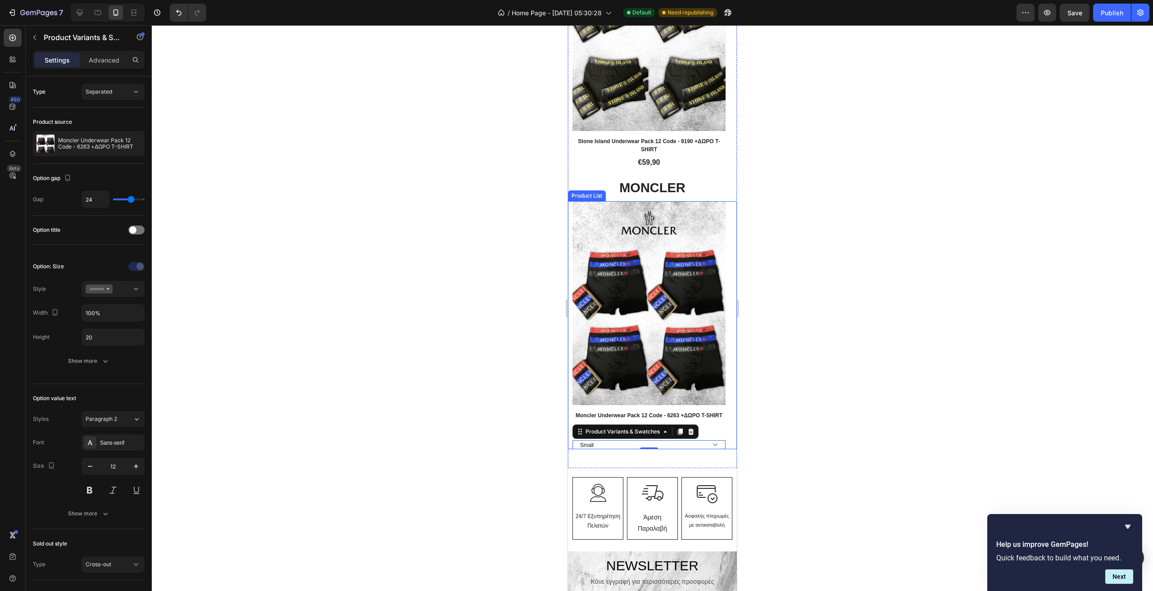
click at [726, 433] on div "Product Images Row Moncler Underwear Pack 12 Code - 6263 +ΔΩΡΟ T-SHIRT Product …" at bounding box center [652, 325] width 169 height 248
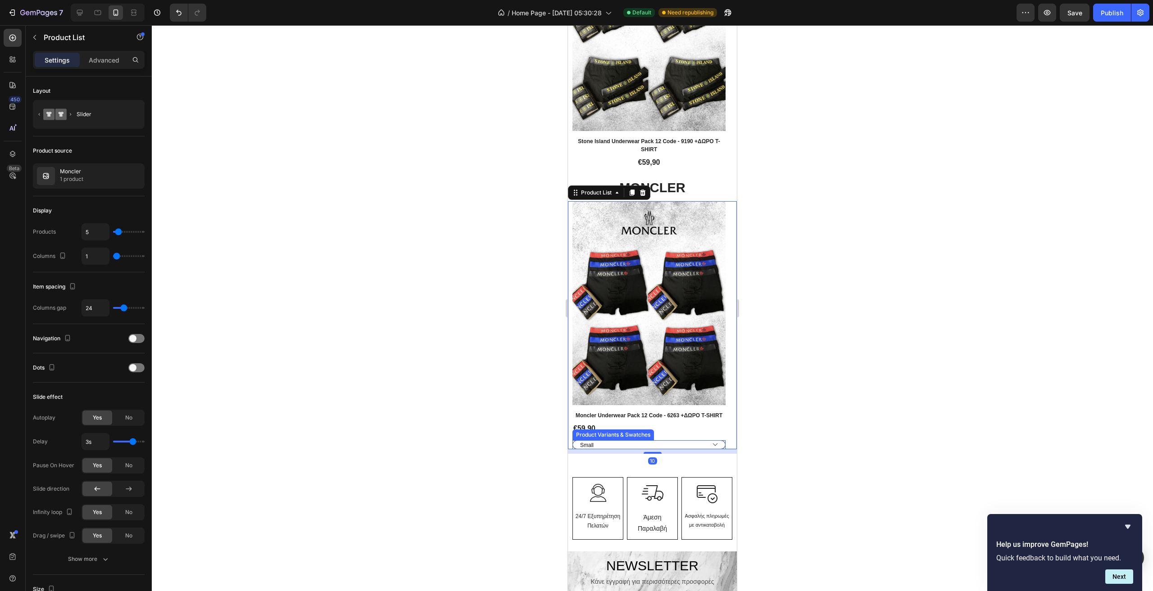
click at [724, 440] on select "Small Medium Large XL XXL" at bounding box center [648, 444] width 153 height 9
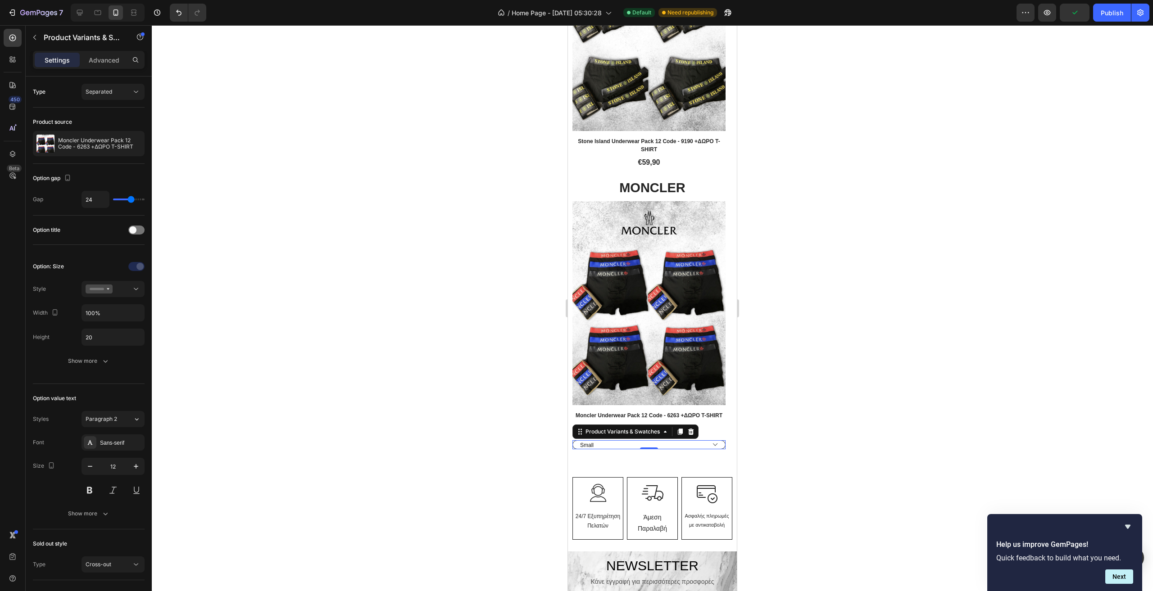
click at [724, 440] on select "Small Medium Large XL XXL" at bounding box center [648, 444] width 153 height 9
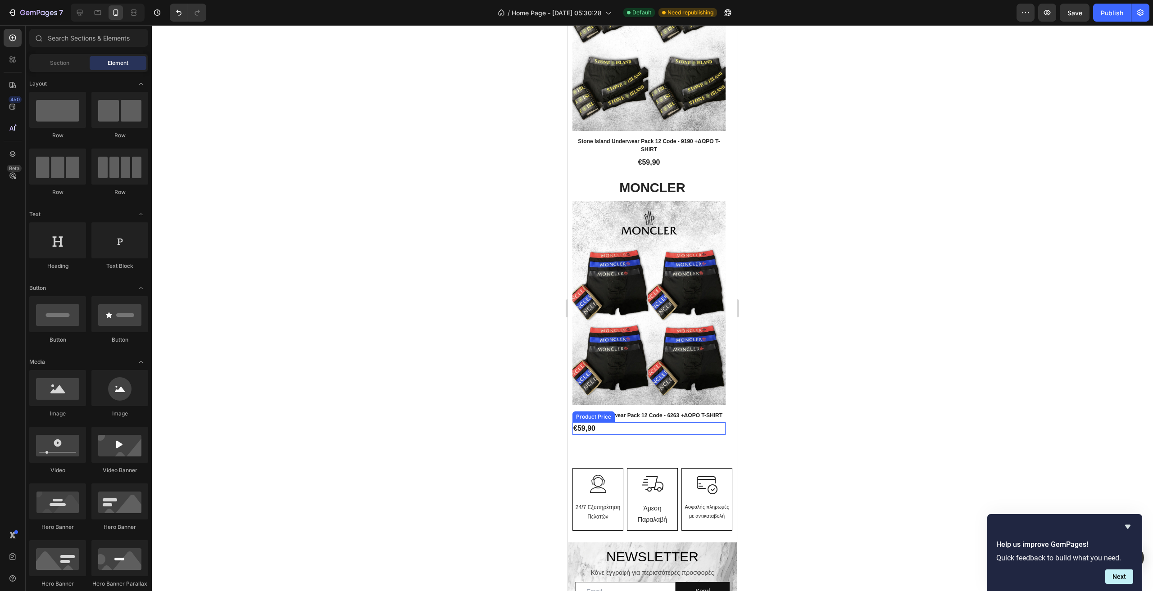
click at [651, 422] on div "€59,90" at bounding box center [648, 428] width 153 height 13
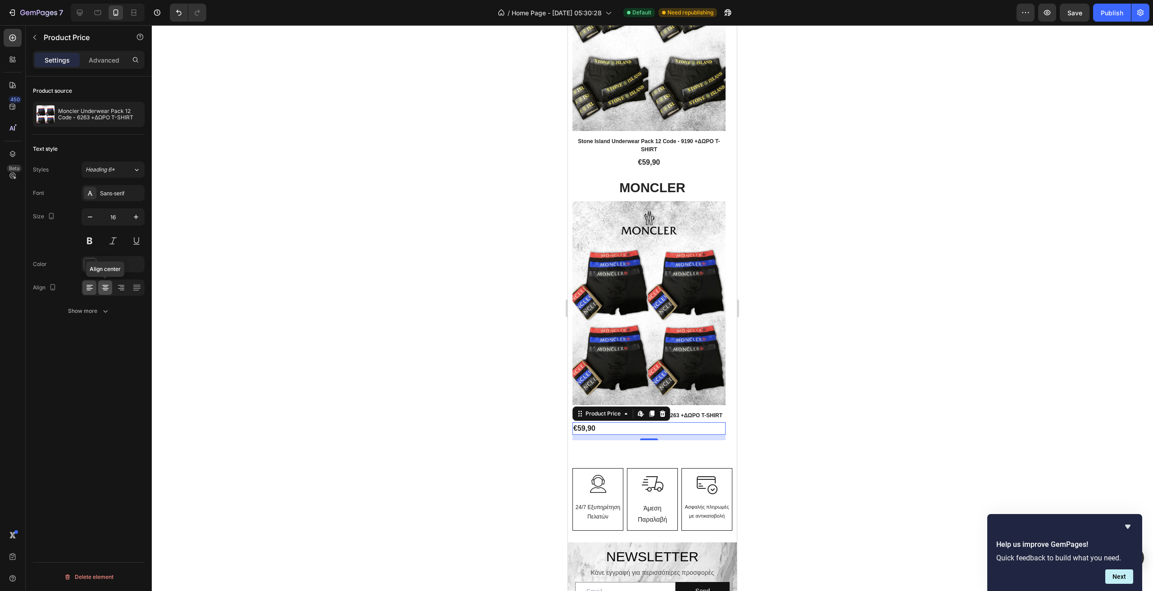
click at [106, 291] on icon at bounding box center [105, 287] width 9 height 9
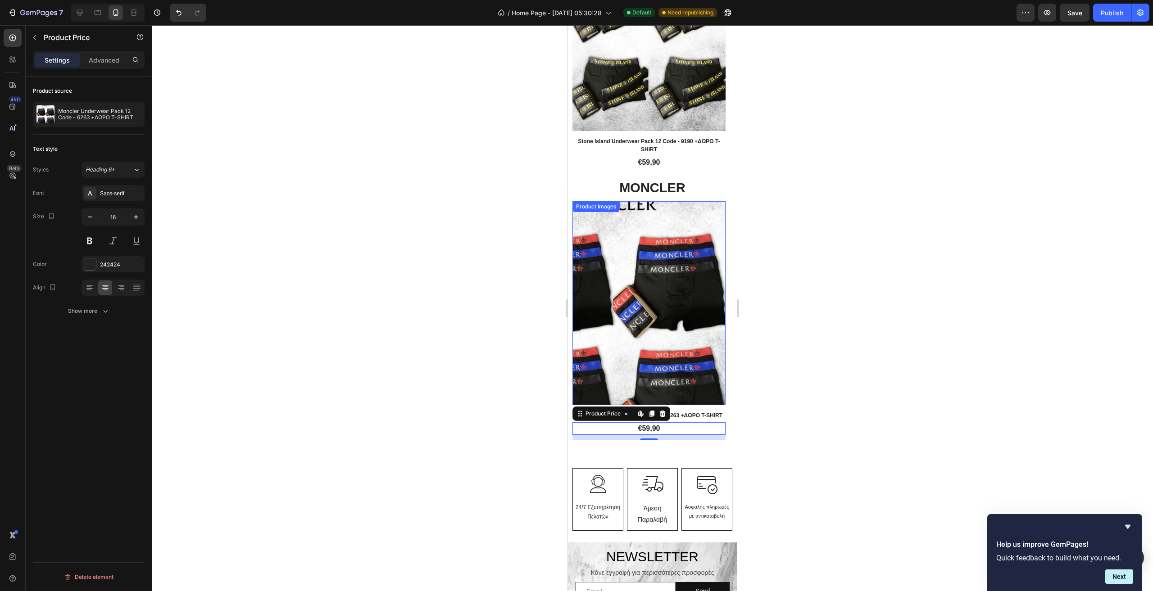
click at [718, 274] on img at bounding box center [648, 303] width 153 height 204
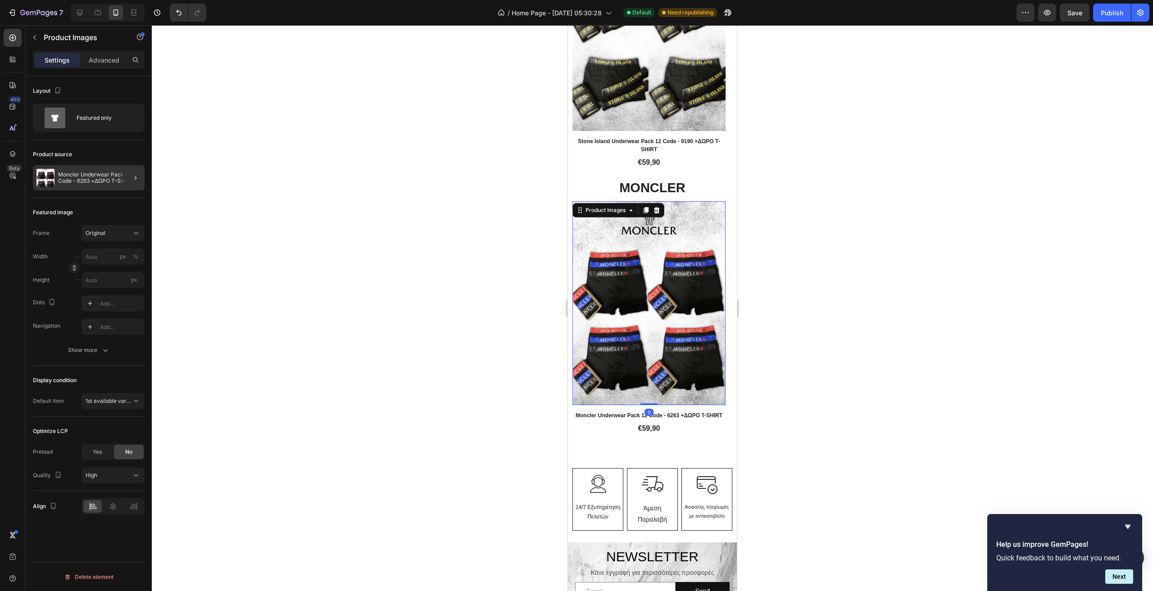
click at [130, 178] on div at bounding box center [131, 177] width 25 height 25
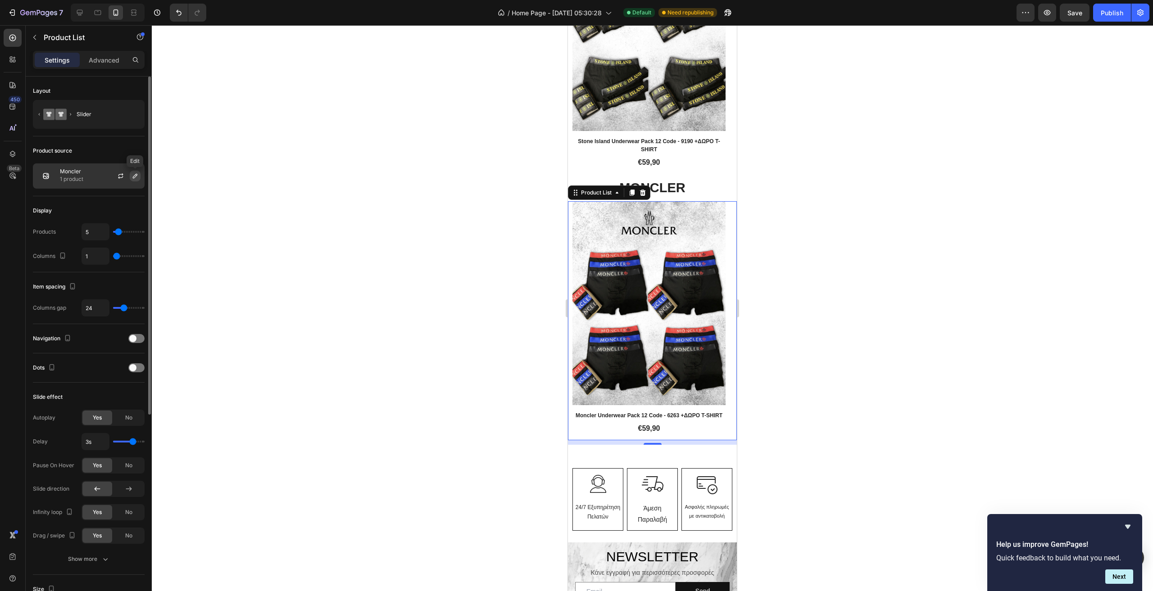
click at [132, 174] on icon "button" at bounding box center [135, 175] width 7 height 7
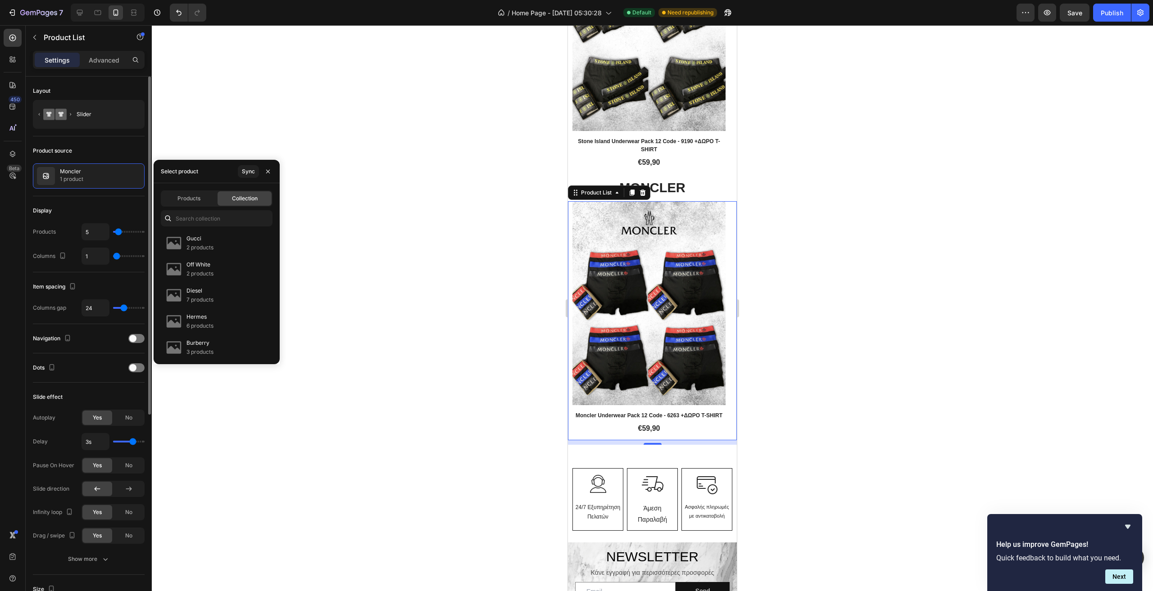
type input "2"
type input "3"
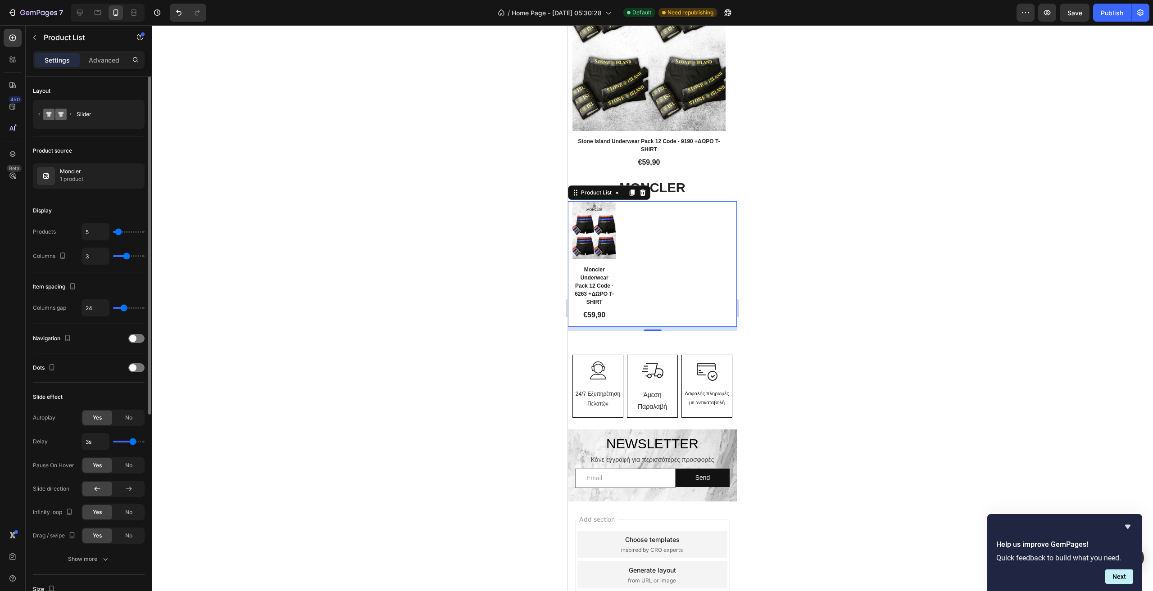
type input "2"
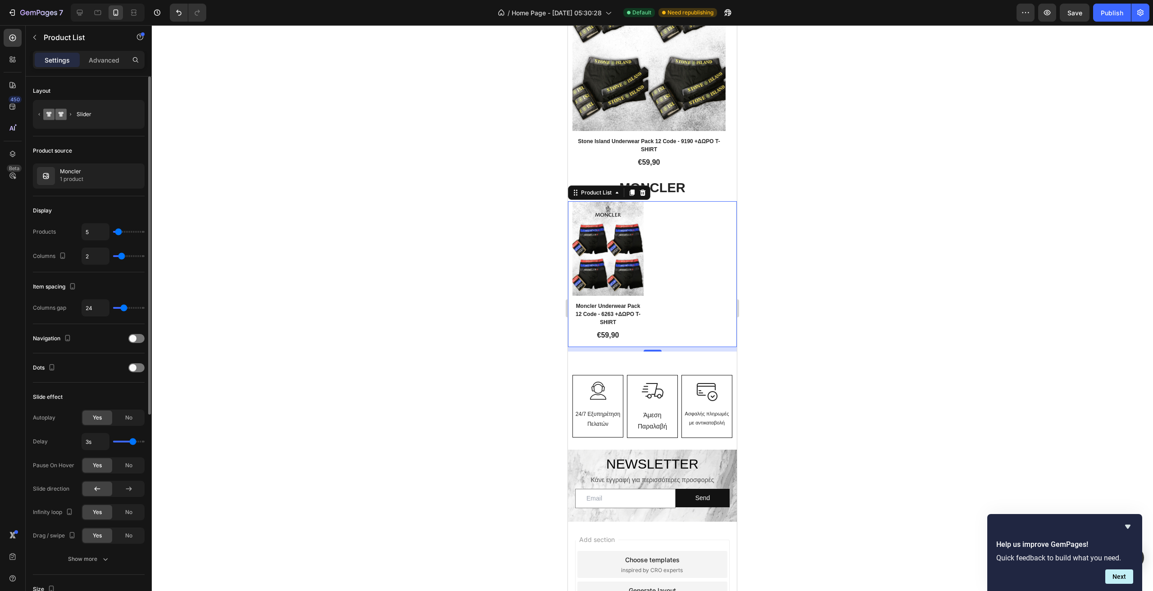
drag, startPoint x: 117, startPoint y: 257, endPoint x: 123, endPoint y: 257, distance: 6.3
type input "2"
click at [123, 257] on input "range" at bounding box center [129, 256] width 32 height 2
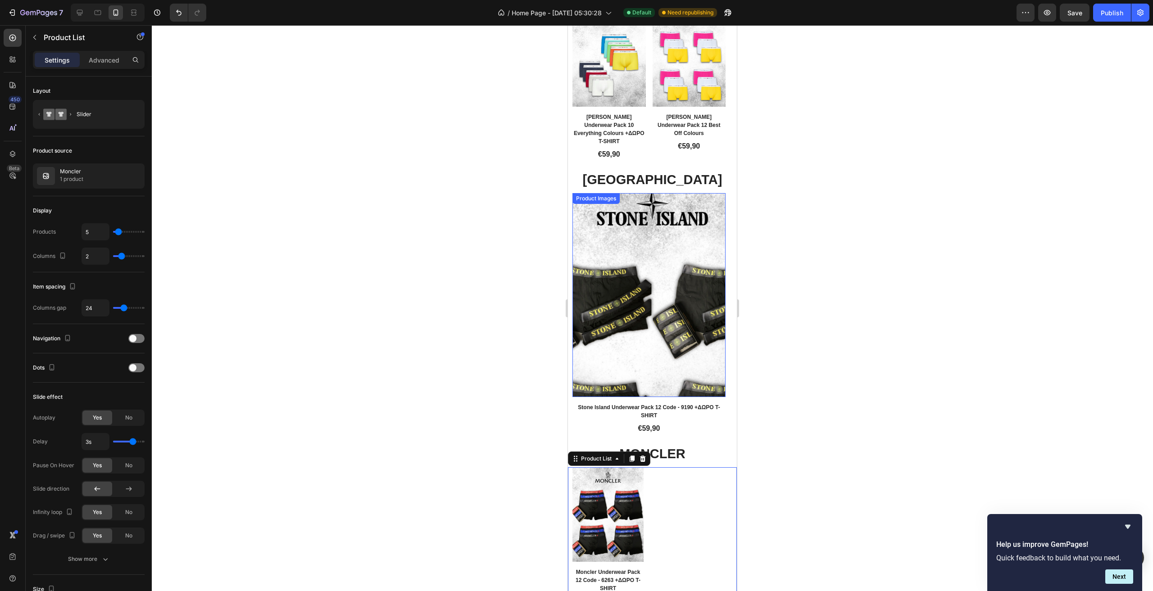
scroll to position [2769, 0]
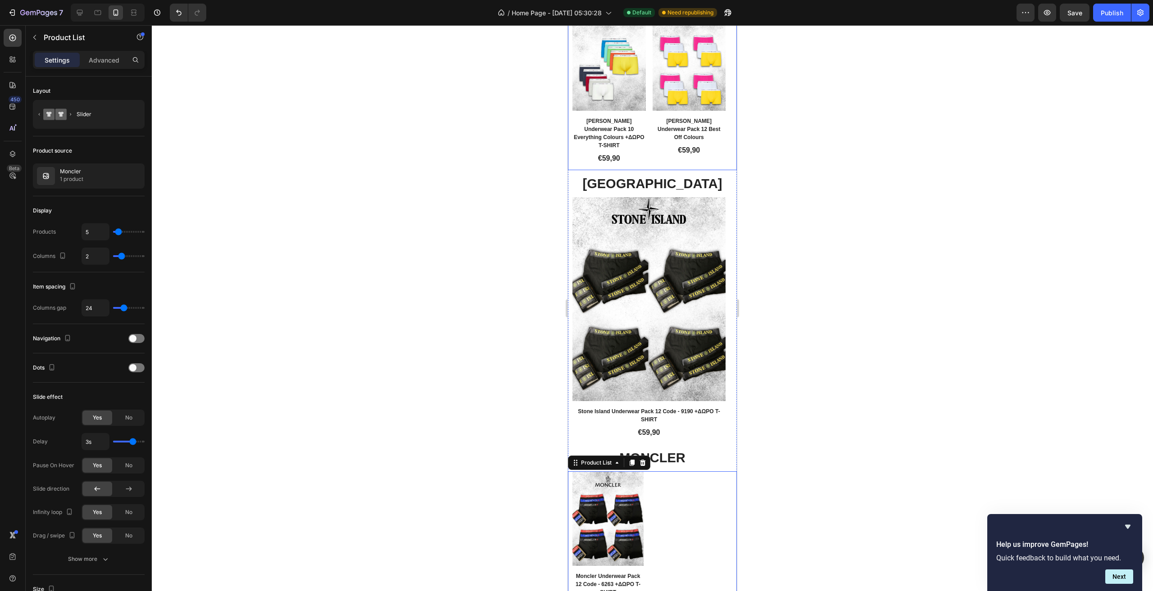
click at [657, 160] on div "Product Images Row Tommy Underwear Pack 12 Best Off Colours Product Title €59,9…" at bounding box center [689, 91] width 73 height 157
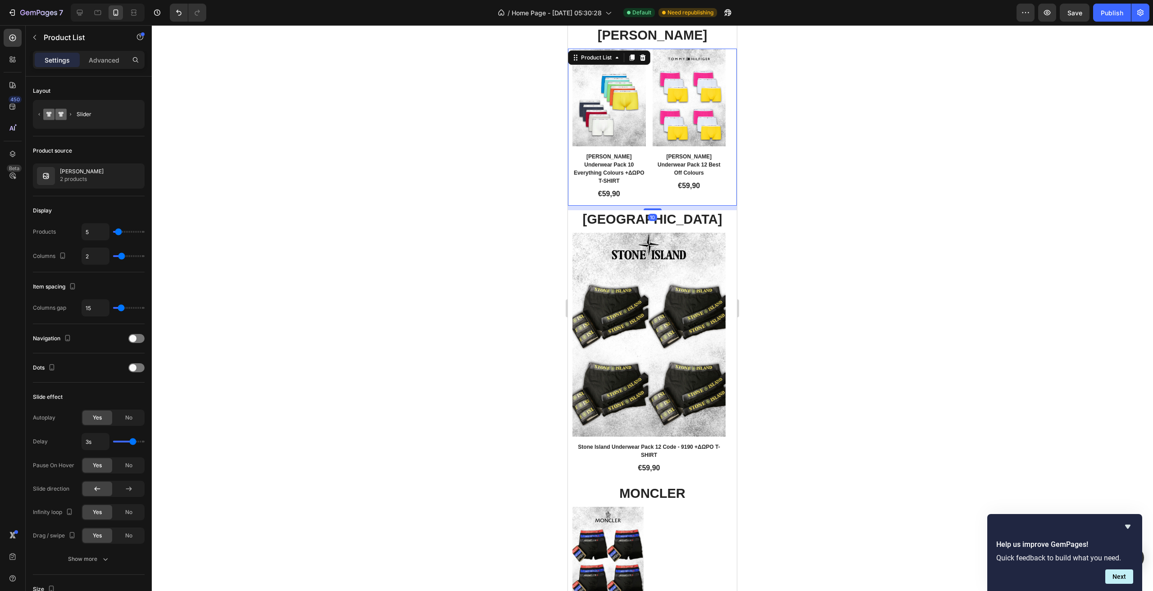
click at [632, 49] on div "TOMMY Heading" at bounding box center [652, 37] width 169 height 23
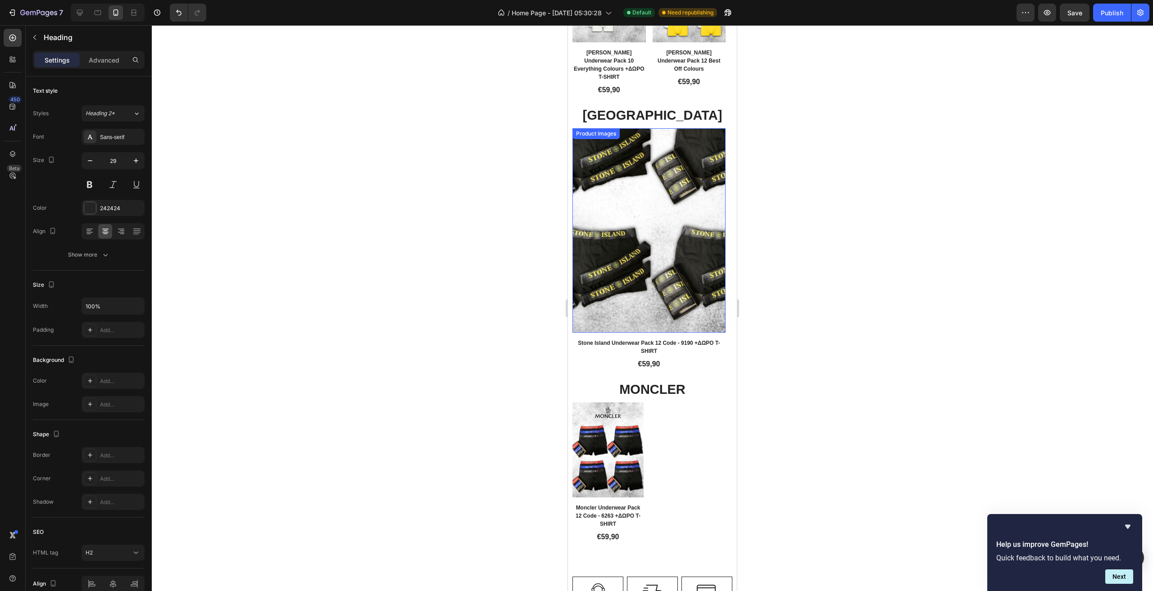
scroll to position [900, 0]
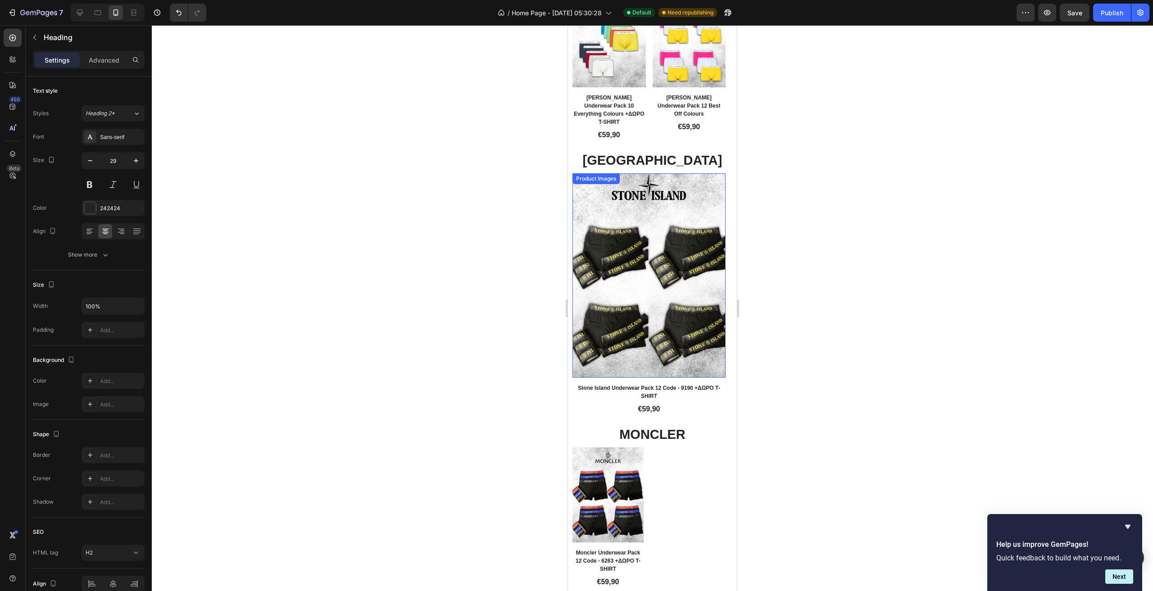
click at [663, 119] on h2 "Tommy Underwear Pack 12 Best Off Colours" at bounding box center [689, 106] width 73 height 26
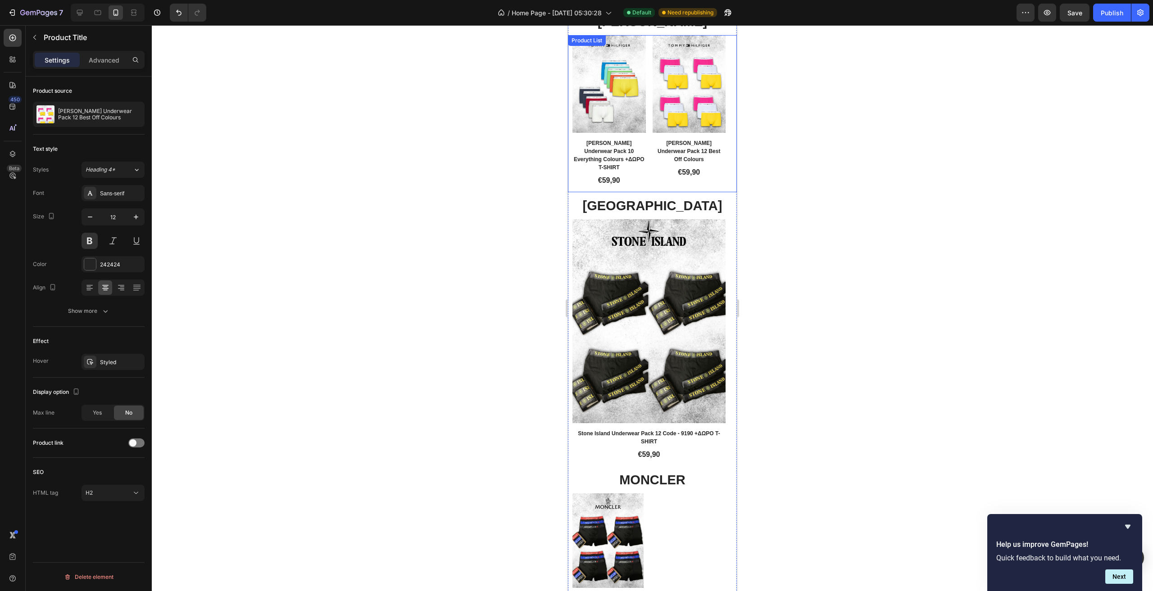
scroll to position [2724, 0]
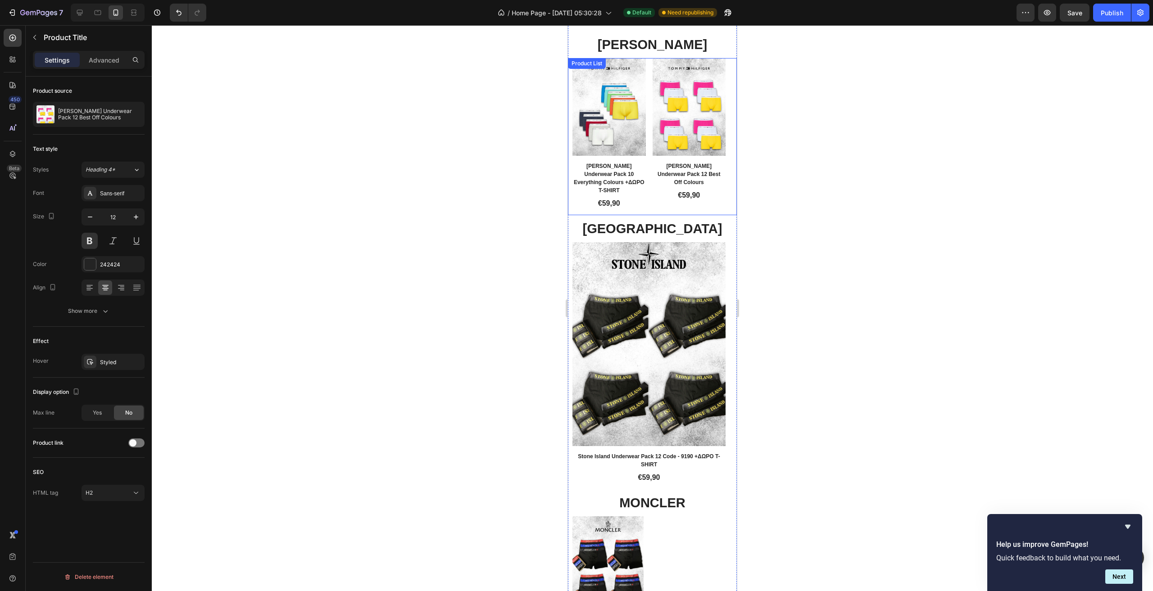
click at [655, 202] on div "€59,90" at bounding box center [689, 195] width 73 height 13
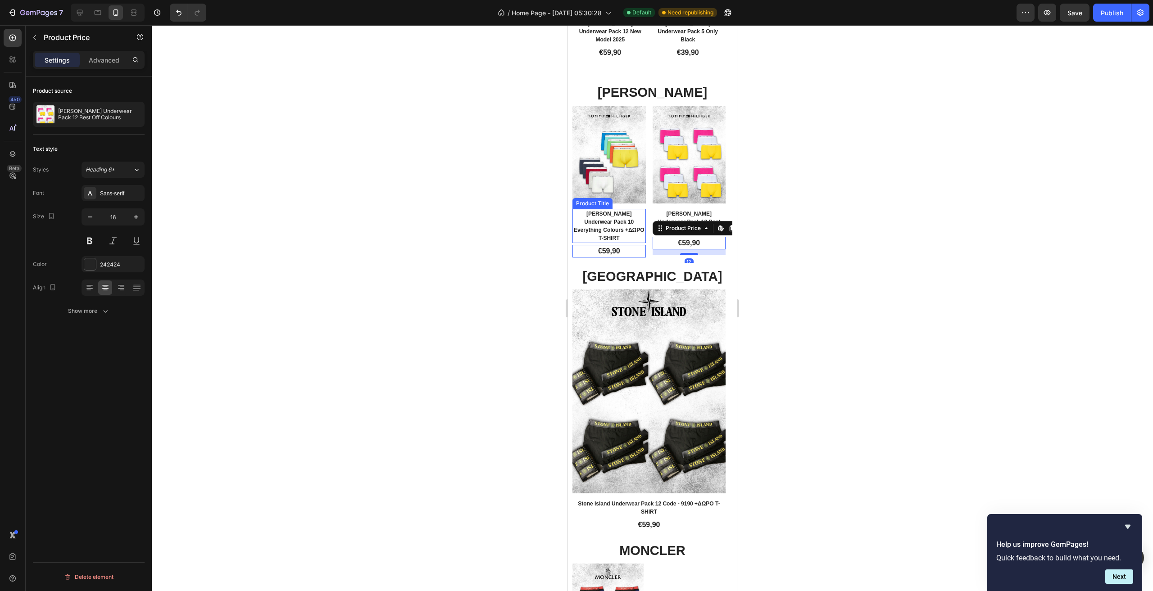
scroll to position [2701, 0]
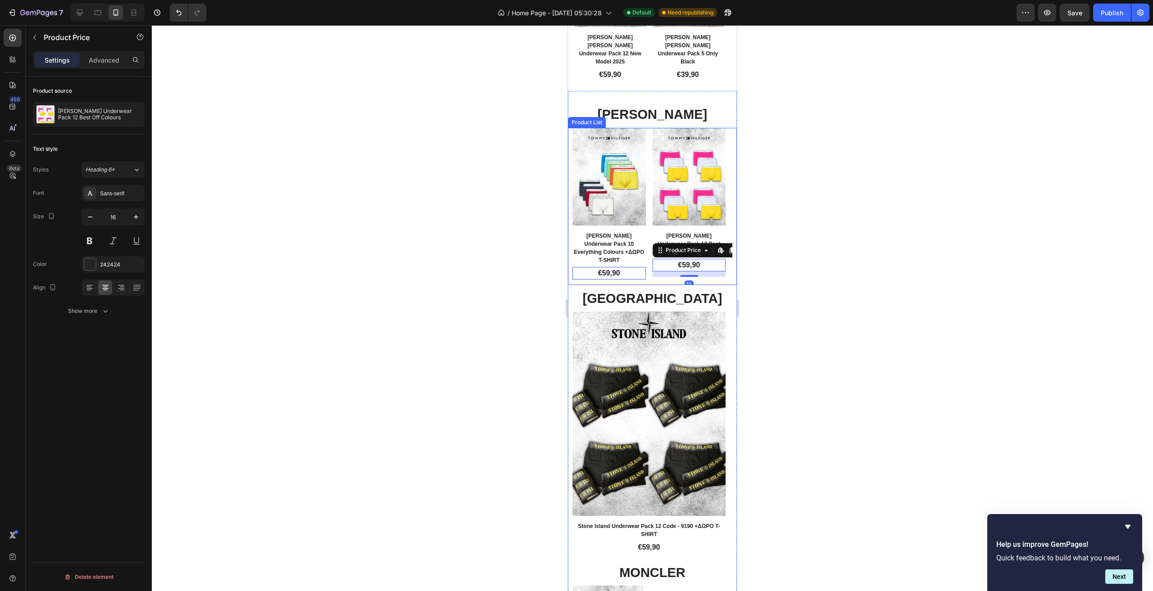
click at [649, 206] on div "Product Images Row Tommy Underwear Pack 10 Everything Colours +ΔΩΡΟ T-SHIRT Pro…" at bounding box center [652, 206] width 160 height 157
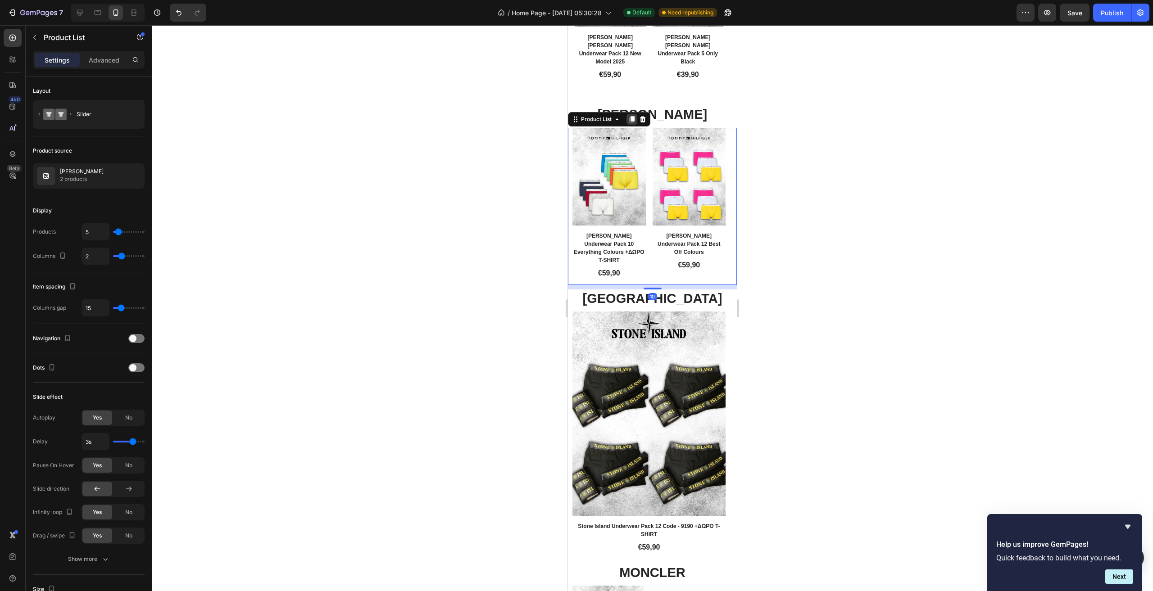
click at [632, 114] on div at bounding box center [631, 119] width 11 height 11
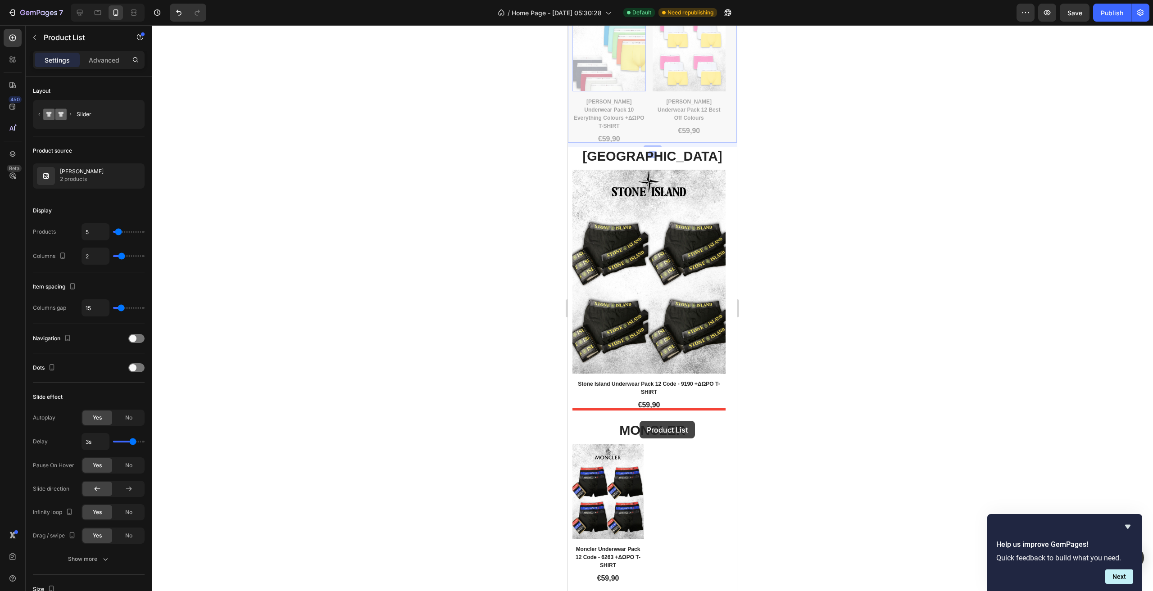
scroll to position [2972, 0]
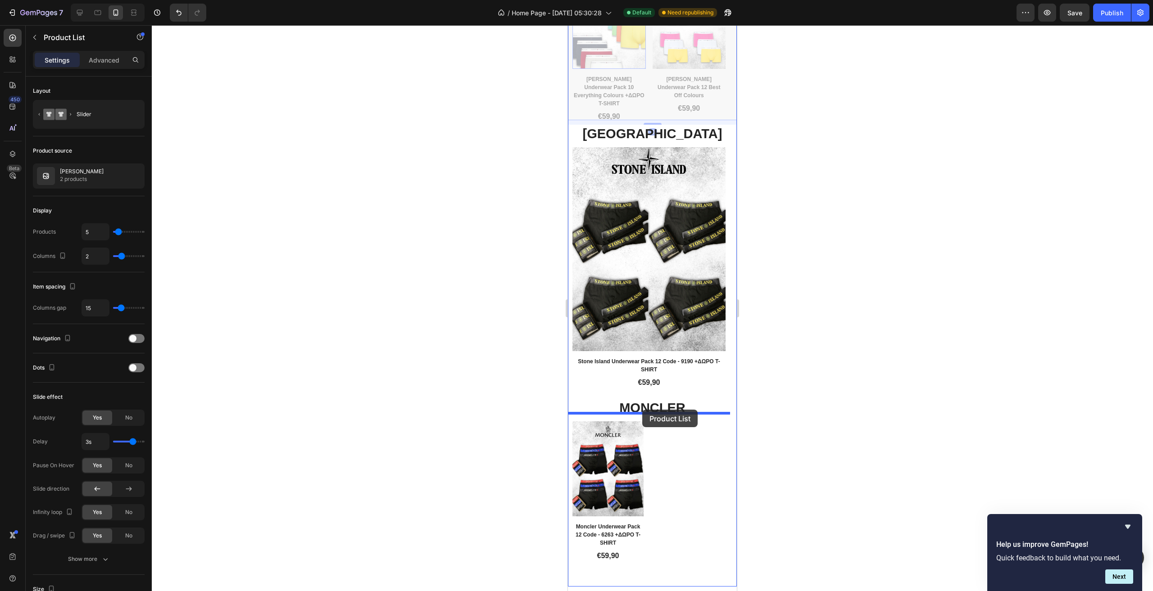
drag, startPoint x: 589, startPoint y: 230, endPoint x: 642, endPoint y: 410, distance: 188.0
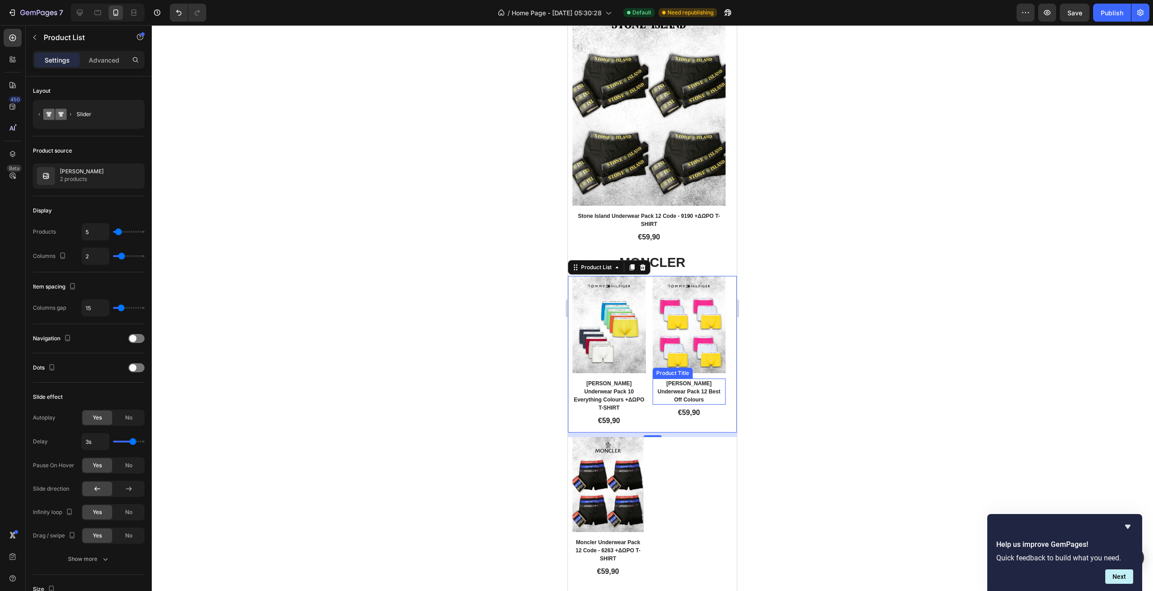
scroll to position [2998, 0]
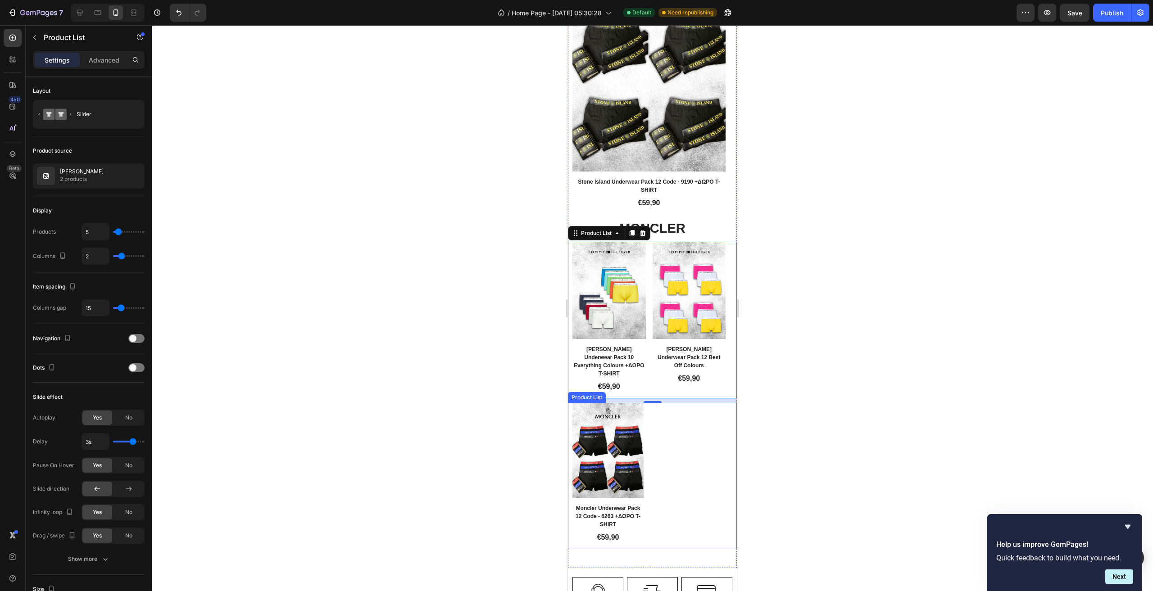
click at [652, 425] on div "Product Images Row Moncler Underwear Pack 12 Code - 6263 +ΔΩΡΟ T-SHIRT Product …" at bounding box center [652, 476] width 160 height 146
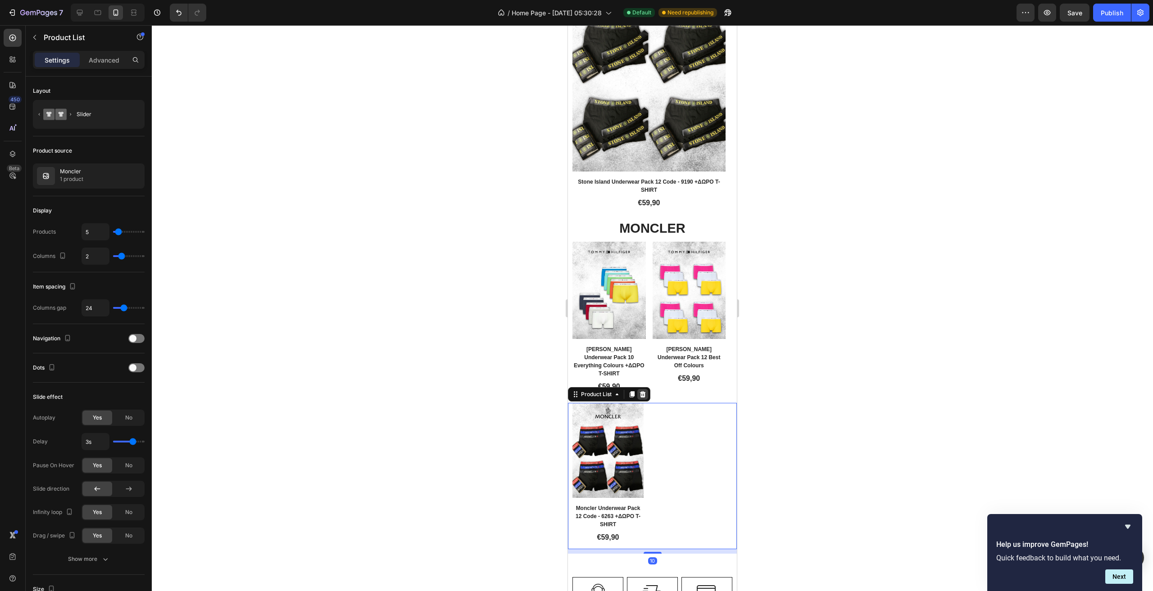
click at [644, 391] on icon at bounding box center [642, 394] width 7 height 7
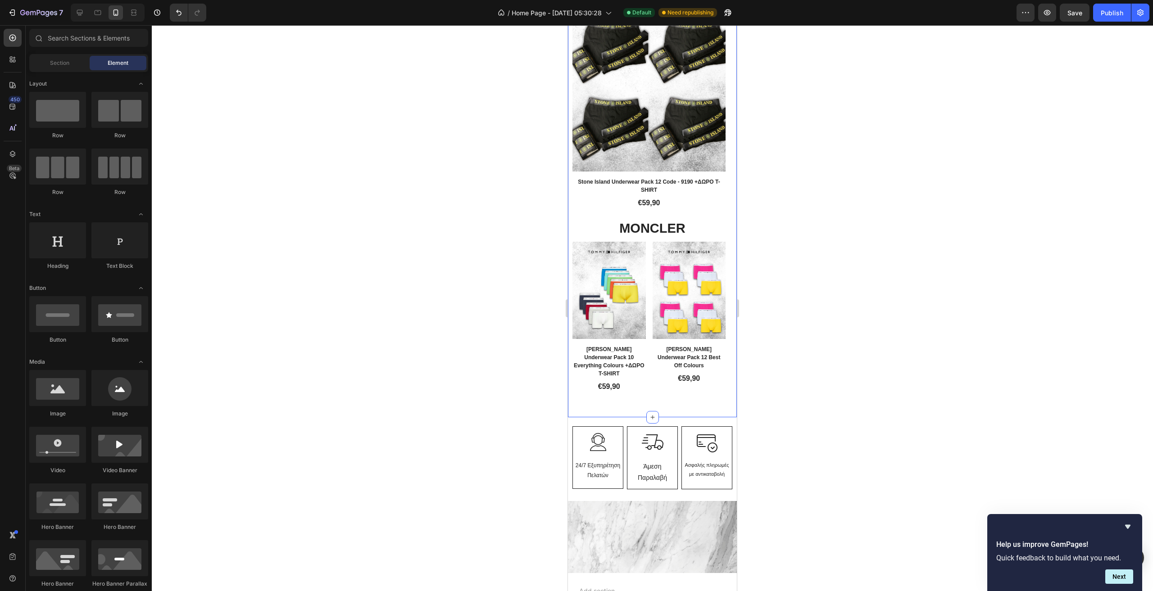
click at [660, 389] on div "TOMMY Heading Product Images Row Tommy Underwear Pack 10 Everything Colours +ΔΩ…" at bounding box center [652, 81] width 169 height 671
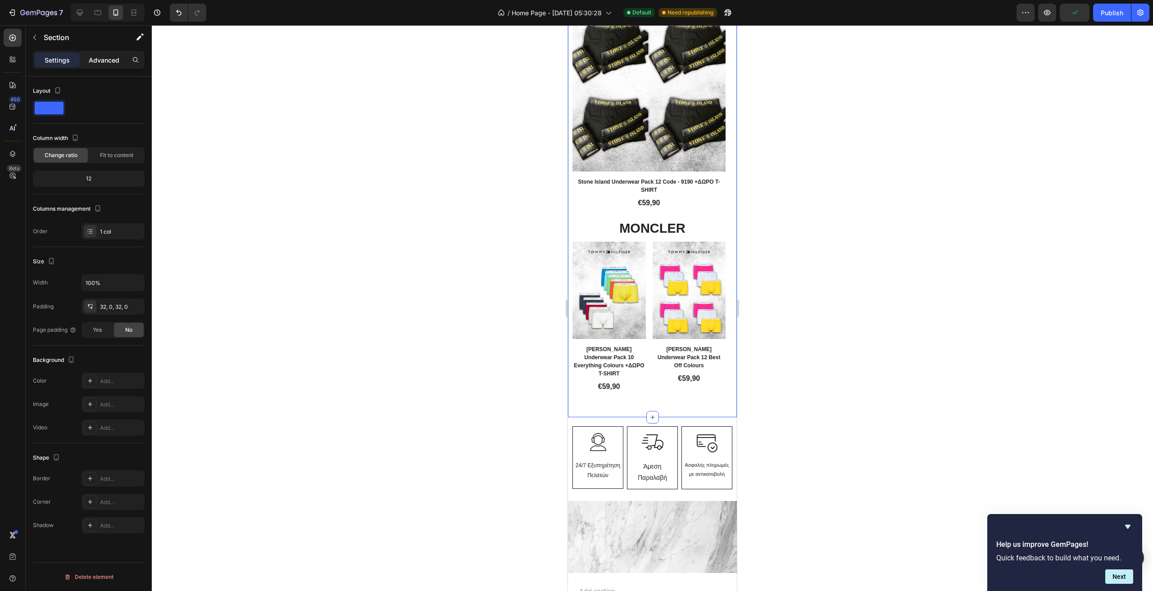
click at [92, 64] on p "Advanced" at bounding box center [104, 59] width 31 height 9
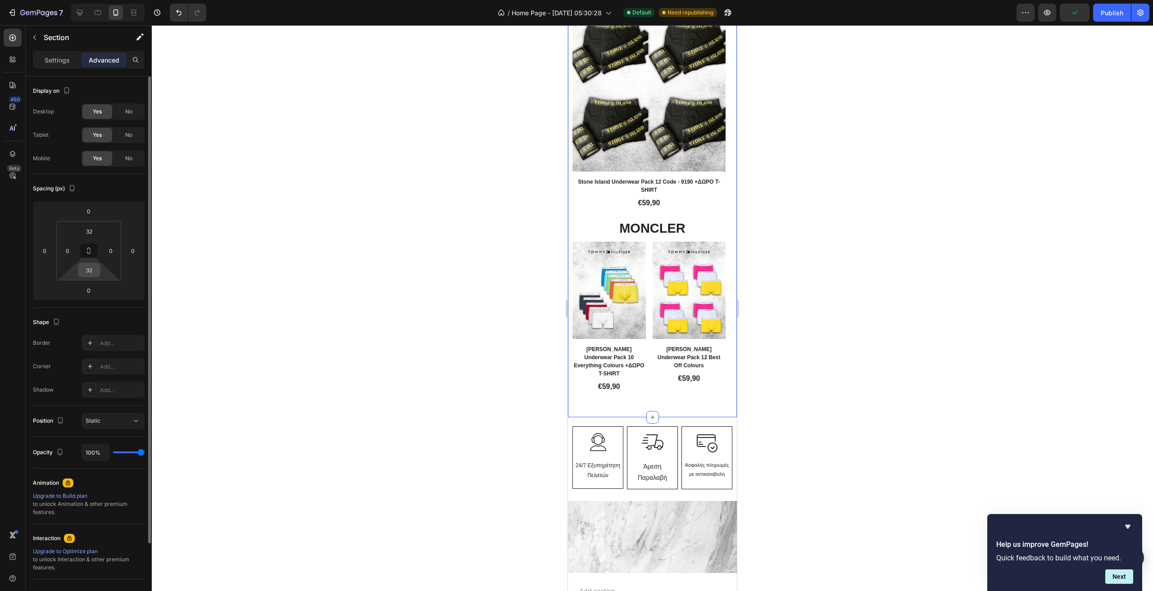
click at [91, 270] on input "32" at bounding box center [89, 270] width 18 height 14
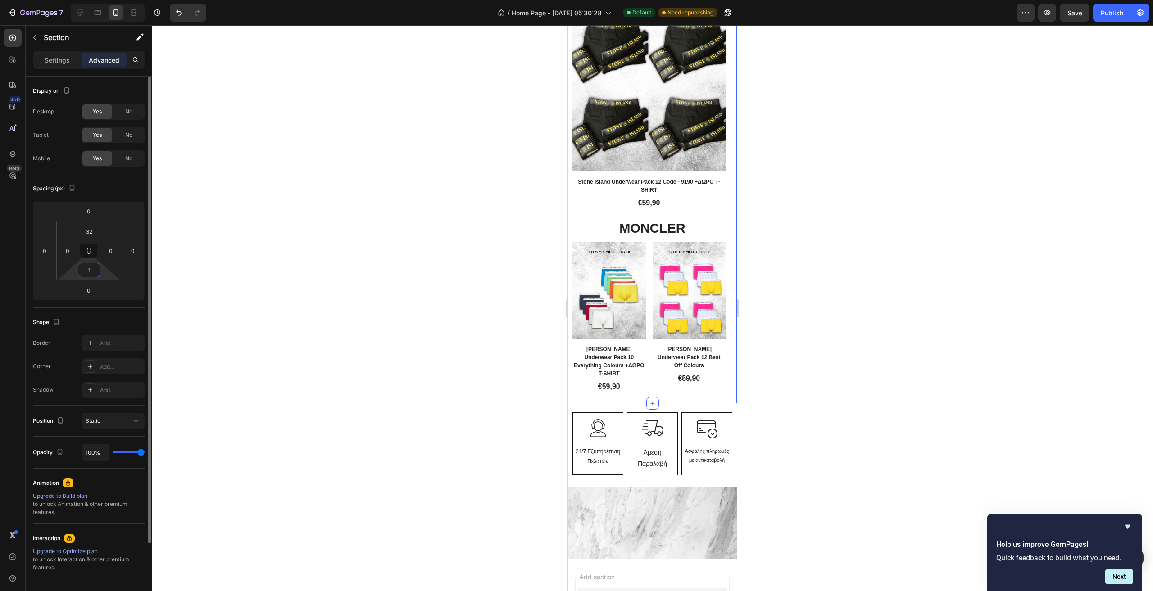
type input "10"
click at [649, 361] on div "Product Images Row Tommy Underwear Pack 10 Everything Colours +ΔΩΡΟ T-SHIRT Pro…" at bounding box center [652, 320] width 160 height 157
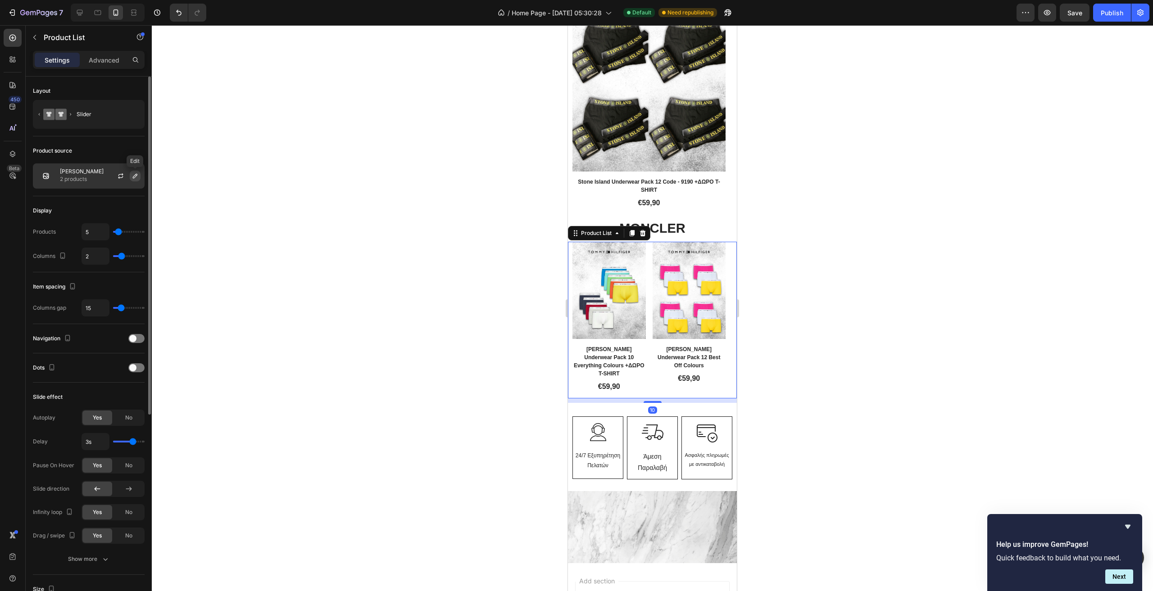
click at [132, 176] on icon "button" at bounding box center [135, 175] width 7 height 7
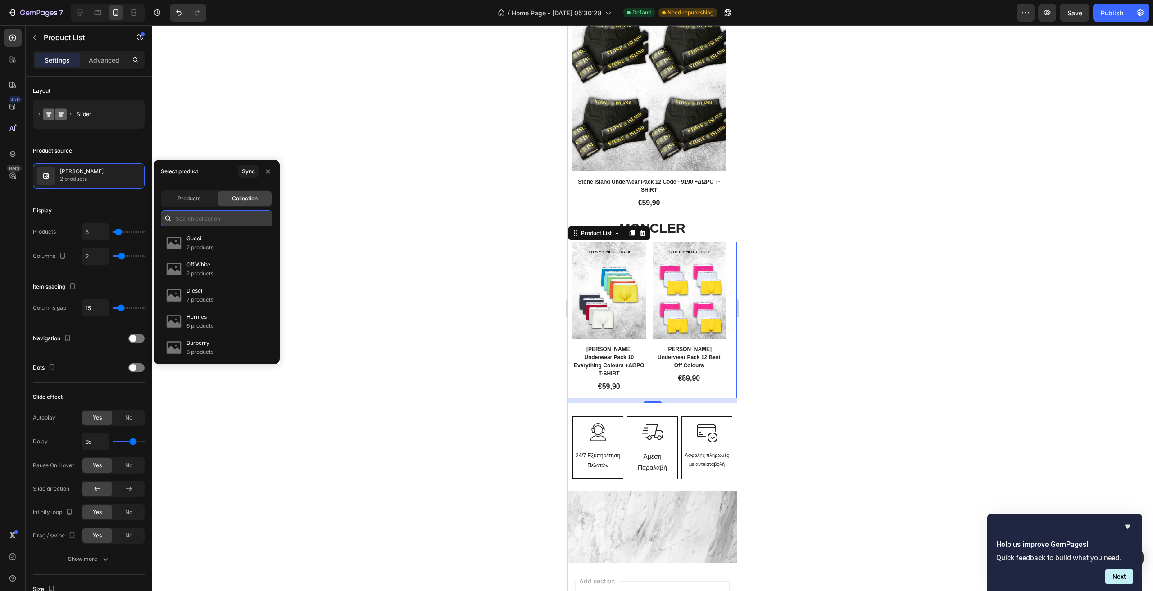
click at [232, 217] on input "text" at bounding box center [217, 218] width 112 height 16
type input "mon"
click at [220, 237] on div "Moncler 1 product" at bounding box center [217, 243] width 112 height 26
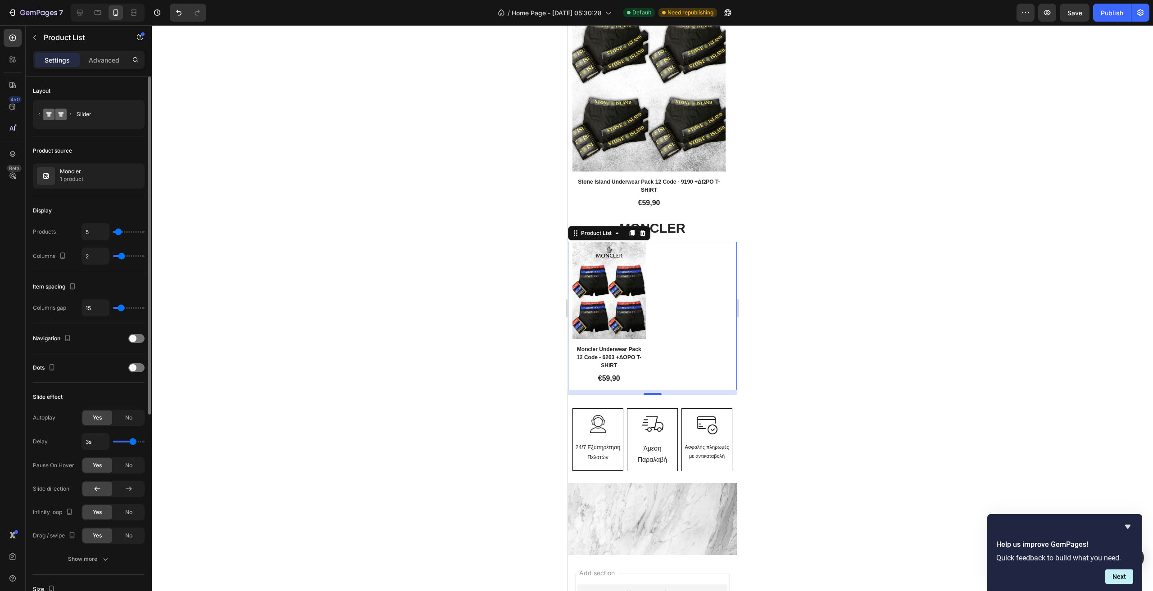
type input "6"
type input "10"
type input "12"
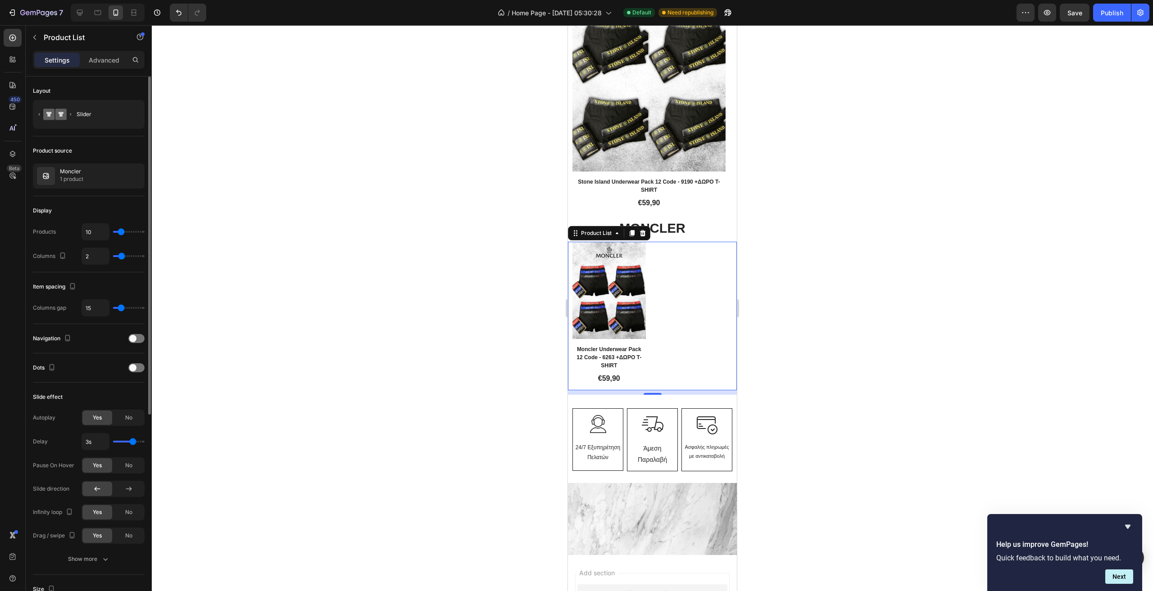
type input "12"
type input "16"
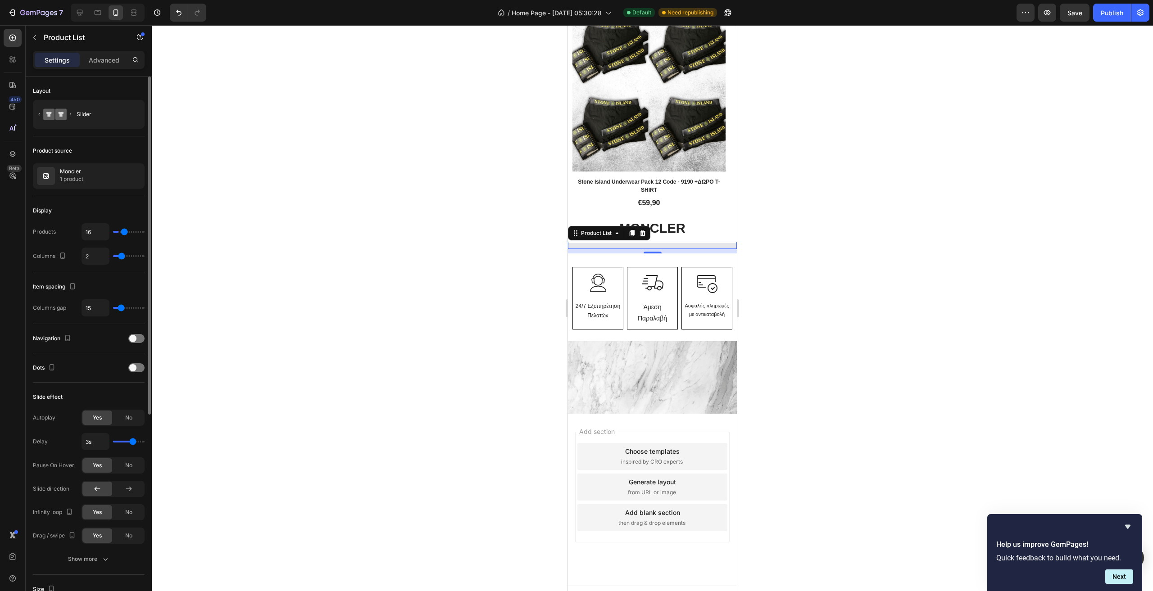
type input "17"
type input "19"
type input "21"
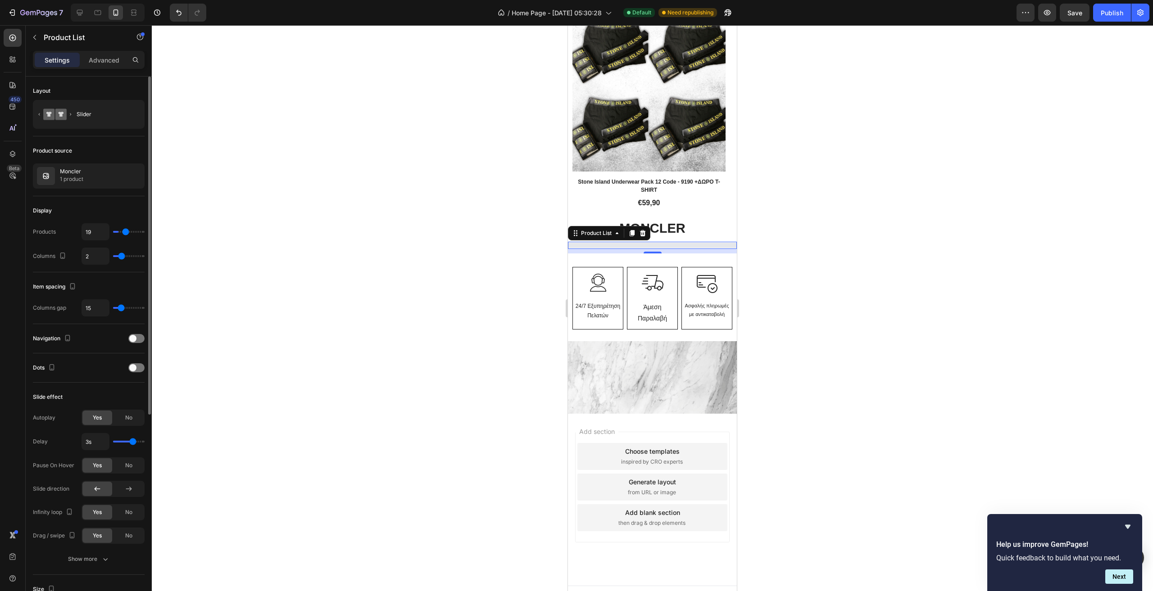
type input "21"
type input "22"
type input "23"
drag, startPoint x: 119, startPoint y: 233, endPoint x: 127, endPoint y: 234, distance: 8.6
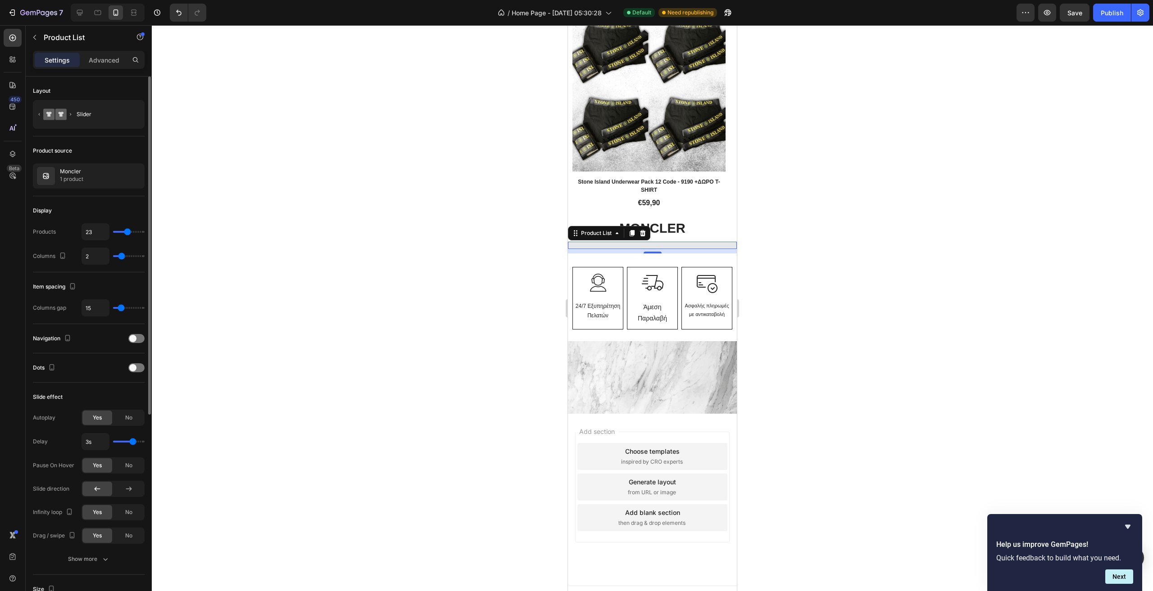
type input "23"
click at [127, 233] on input "range" at bounding box center [129, 232] width 32 height 2
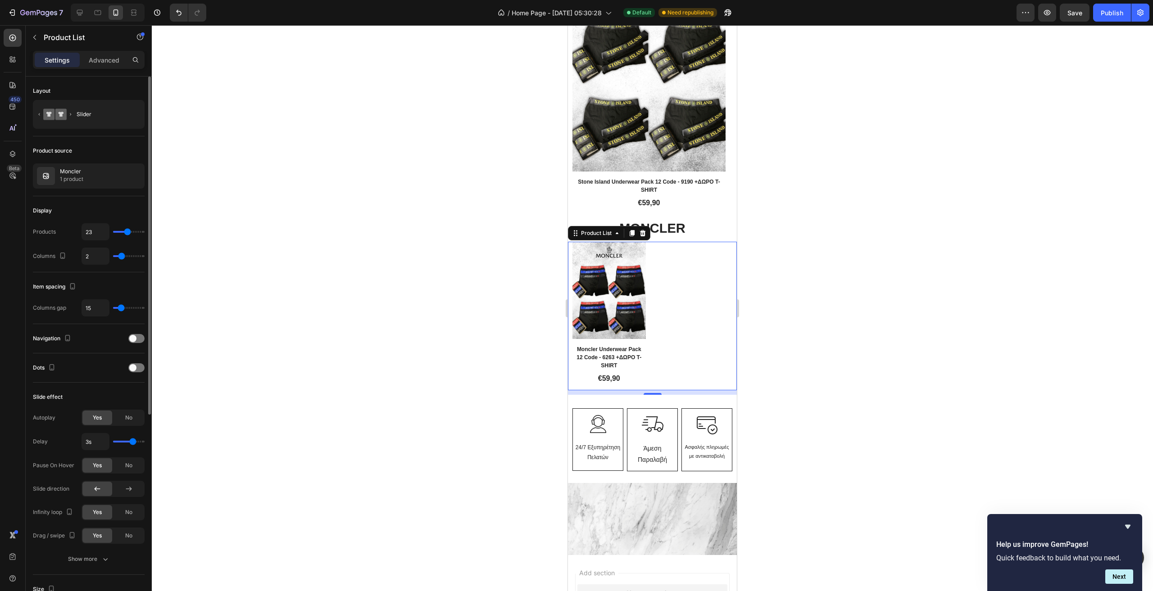
type input "20"
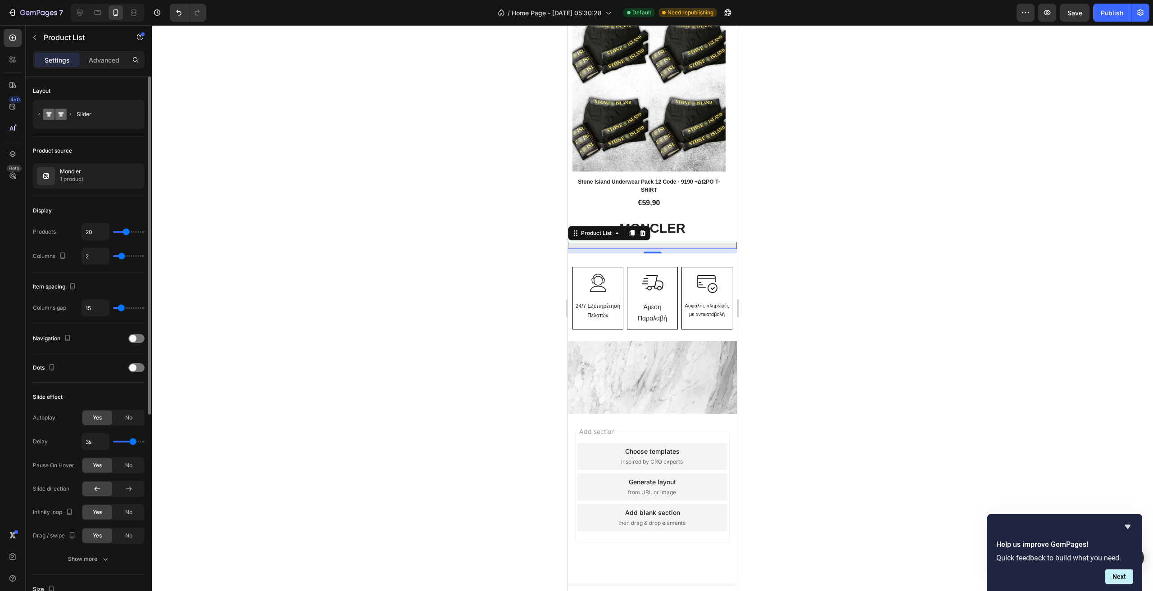
type input "18"
type input "17"
type input "16"
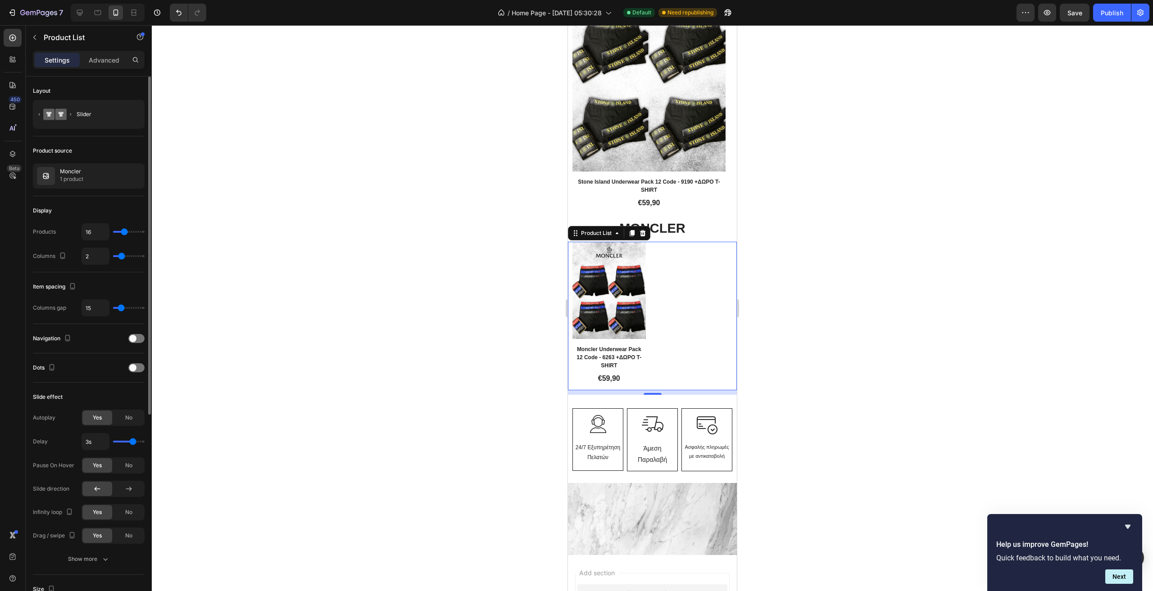
type input "16"
click at [124, 233] on input "range" at bounding box center [129, 232] width 32 height 2
type input "12"
click at [122, 233] on input "range" at bounding box center [129, 232] width 32 height 2
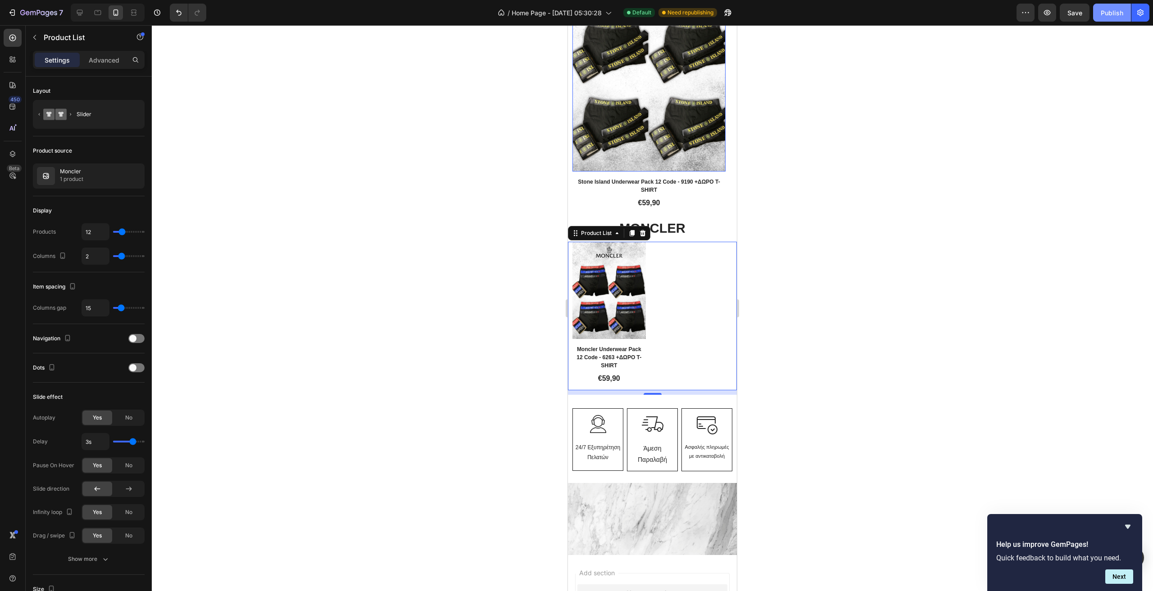
click at [1104, 13] on div "Publish" at bounding box center [1112, 12] width 23 height 9
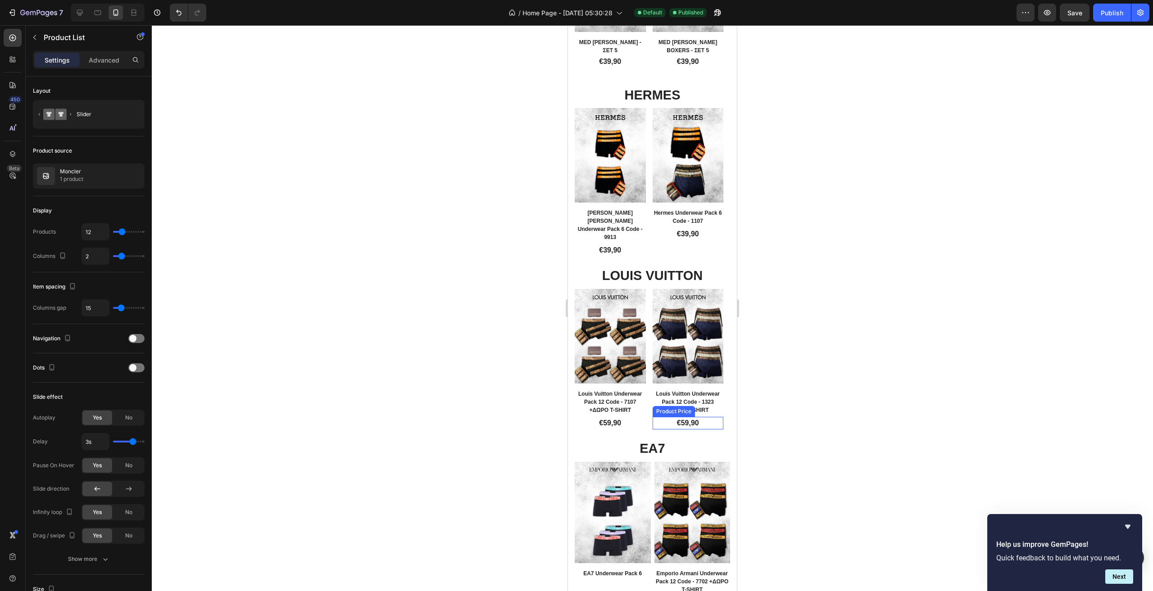
scroll to position [495, 0]
click at [648, 226] on div "Product Images Row Hermes Calvin Klein Underwear Pack 6 Code - 9913 Product Tit…" at bounding box center [652, 184] width 155 height 154
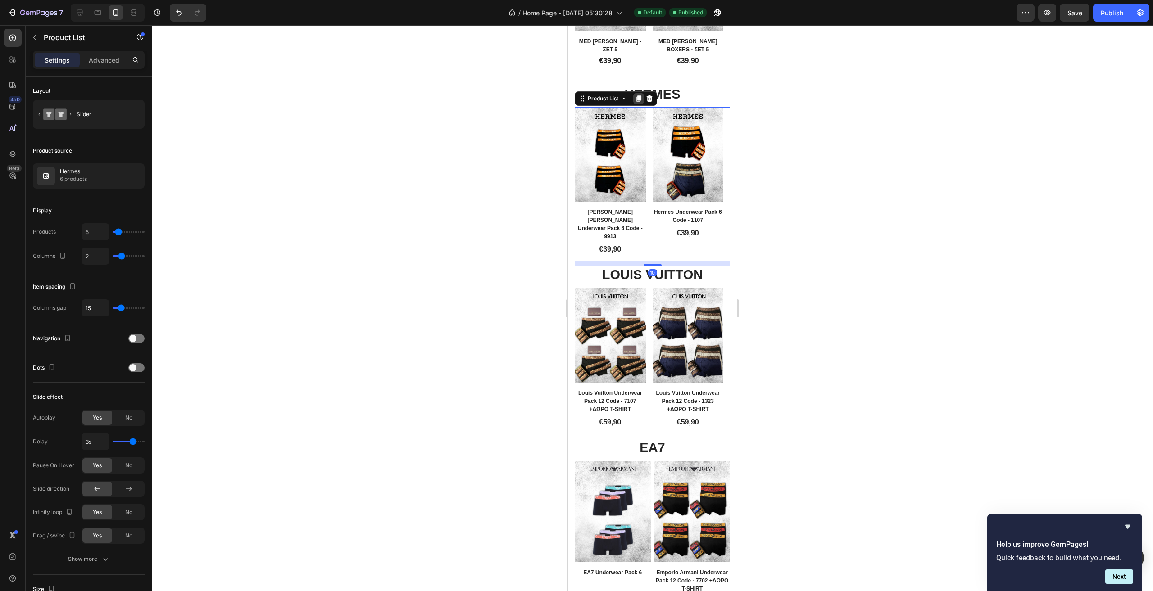
click at [642, 95] on icon at bounding box center [638, 98] width 7 height 7
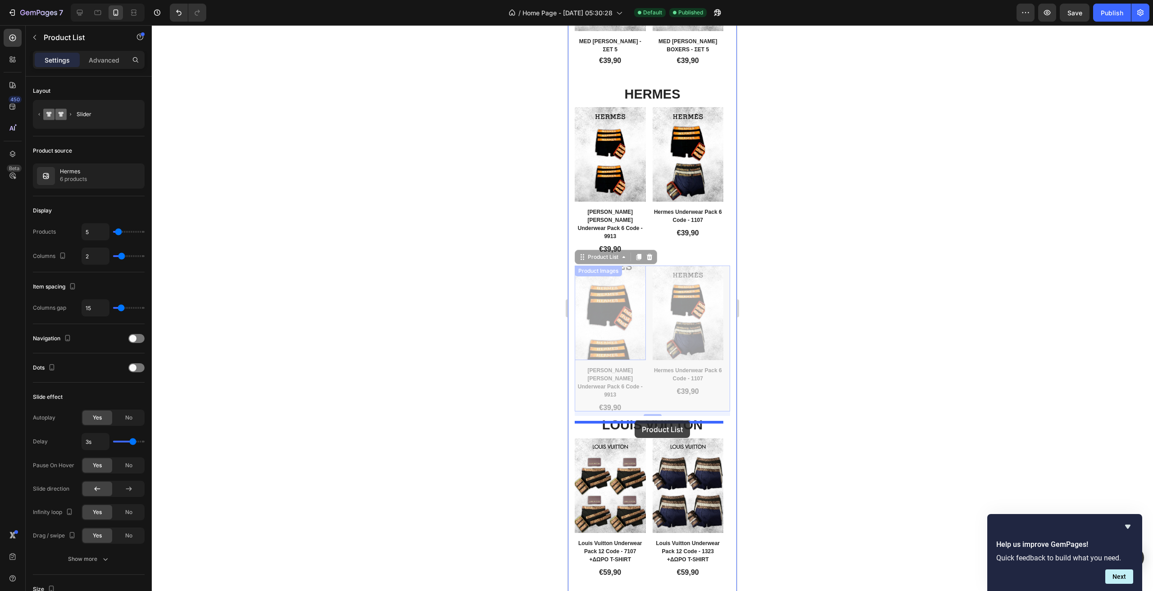
drag, startPoint x: 601, startPoint y: 242, endPoint x: 635, endPoint y: 421, distance: 181.9
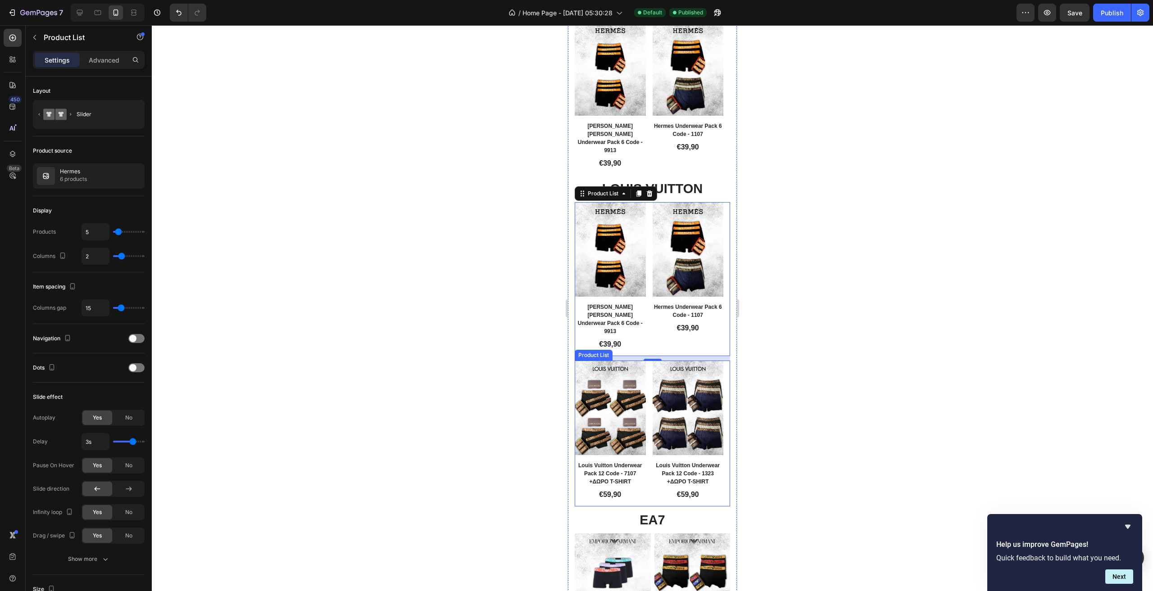
scroll to position [586, 0]
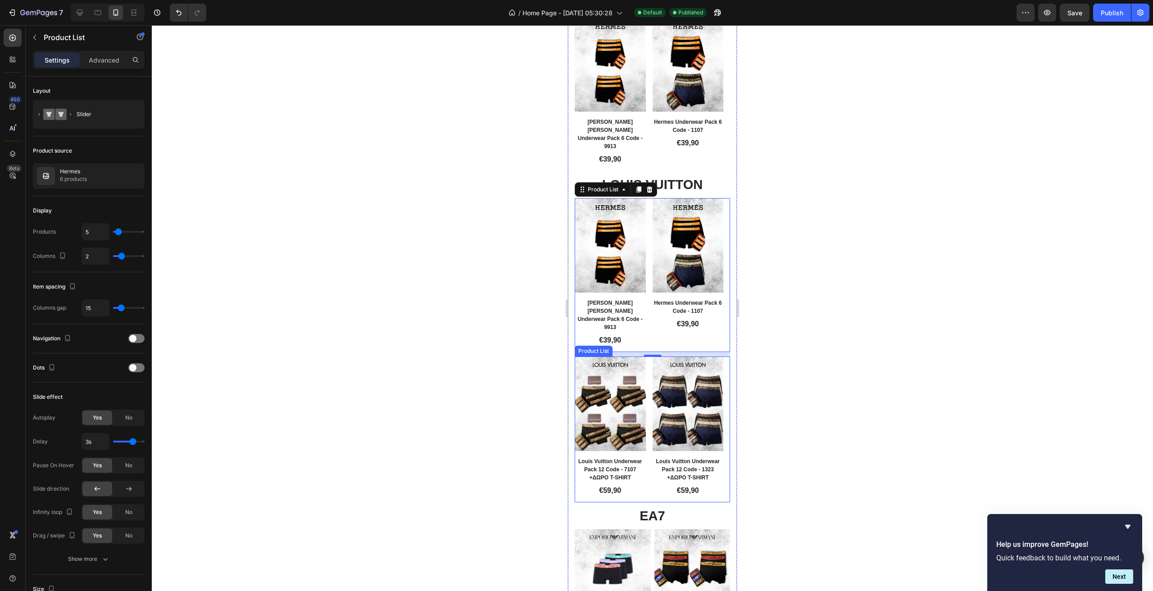
click at [650, 387] on div "Product Images Row Louis Vuitton Underwear Pack 12 Code - 7107 +ΔΩΡΟ T-SHIRT Pr…" at bounding box center [652, 430] width 155 height 146
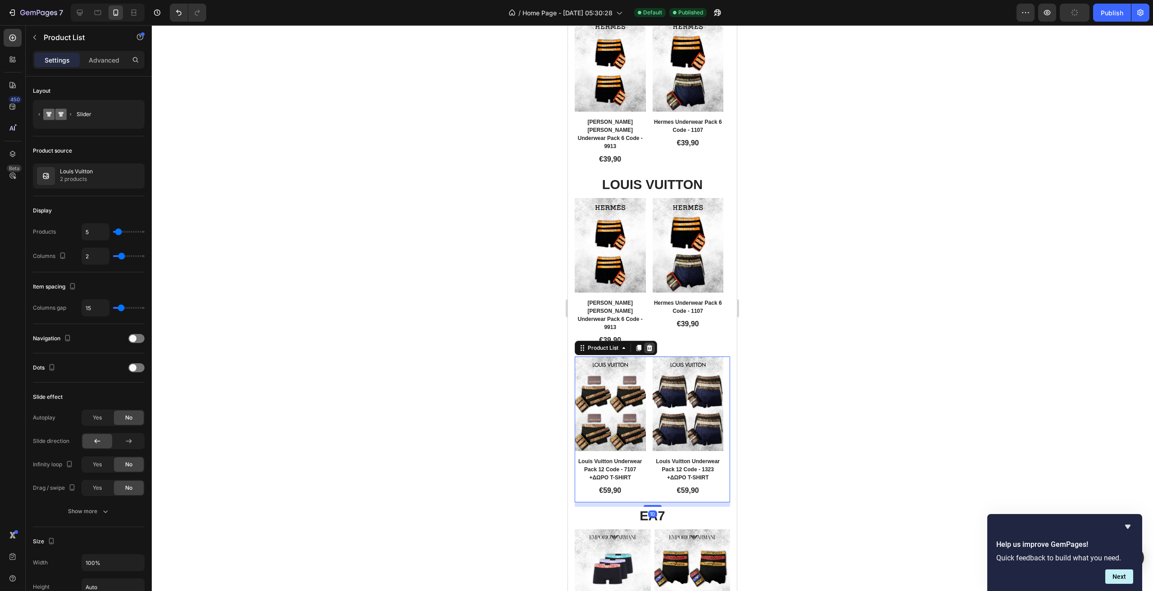
click at [649, 345] on icon at bounding box center [650, 348] width 6 height 6
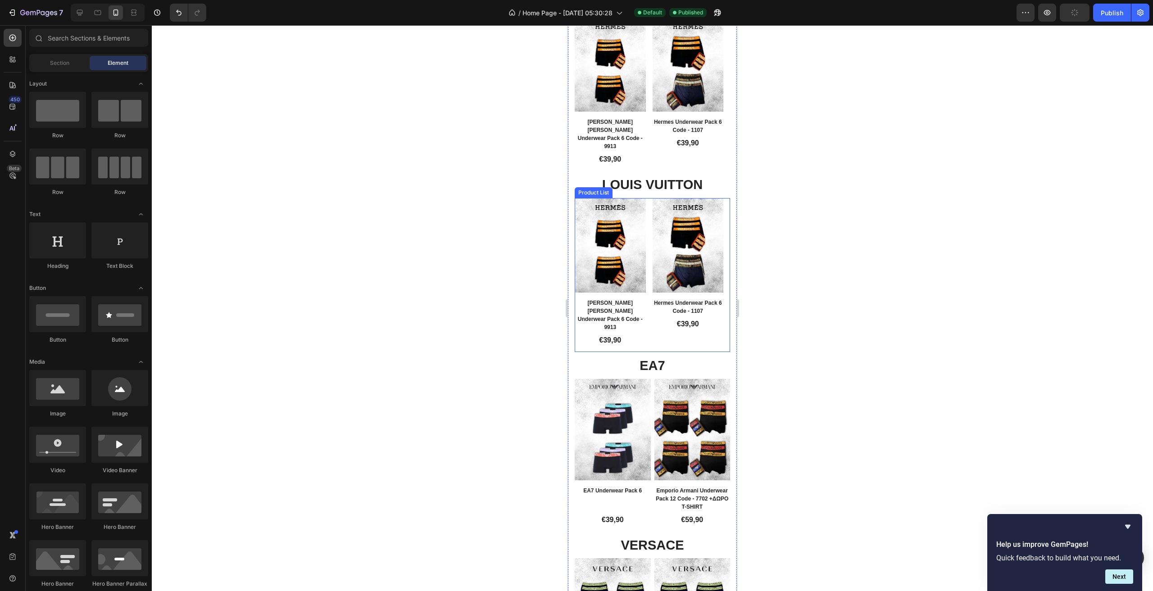
click at [651, 300] on div "Product Images Row Hermes Calvin Klein Underwear Pack 6 Code - 9913 Product Tit…" at bounding box center [652, 275] width 155 height 154
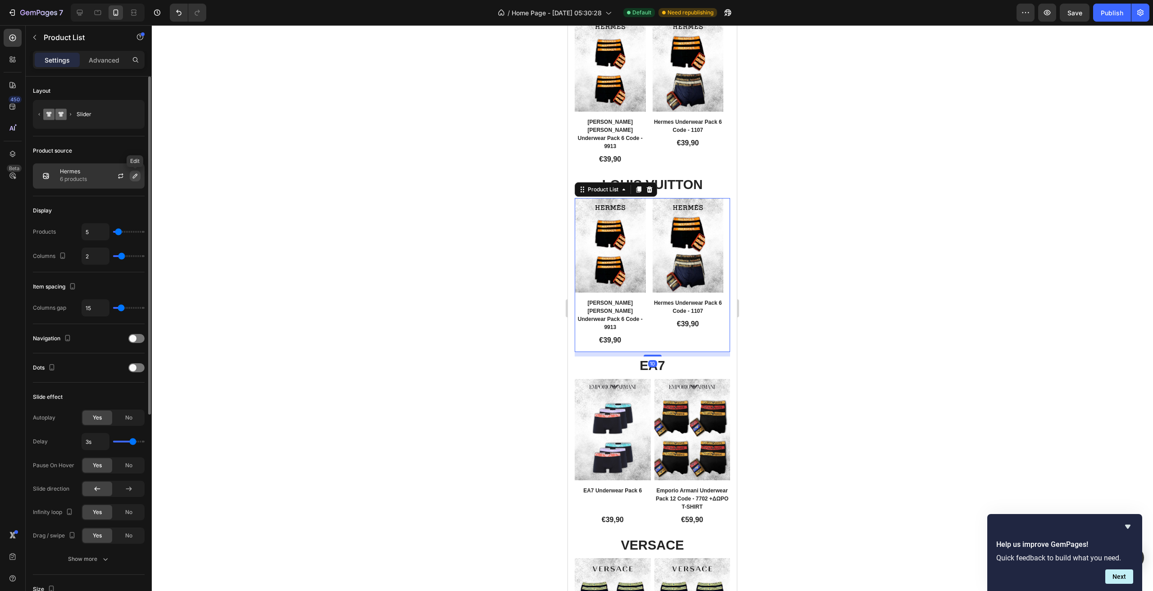
click at [135, 174] on icon "button" at bounding box center [135, 175] width 7 height 7
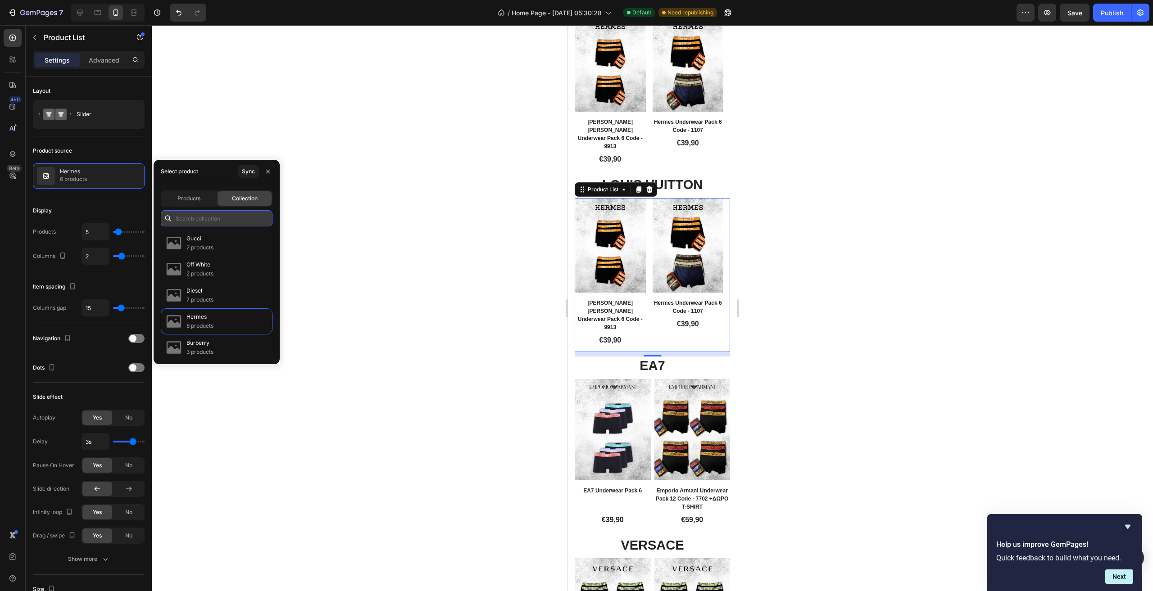
click at [191, 218] on input "text" at bounding box center [217, 218] width 112 height 16
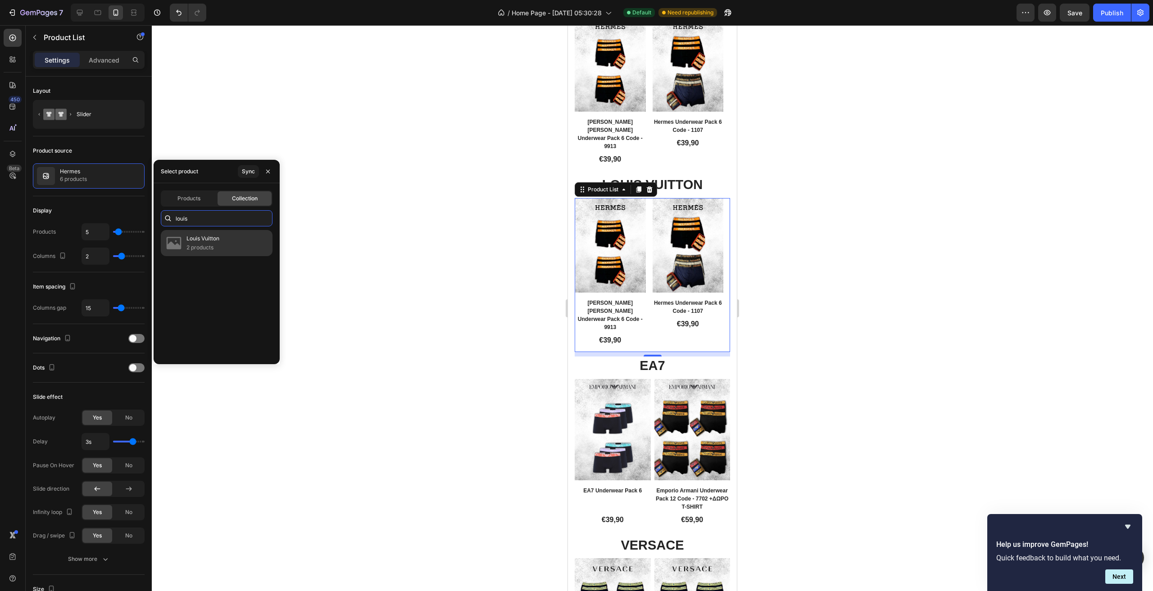
type input "louis"
click at [199, 235] on p "Louis Vuitton" at bounding box center [202, 238] width 33 height 9
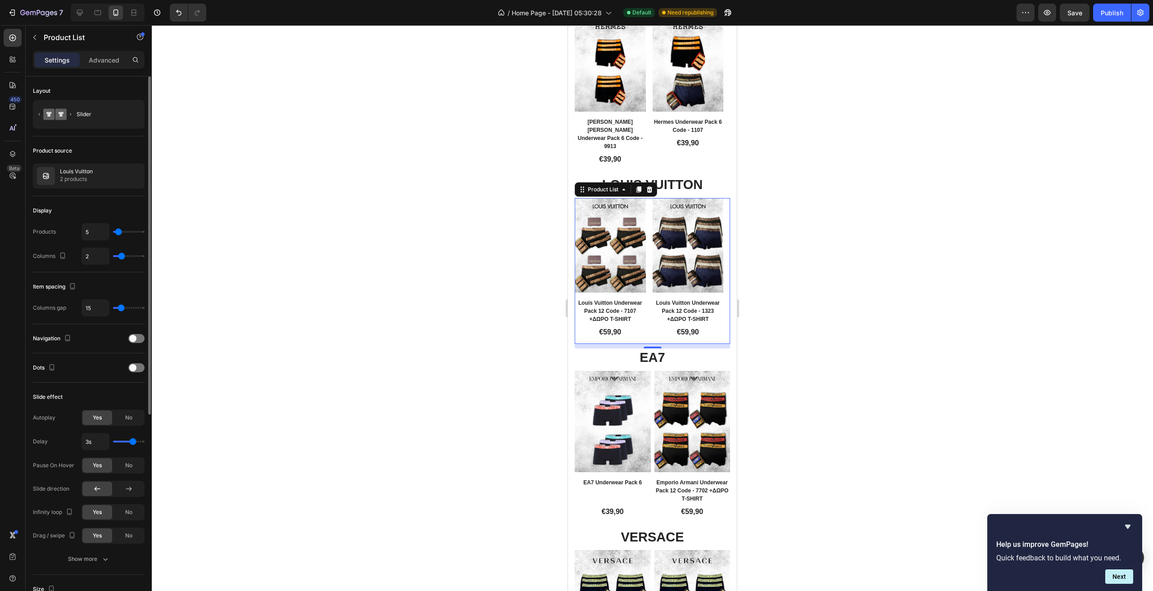
click at [115, 198] on div "Display Products 5 Columns 2" at bounding box center [89, 234] width 112 height 76
type input "3"
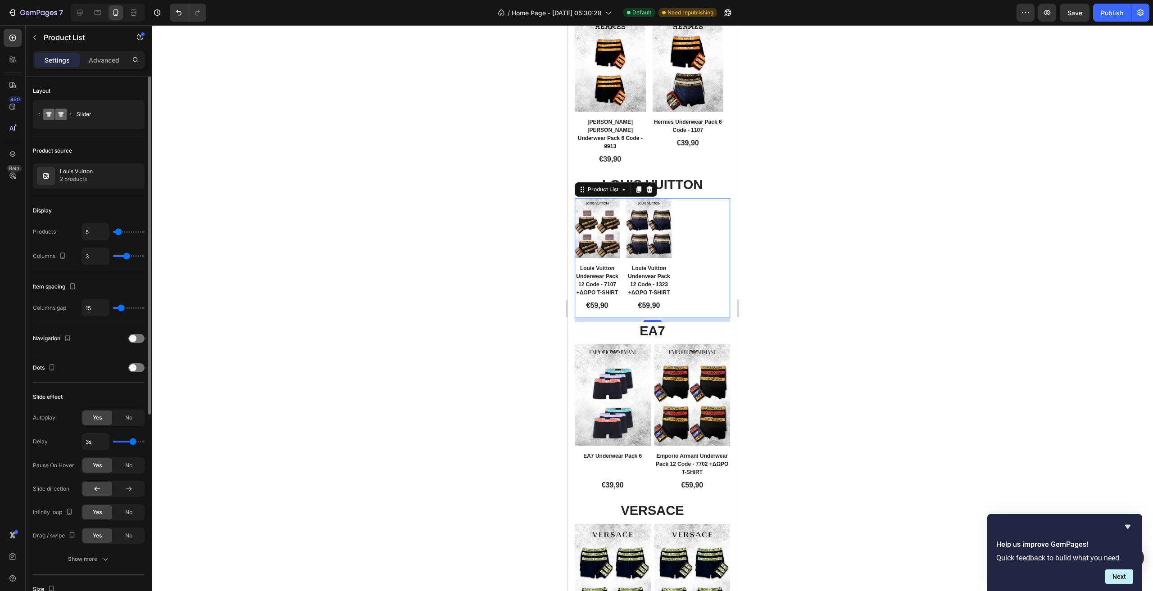
type input "3"
click at [126, 256] on input "range" at bounding box center [129, 256] width 32 height 2
type input "4"
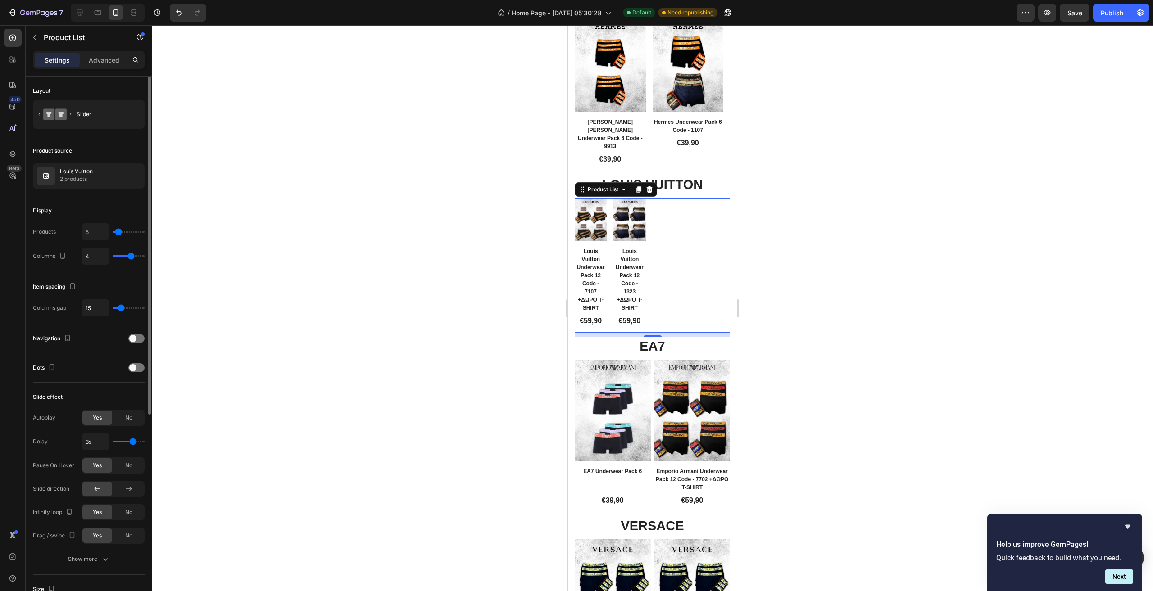
type input "3"
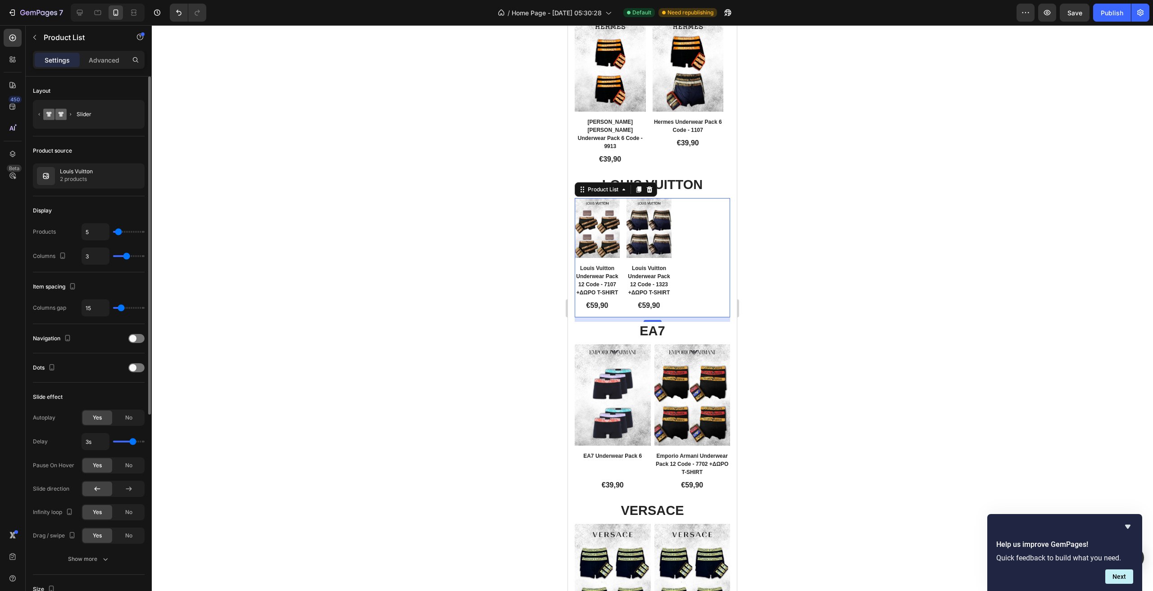
type input "2"
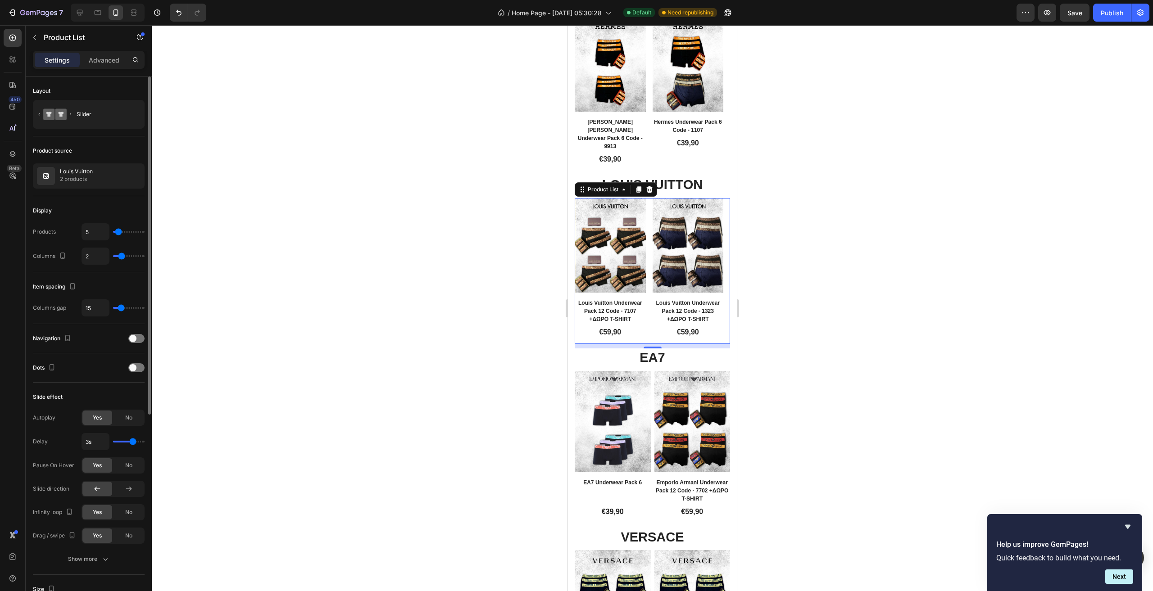
drag, startPoint x: 126, startPoint y: 256, endPoint x: 119, endPoint y: 254, distance: 6.9
type input "2"
click at [120, 257] on input "range" at bounding box center [129, 256] width 32 height 2
type input "9"
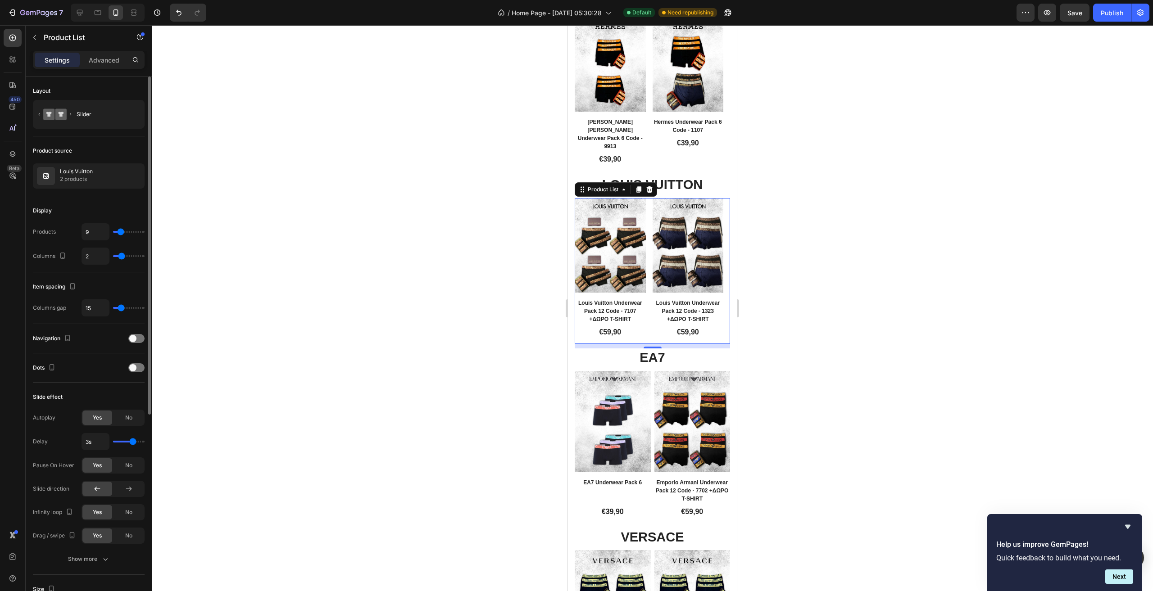
type input "10"
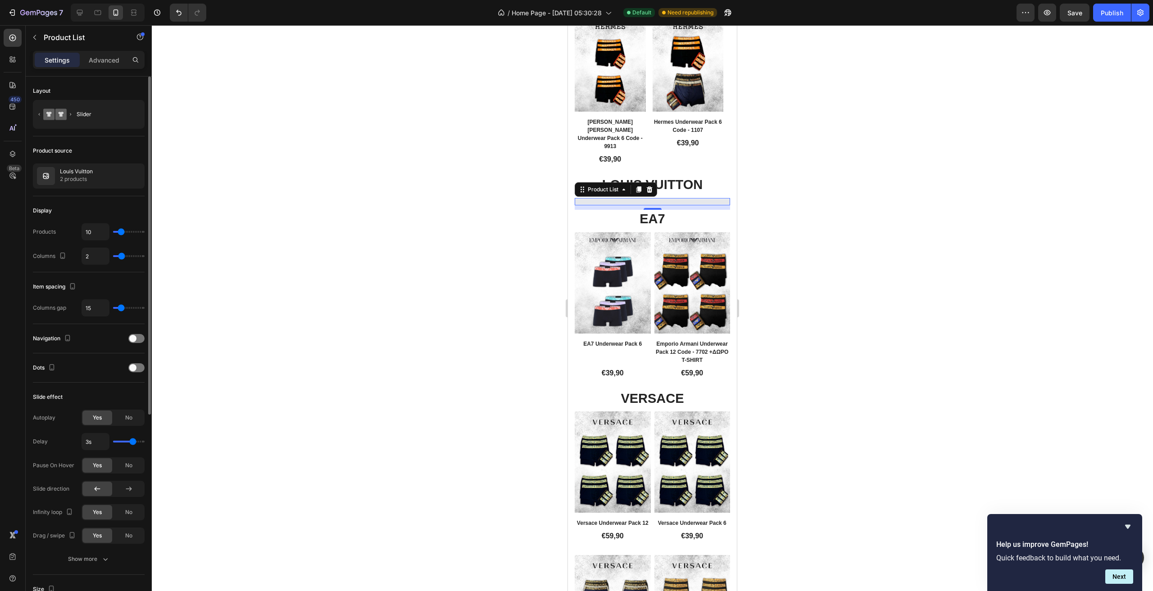
type input "10"
click at [121, 233] on input "range" at bounding box center [129, 232] width 32 height 2
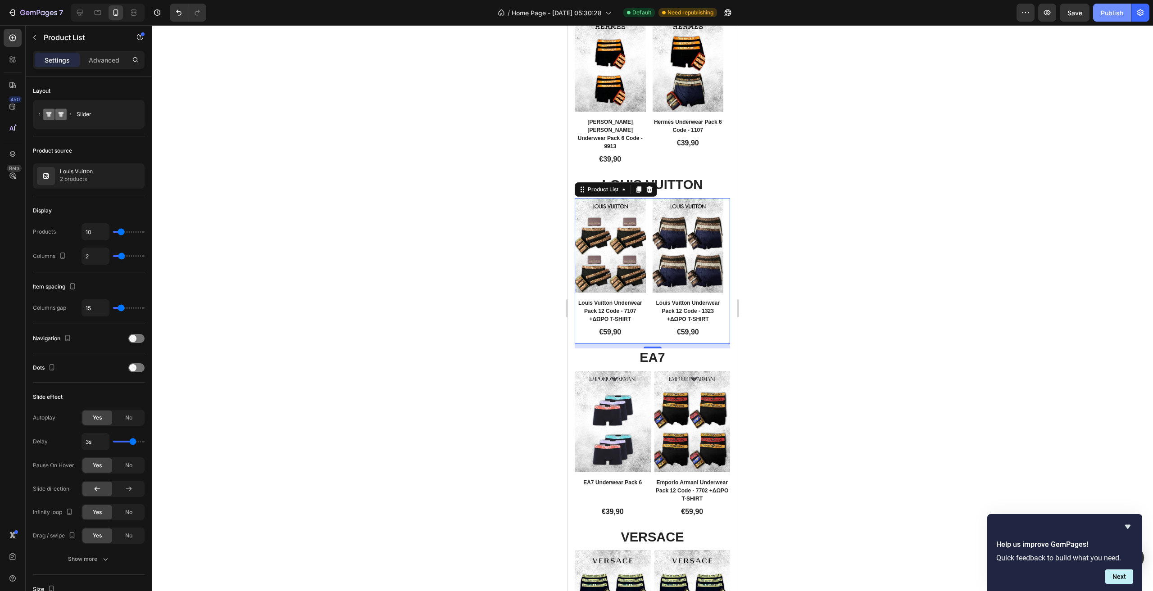
click at [1113, 6] on button "Publish" at bounding box center [1112, 13] width 38 height 18
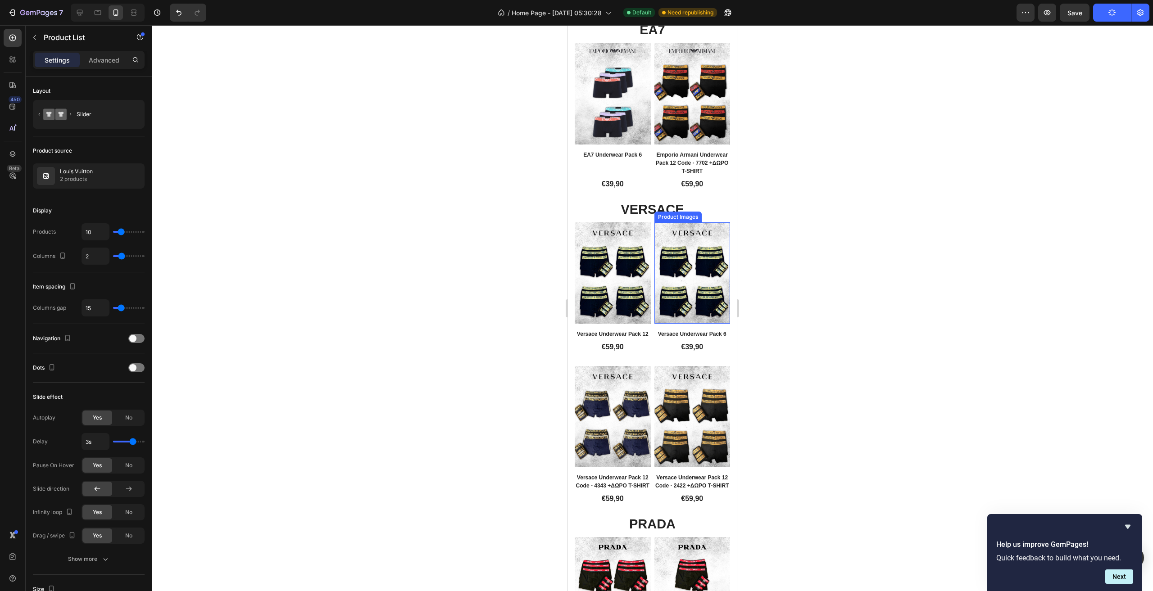
scroll to position [991, 0]
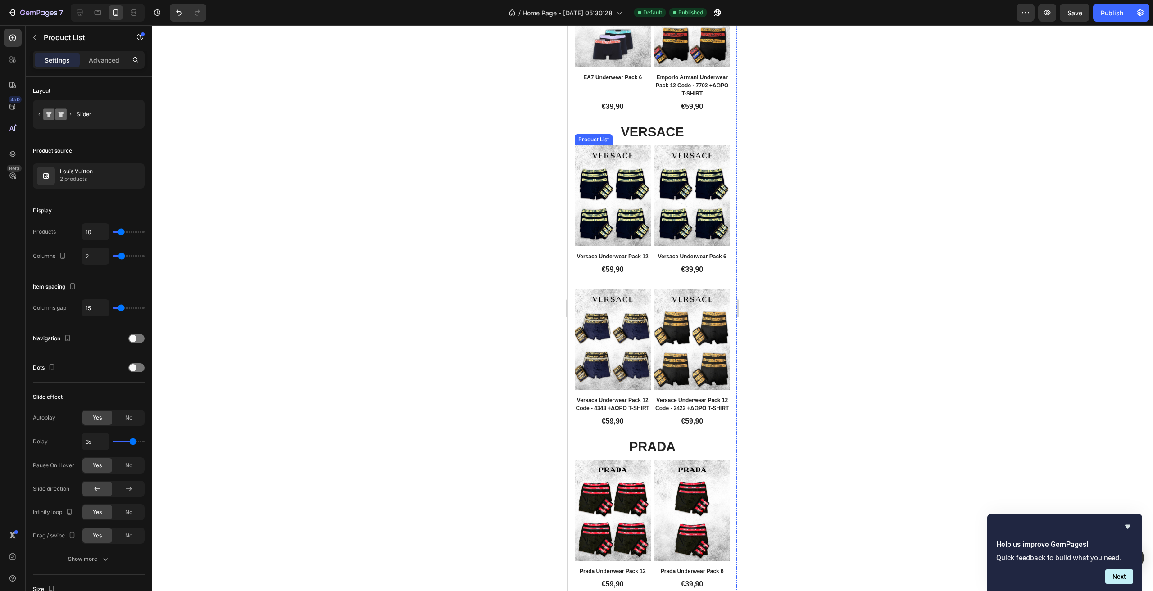
click at [649, 261] on div "Product Images Row Versace Underwear Pack 12 Product Title €59,90 Product Price…" at bounding box center [652, 289] width 155 height 288
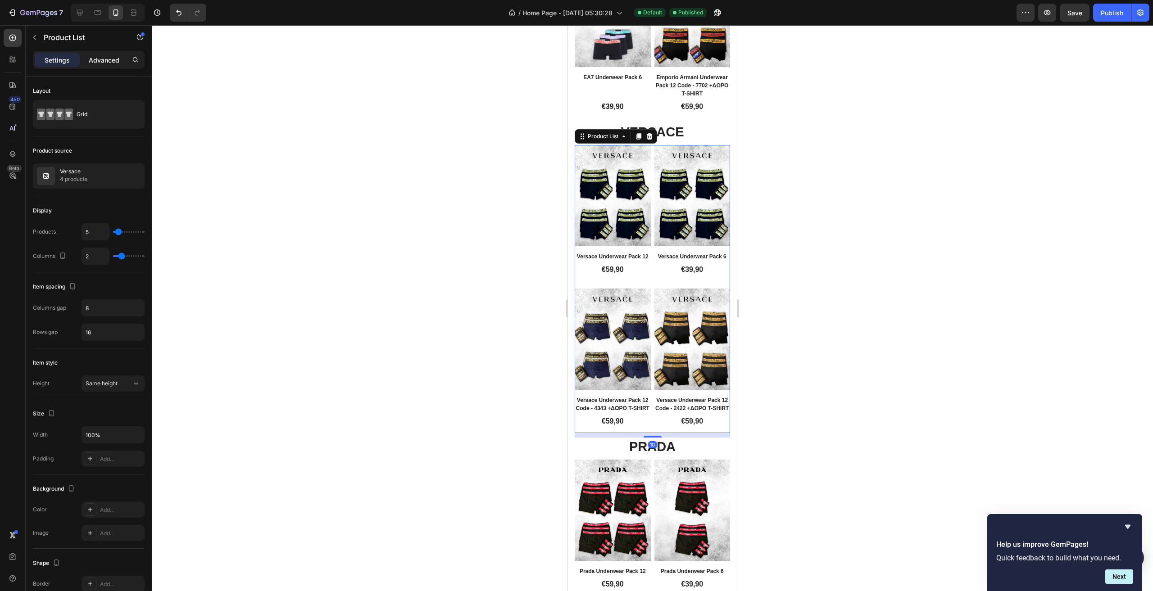
click at [96, 63] on p "Advanced" at bounding box center [104, 59] width 31 height 9
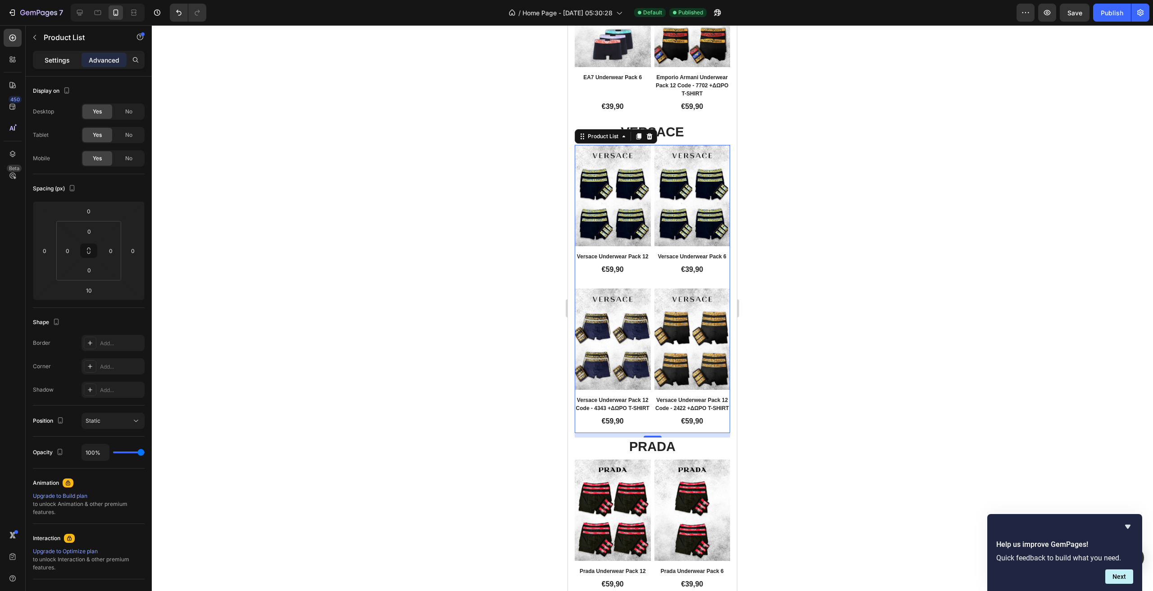
click at [72, 57] on div "Settings" at bounding box center [57, 60] width 45 height 14
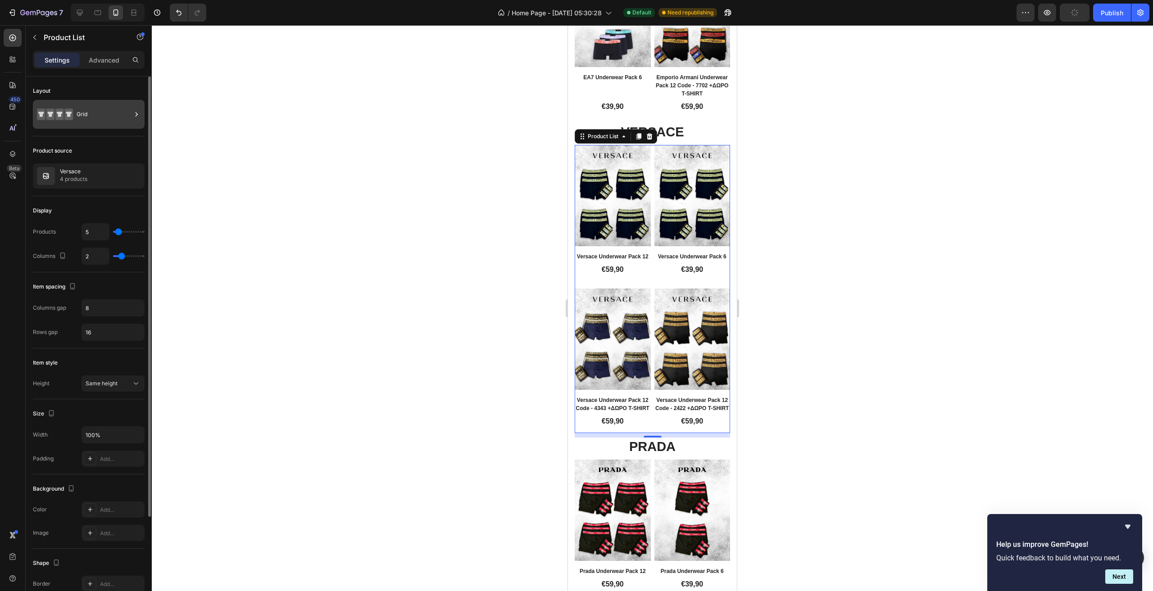
click at [119, 122] on div "Grid" at bounding box center [104, 114] width 55 height 21
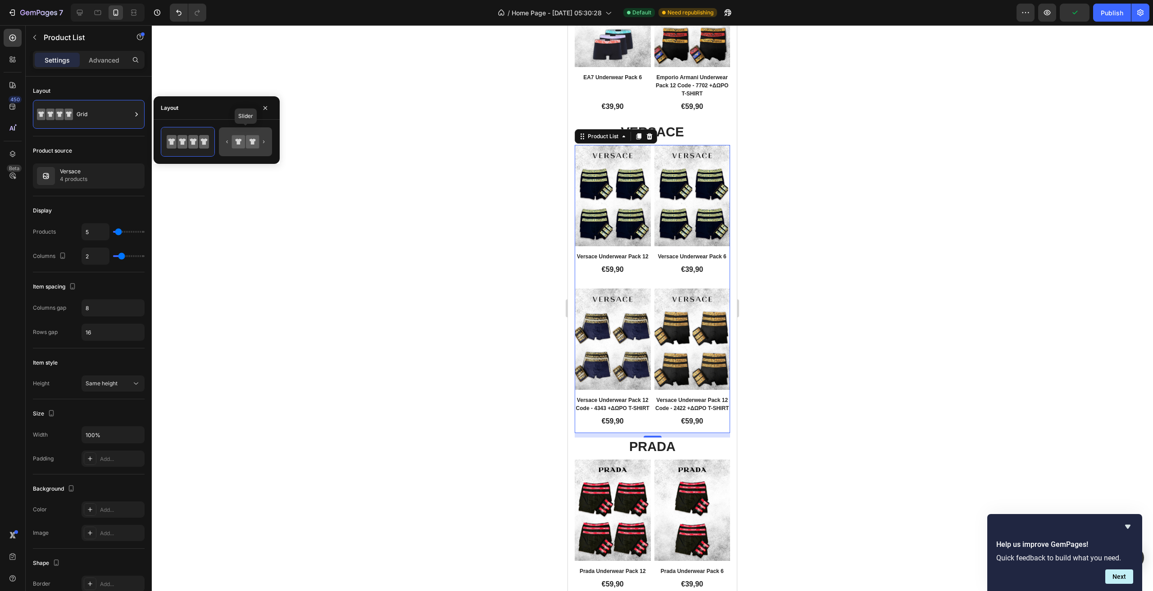
click at [254, 139] on icon at bounding box center [253, 142] width 6 height 6
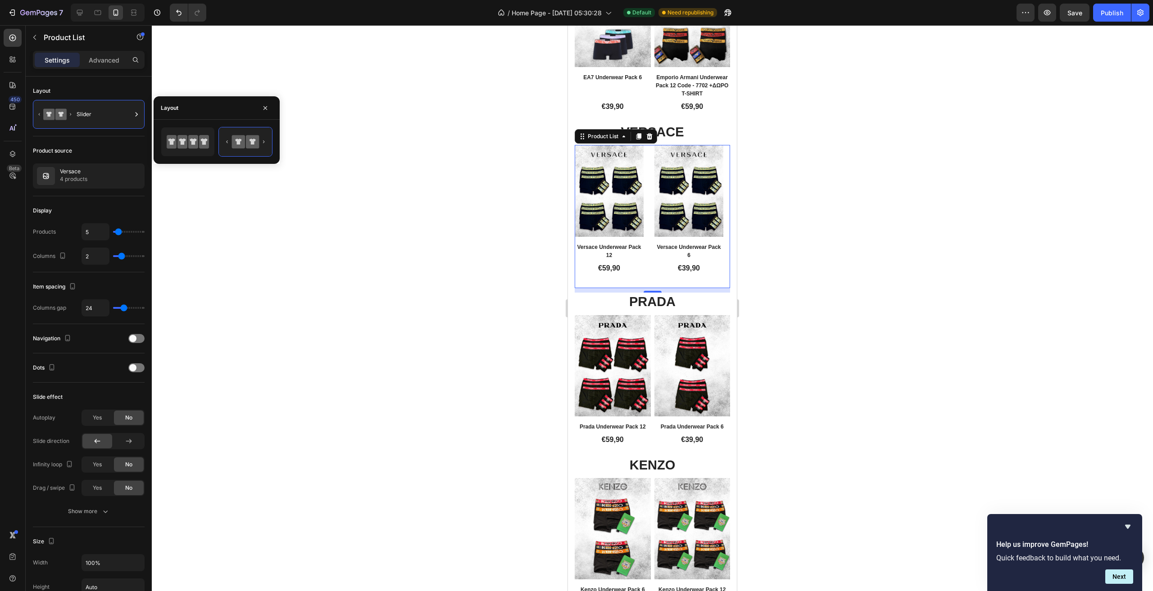
click at [647, 239] on div "Product Images Row Versace Underwear Pack 12 Product Title €59,90 Product Price…" at bounding box center [652, 216] width 155 height 143
click at [92, 308] on input "24" at bounding box center [95, 308] width 27 height 16
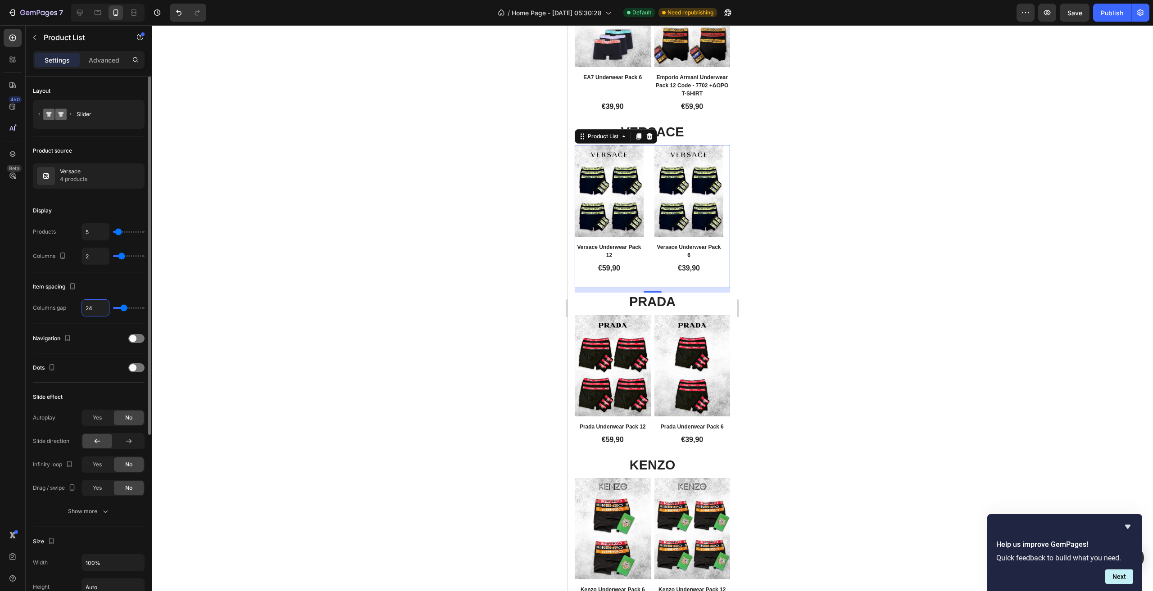
type input "1"
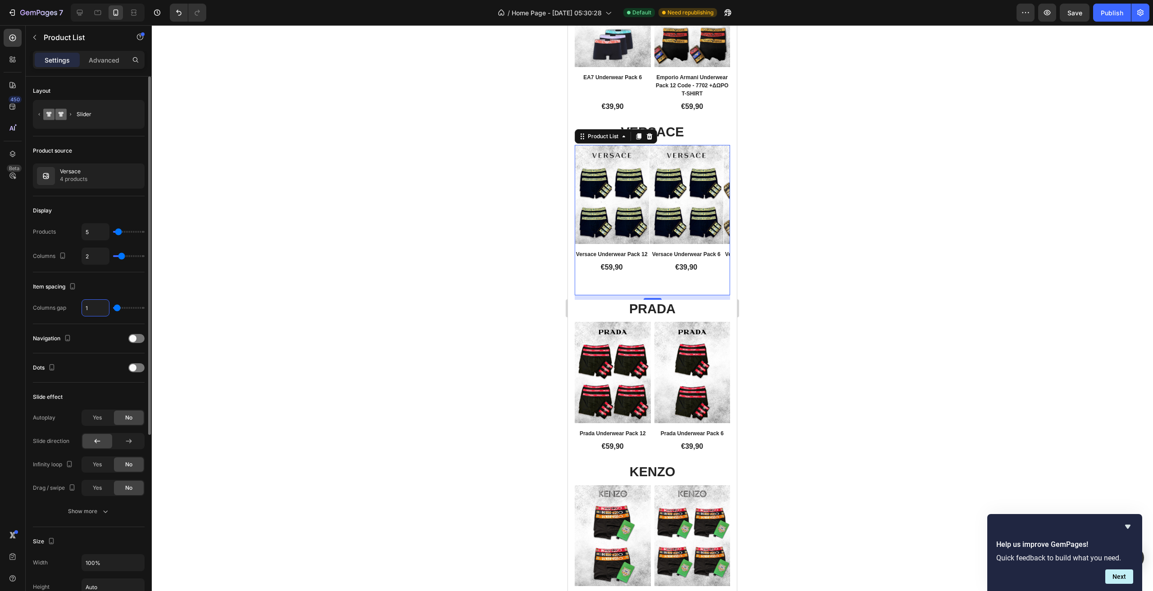
type input "15"
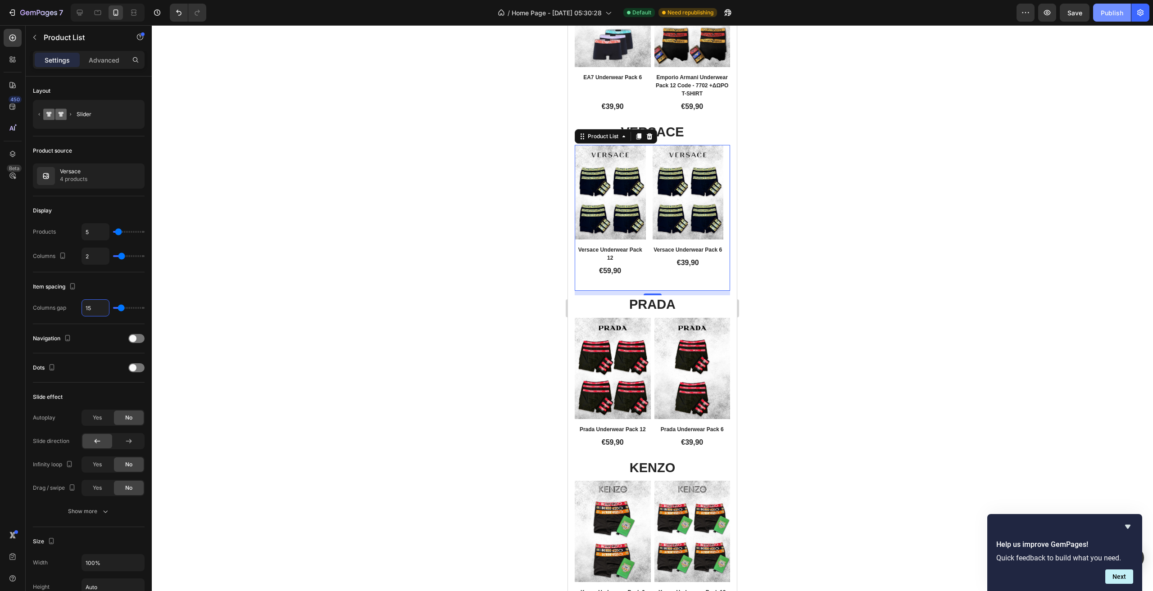
type input "15"
click at [1118, 14] on div "Publish" at bounding box center [1112, 12] width 23 height 9
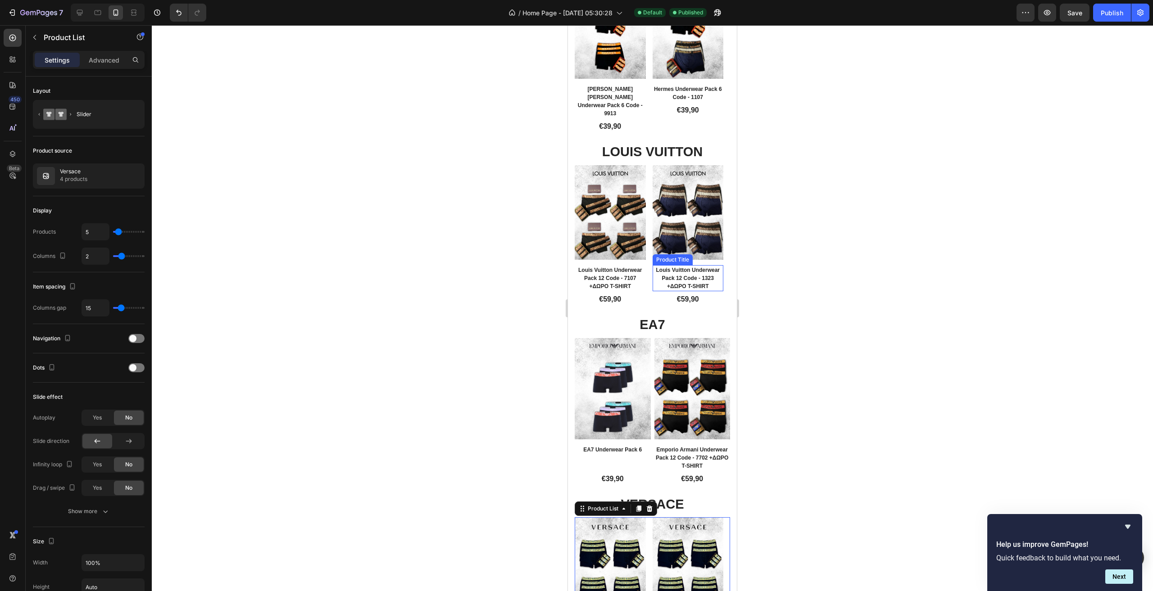
scroll to position [540, 0]
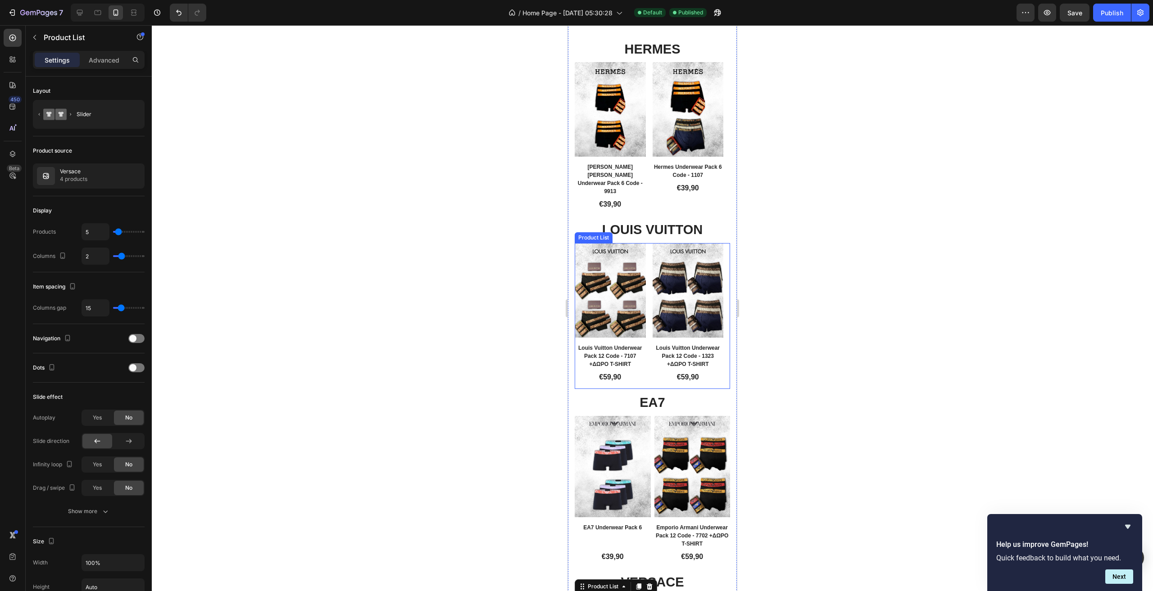
click at [647, 358] on div "Product Images Row Louis Vuitton Underwear Pack 12 Code - 7107 +ΔΩΡΟ T-SHIRT Pr…" at bounding box center [652, 316] width 155 height 146
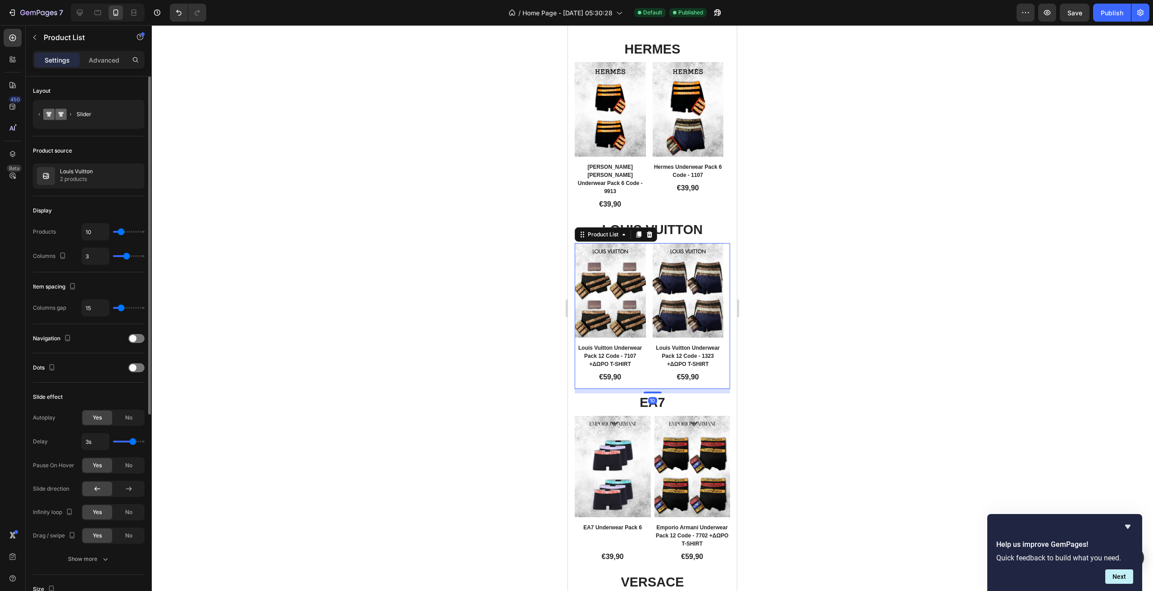
type input "2"
click at [123, 257] on input "range" at bounding box center [129, 256] width 32 height 2
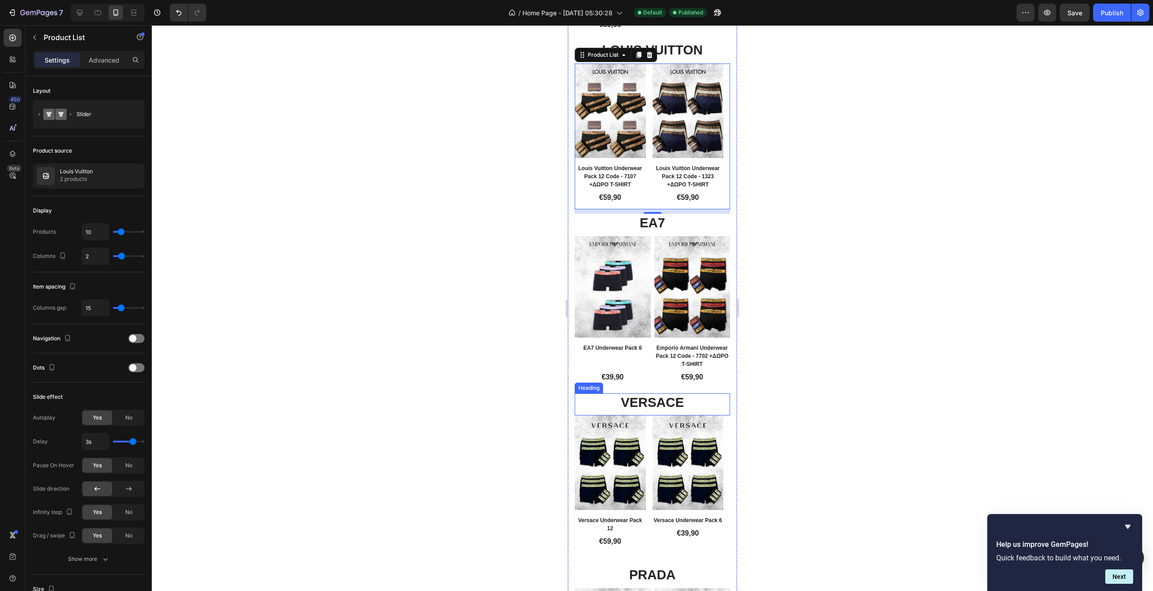
scroll to position [811, 0]
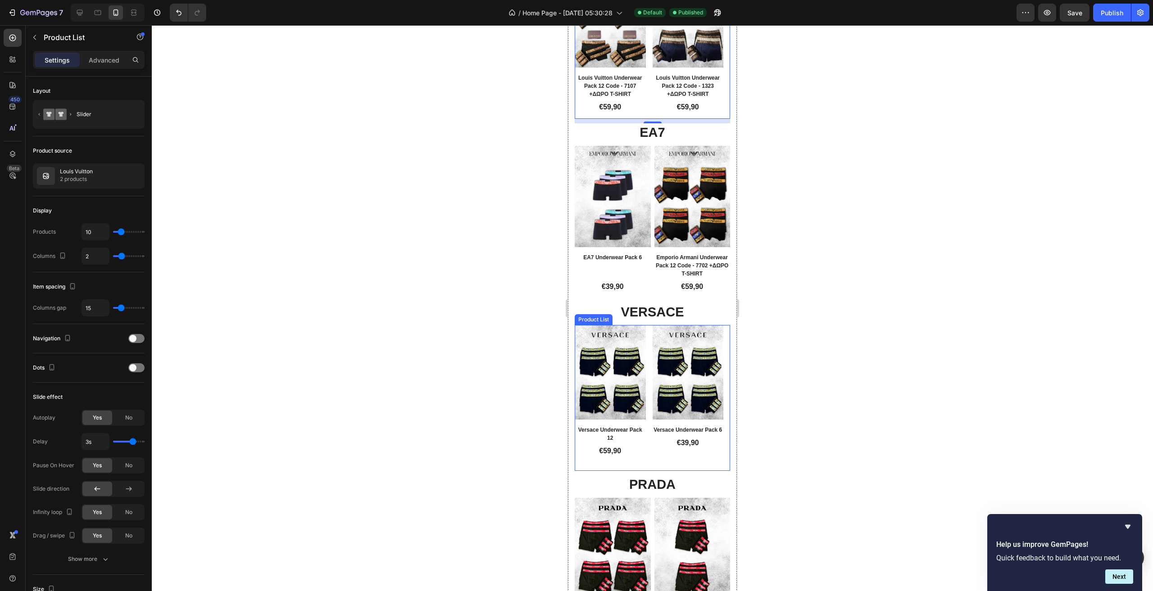
click at [649, 424] on div "Product Images Row Versace Underwear Pack 12 Product Title €59,90 Product Price…" at bounding box center [652, 398] width 155 height 146
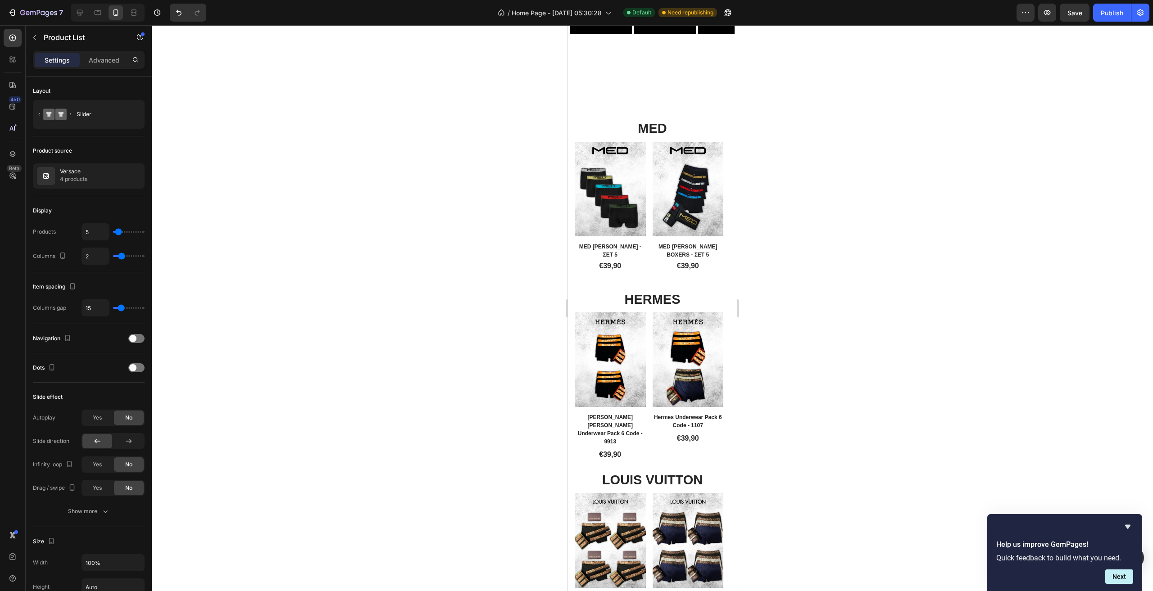
scroll to position [66, 0]
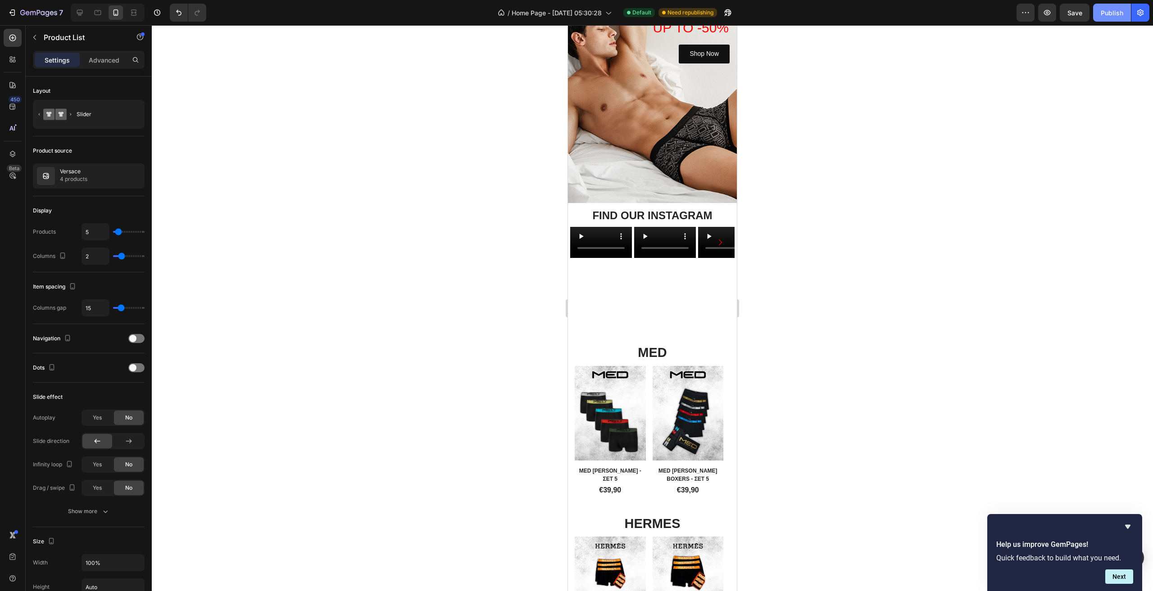
click at [1122, 17] on div "Publish" at bounding box center [1112, 12] width 23 height 9
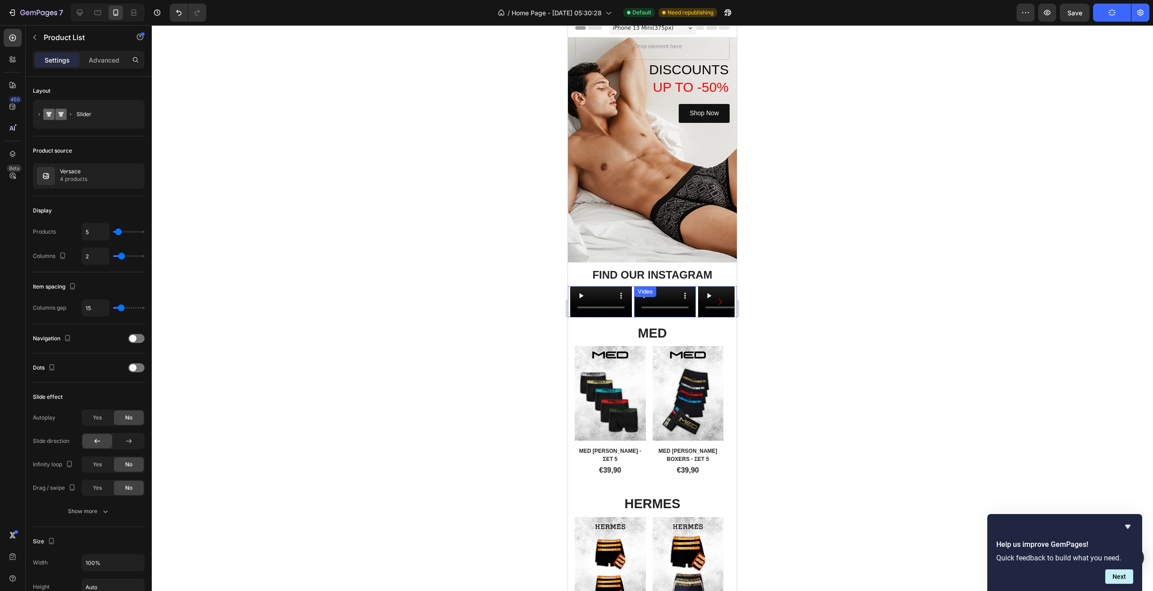
scroll to position [0, 0]
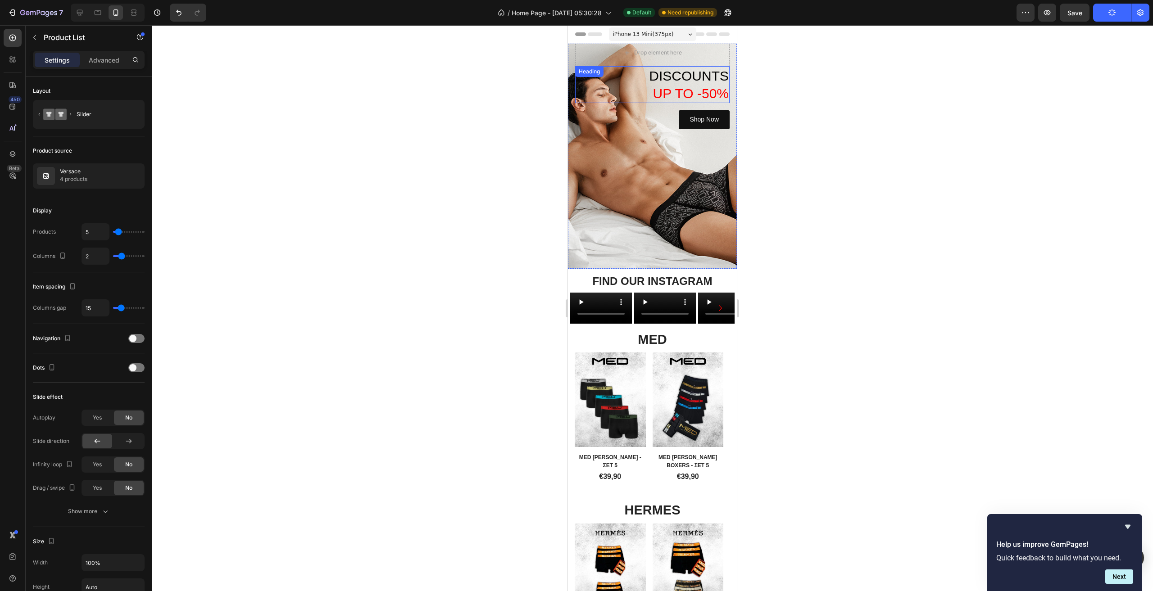
click at [694, 81] on span "DISCOUNTS" at bounding box center [689, 75] width 80 height 15
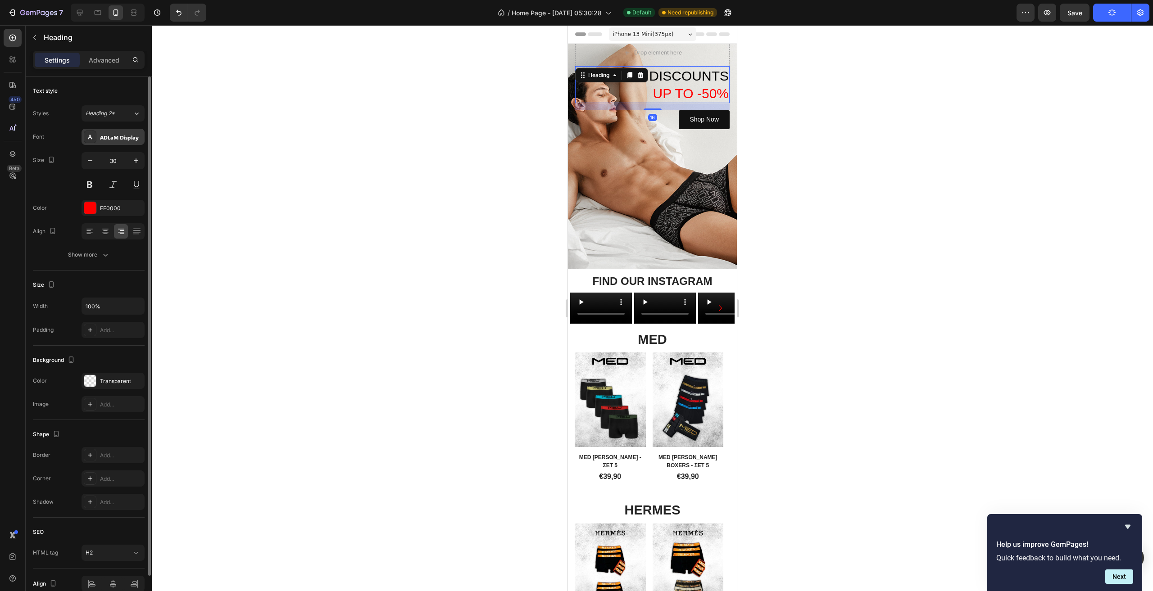
click at [116, 138] on div "ADLaM Display" at bounding box center [121, 137] width 42 height 8
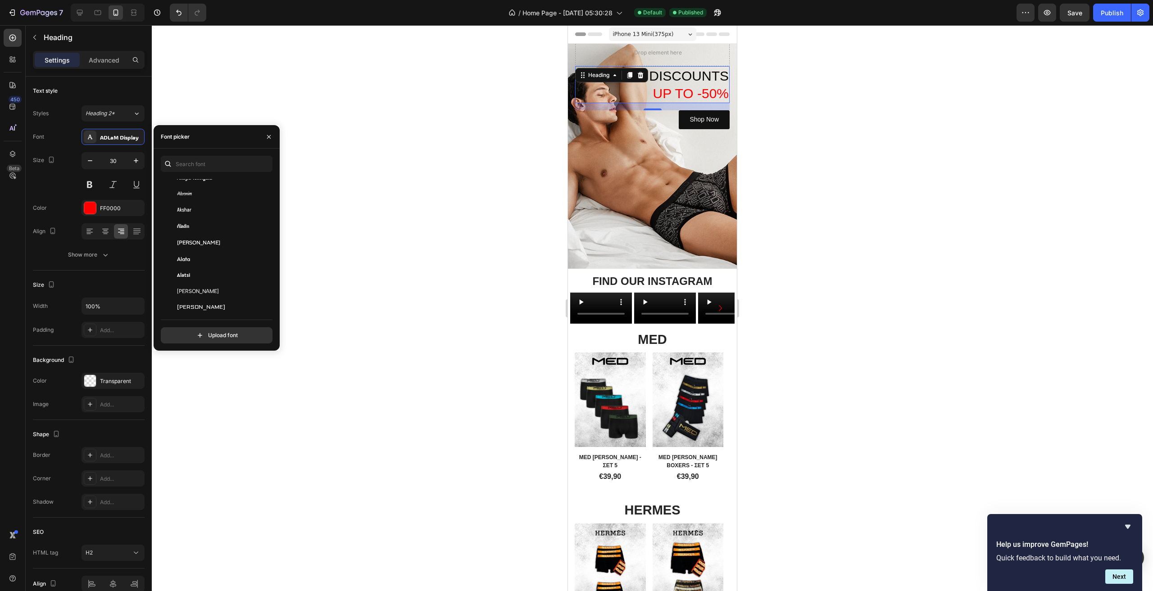
scroll to position [450, 0]
click at [230, 244] on div "Alan Sans" at bounding box center [222, 242] width 91 height 8
click at [90, 182] on button at bounding box center [90, 185] width 16 height 16
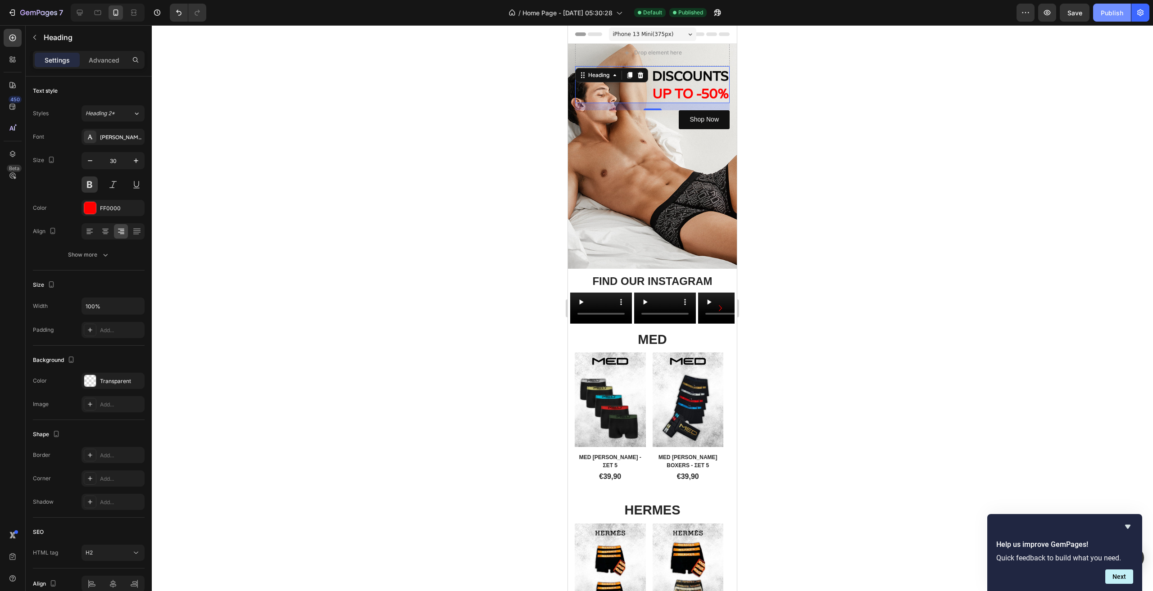
click at [1113, 7] on button "Publish" at bounding box center [1112, 13] width 38 height 18
click at [1126, 528] on icon "Hide survey" at bounding box center [1127, 527] width 11 height 11
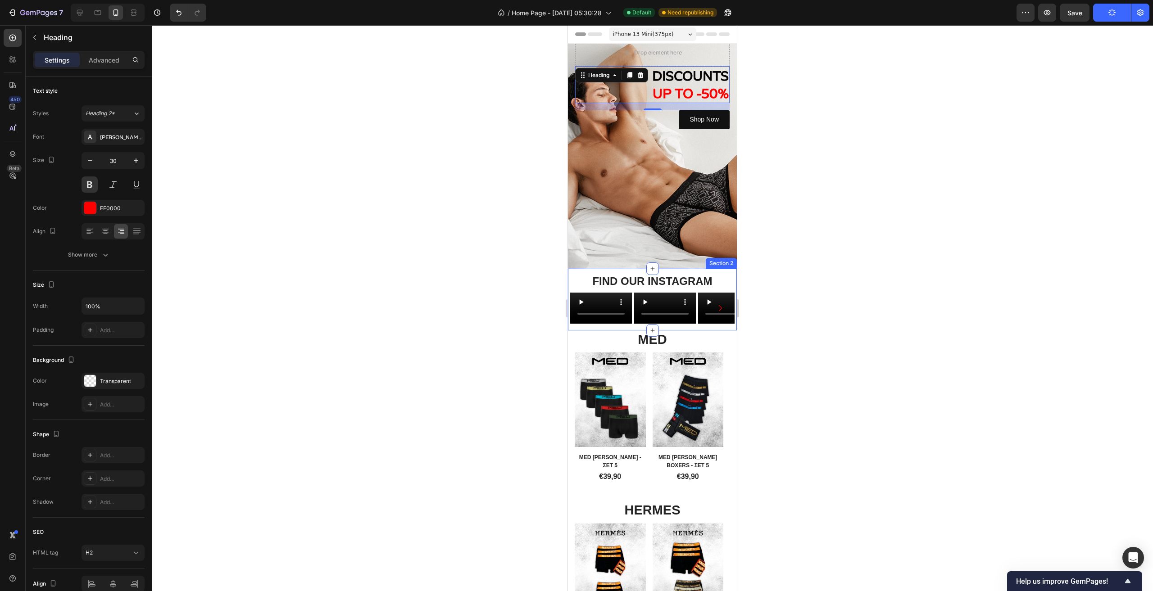
click at [705, 331] on div "FIND OUR INSTAGRAM Heading Video Video Video Video Video Row Video Carousel Sec…" at bounding box center [652, 300] width 169 height 62
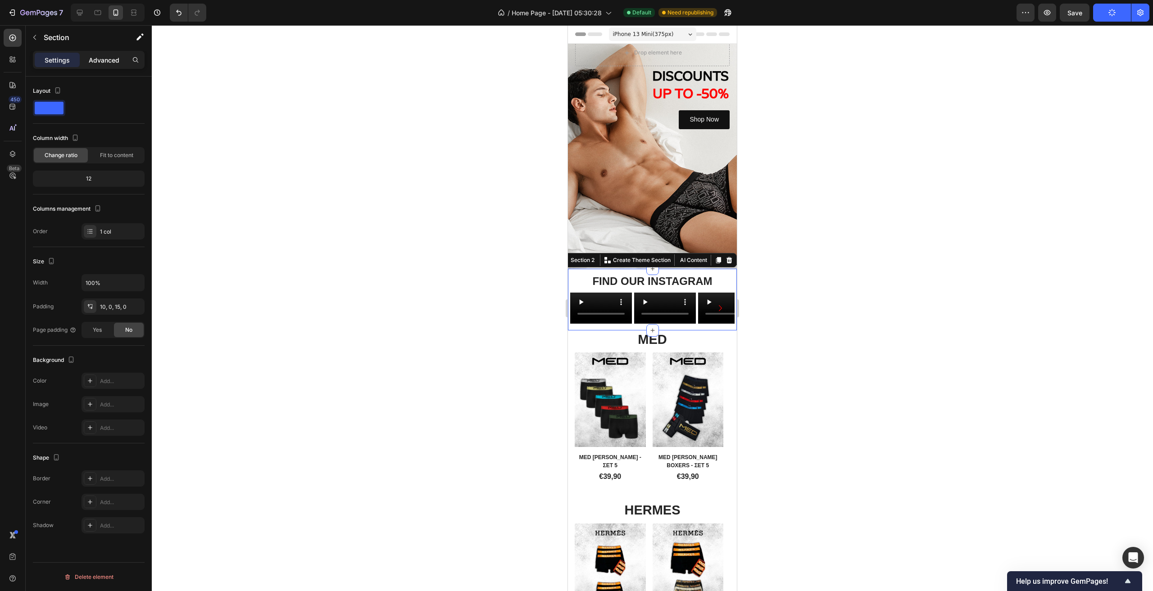
click at [102, 60] on p "Advanced" at bounding box center [104, 59] width 31 height 9
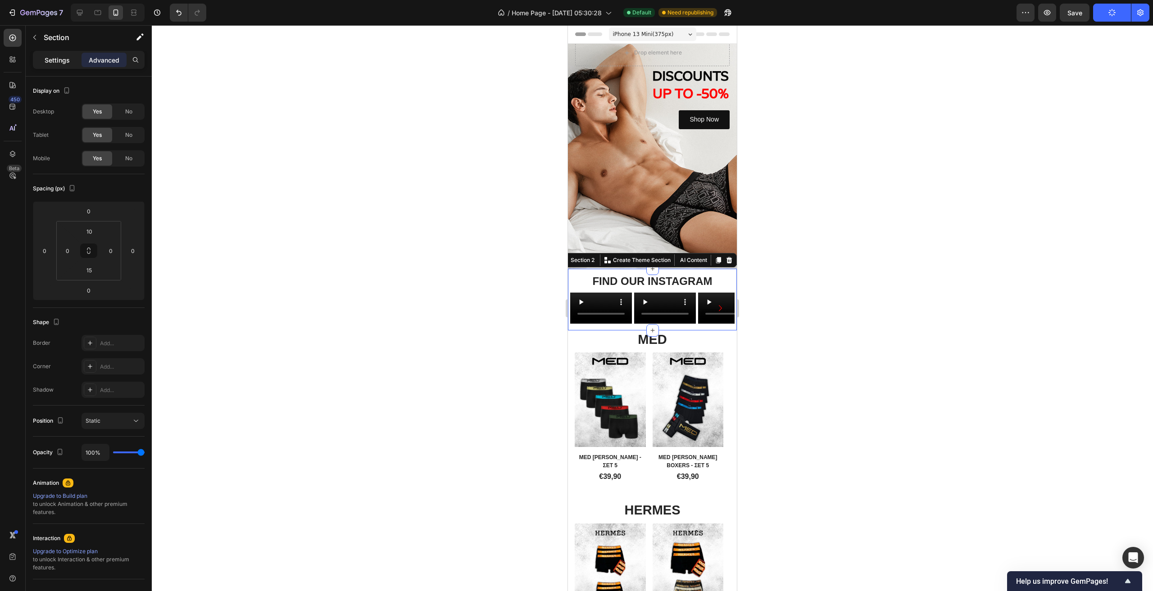
click at [73, 63] on div "Settings" at bounding box center [57, 60] width 45 height 14
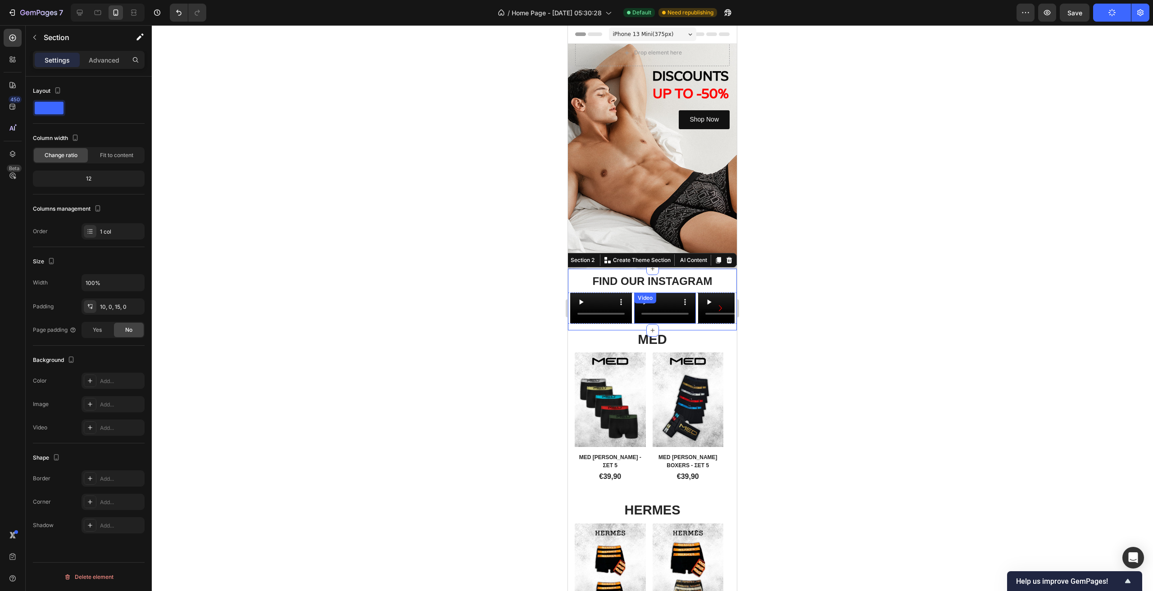
click at [694, 324] on video at bounding box center [665, 308] width 62 height 31
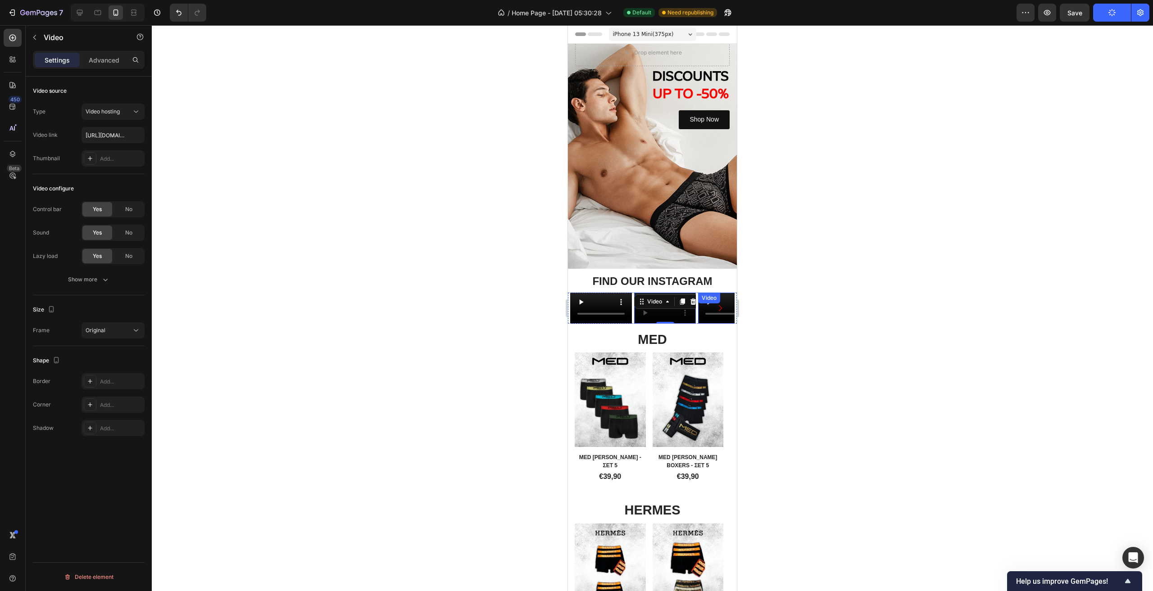
click at [704, 324] on video at bounding box center [729, 308] width 62 height 31
click at [678, 331] on div "FIND OUR INSTAGRAM Heading Video Video Video 0 Video Video Row Video Carousel S…" at bounding box center [652, 300] width 169 height 62
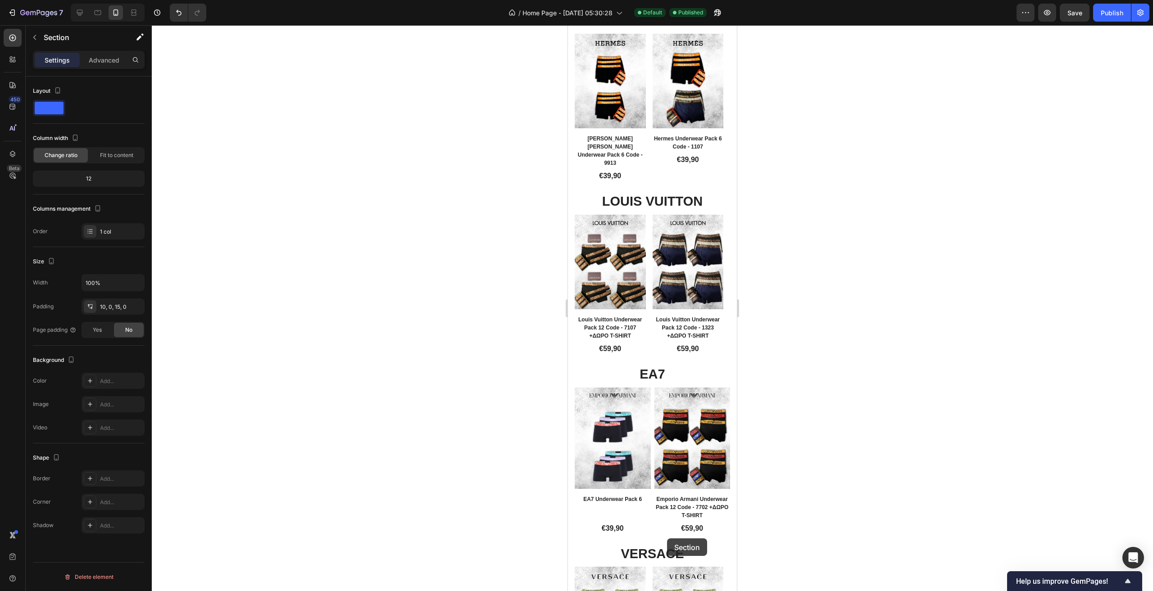
scroll to position [656, 0]
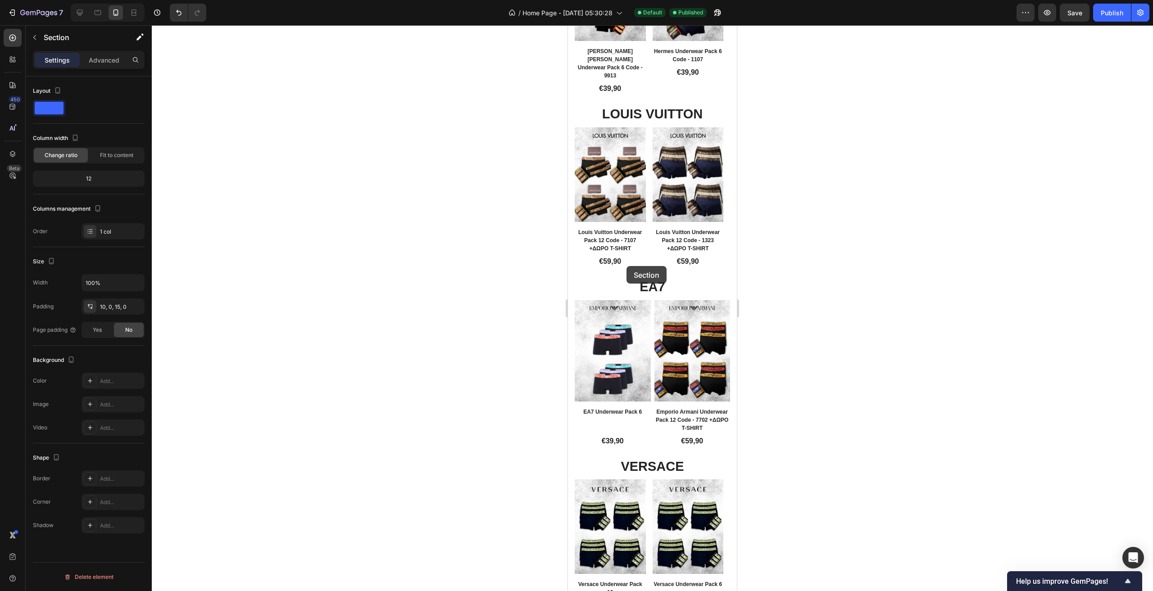
drag, startPoint x: 579, startPoint y: 173, endPoint x: 626, endPoint y: 266, distance: 104.7
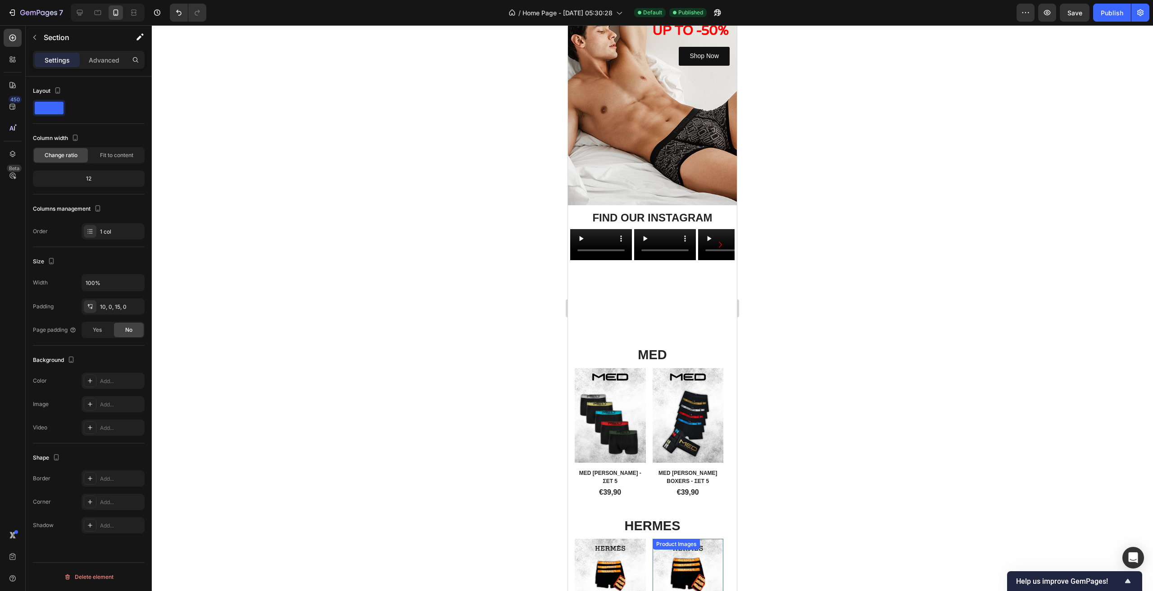
scroll to position [0, 0]
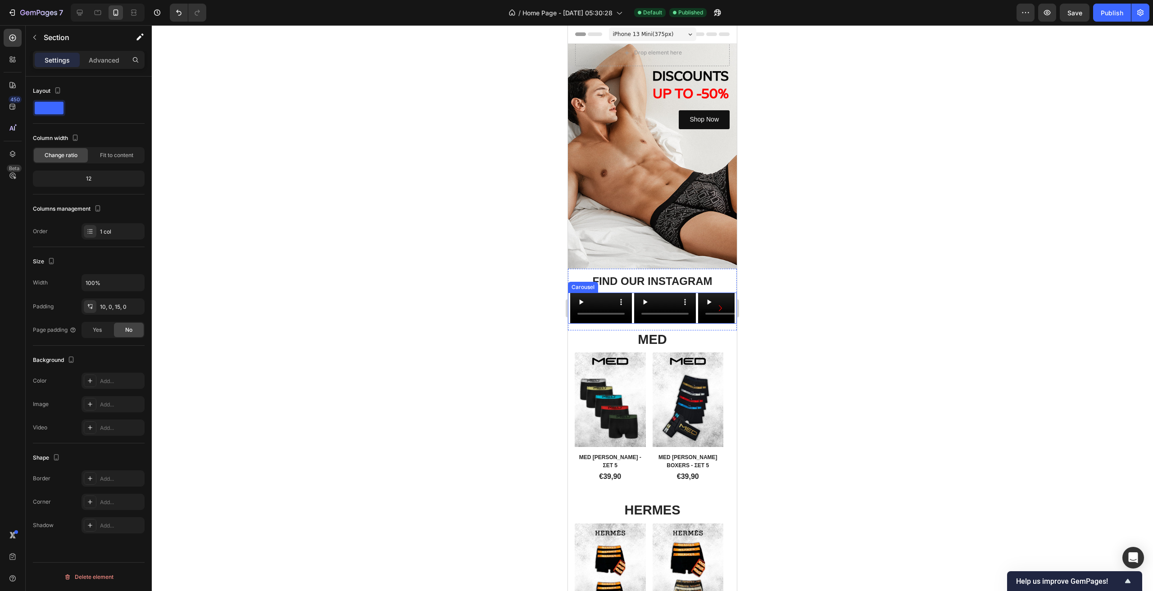
click at [568, 295] on div "Video Video Video Video Video Row Video Carousel" at bounding box center [652, 308] width 169 height 31
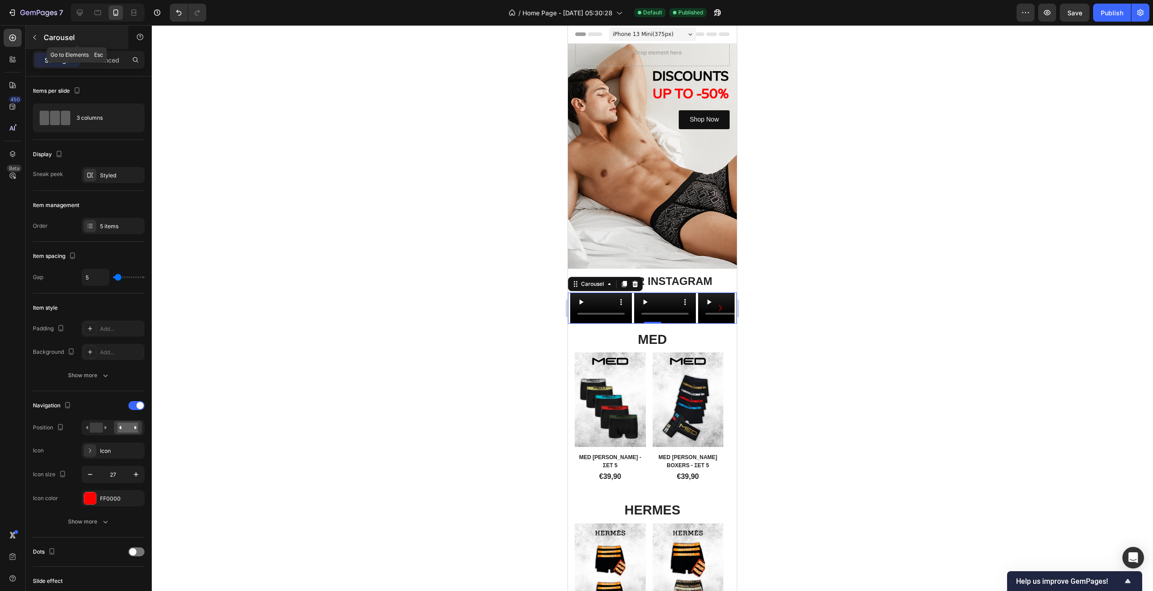
click at [37, 35] on icon "button" at bounding box center [34, 37] width 7 height 7
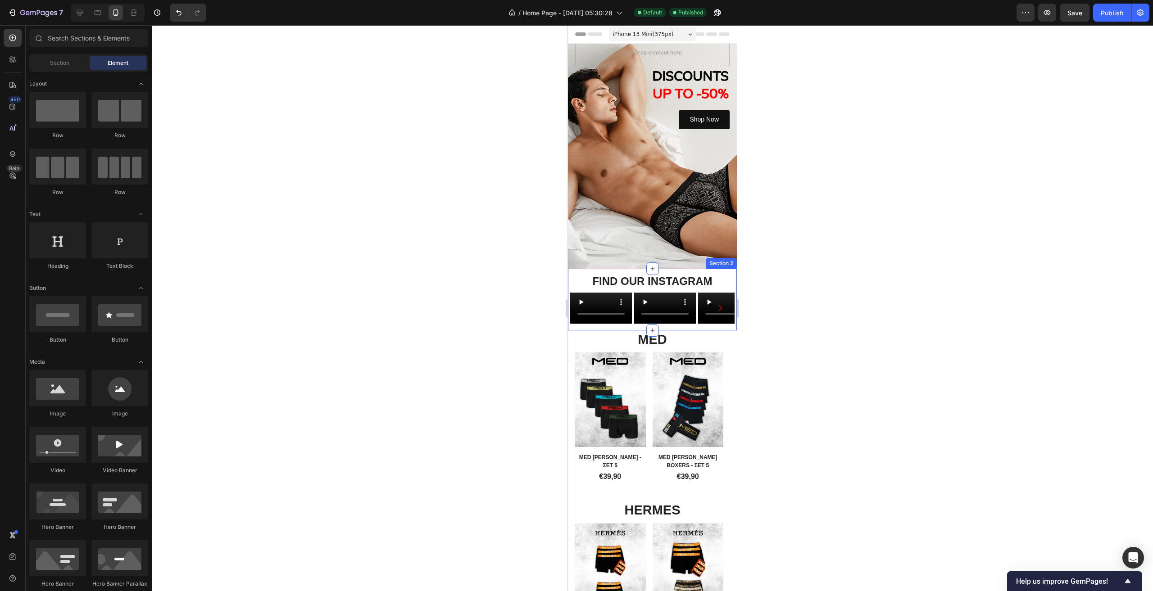
click at [637, 331] on div "FIND OUR INSTAGRAM Heading Video Video Video Video Video Row Video Carousel Sec…" at bounding box center [652, 300] width 169 height 62
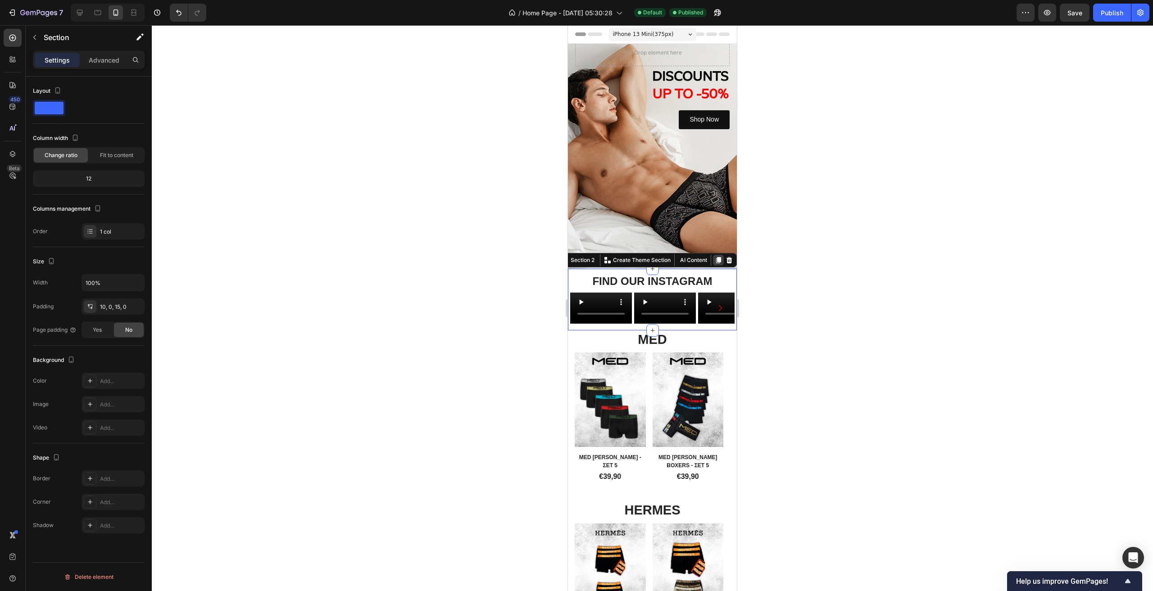
click at [717, 261] on div at bounding box center [718, 260] width 11 height 11
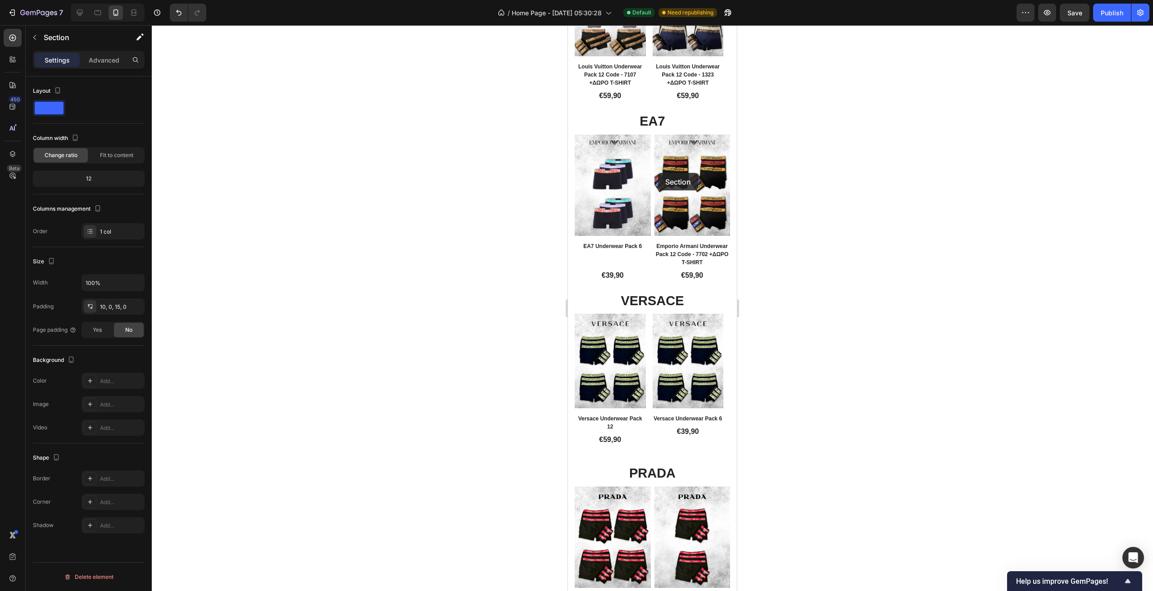
scroll to position [335, 0]
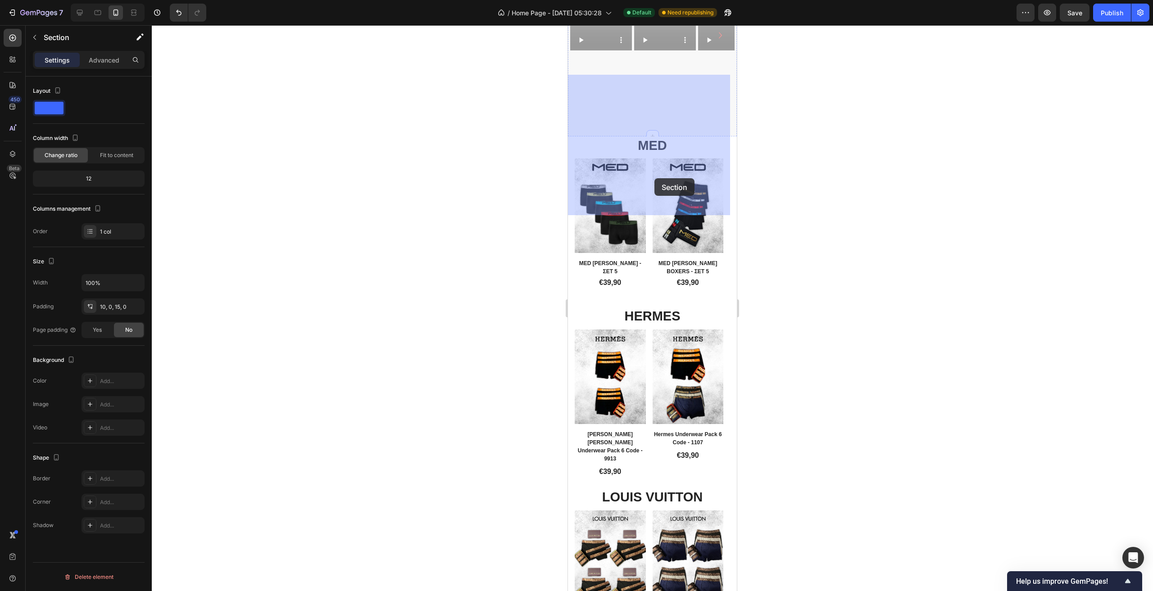
drag, startPoint x: 574, startPoint y: 312, endPoint x: 654, endPoint y: 178, distance: 156.2
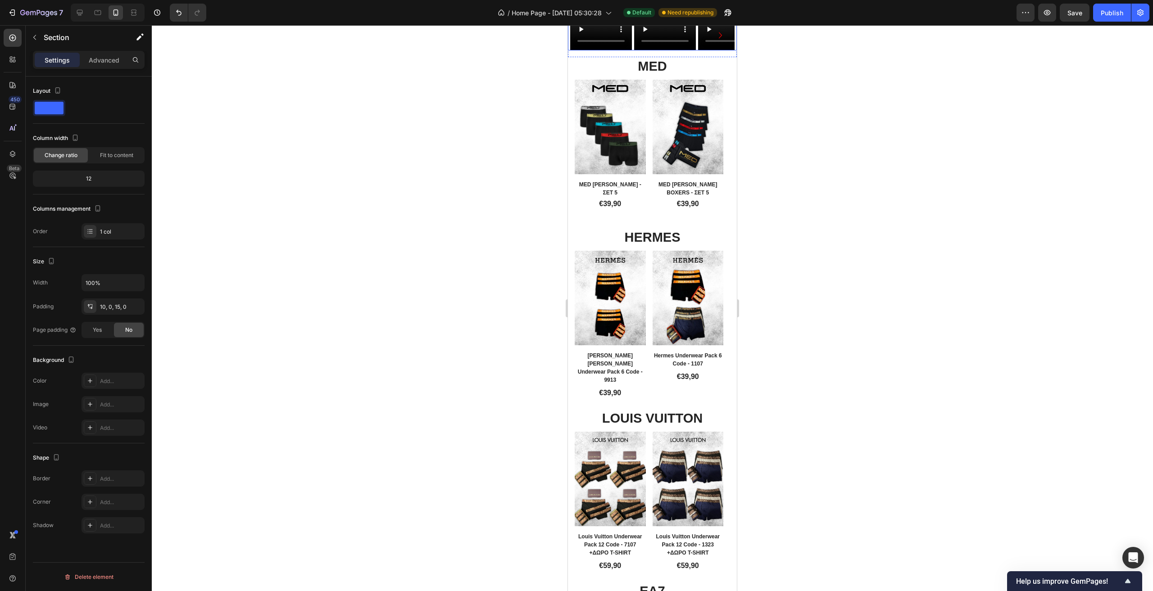
click at [569, 51] on div "Video Video Video Video Video Row Video Carousel" at bounding box center [652, 35] width 169 height 31
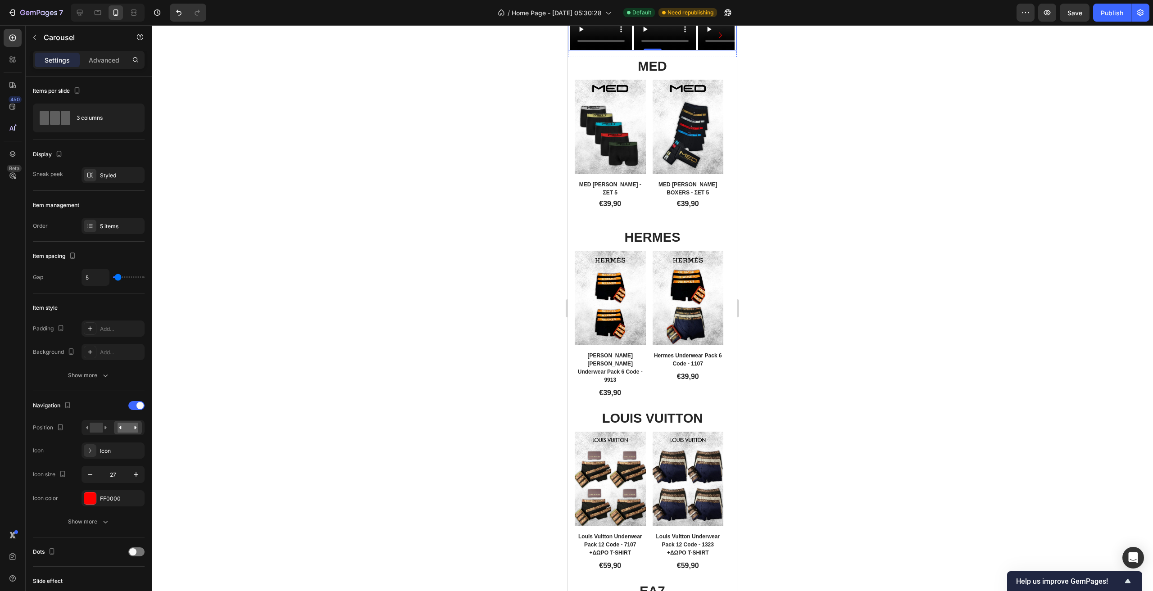
click at [728, 16] on h2 "FIND OUR INSTAGRAM" at bounding box center [652, 8] width 169 height 16
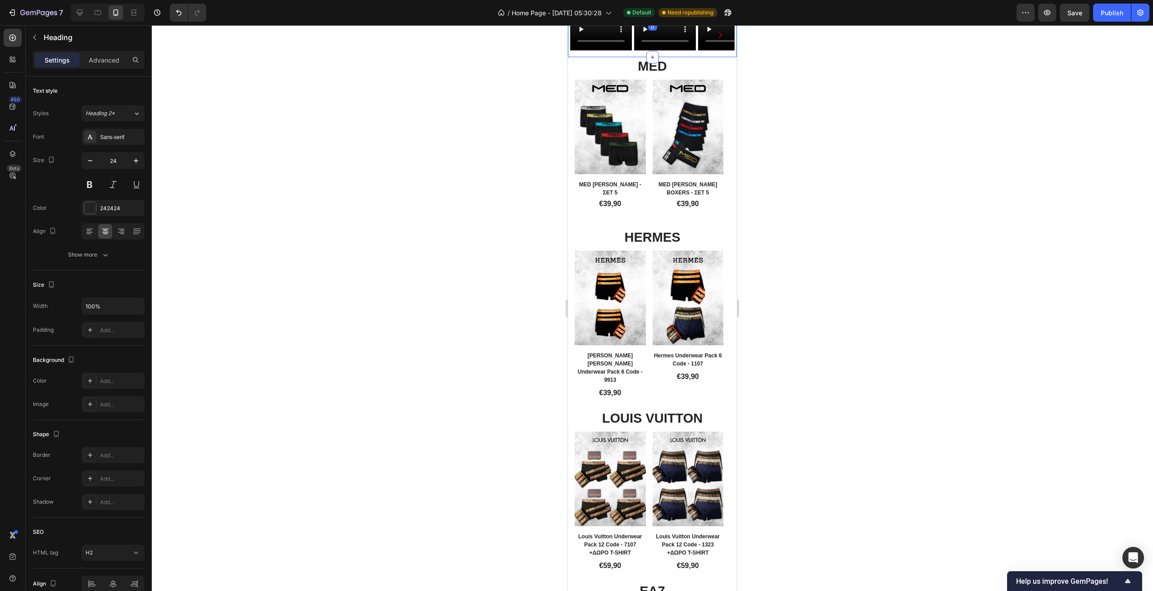
click at [727, 58] on div "FIND OUR INSTAGRAM Heading 0 Video Video Video Video Video Row Video Carousel S…" at bounding box center [652, 27] width 169 height 62
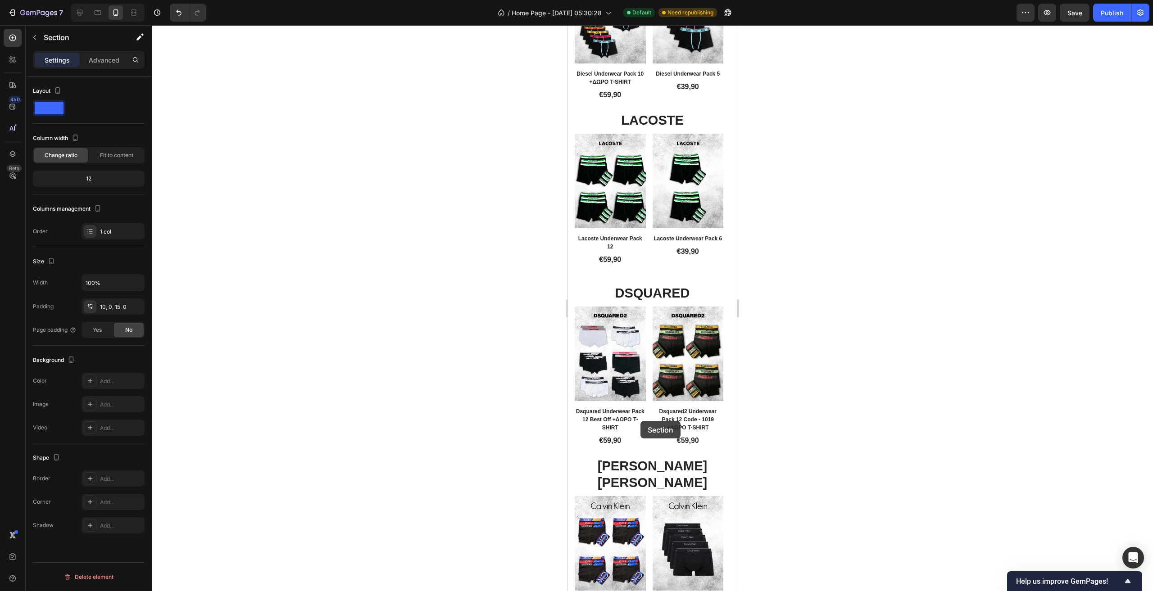
scroll to position [2542, 0]
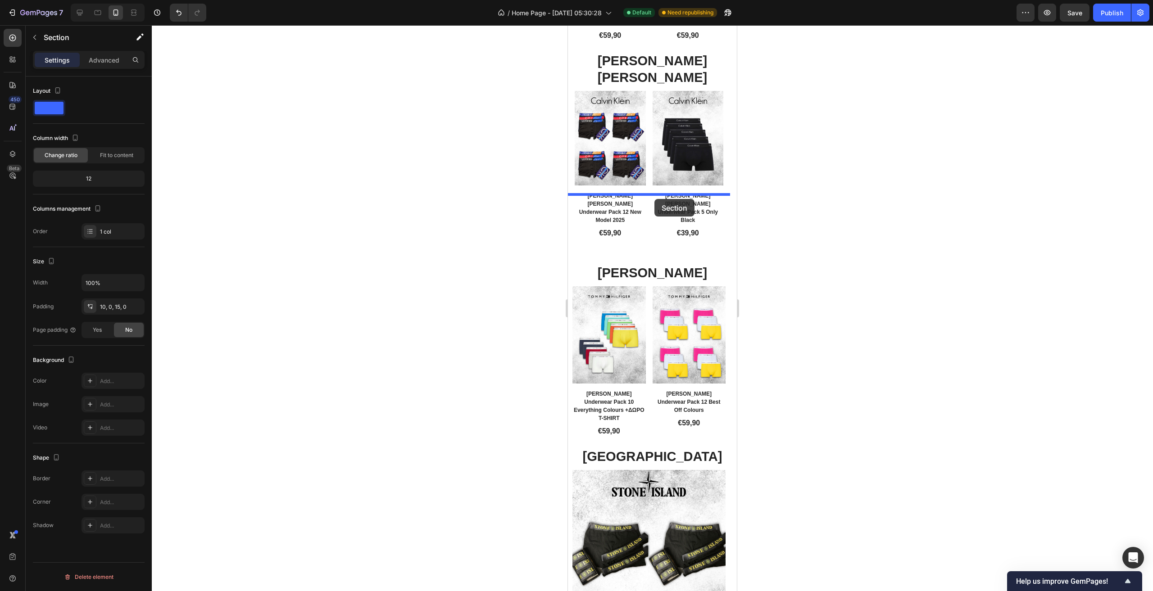
drag, startPoint x: 578, startPoint y: 68, endPoint x: 654, endPoint y: 199, distance: 151.8
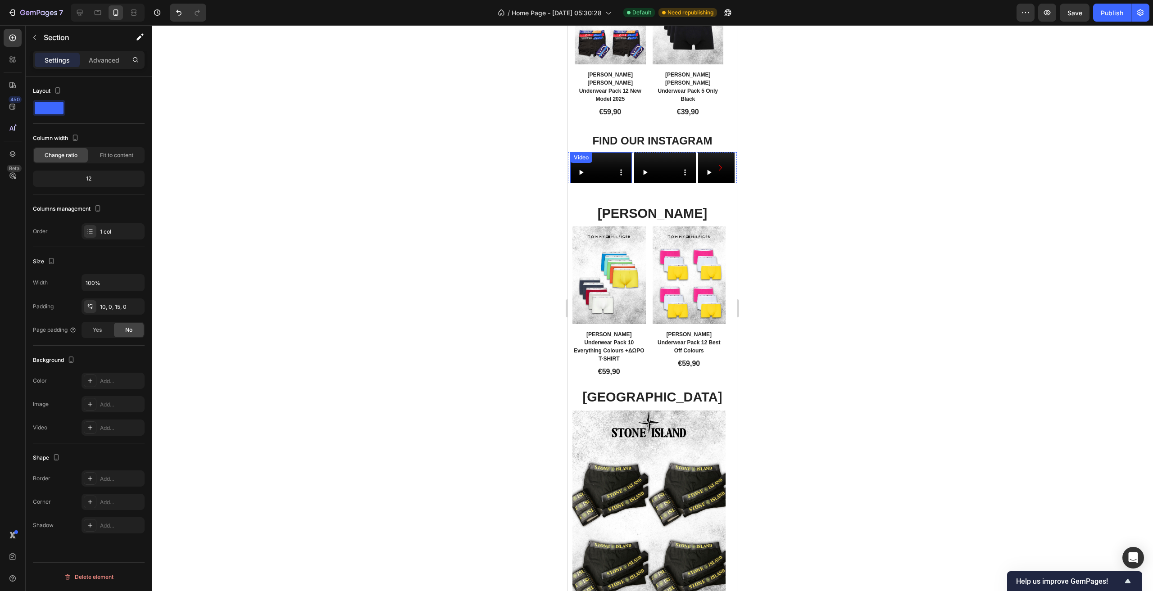
scroll to position [2537, 0]
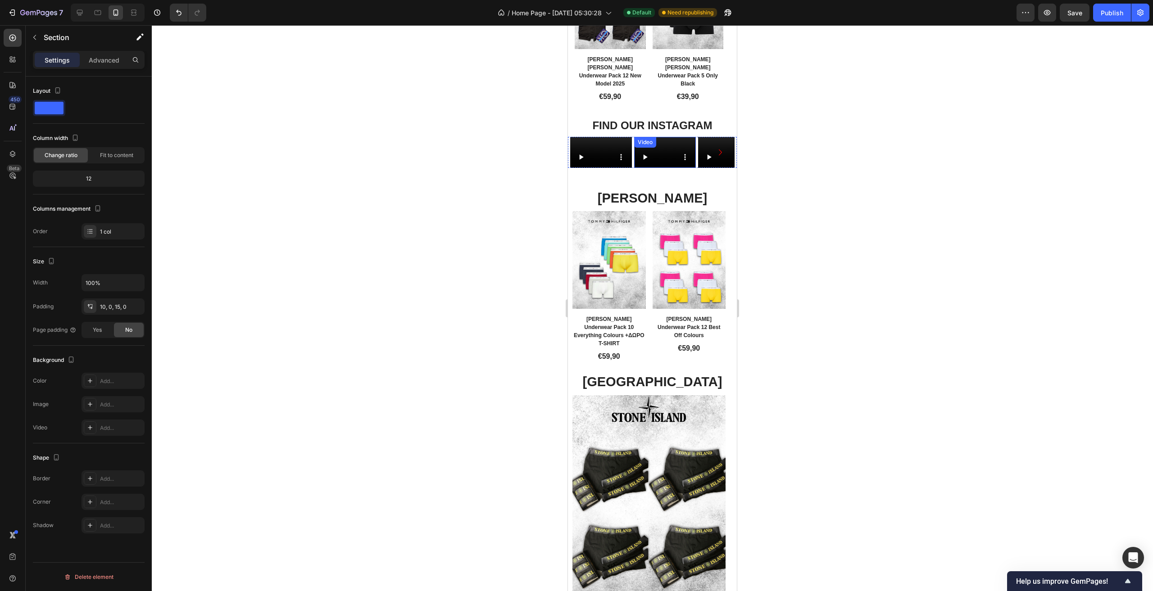
click at [658, 137] on video at bounding box center [665, 152] width 62 height 31
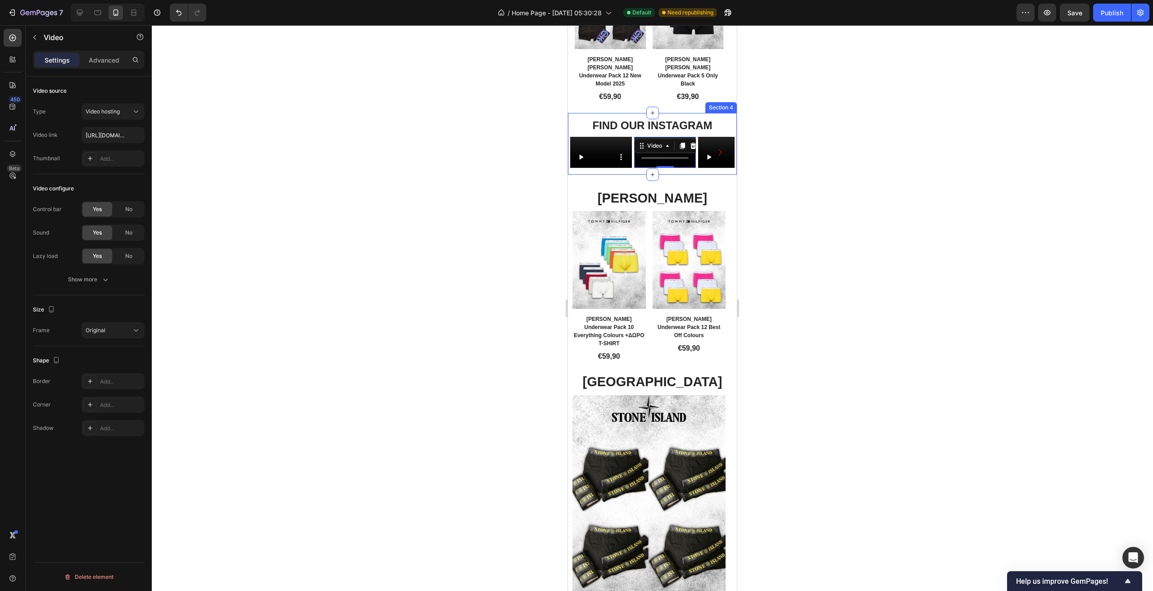
click at [696, 175] on div "FIND OUR INSTAGRAM Heading Video Video 0 Video Video Video Row Video Carousel S…" at bounding box center [652, 144] width 169 height 62
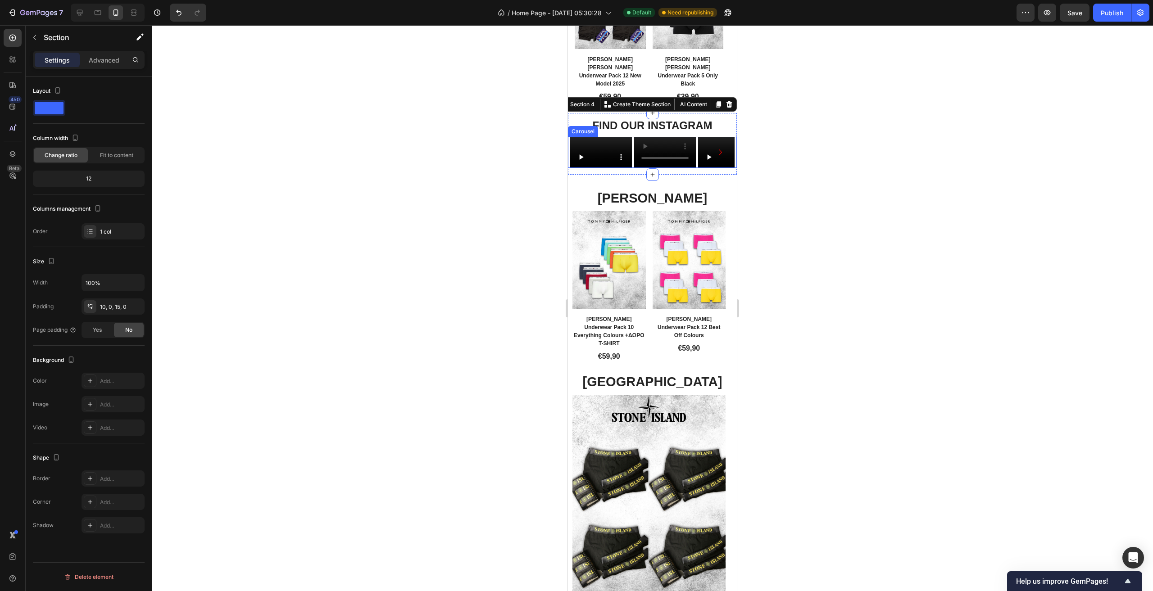
click at [714, 146] on icon "Carousel Next Arrow" at bounding box center [720, 152] width 12 height 12
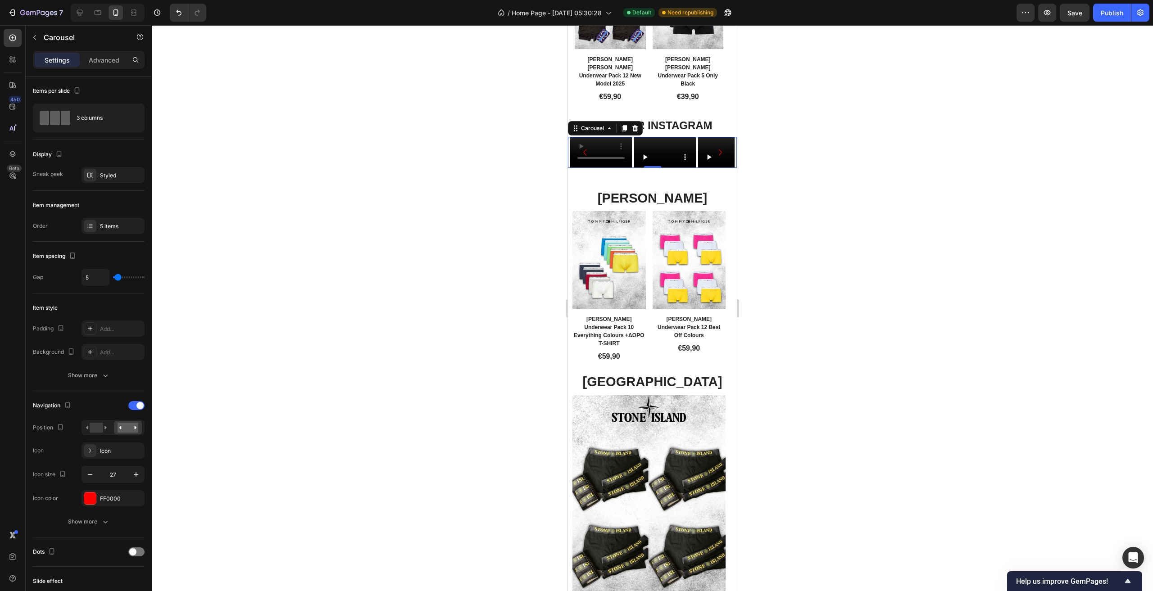
click at [714, 146] on icon "Carousel Next Arrow" at bounding box center [720, 152] width 12 height 12
click at [712, 138] on video at bounding box center [697, 152] width 62 height 31
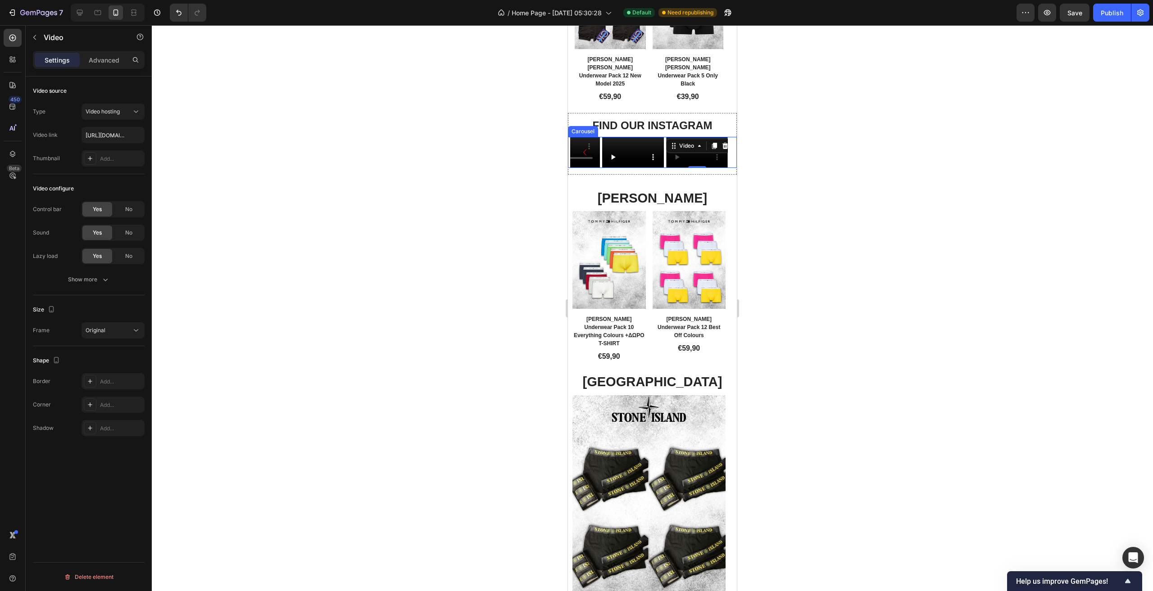
click at [587, 146] on icon "Carousel Back Arrow" at bounding box center [585, 152] width 12 height 12
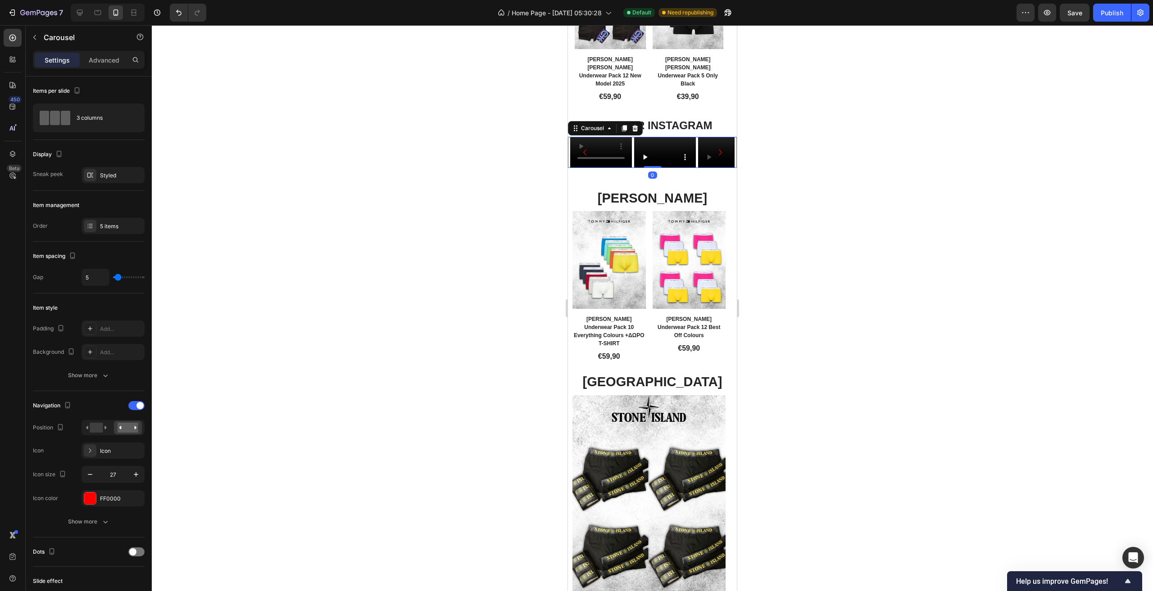
click at [587, 146] on icon "Carousel Back Arrow" at bounding box center [585, 152] width 12 height 12
click at [587, 137] on video at bounding box center [595, 152] width 62 height 31
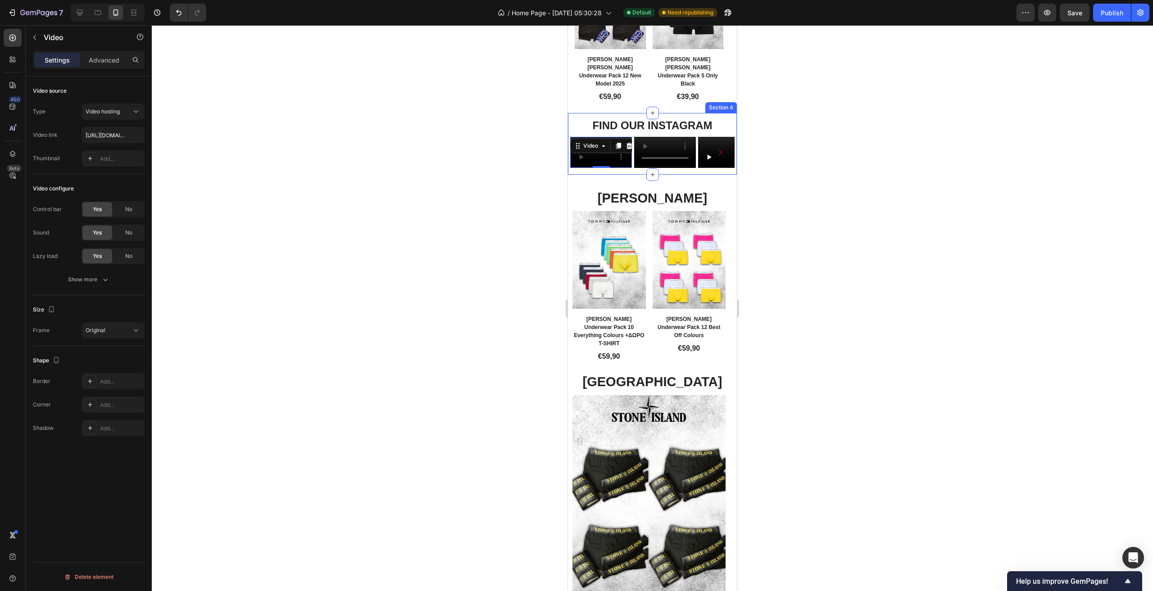
click at [635, 175] on div "FIND OUR INSTAGRAM Heading Video 0 Video Video Video Video Row Video Carousel S…" at bounding box center [652, 144] width 169 height 62
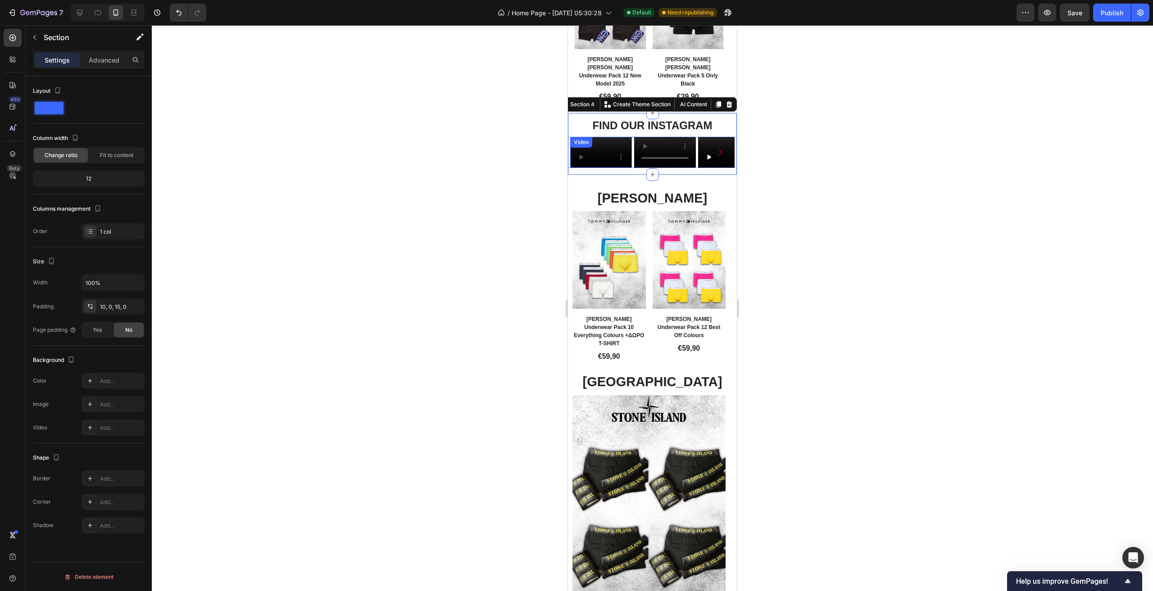
click at [619, 137] on video at bounding box center [601, 152] width 62 height 31
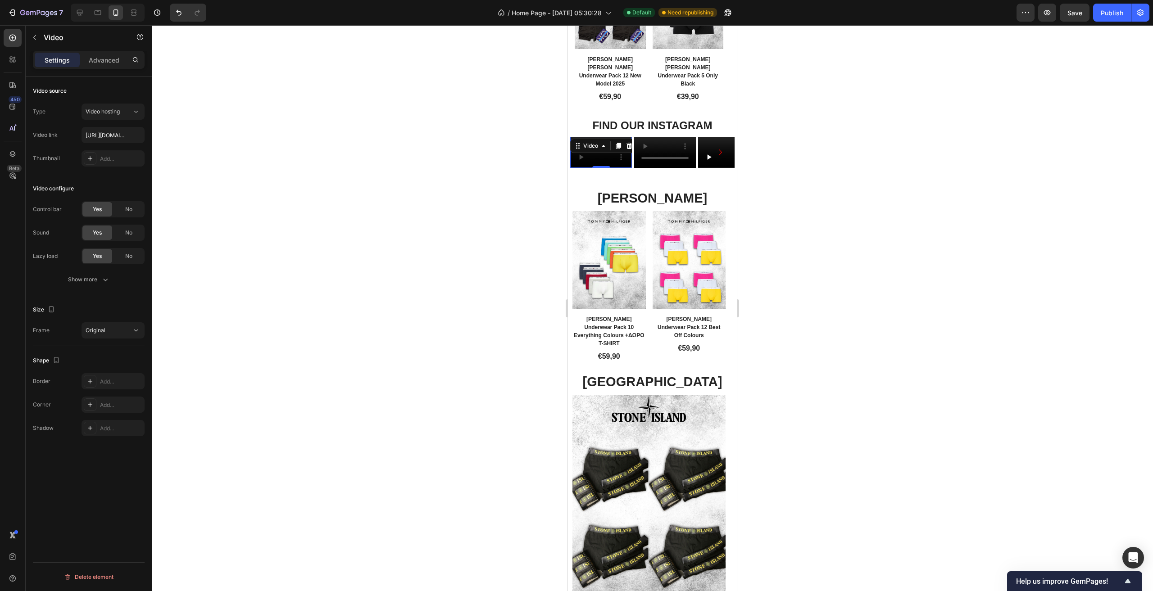
click at [620, 138] on video at bounding box center [601, 152] width 62 height 31
click at [109, 136] on input "https://cdn.shopify.com/videos/c/o/v/26f9953f40fb48a980e8005fc442ea78.mov" at bounding box center [113, 135] width 63 height 16
paste input "59c816dd351e4ecf9931ad80e50cb657"
type input "https://cdn.shopify.com/videos/c/o/v/59c816dd351e4ecf9931ad80e50cb657.mov"
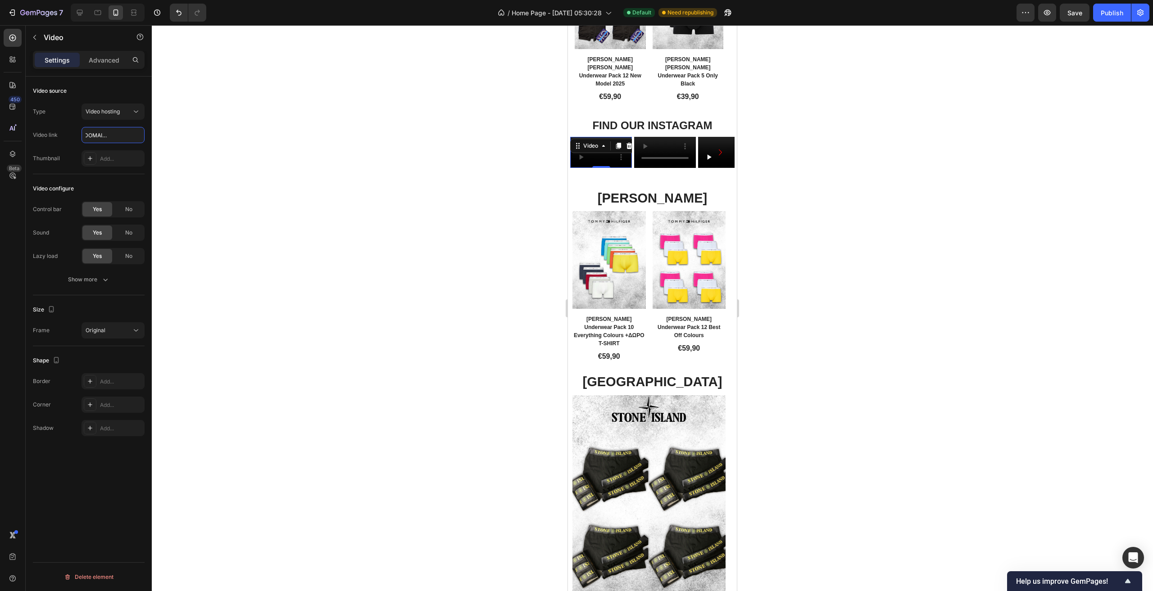
scroll to position [0, 0]
click at [676, 155] on video at bounding box center [665, 152] width 62 height 31
paste input "https://cdn.shopify.com/videos/c/o/v/e27e3ac9e2be405ea0e2706462eb1141.mov"
type input "https://cdn.shopify.com/videos/c/o/v/e27e3ac9e2be405ea0e2706462eb1141.mov"
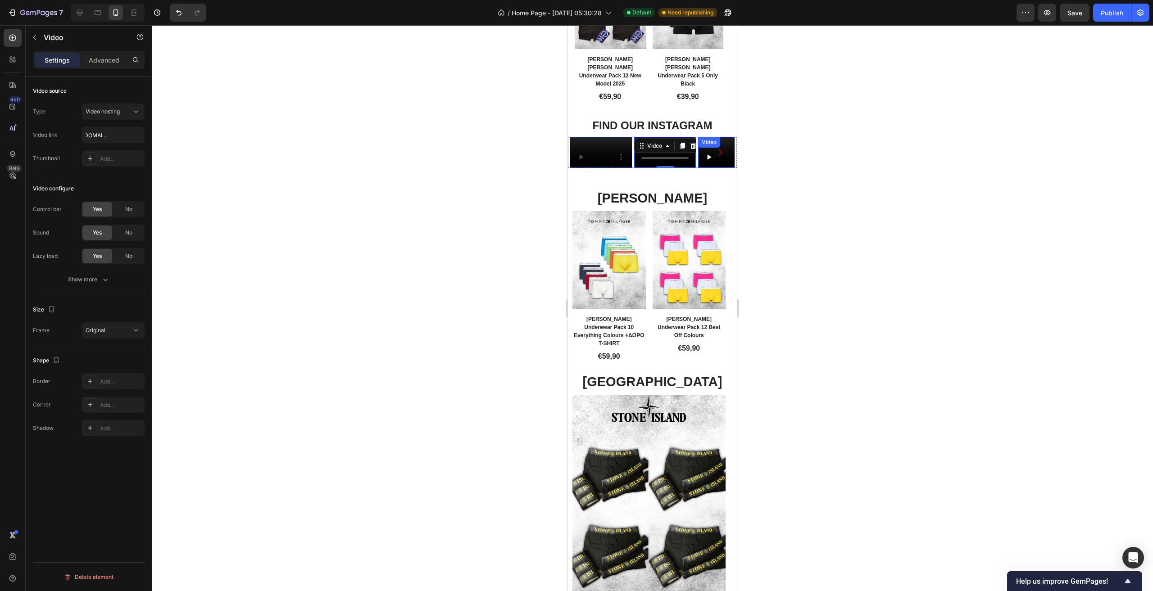
click at [714, 137] on video at bounding box center [729, 152] width 62 height 31
click at [39, 40] on button "button" at bounding box center [34, 37] width 14 height 14
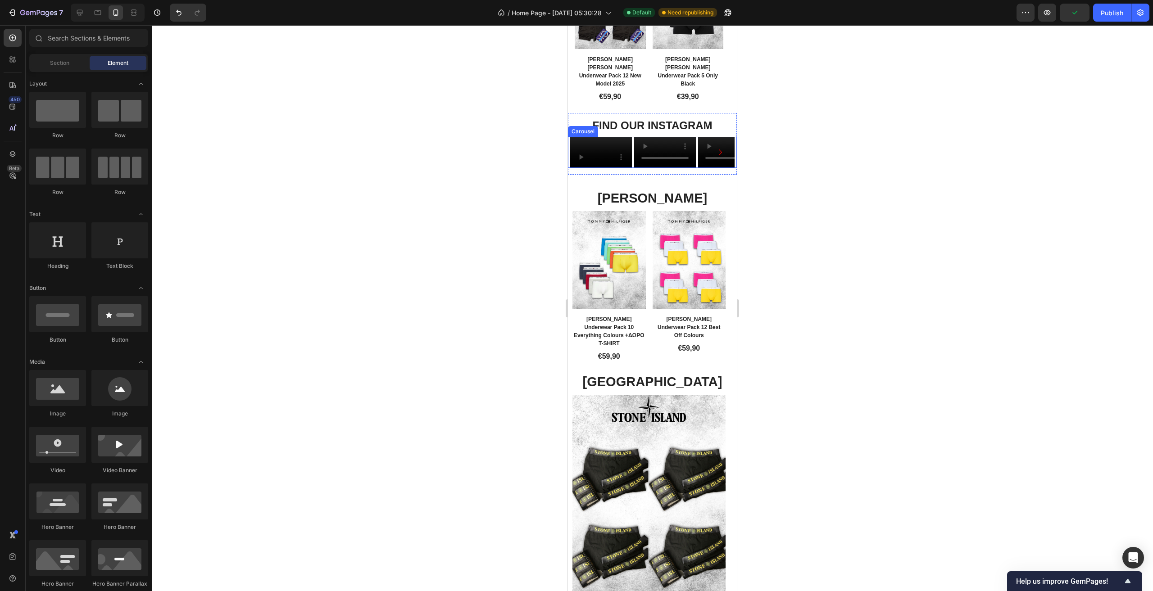
click at [714, 146] on icon "Carousel Next Arrow" at bounding box center [720, 152] width 12 height 12
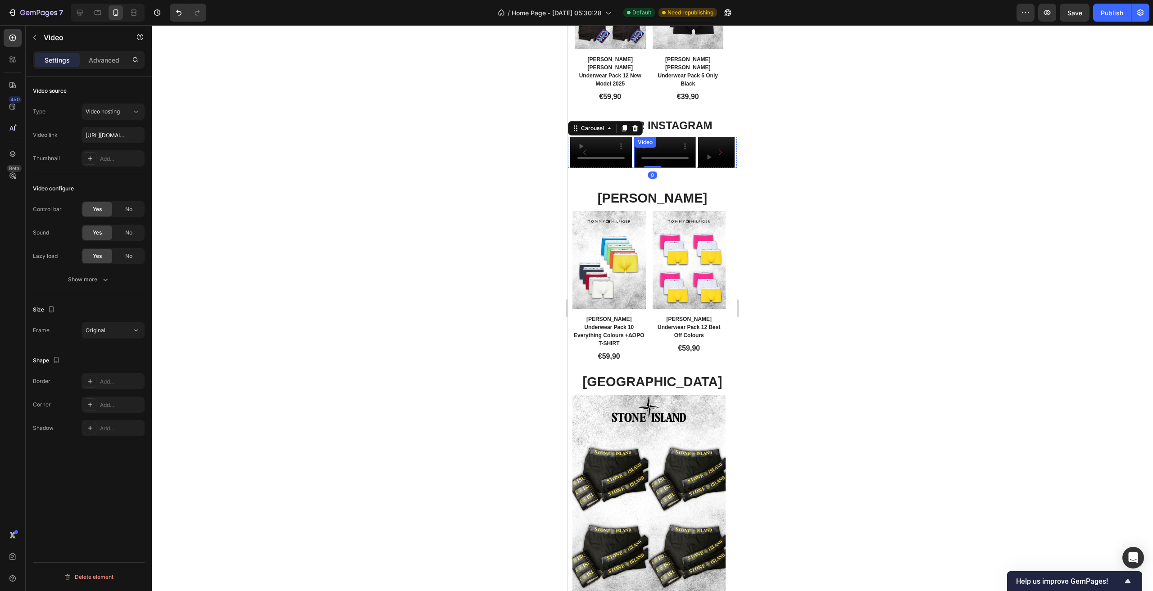
click at [663, 137] on video at bounding box center [665, 152] width 62 height 31
click at [692, 142] on icon at bounding box center [693, 145] width 7 height 7
click at [709, 137] on video at bounding box center [729, 152] width 62 height 31
click at [714, 146] on icon "Carousel Next Arrow" at bounding box center [720, 152] width 12 height 12
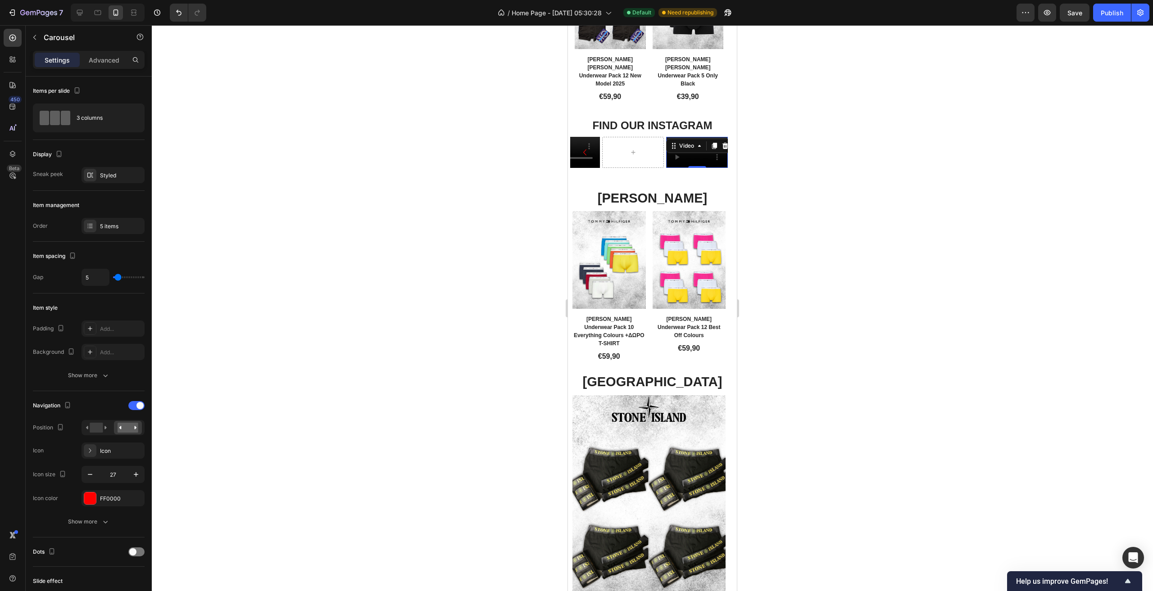
click at [711, 137] on video at bounding box center [697, 152] width 62 height 31
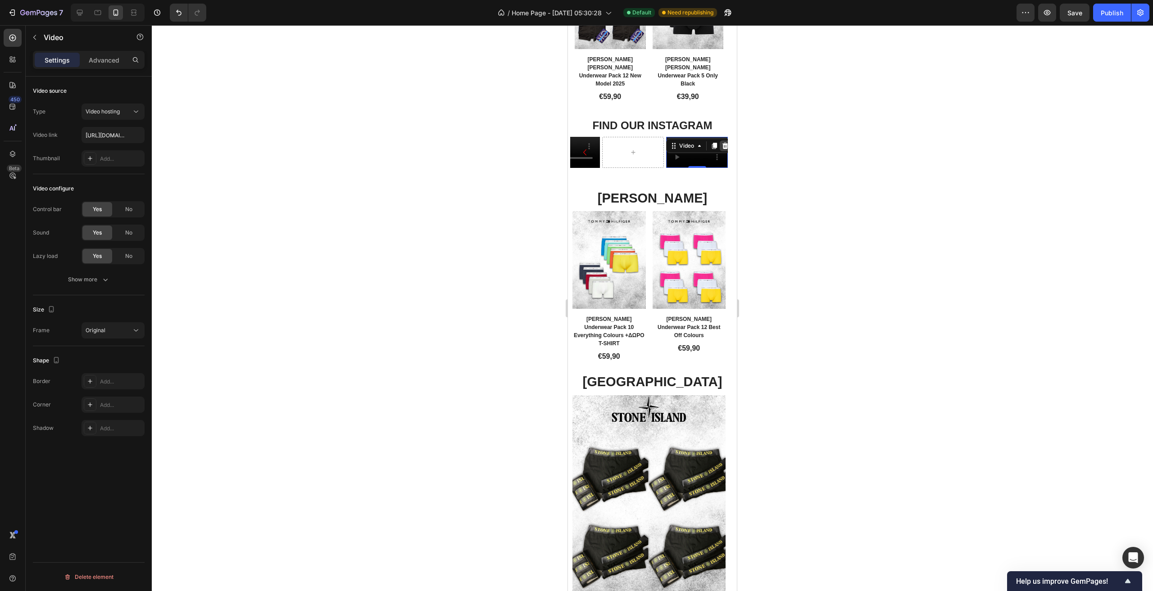
click at [723, 143] on icon at bounding box center [725, 146] width 6 height 6
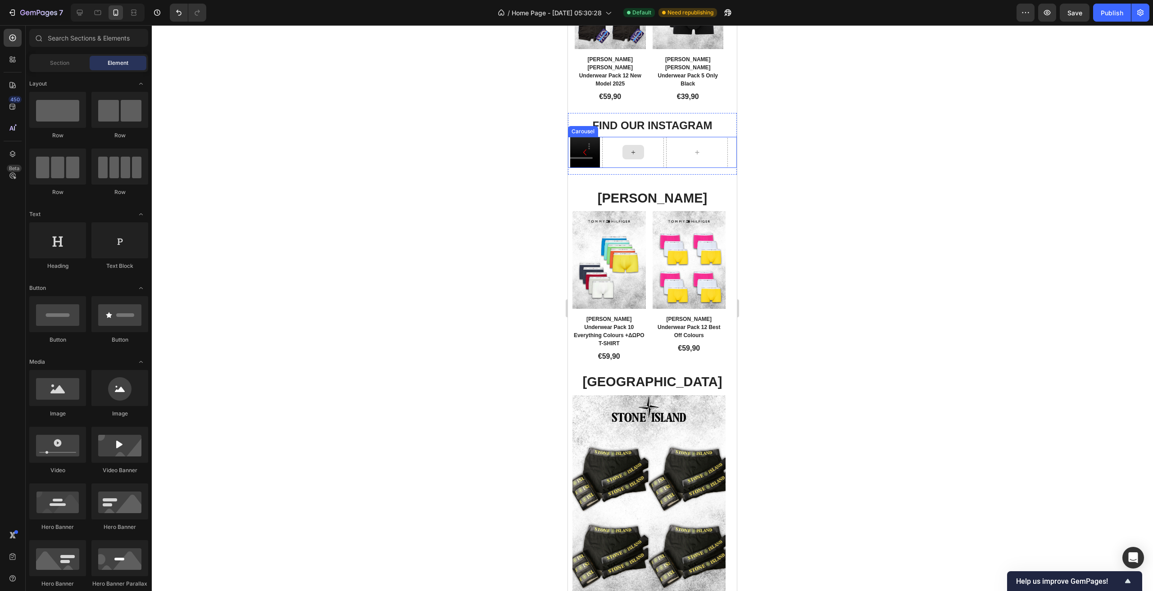
click at [646, 166] on div at bounding box center [633, 152] width 62 height 31
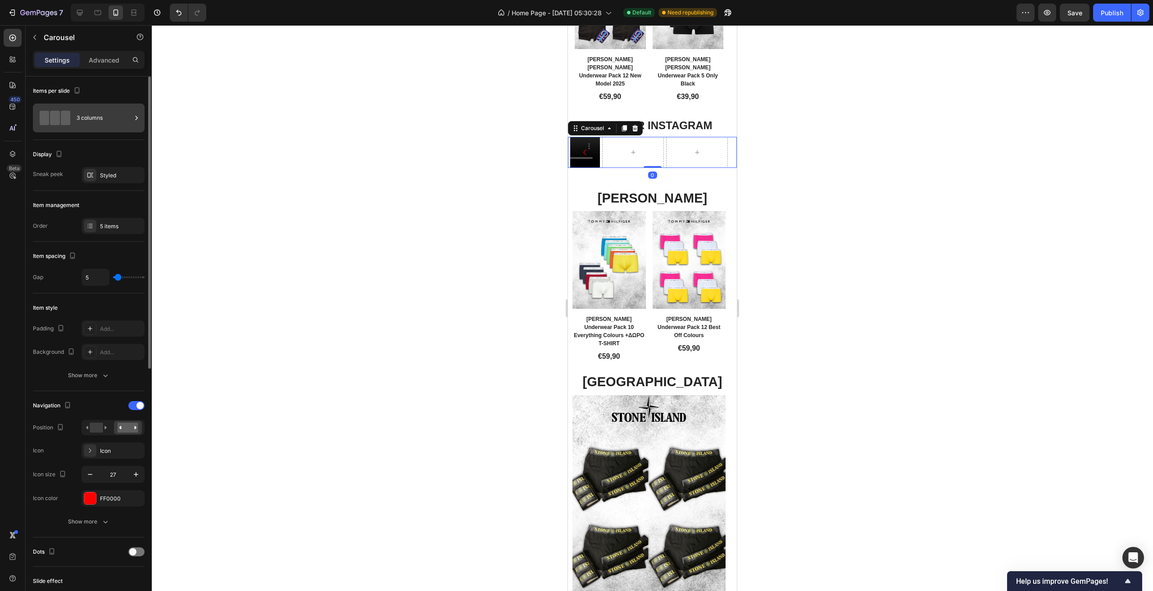
click at [64, 114] on span at bounding box center [65, 118] width 9 height 14
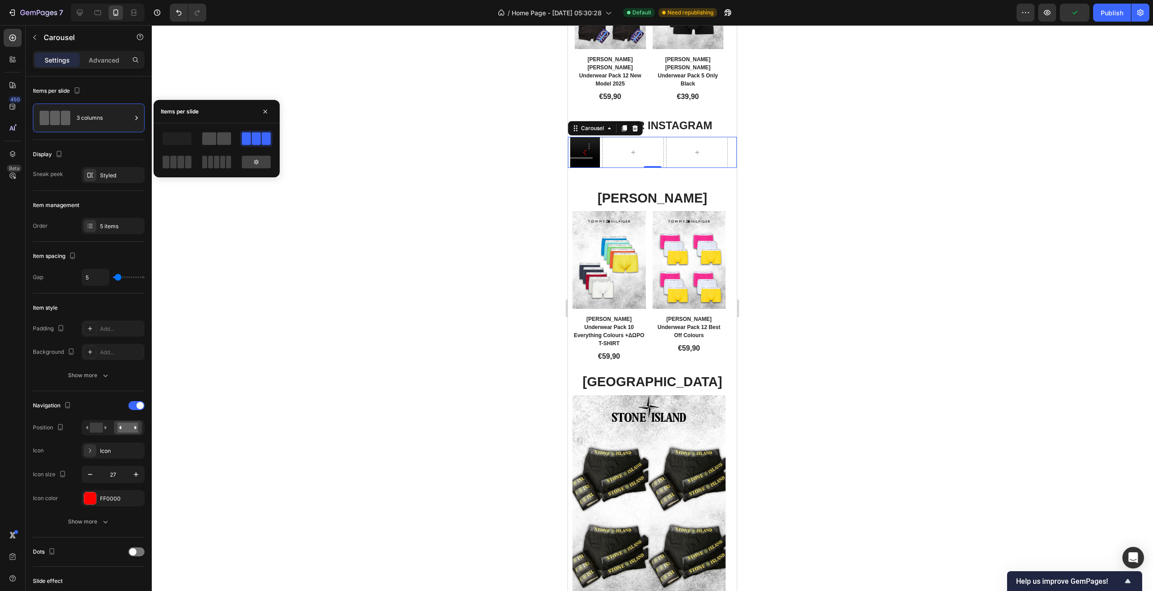
click at [212, 144] on span at bounding box center [209, 138] width 14 height 13
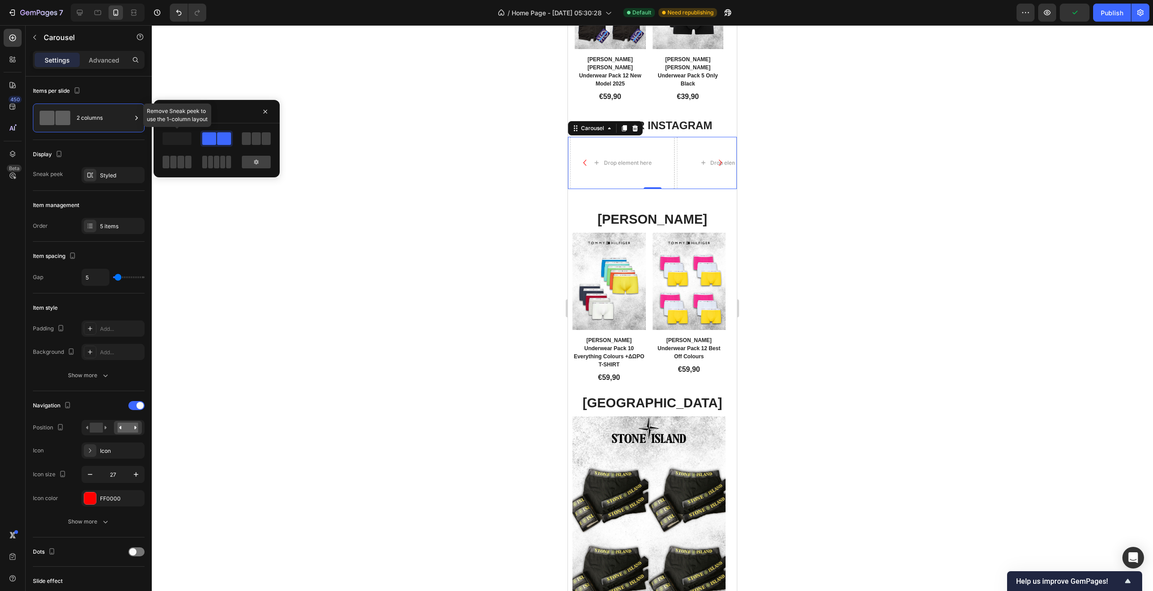
click at [186, 144] on span at bounding box center [177, 138] width 29 height 13
click at [585, 169] on icon "Carousel Back Arrow" at bounding box center [585, 163] width 12 height 12
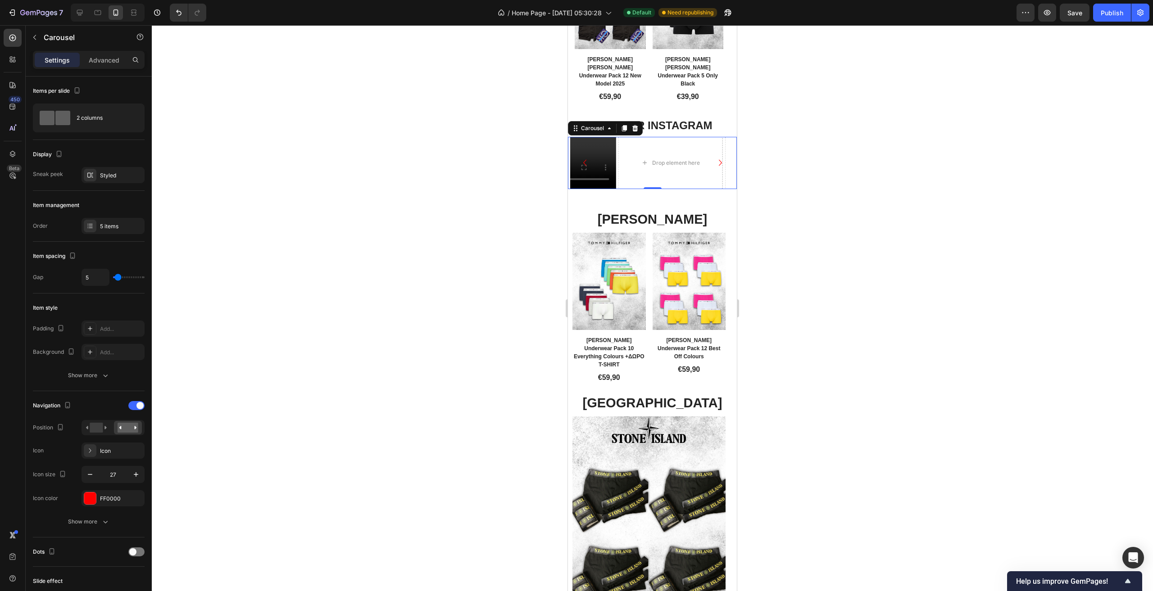
click at [585, 169] on icon "Carousel Back Arrow" at bounding box center [585, 163] width 12 height 12
click at [585, 172] on div "Video Video Drop element here Video Video Row Drop element here" at bounding box center [652, 163] width 164 height 52
click at [714, 169] on icon "Carousel Next Arrow" at bounding box center [720, 163] width 12 height 12
click at [693, 147] on div "Drop element here" at bounding box center [729, 163] width 104 height 52
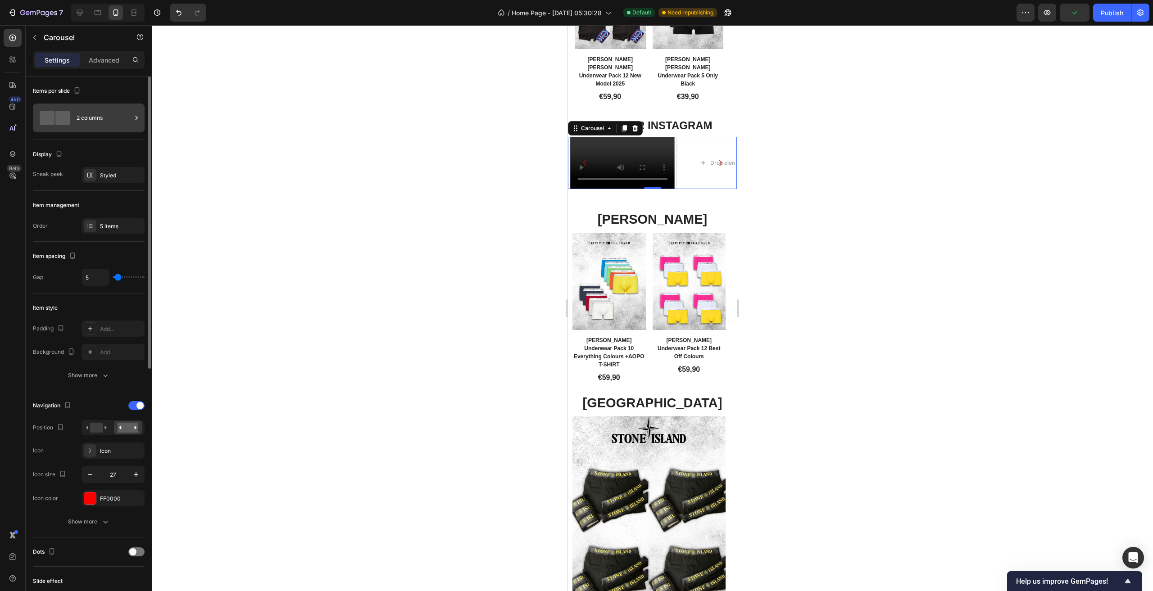
click at [66, 115] on span at bounding box center [62, 118] width 15 height 14
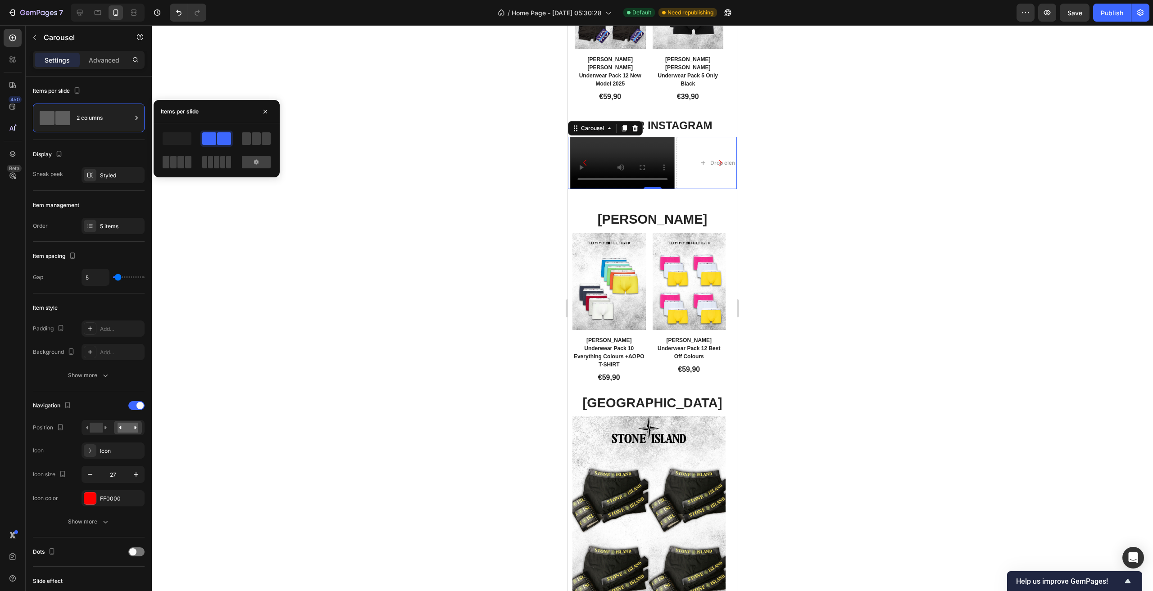
click at [248, 154] on div at bounding box center [256, 162] width 32 height 16
click at [251, 156] on div at bounding box center [256, 162] width 29 height 13
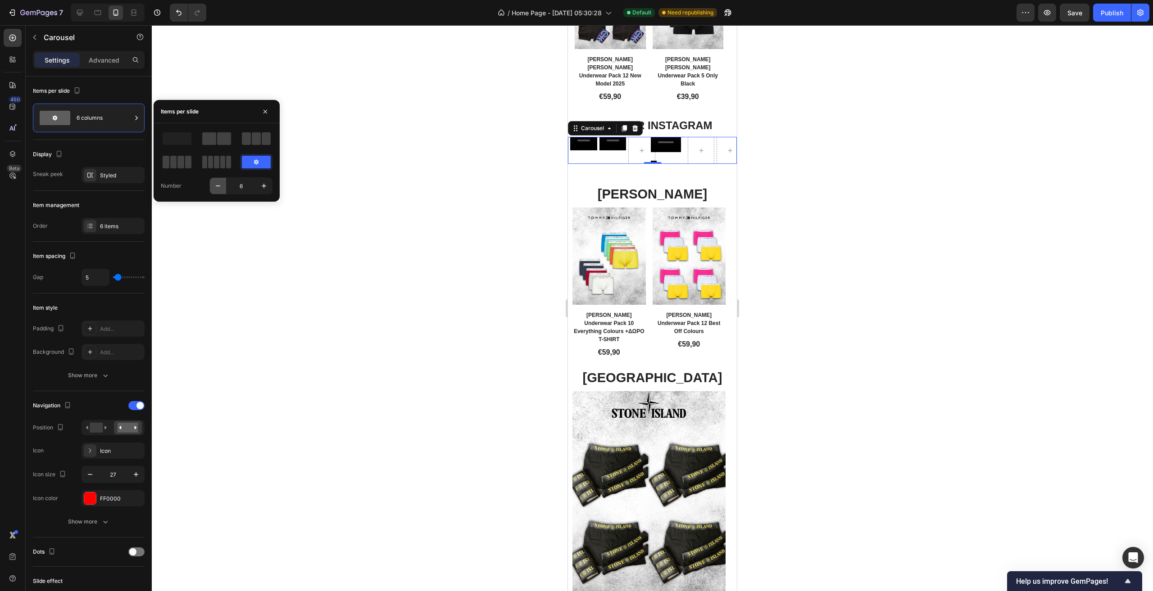
click at [223, 188] on button "button" at bounding box center [218, 186] width 16 height 16
type input "5"
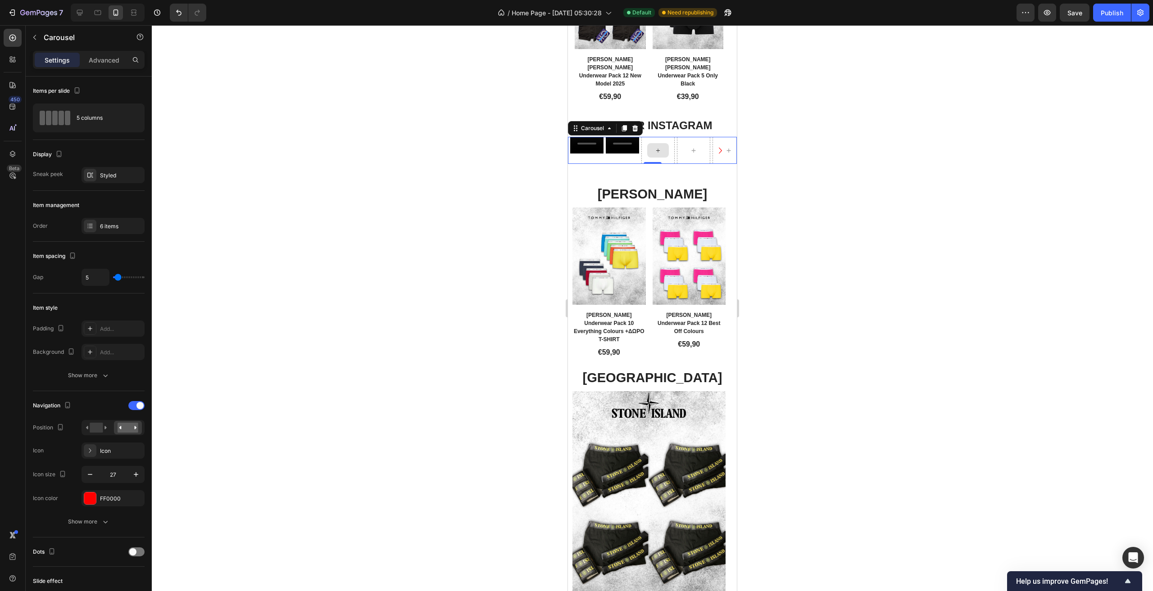
click at [714, 145] on icon "Carousel Next Arrow" at bounding box center [720, 151] width 12 height 12
click at [138, 115] on icon at bounding box center [136, 117] width 9 height 9
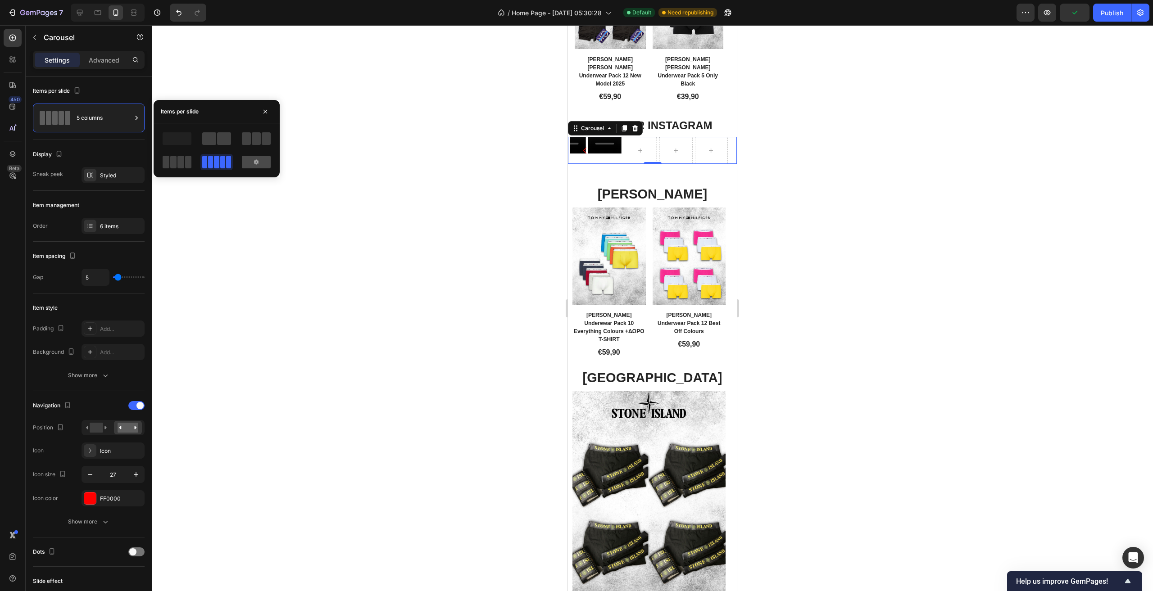
click at [262, 160] on div at bounding box center [256, 162] width 29 height 13
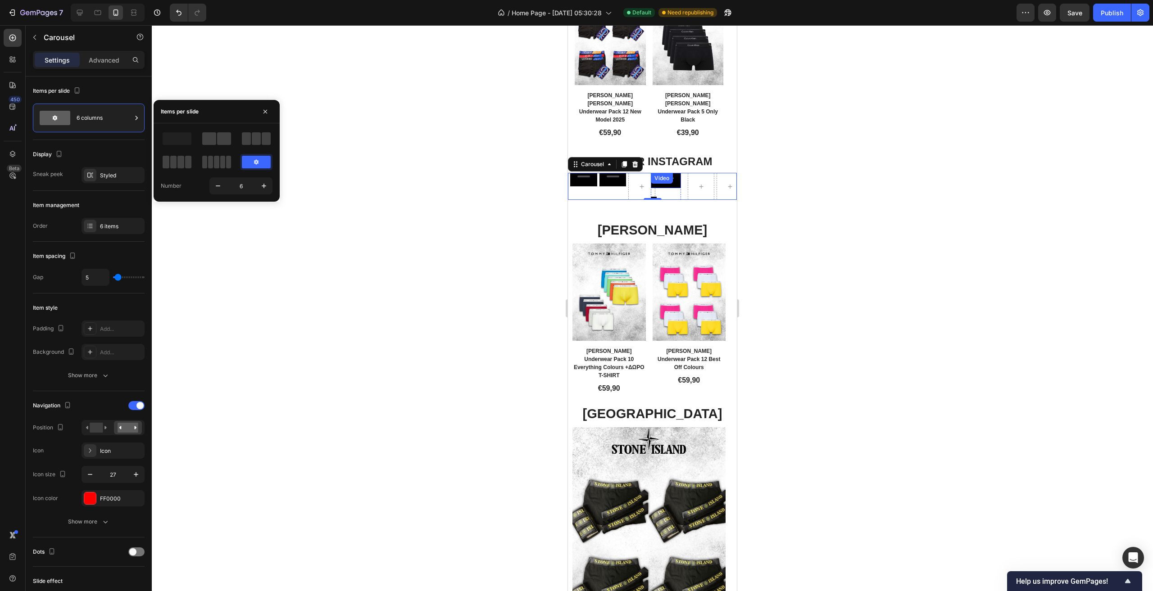
scroll to position [2447, 0]
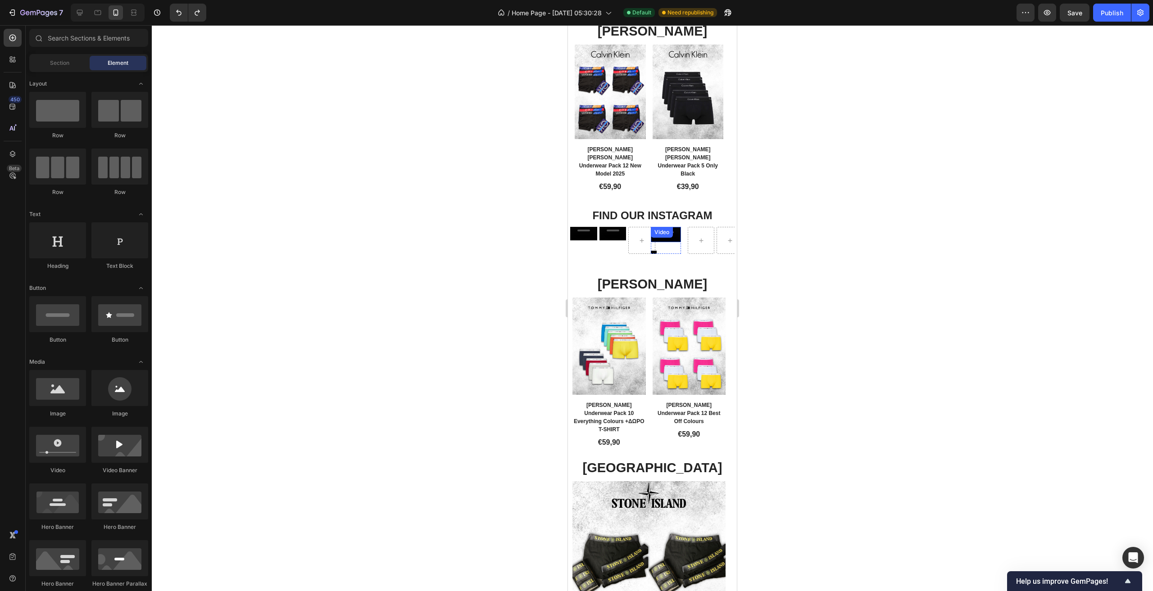
click at [673, 227] on div "Video" at bounding box center [666, 234] width 30 height 15
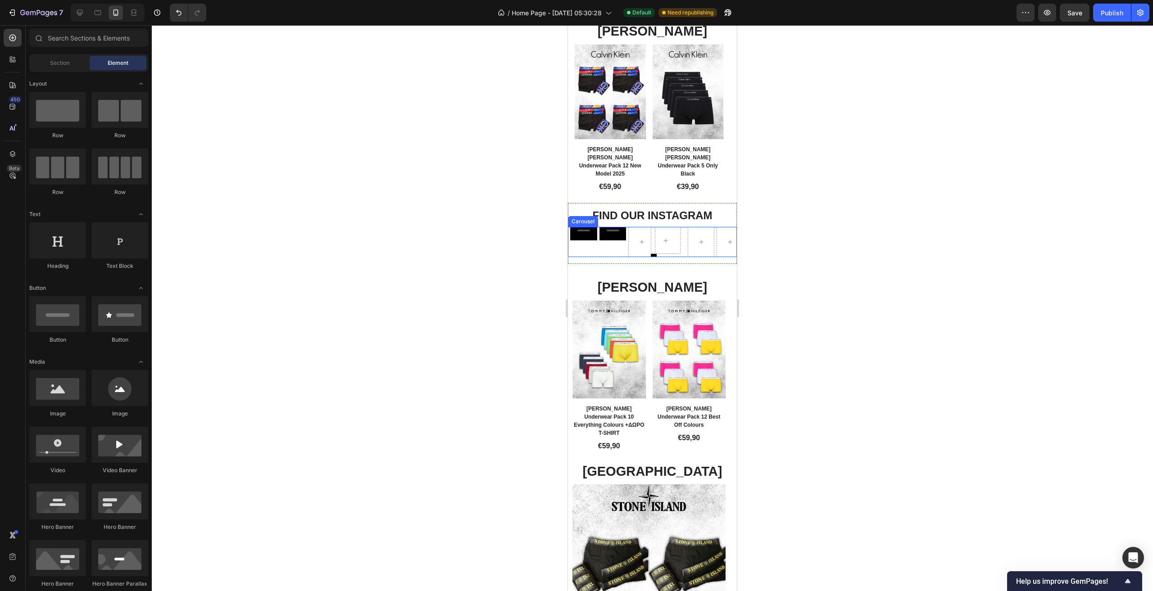
click at [677, 227] on div "Video Video Video Row" at bounding box center [652, 242] width 164 height 30
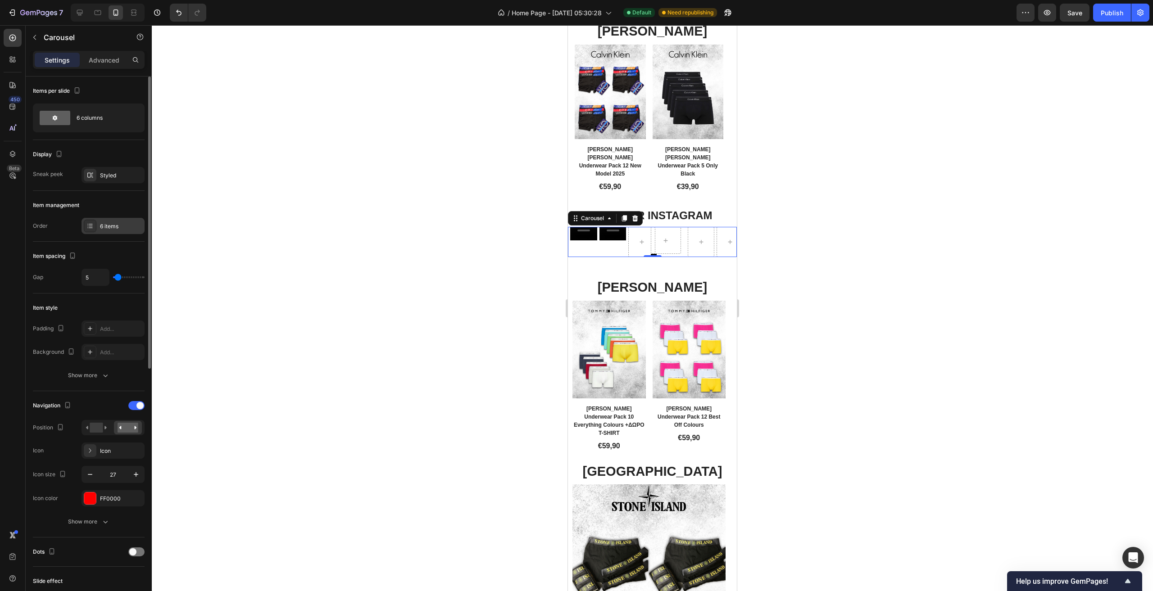
click at [118, 224] on div "6 items" at bounding box center [121, 226] width 42 height 8
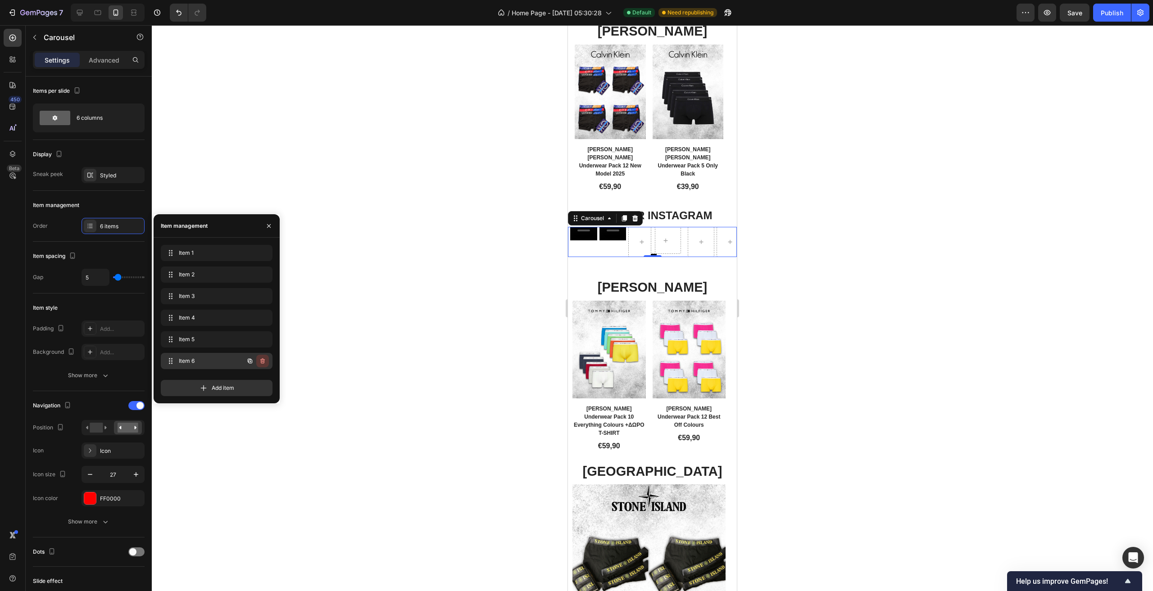
click at [263, 363] on icon "button" at bounding box center [263, 362] width 0 height 2
click at [263, 361] on div "Delete" at bounding box center [256, 361] width 17 height 8
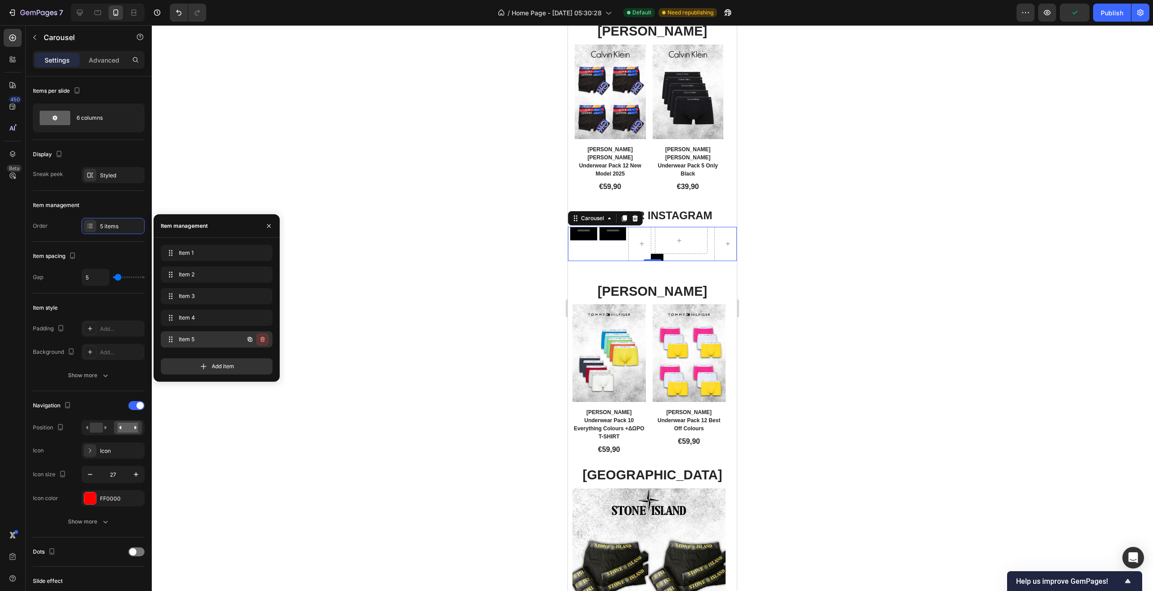
click at [263, 337] on icon "button" at bounding box center [262, 339] width 5 height 5
click at [263, 337] on div "Delete" at bounding box center [256, 340] width 17 height 8
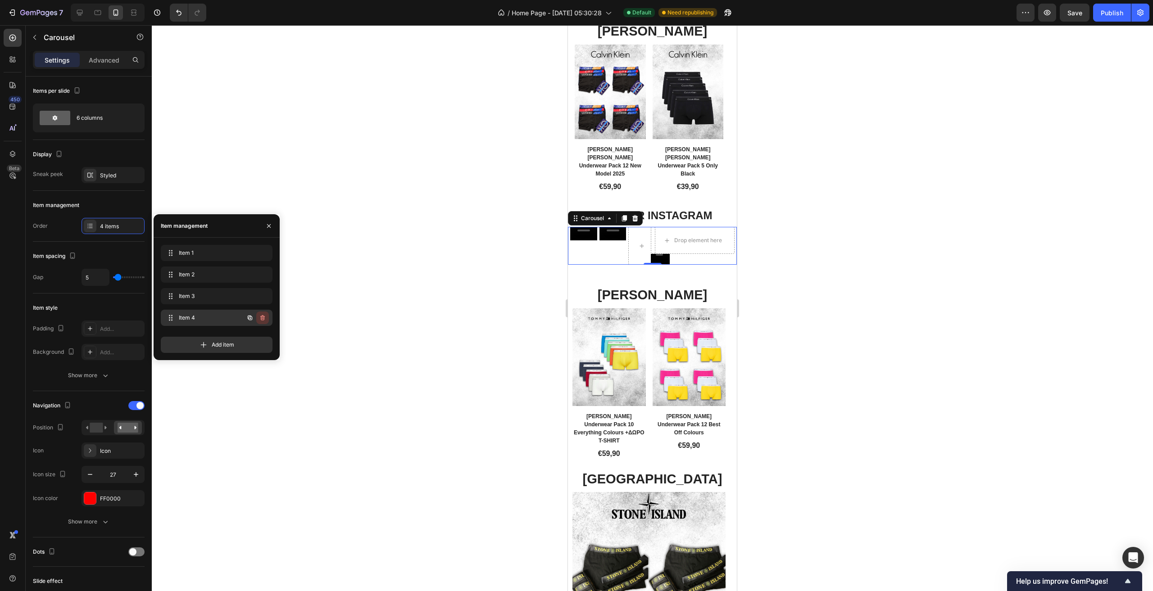
click at [263, 319] on icon "button" at bounding box center [262, 317] width 7 height 7
click at [263, 319] on div "Delete" at bounding box center [256, 318] width 17 height 8
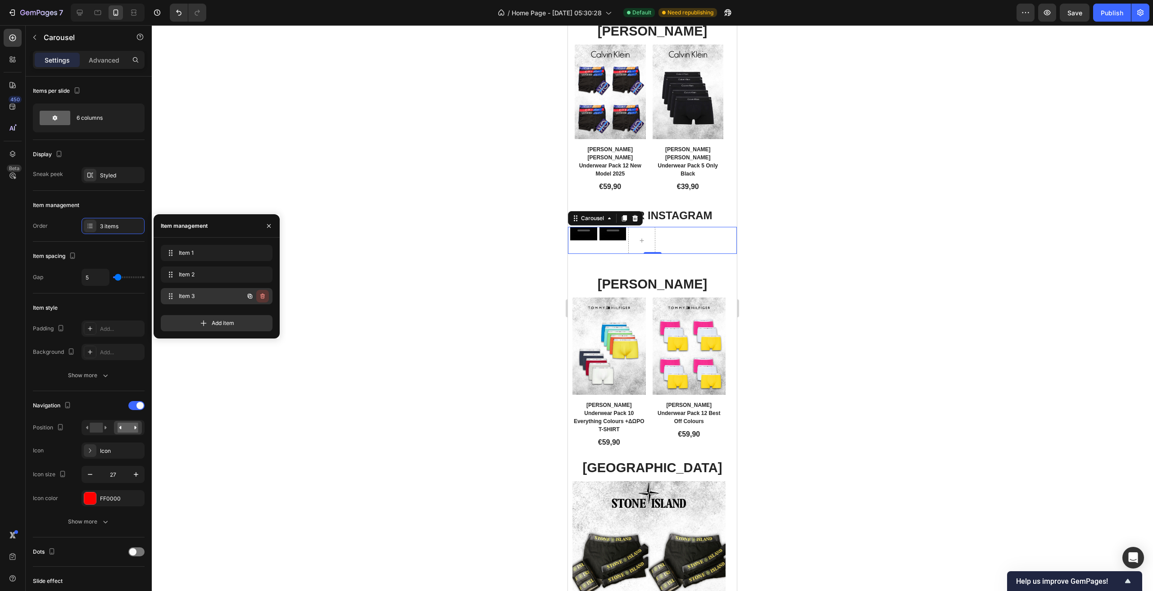
click at [260, 295] on icon "button" at bounding box center [262, 296] width 7 height 7
click at [260, 295] on div "Delete" at bounding box center [256, 296] width 17 height 8
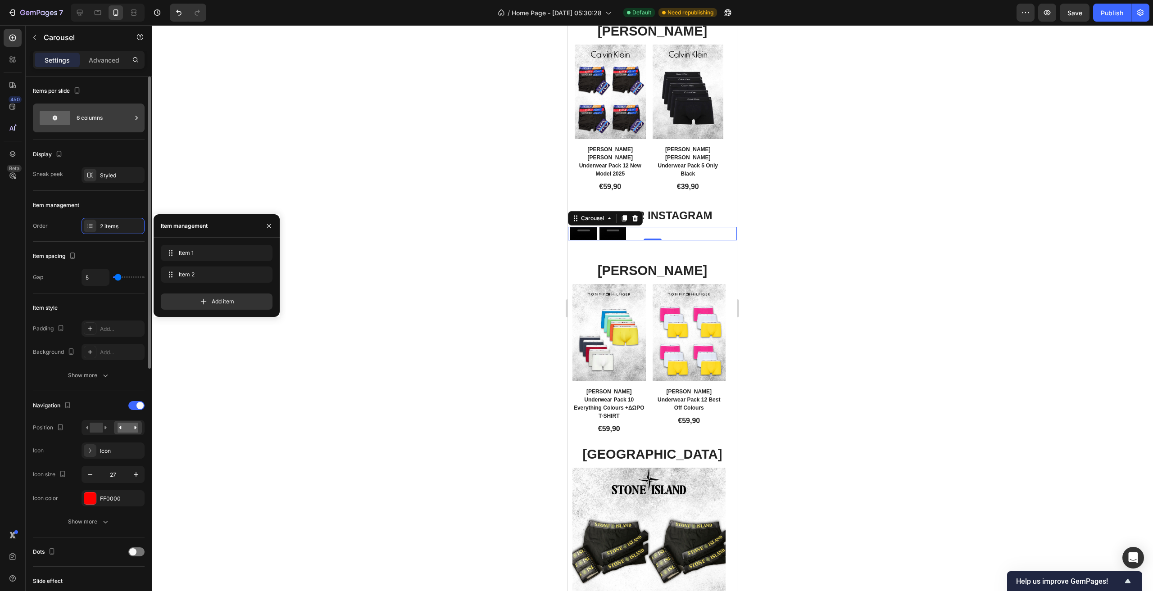
click at [111, 116] on div "6 columns" at bounding box center [104, 118] width 55 height 21
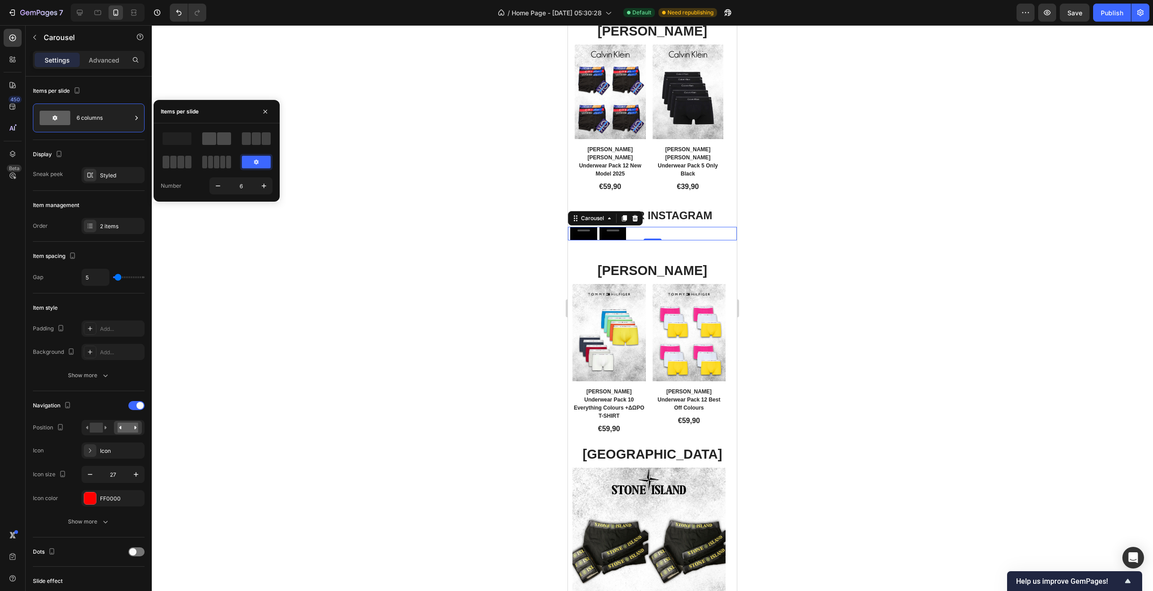
click at [215, 140] on span at bounding box center [209, 138] width 14 height 13
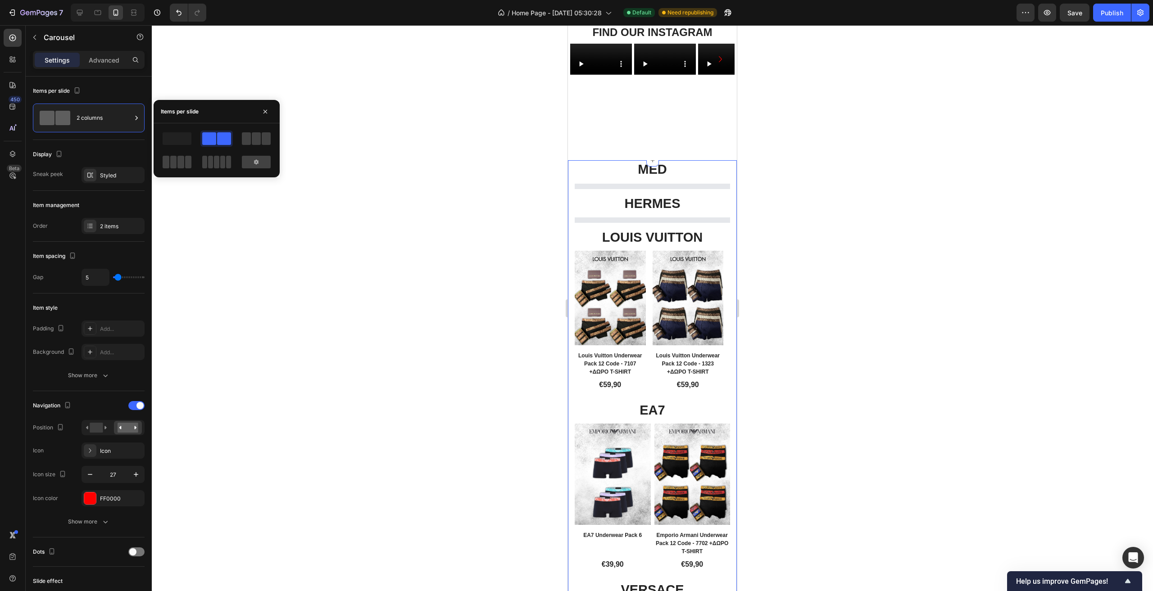
scroll to position [0, 0]
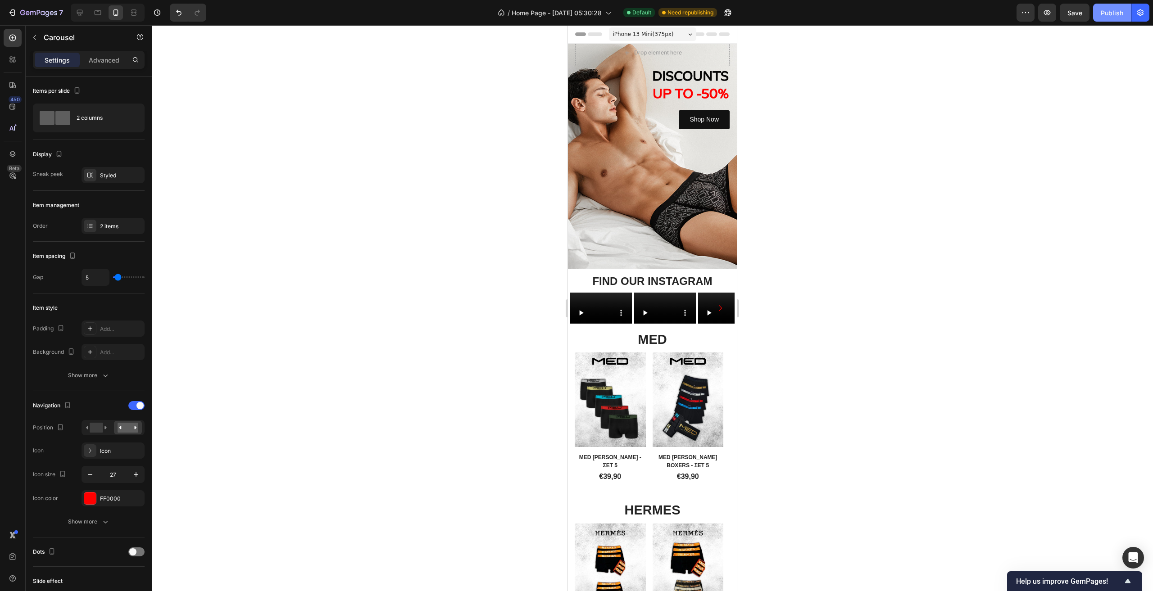
click at [1119, 12] on div "Publish" at bounding box center [1112, 12] width 23 height 9
click at [573, 85] on div "DISCOUNTS UP TO -50% Heading Shop Now Button Drop element here" at bounding box center [652, 156] width 169 height 248
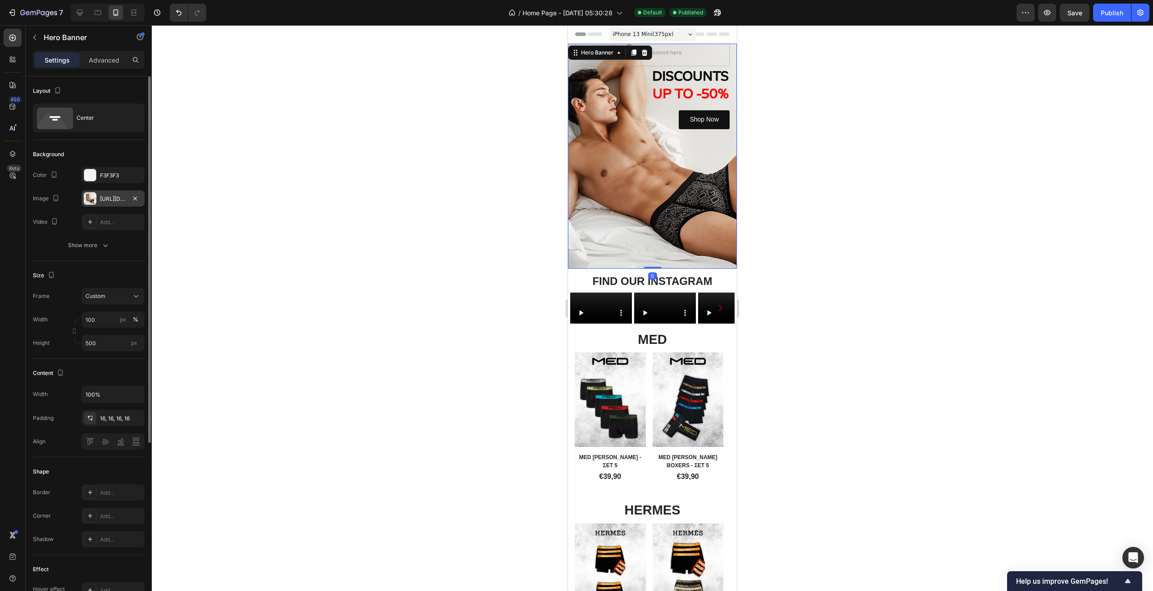
click at [118, 196] on div "https://cdn.shopify.com/s/files/1/0906/9451/7067/files/gempages_552735082612261…" at bounding box center [113, 199] width 26 height 8
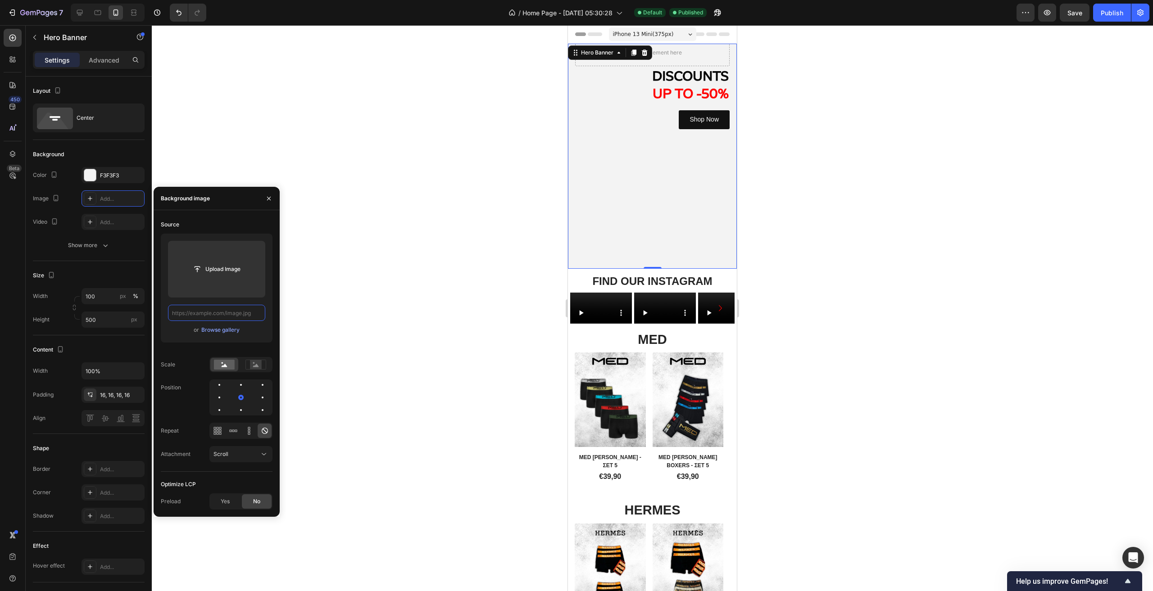
paste input "https://cdn.shopify.com/s/files/1/0906/9451/7067/files/Abbey_Lee_Ine_Neefs_Alic…"
type input "https://cdn.shopify.com/s/files/1/0906/9451/7067/files/Abbey_Lee_Ine_Neefs_Alic…"
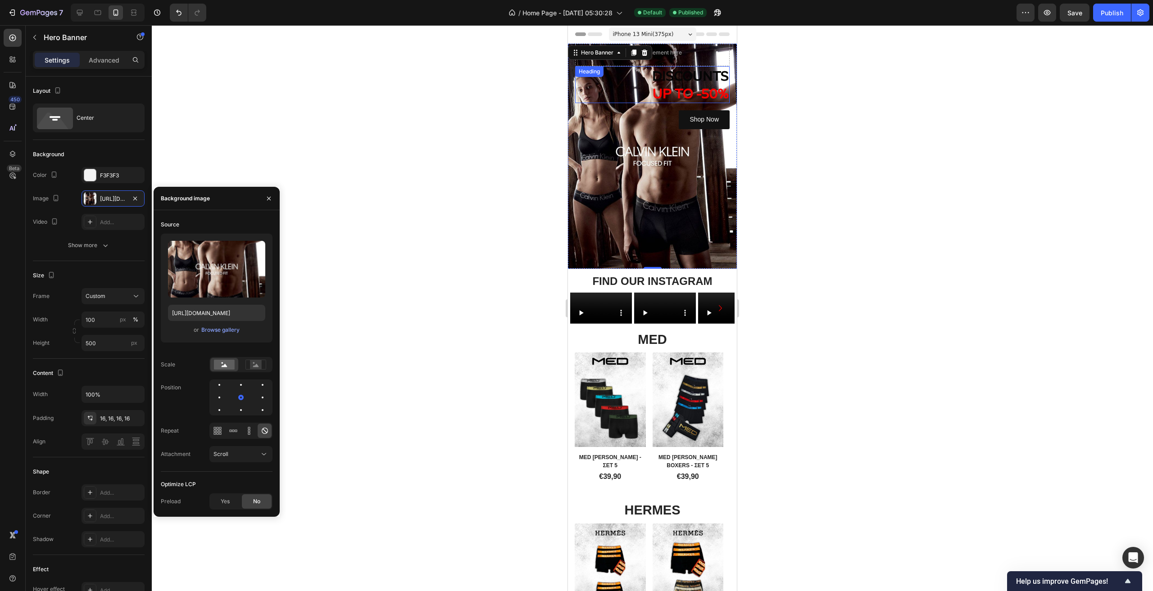
click at [628, 95] on h2 "DISCOUNTS UP TO -50%" at bounding box center [652, 84] width 154 height 37
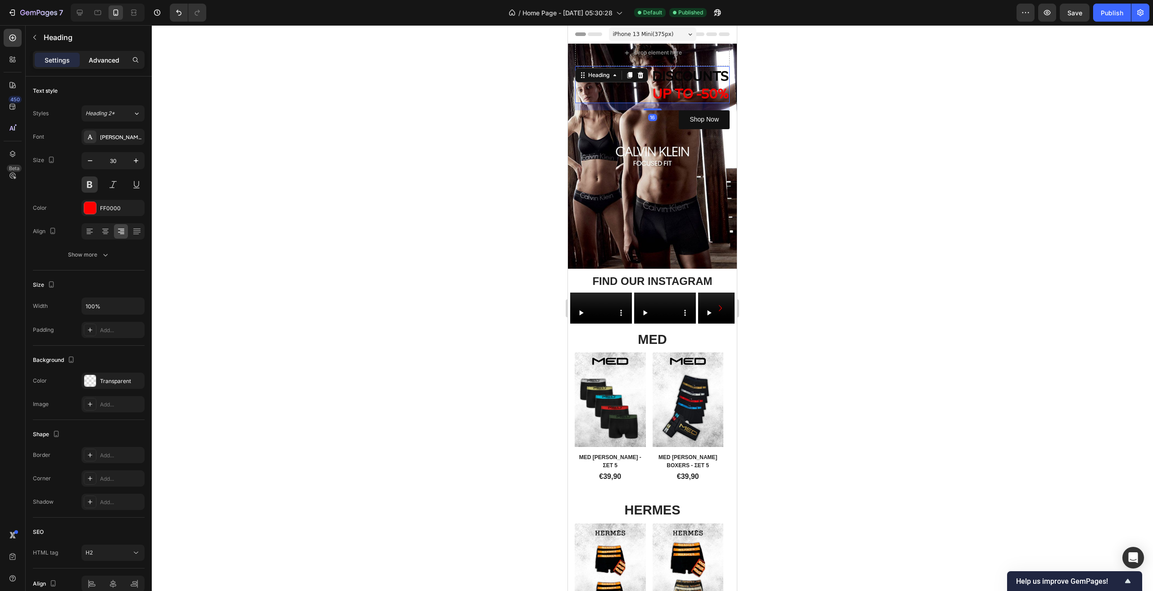
click at [100, 63] on p "Advanced" at bounding box center [104, 59] width 31 height 9
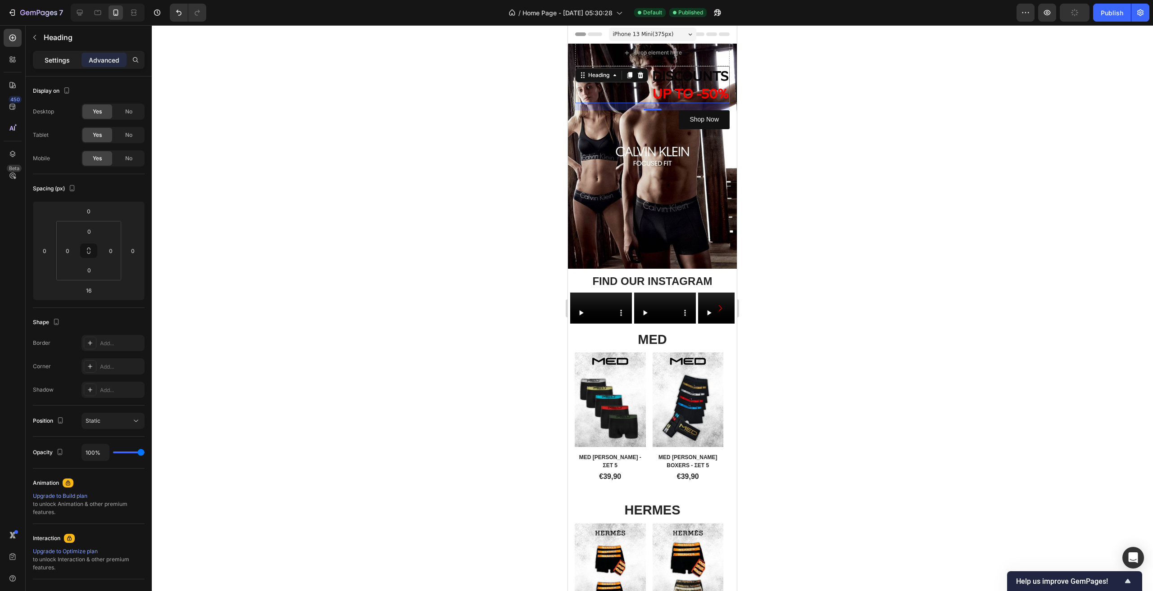
click at [59, 58] on p "Settings" at bounding box center [57, 59] width 25 height 9
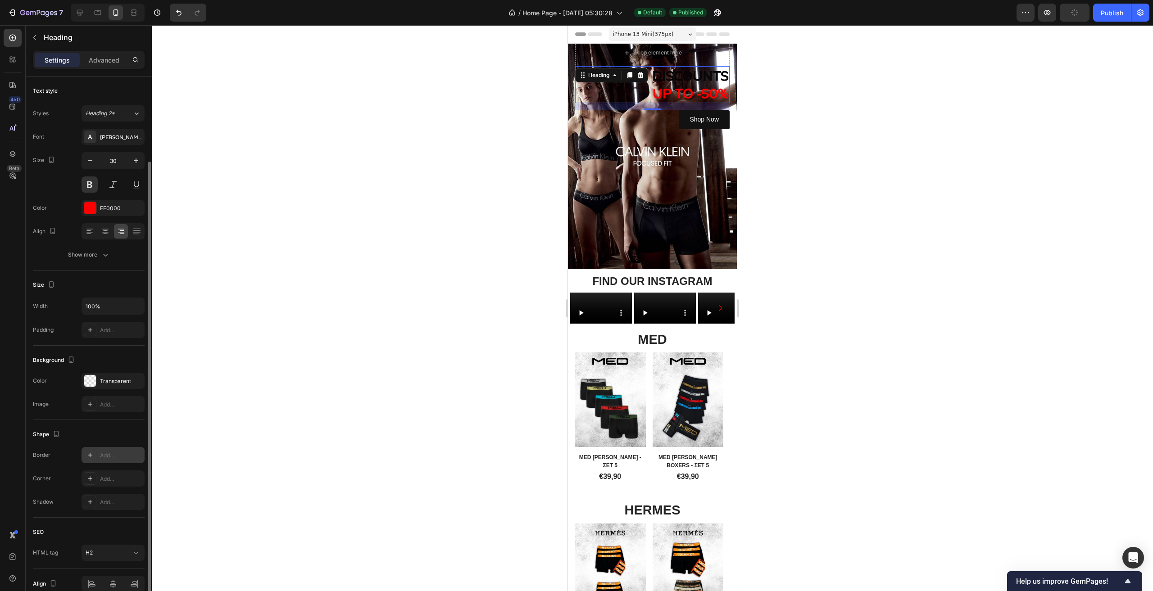
scroll to position [44, 0]
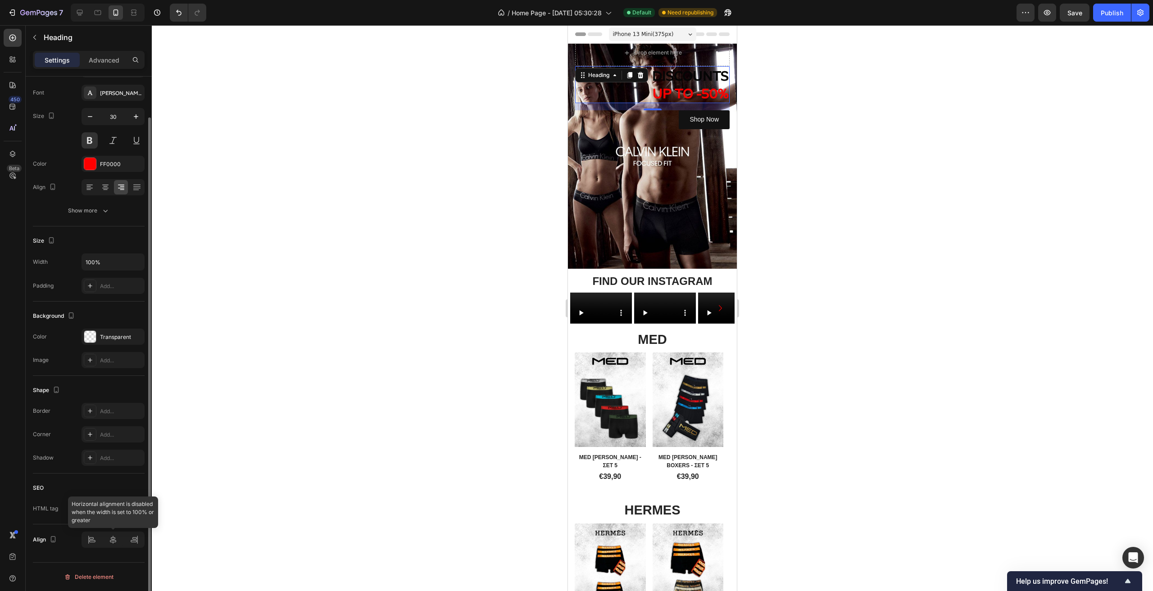
click at [92, 547] on div at bounding box center [113, 540] width 63 height 16
click at [107, 550] on div "Align" at bounding box center [89, 540] width 112 height 31
click at [111, 545] on div at bounding box center [113, 540] width 63 height 16
click at [85, 542] on div at bounding box center [113, 540] width 63 height 16
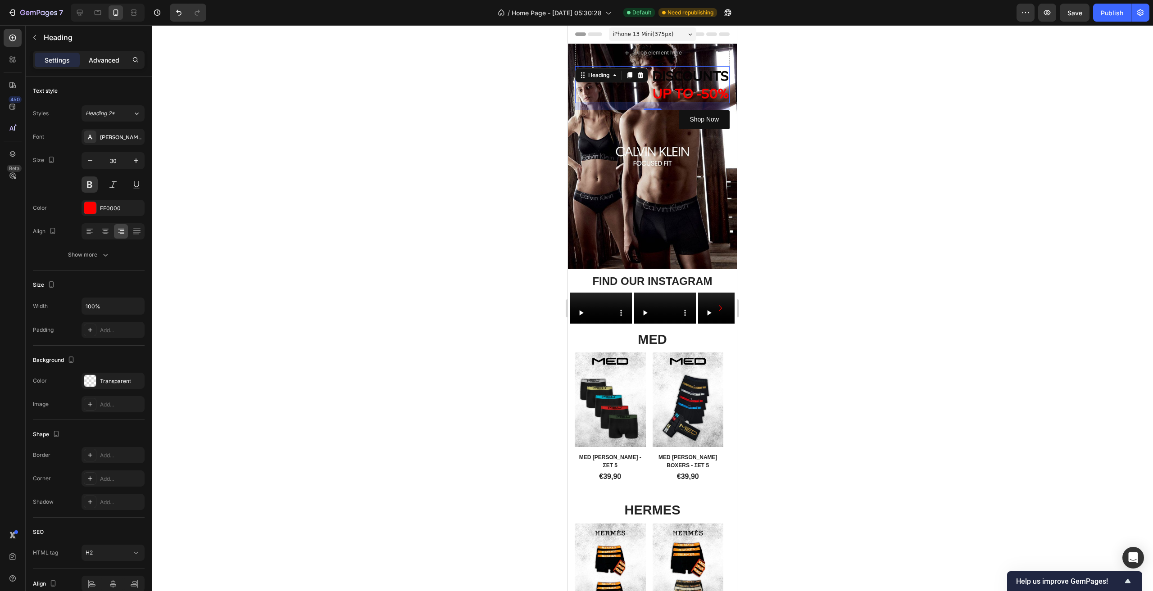
click at [100, 58] on p "Advanced" at bounding box center [104, 59] width 31 height 9
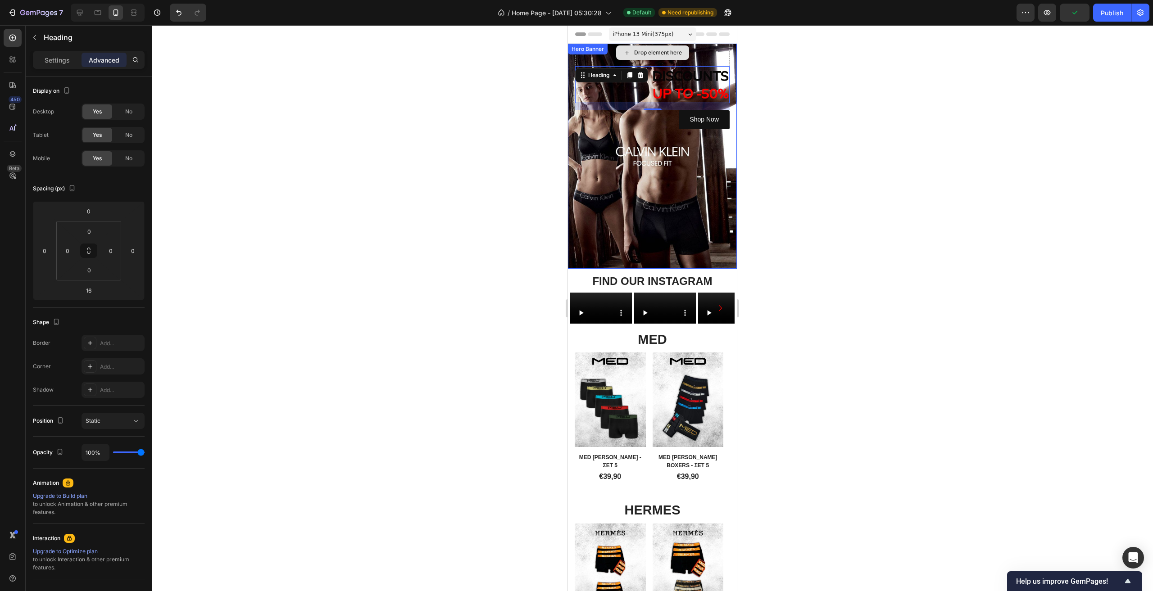
click at [714, 55] on div "Drop element here" at bounding box center [652, 52] width 154 height 27
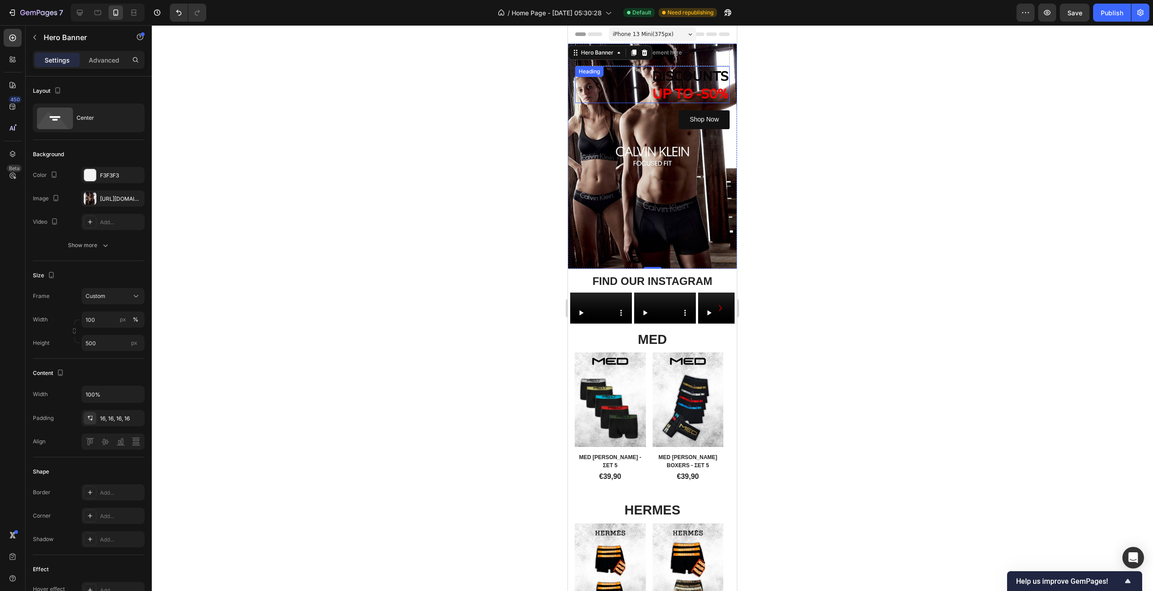
click at [620, 100] on h2 "DISCOUNTS UP TO -50%" at bounding box center [652, 84] width 154 height 37
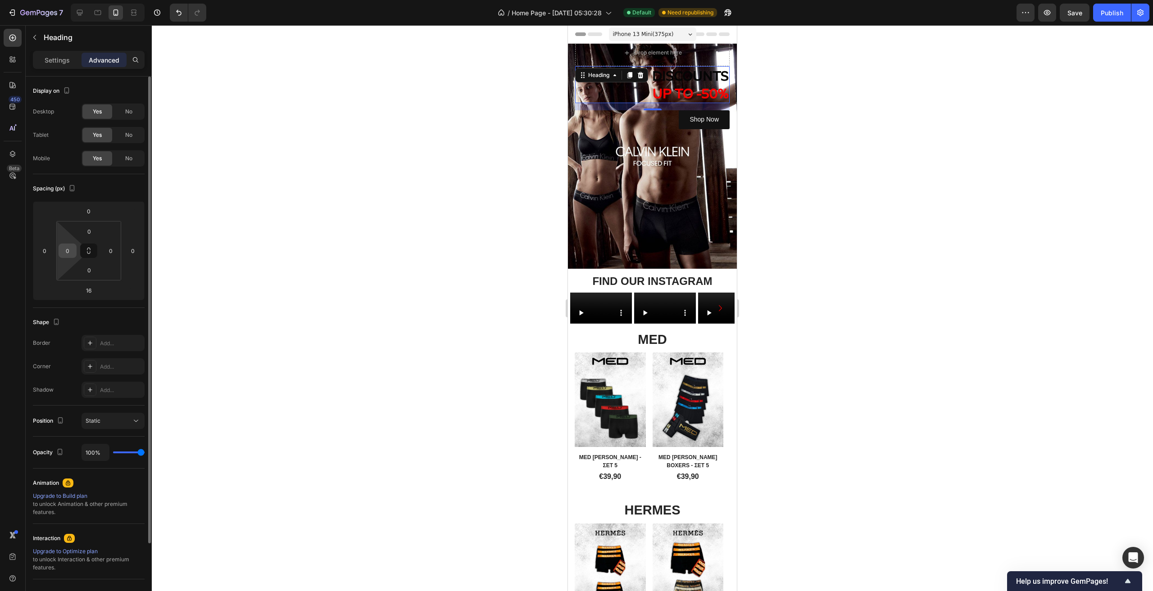
click at [70, 252] on input "0" at bounding box center [68, 251] width 14 height 14
click at [111, 253] on input "0" at bounding box center [111, 251] width 14 height 14
type input "2"
type input "5"
type input "1"
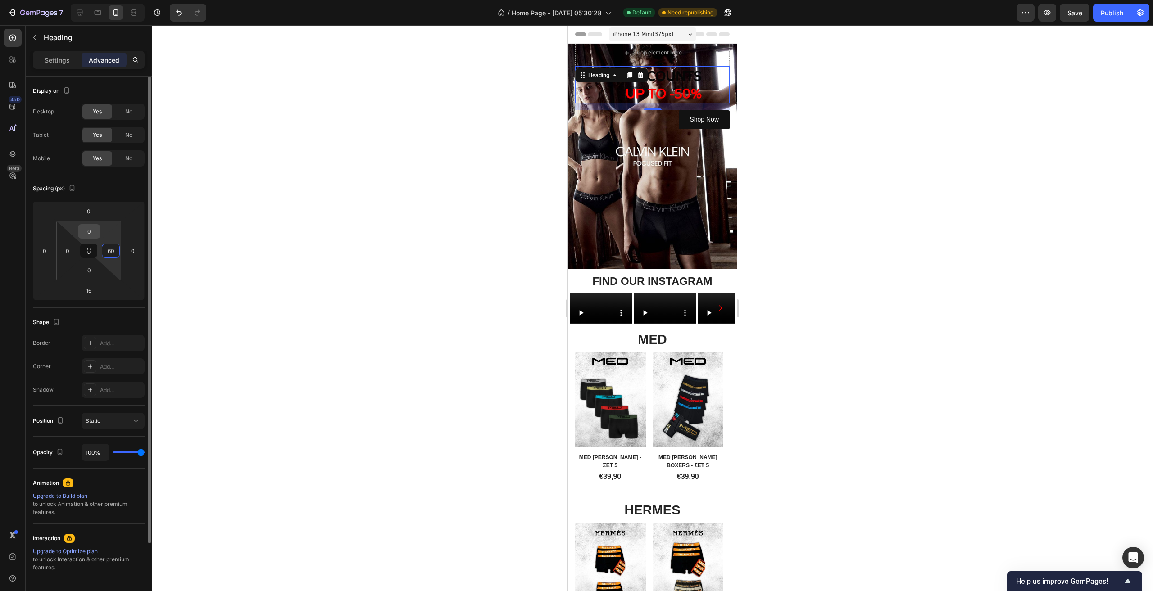
type input "60"
click at [97, 233] on input "0" at bounding box center [89, 232] width 18 height 14
type input "1"
type input "8"
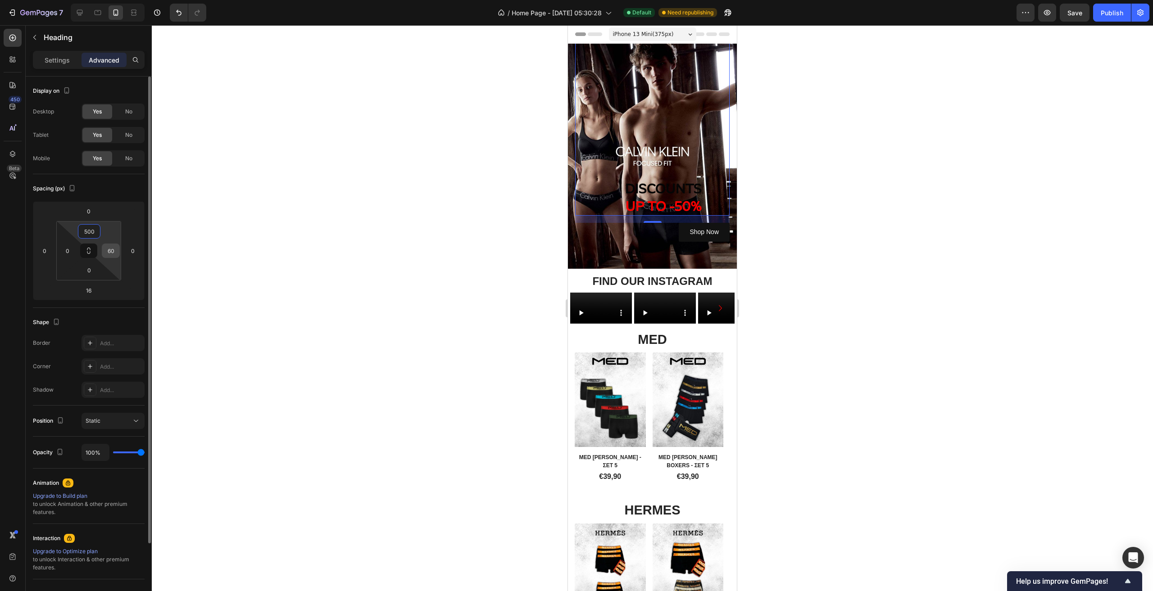
type input "500"
click at [117, 253] on input "60" at bounding box center [111, 251] width 14 height 14
type input "70"
click at [658, 186] on span "DISCOUNTS" at bounding box center [659, 189] width 77 height 18
click at [63, 64] on p "Settings" at bounding box center [57, 59] width 25 height 9
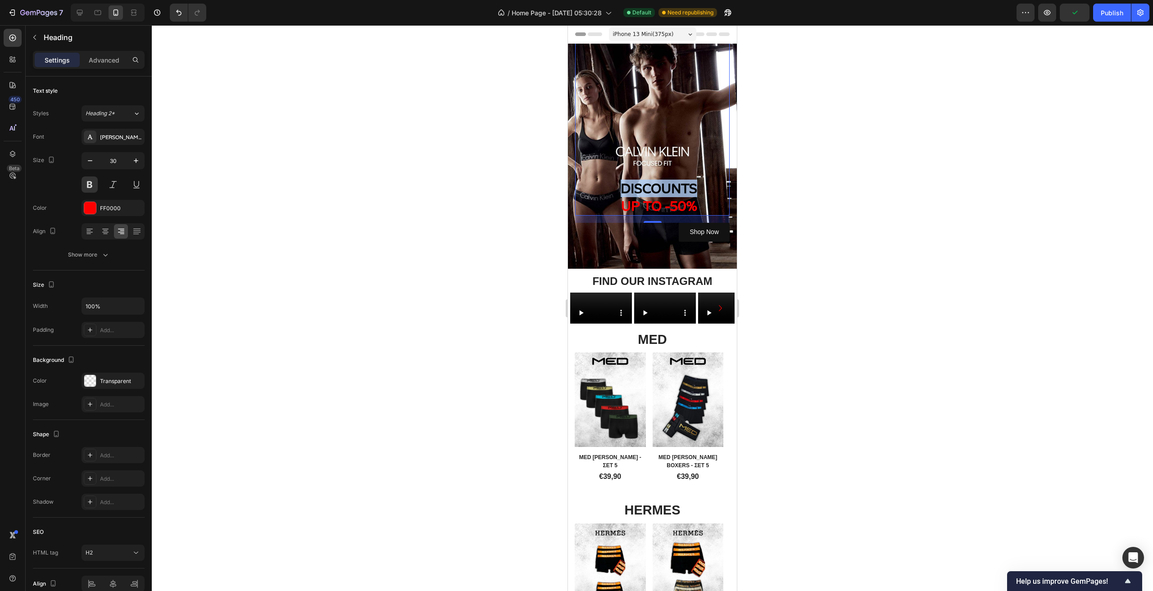
click at [674, 193] on span "DISCOUNTS" at bounding box center [659, 189] width 77 height 18
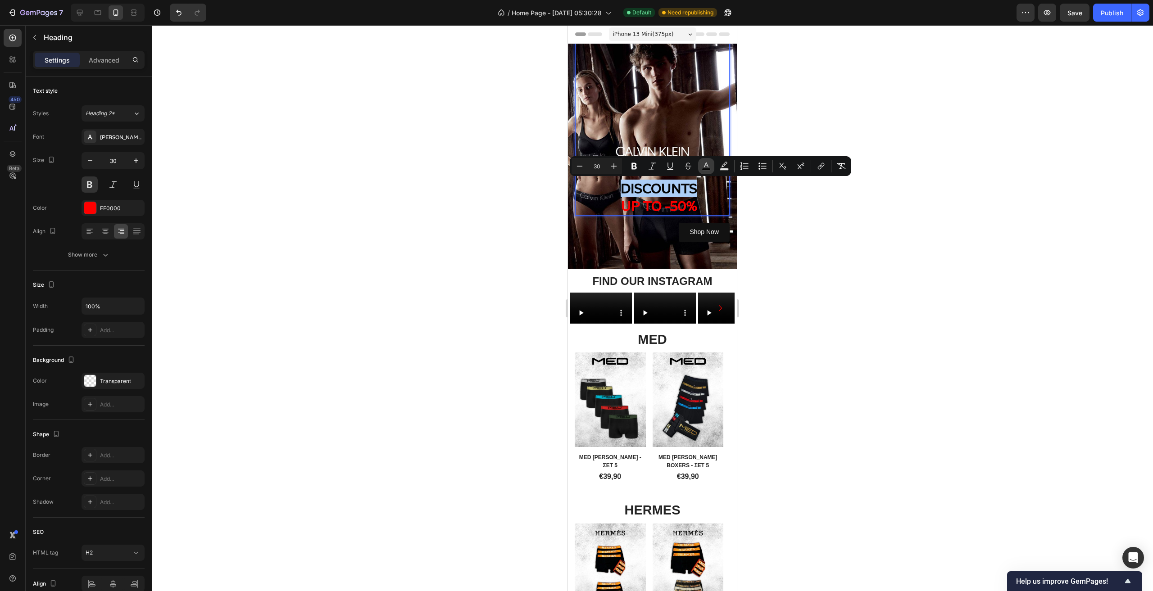
click at [708, 166] on icon "Editor contextual toolbar" at bounding box center [706, 166] width 9 height 9
type input "050505"
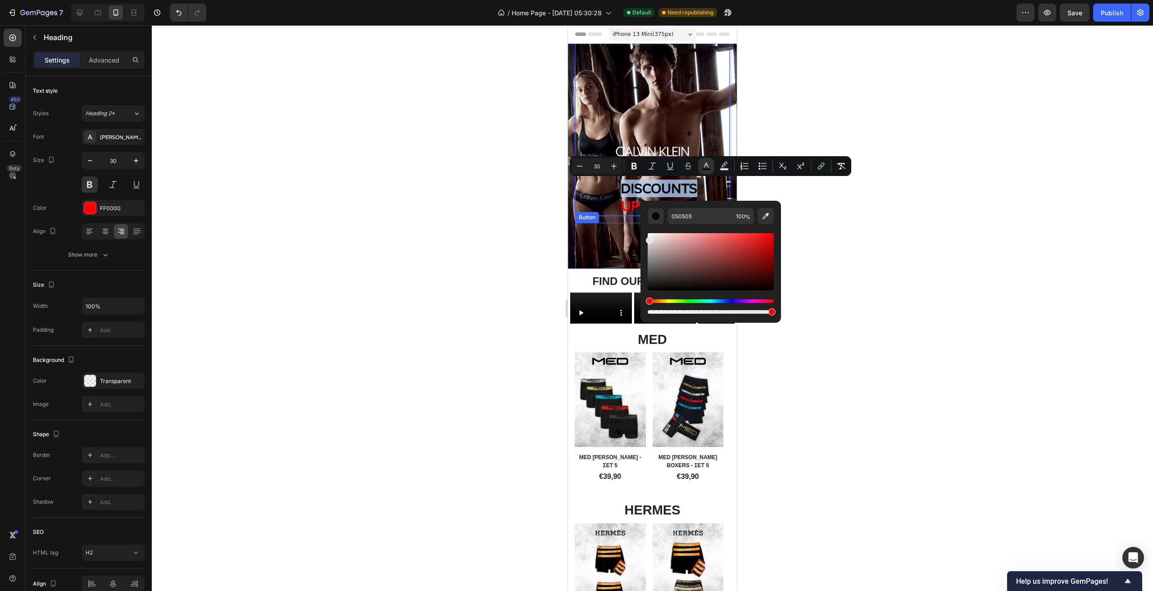
type input "FFFFFF"
drag, startPoint x: 1224, startPoint y: 300, endPoint x: 639, endPoint y: 211, distance: 591.9
click at [681, 101] on div "DISCOUNTS UP TO -50% Heading 16" at bounding box center [652, 85] width 154 height 262
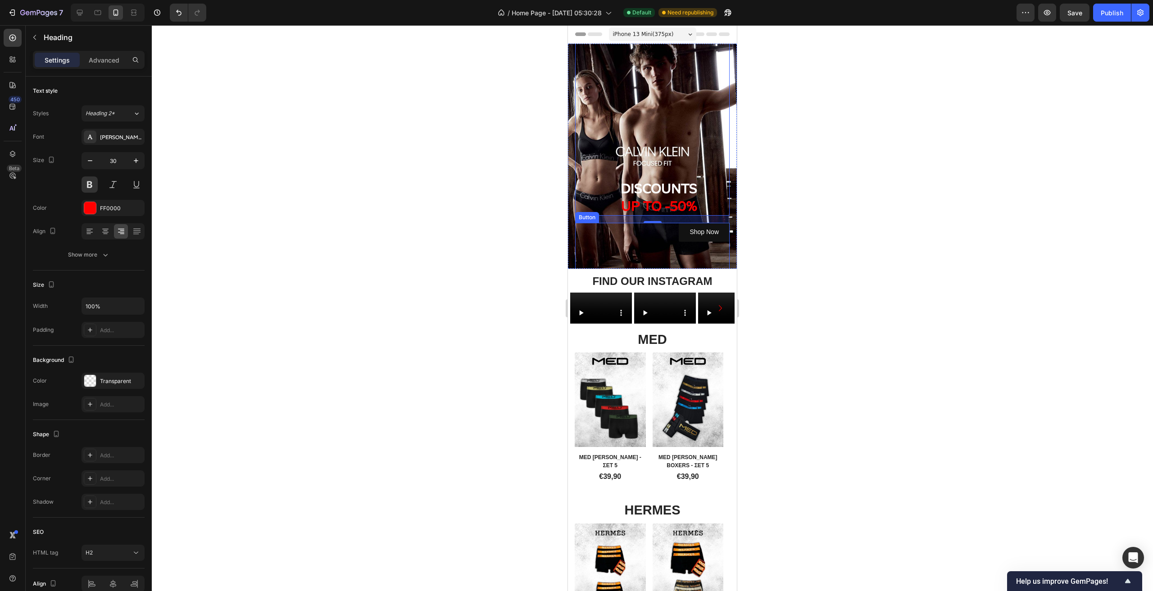
click at [687, 246] on div "Shop Now Button" at bounding box center [652, 304] width 154 height 163
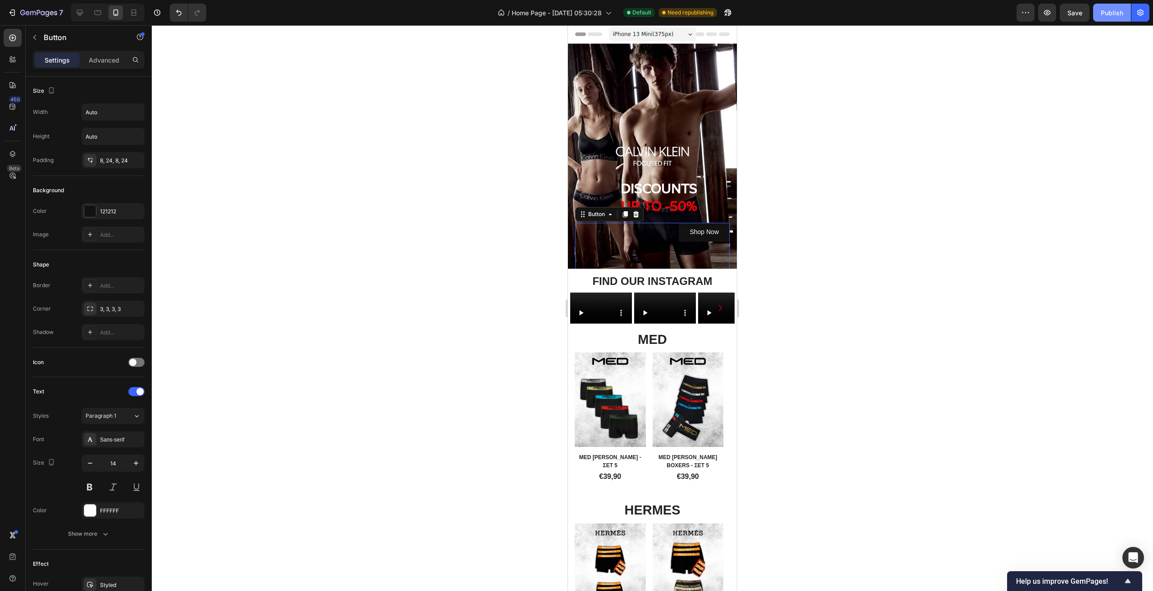
click at [1115, 13] on div "Publish" at bounding box center [1112, 12] width 23 height 9
click at [695, 199] on div "⁠⁠⁠⁠⁠⁠⁠ DISCOUNTS UP TO -50% Heading" at bounding box center [652, 85] width 154 height 262
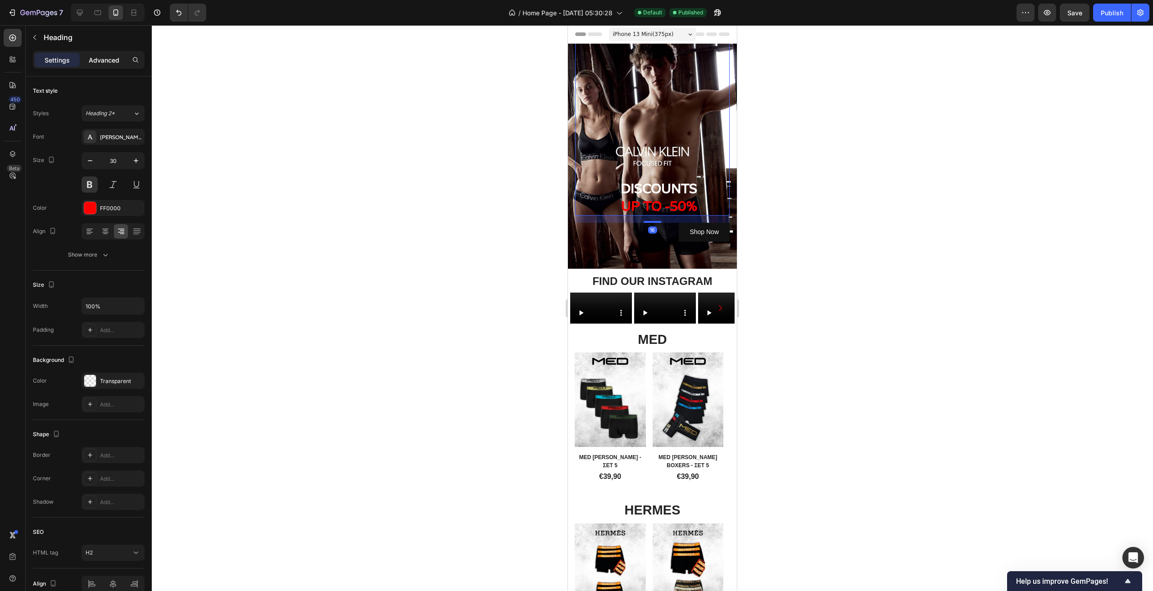
click at [94, 56] on p "Advanced" at bounding box center [104, 59] width 31 height 9
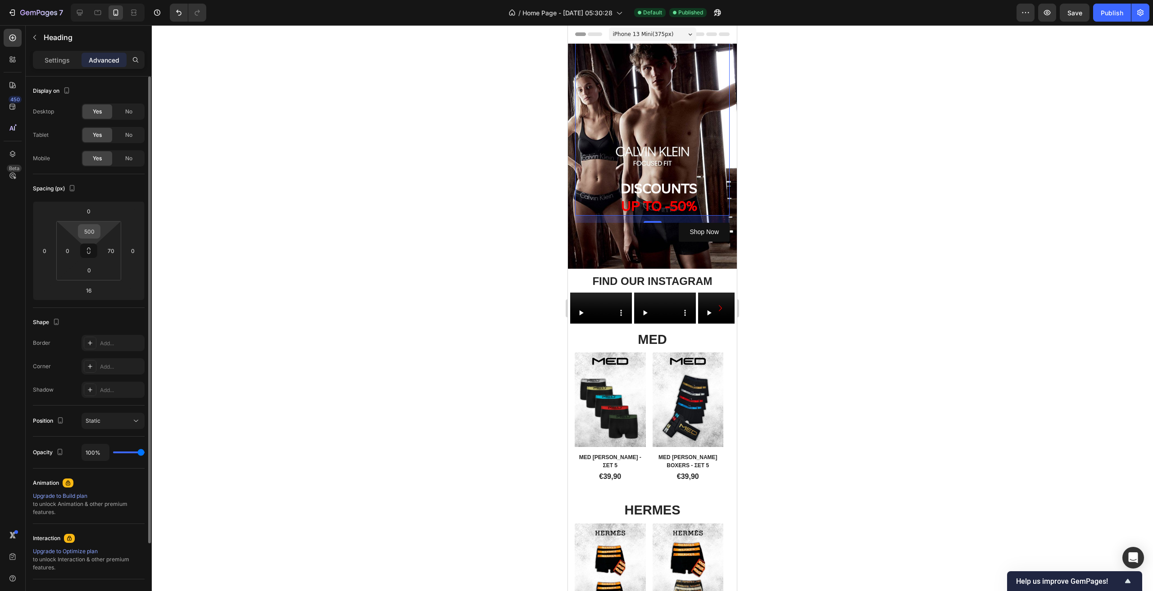
click at [95, 232] on input "500" at bounding box center [89, 232] width 18 height 14
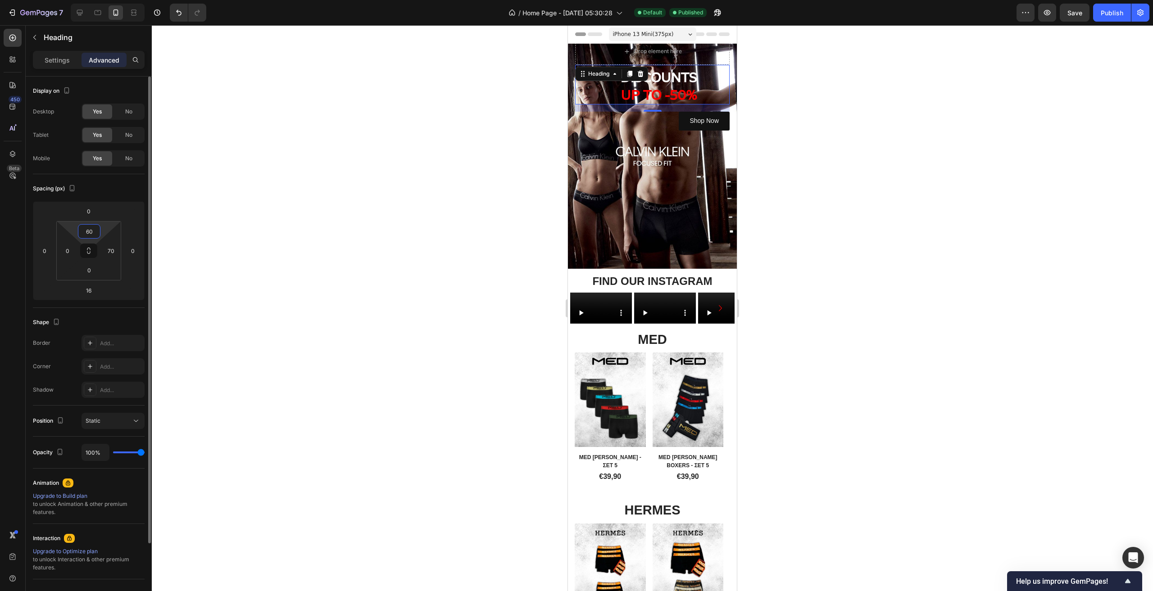
type input "600"
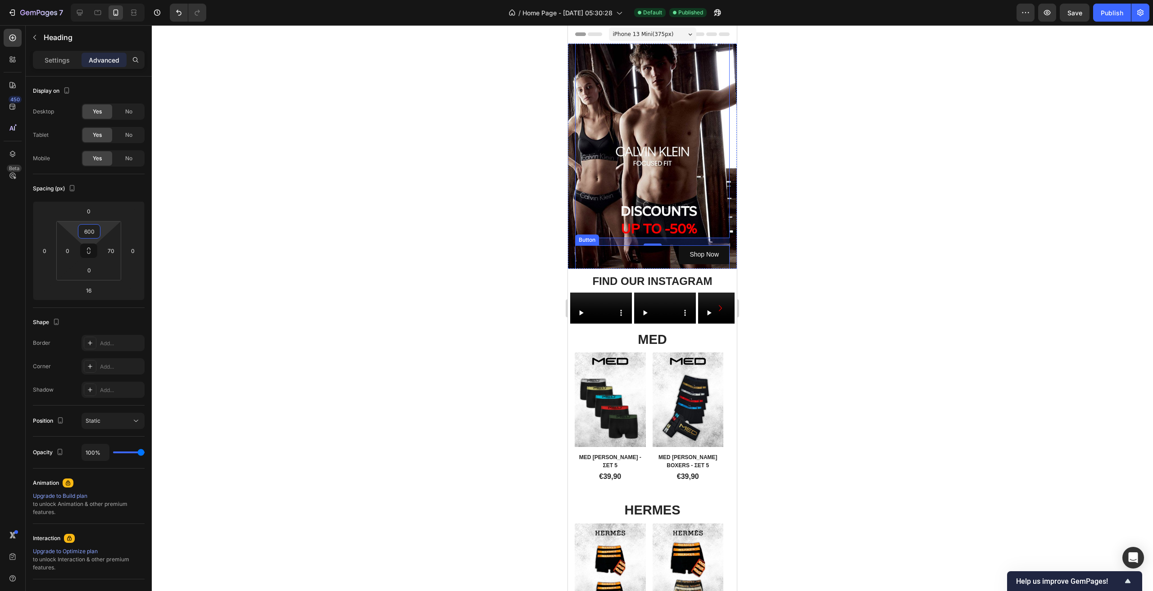
click at [664, 258] on div "Shop Now Button" at bounding box center [652, 326] width 154 height 163
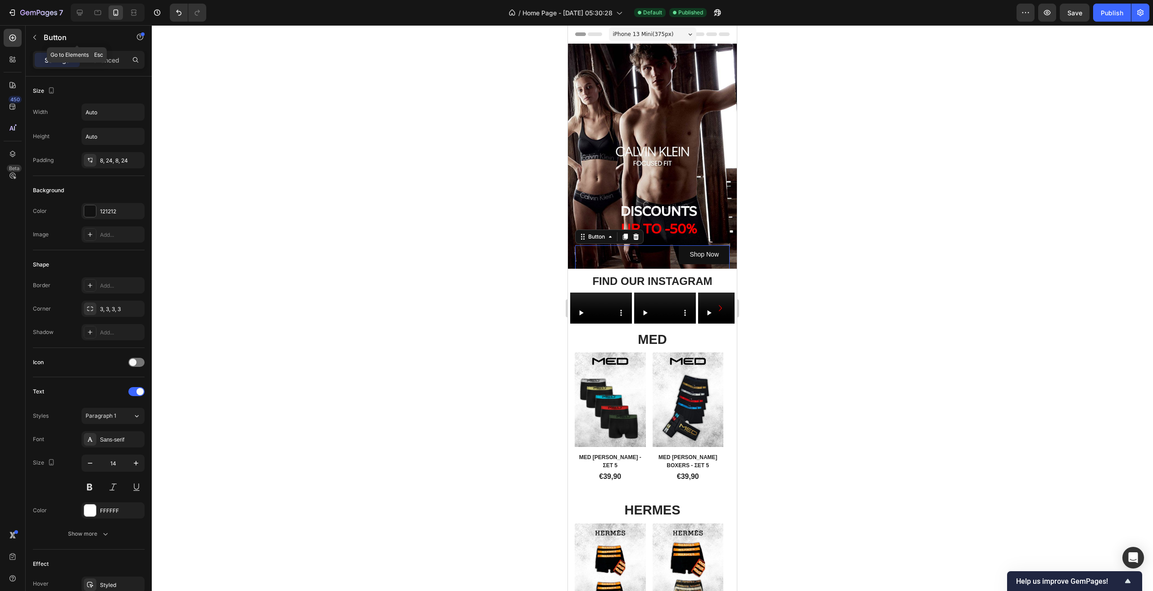
click at [90, 50] on div "Button" at bounding box center [77, 38] width 103 height 26
click at [105, 58] on p "Advanced" at bounding box center [104, 59] width 31 height 9
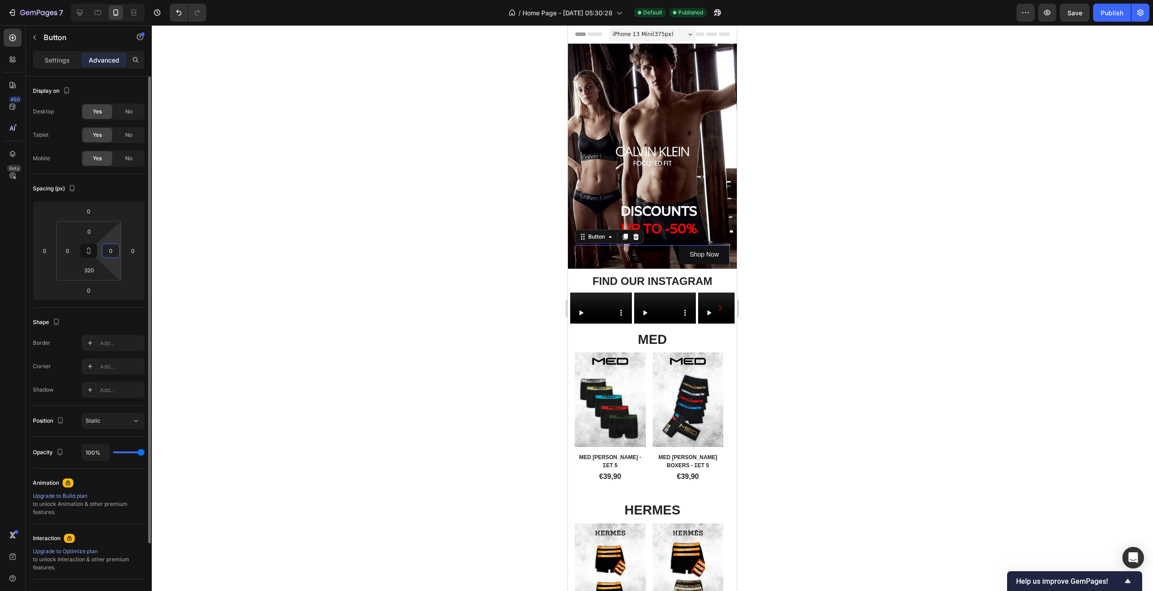
click at [116, 252] on input "0" at bounding box center [111, 251] width 14 height 14
type input "6"
type input "100"
click at [118, 195] on div "Spacing (px)" at bounding box center [89, 189] width 112 height 14
click at [1121, 9] on div "Publish" at bounding box center [1112, 12] width 23 height 9
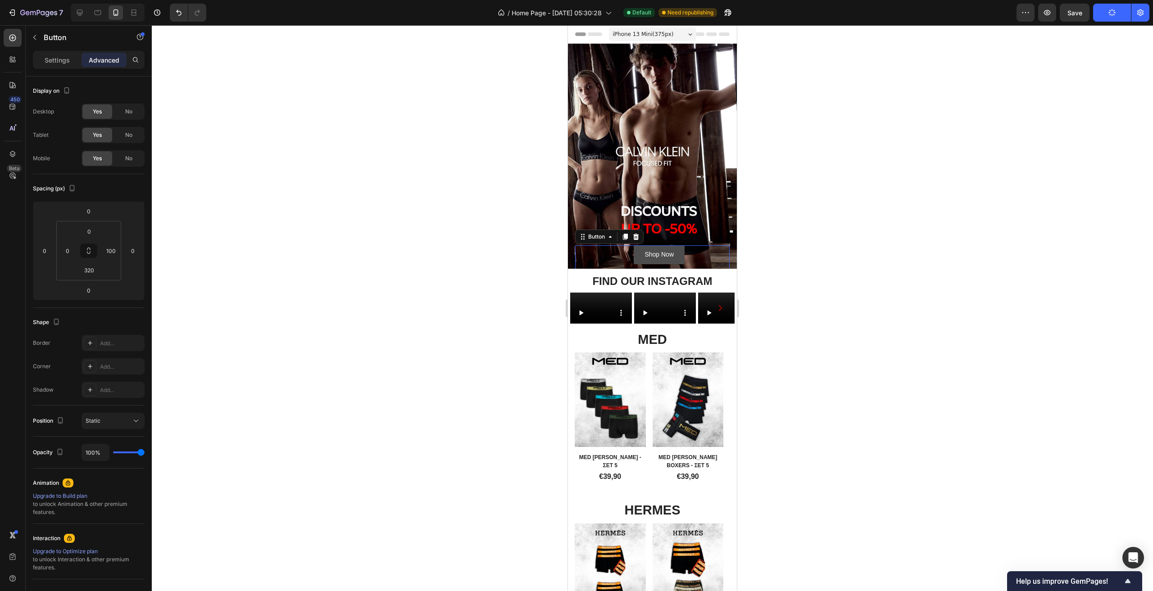
click at [674, 252] on link "Shop Now" at bounding box center [659, 254] width 51 height 18
click at [64, 56] on p "Settings" at bounding box center [57, 59] width 25 height 9
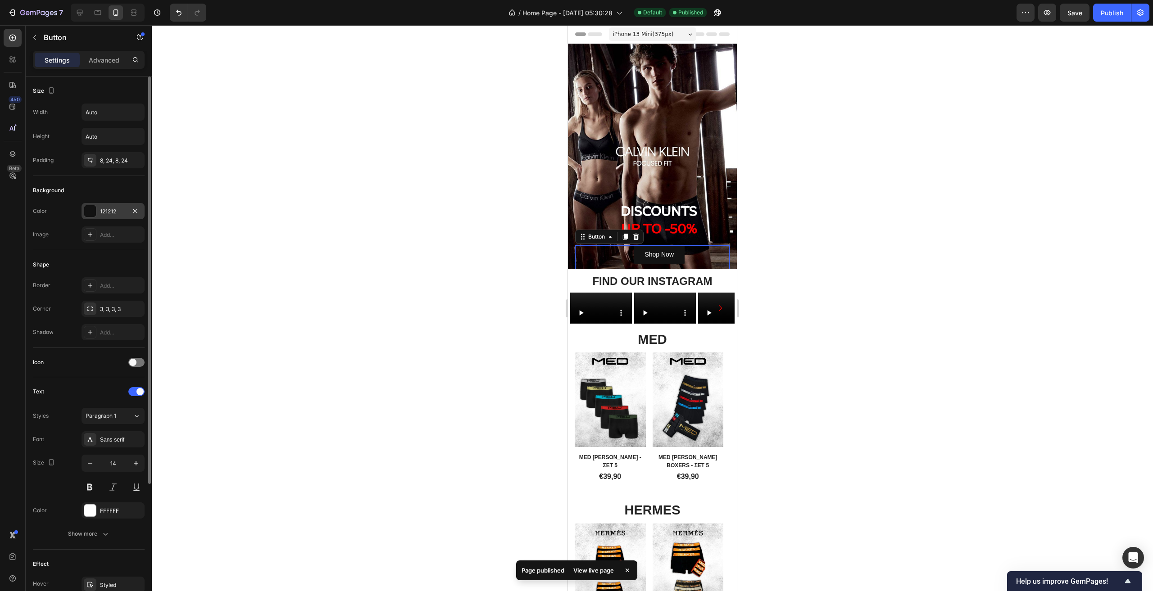
click at [93, 209] on div at bounding box center [90, 211] width 12 height 12
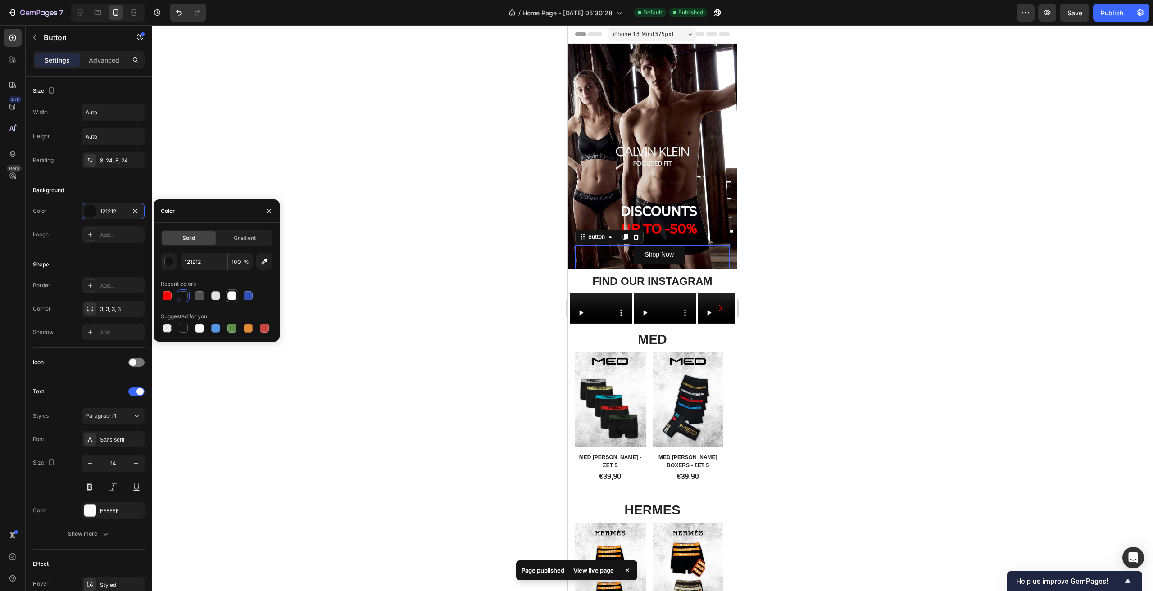
click at [232, 298] on div at bounding box center [231, 295] width 9 height 9
type input "FFFFFF"
click at [173, 265] on button "button" at bounding box center [169, 262] width 16 height 16
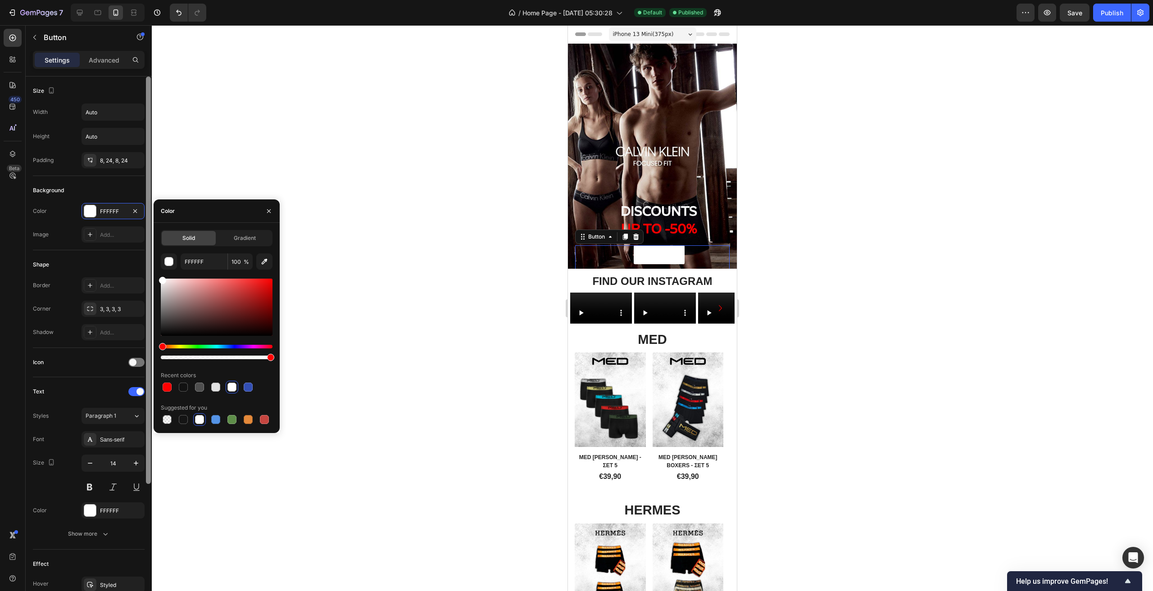
drag, startPoint x: 163, startPoint y: 280, endPoint x: 146, endPoint y: 260, distance: 26.0
click at [148, 261] on div "450 Beta Sections(18) Elements(83) Section Element Hero Section Product Detail …" at bounding box center [76, 308] width 152 height 566
click at [108, 251] on div "Shape Border Add... Corner 3, 3, 3, 3 Shadow Add..." at bounding box center [89, 299] width 112 height 98
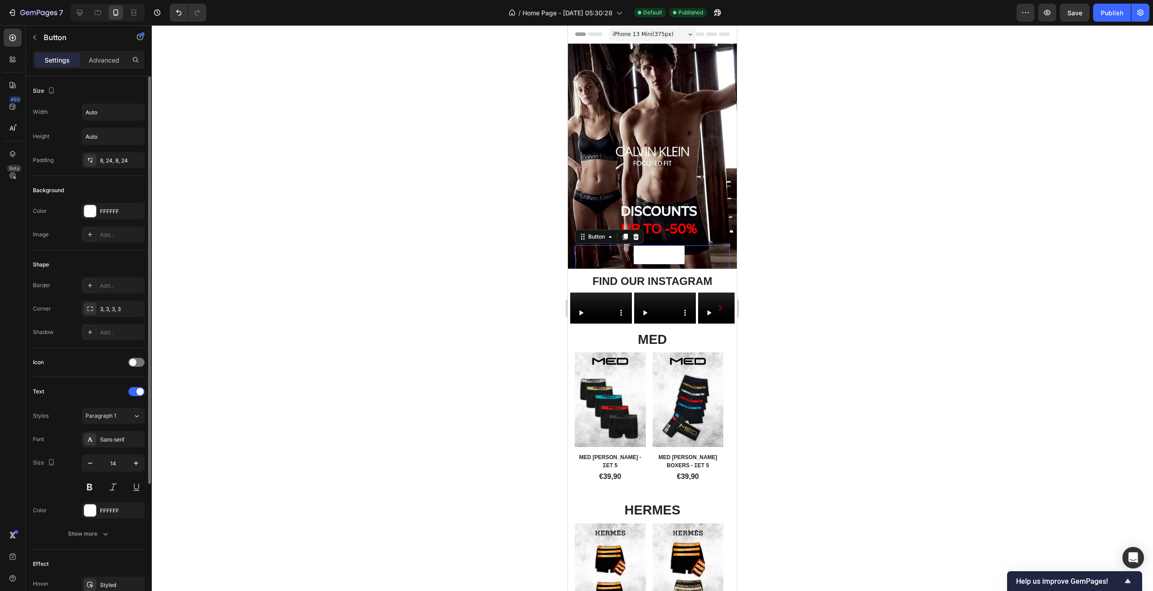
click at [91, 502] on div "Font Sans-serif Size 14 Color FFFFFF Show more" at bounding box center [89, 486] width 112 height 111
click at [91, 506] on div at bounding box center [90, 511] width 12 height 12
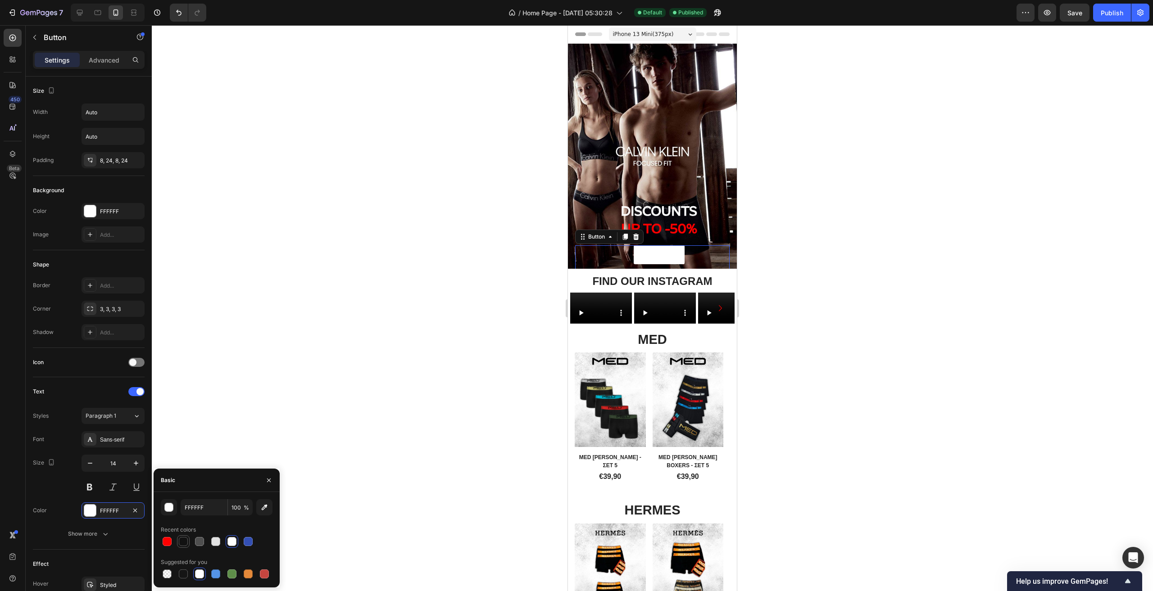
click at [186, 542] on div at bounding box center [183, 541] width 9 height 9
type input "121212"
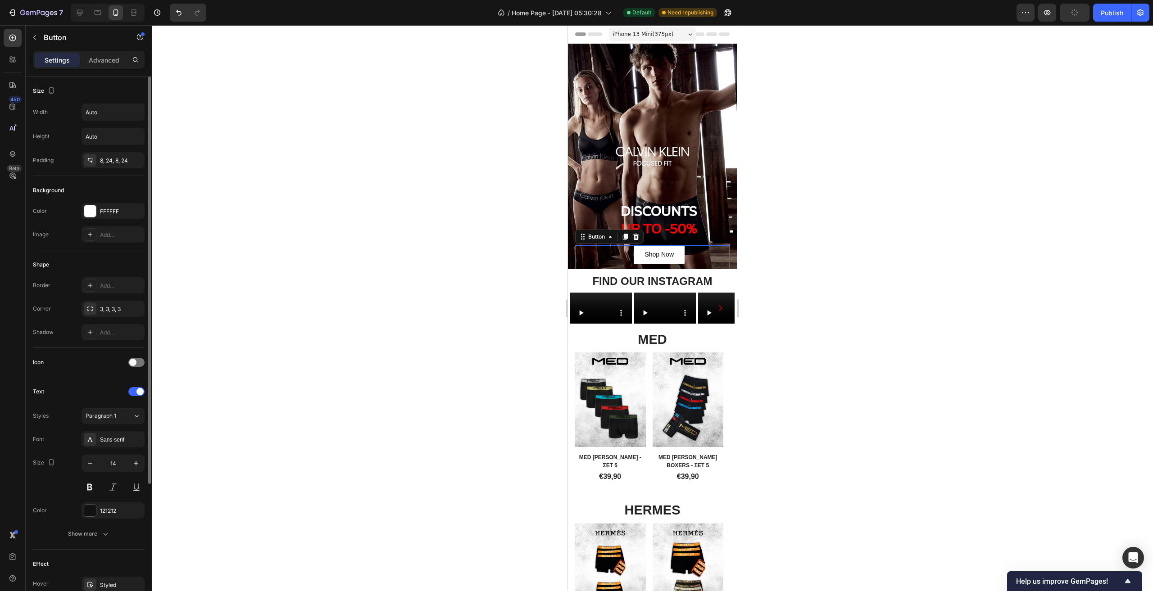
click at [109, 383] on div "Text Styles Paragraph 1 Font Sans-serif Size 14 Color 121212 Show more" at bounding box center [89, 463] width 112 height 172
click at [1126, 9] on button "Publish" at bounding box center [1112, 13] width 38 height 18
click at [696, 218] on div "⁠⁠⁠⁠⁠⁠⁠ DISCOUNTS UP TO -50% Heading" at bounding box center [652, 84] width 154 height 307
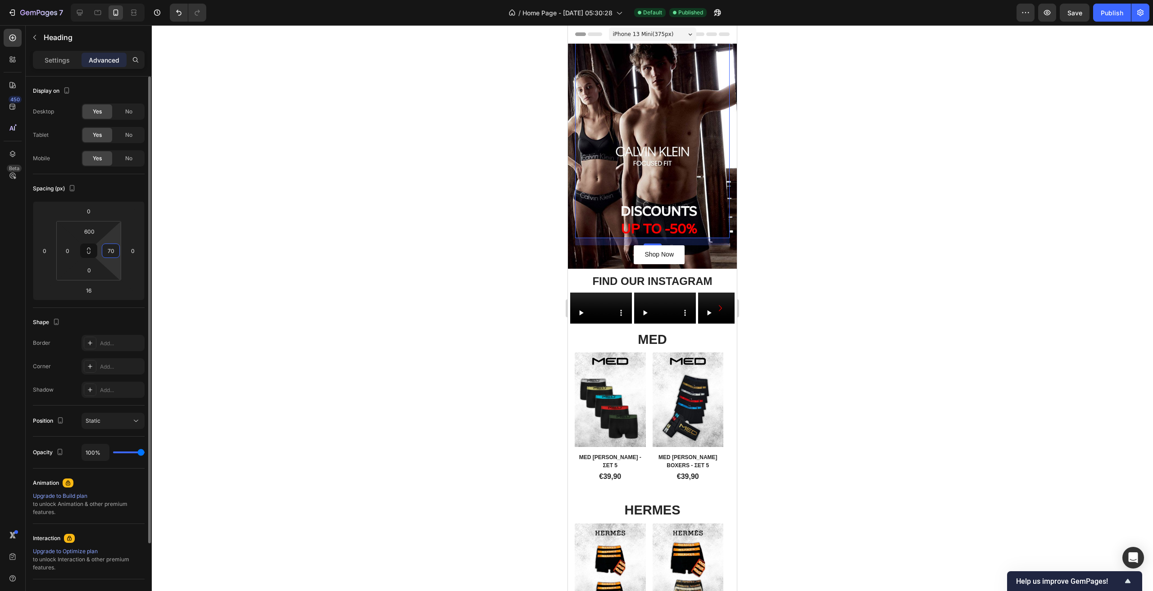
click at [113, 253] on input "70" at bounding box center [111, 251] width 14 height 14
type input "80"
click at [694, 255] on div "Shop Now Button" at bounding box center [652, 326] width 154 height 163
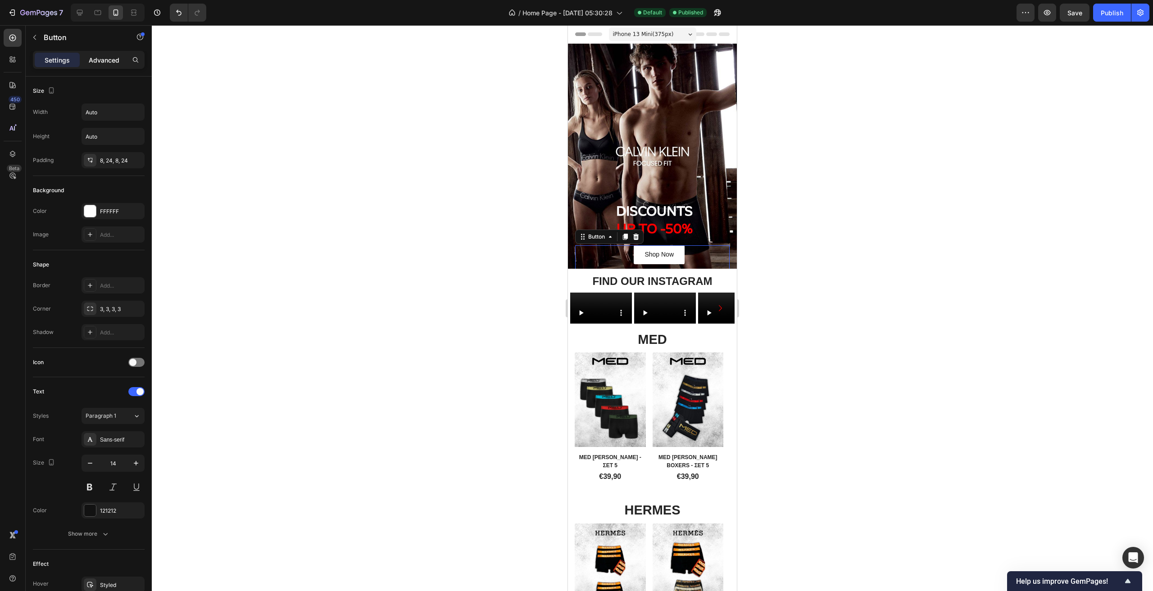
click at [108, 59] on p "Advanced" at bounding box center [104, 59] width 31 height 9
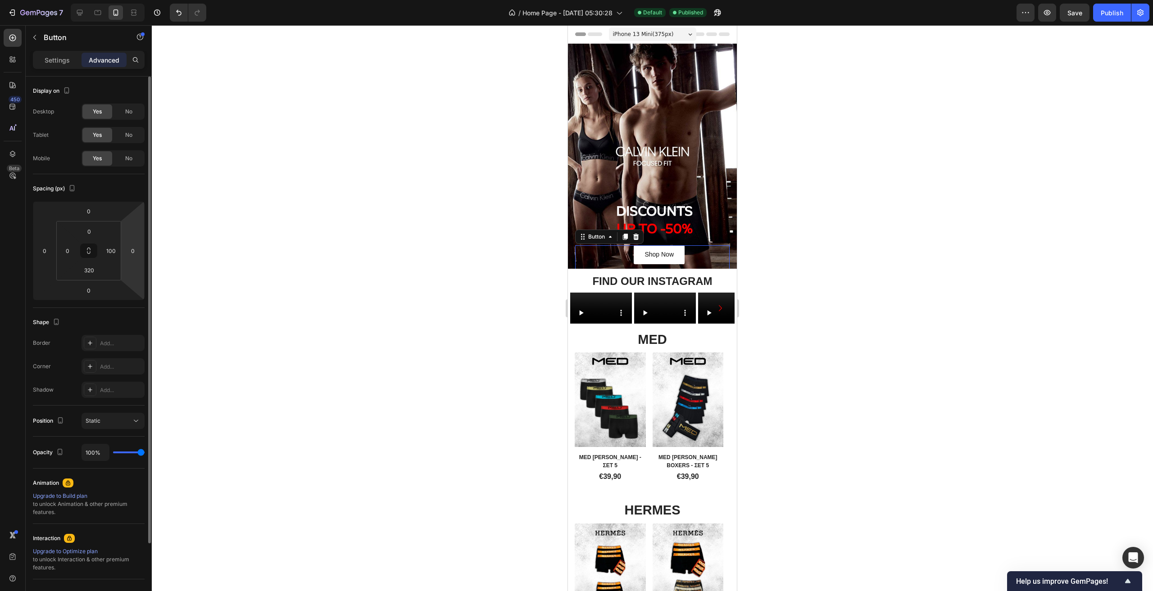
click at [123, 0] on html "7 / Home Page - Feb 8, 05:30:28 Default Published Preview Save Publish 450 Beta…" at bounding box center [576, 0] width 1153 height 0
click at [116, 252] on input "100" at bounding box center [111, 251] width 14 height 14
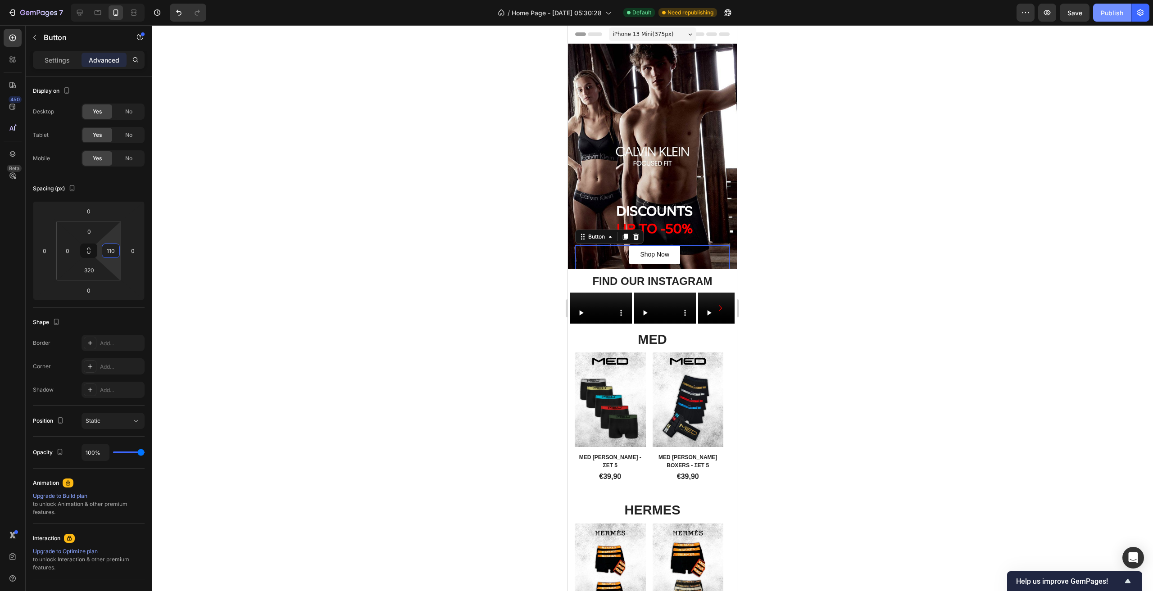
type input "110"
click at [1115, 5] on button "Publish" at bounding box center [1112, 13] width 38 height 18
click at [691, 216] on div "⁠⁠⁠⁠⁠⁠⁠ DISCOUNTS UP TO -50% Heading" at bounding box center [652, 84] width 154 height 307
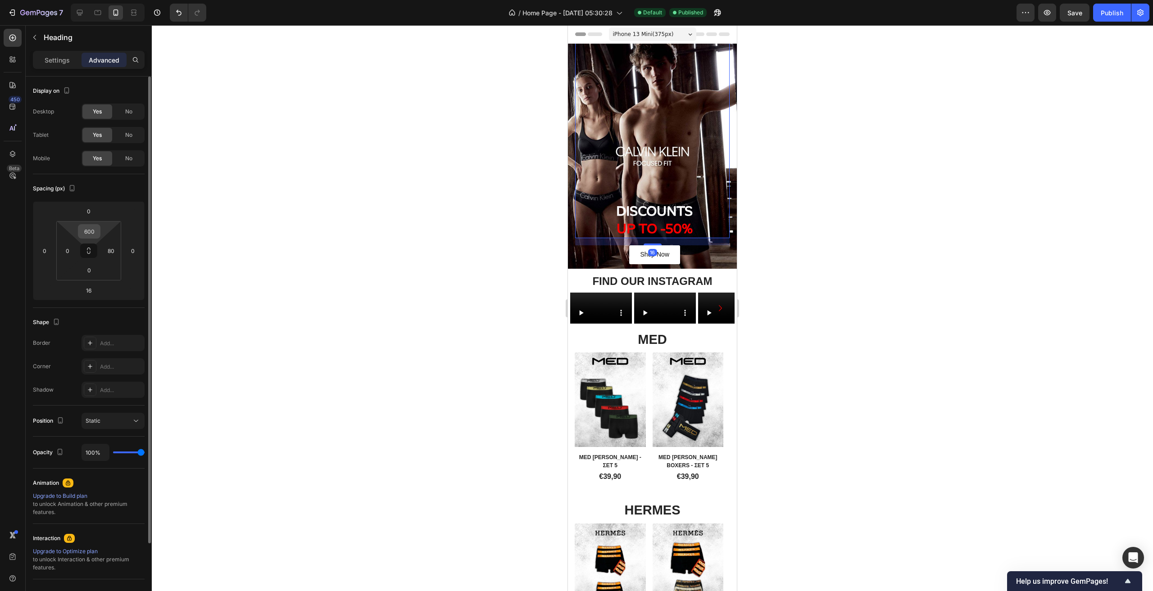
click at [94, 231] on input "600" at bounding box center [89, 232] width 18 height 14
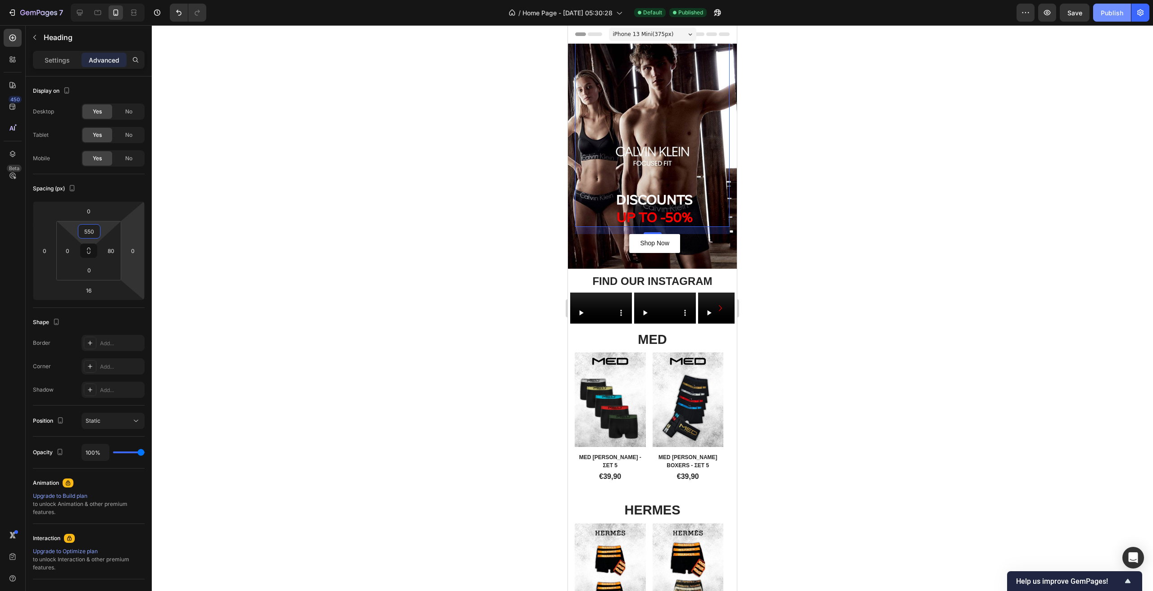
type input "550"
click at [1111, 9] on div "Publish" at bounding box center [1112, 12] width 23 height 9
click at [68, 56] on p "Settings" at bounding box center [57, 59] width 25 height 9
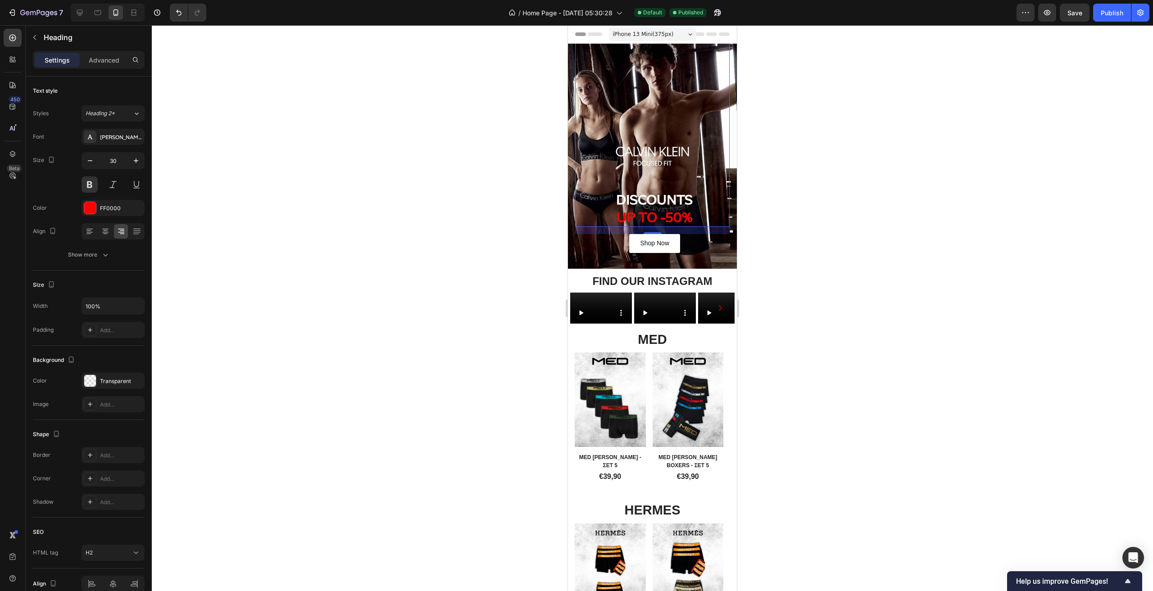
click at [698, 201] on div "⁠⁠⁠⁠⁠⁠⁠ DISCOUNTS UP TO -50% Heading 16" at bounding box center [652, 84] width 154 height 285
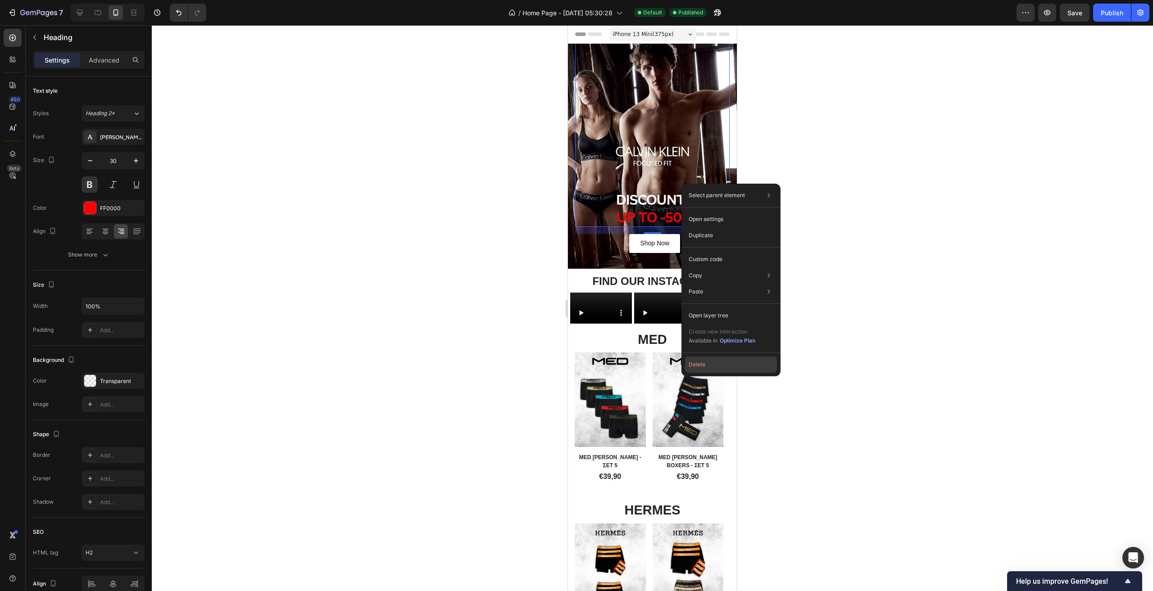
click at [691, 363] on button "Delete" at bounding box center [731, 365] width 92 height 16
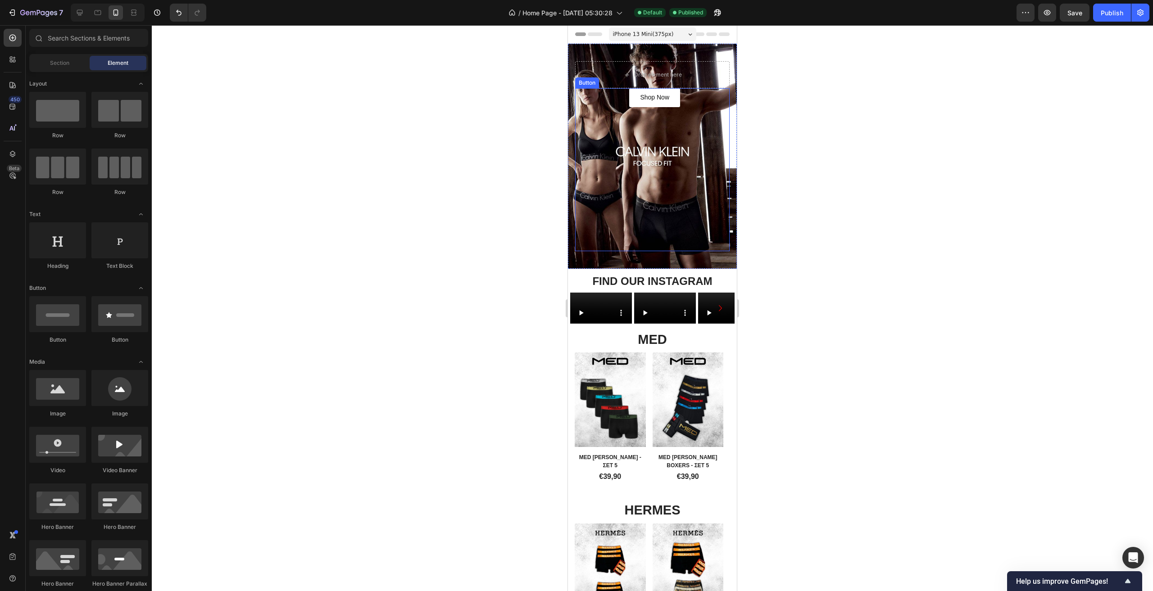
click at [710, 104] on div "Shop Now Button" at bounding box center [652, 169] width 154 height 163
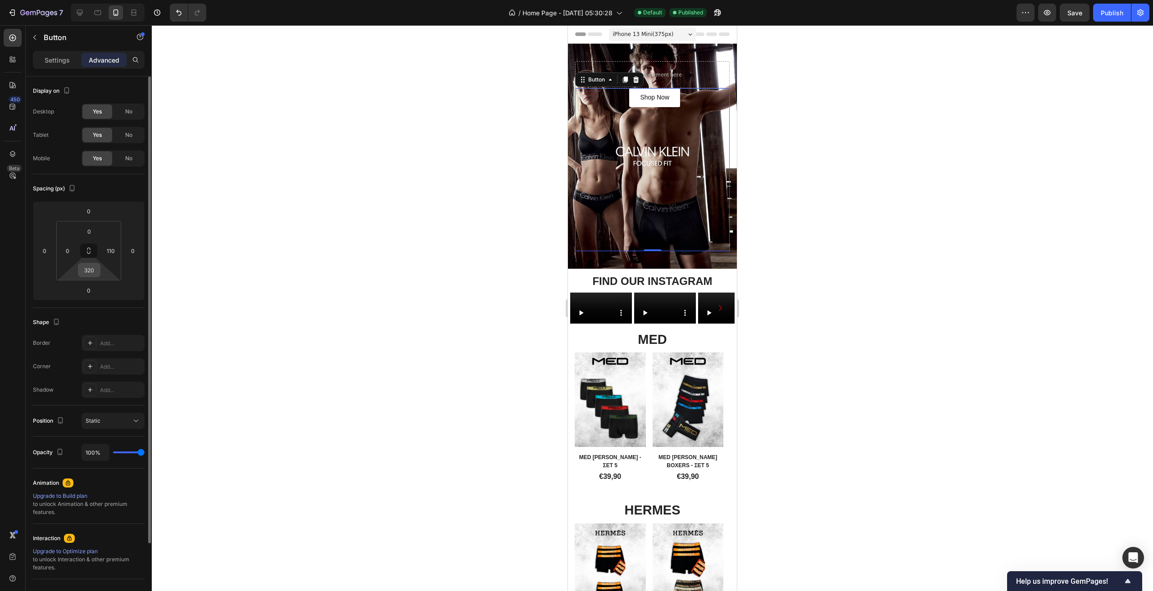
click at [95, 271] on input "320" at bounding box center [89, 270] width 18 height 14
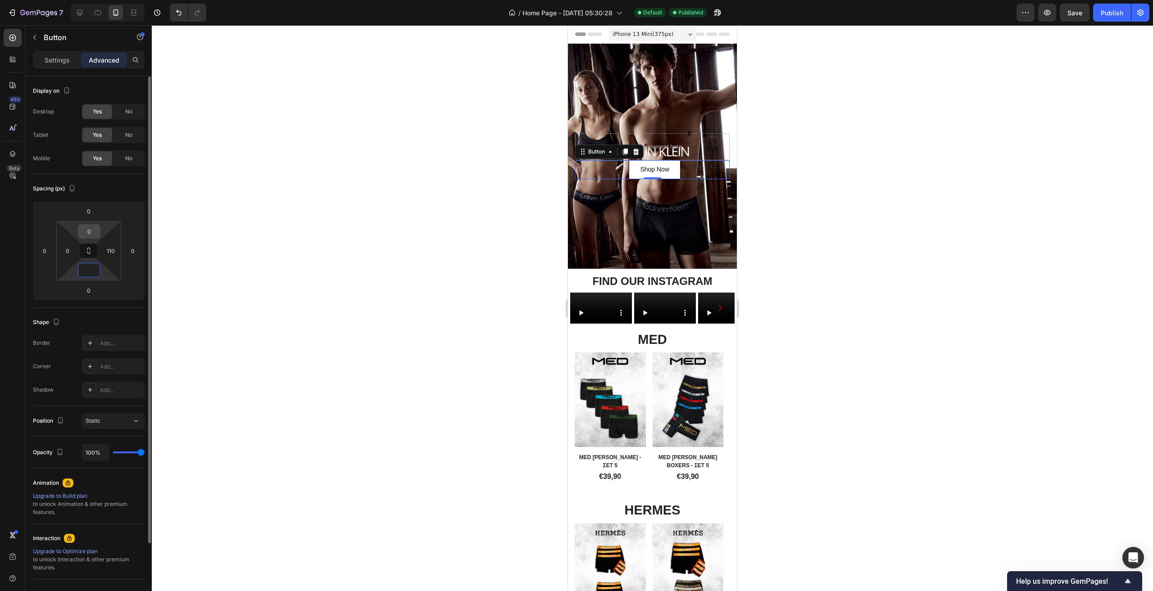
type input "0"
click at [93, 233] on input "0" at bounding box center [89, 232] width 18 height 14
type input "1"
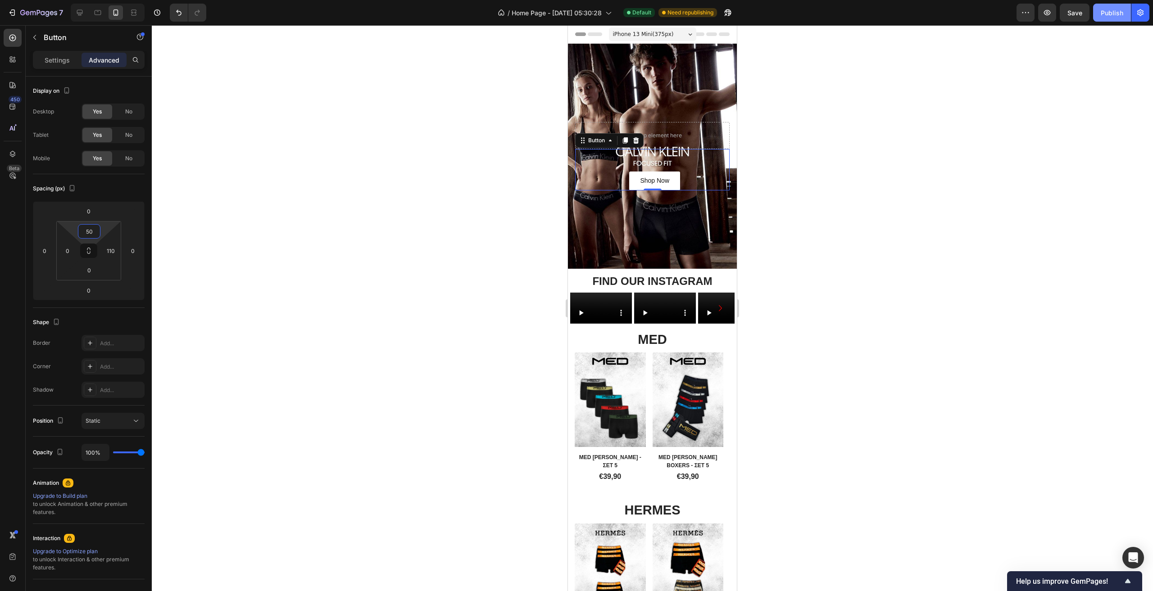
click at [1114, 18] on button "Publish" at bounding box center [1112, 13] width 38 height 18
click at [95, 231] on input "50" at bounding box center [89, 232] width 18 height 14
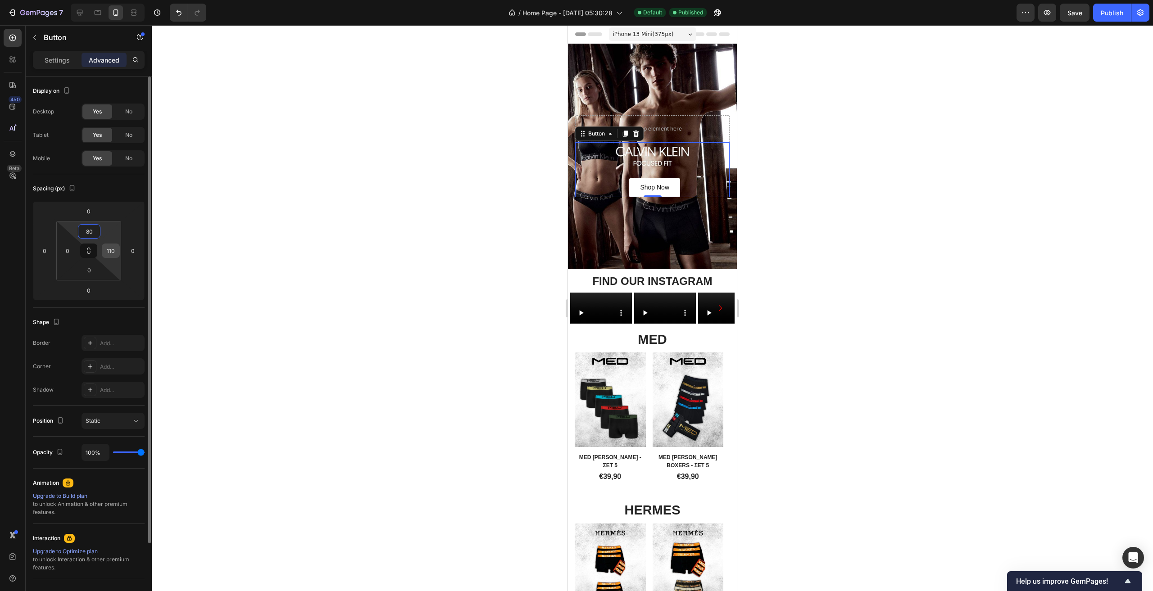
type input "80"
click at [115, 250] on input "110" at bounding box center [111, 251] width 14 height 14
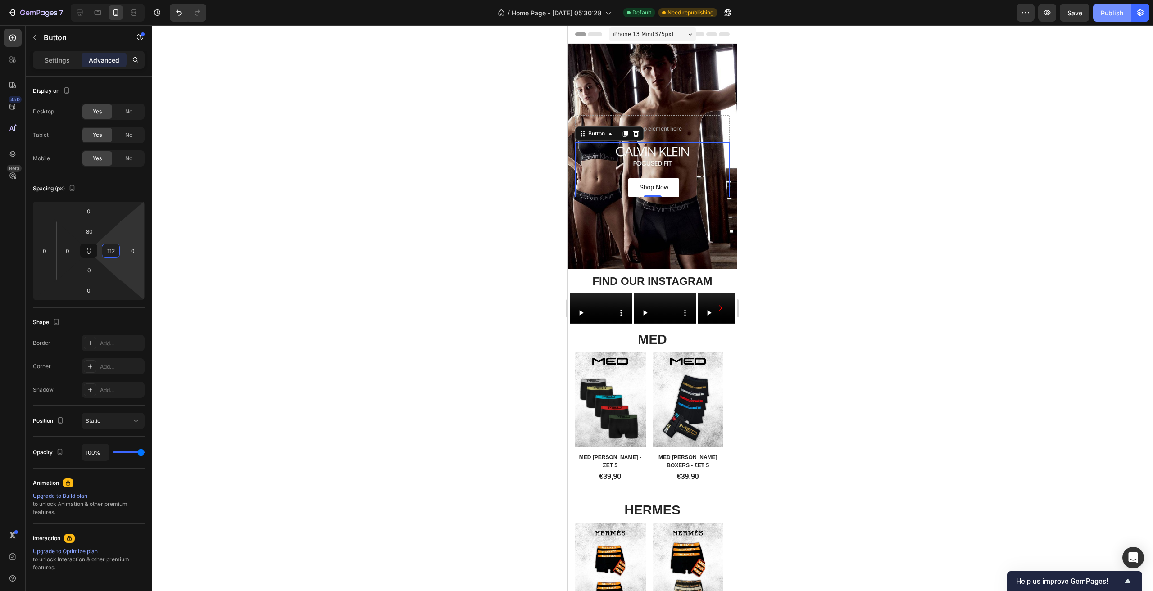
type input "112"
click at [1121, 9] on div "Publish" at bounding box center [1112, 12] width 23 height 9
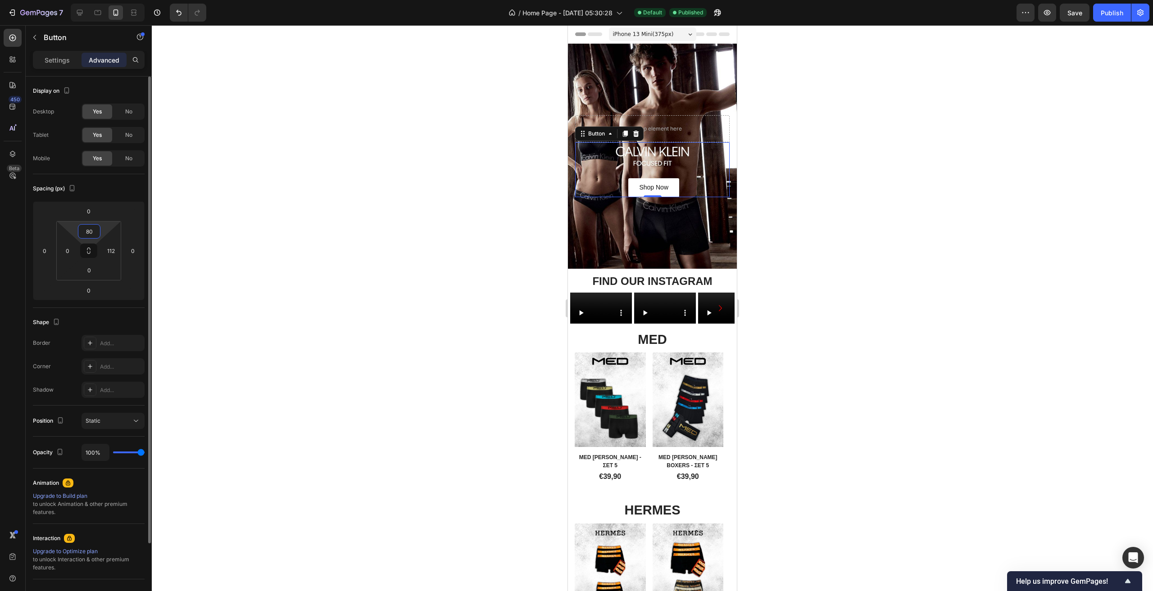
click at [94, 227] on input "80" at bounding box center [89, 232] width 18 height 14
click at [1107, 17] on div "Publish" at bounding box center [1112, 12] width 23 height 9
click at [93, 233] on input "90" at bounding box center [89, 232] width 18 height 14
type input "100"
click at [113, 249] on input "112" at bounding box center [111, 251] width 14 height 14
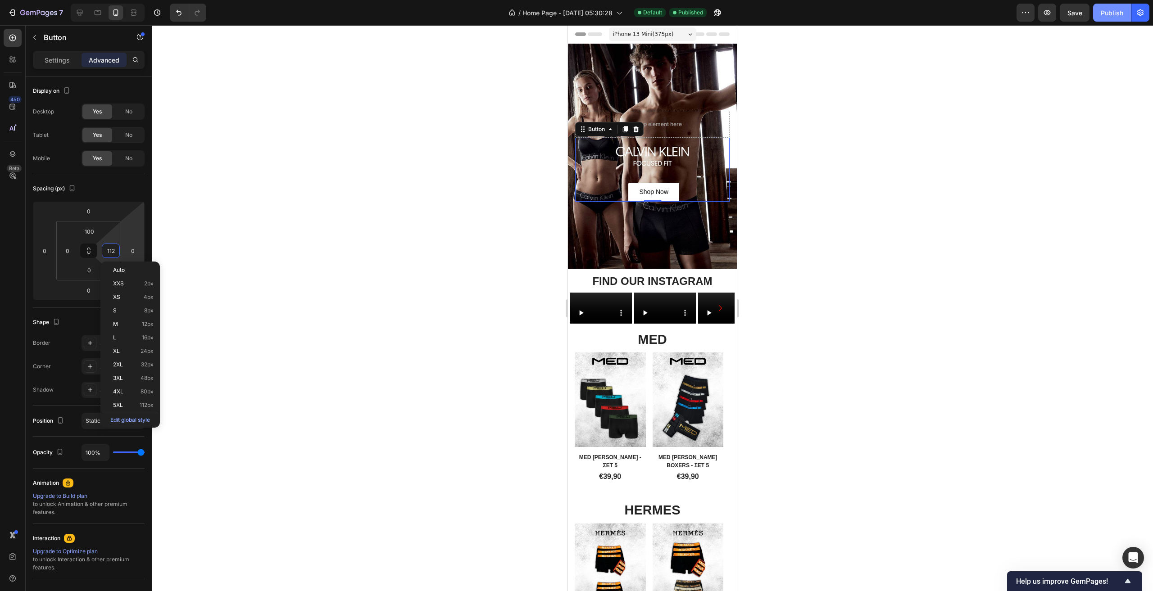
click at [1116, 17] on div "Publish" at bounding box center [1112, 12] width 23 height 9
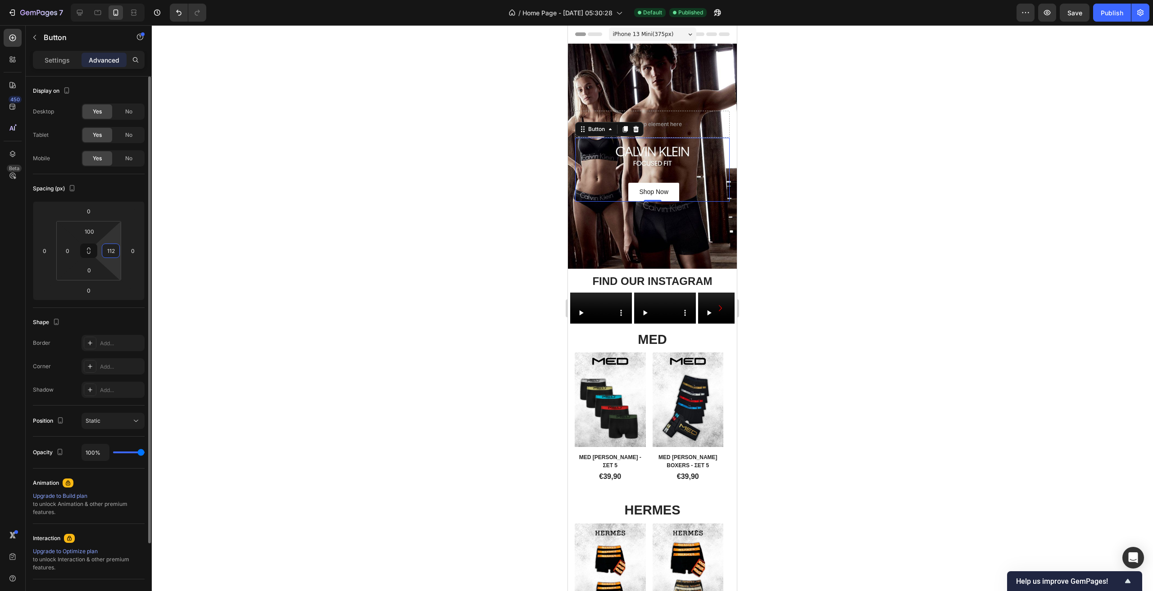
click at [114, 248] on input "112" at bounding box center [111, 251] width 14 height 14
type input "1"
click at [1109, 13] on div "Publish" at bounding box center [1112, 12] width 23 height 9
click at [116, 251] on input "120" at bounding box center [111, 251] width 14 height 14
type input "125"
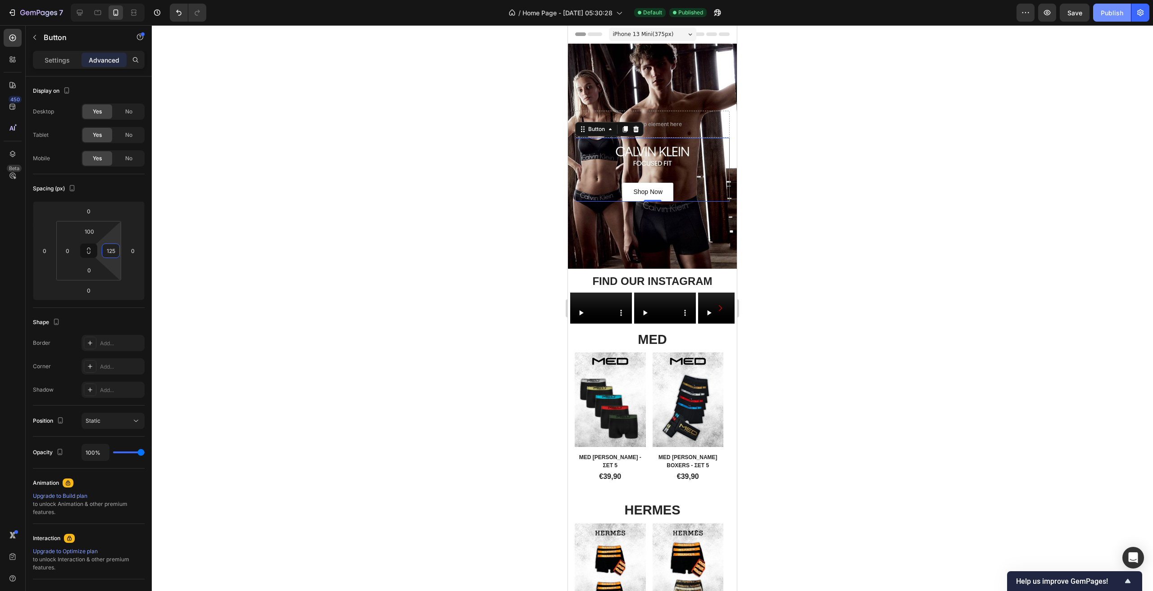
click at [1112, 8] on div "Publish" at bounding box center [1112, 12] width 23 height 9
